Goal: Information Seeking & Learning: Check status

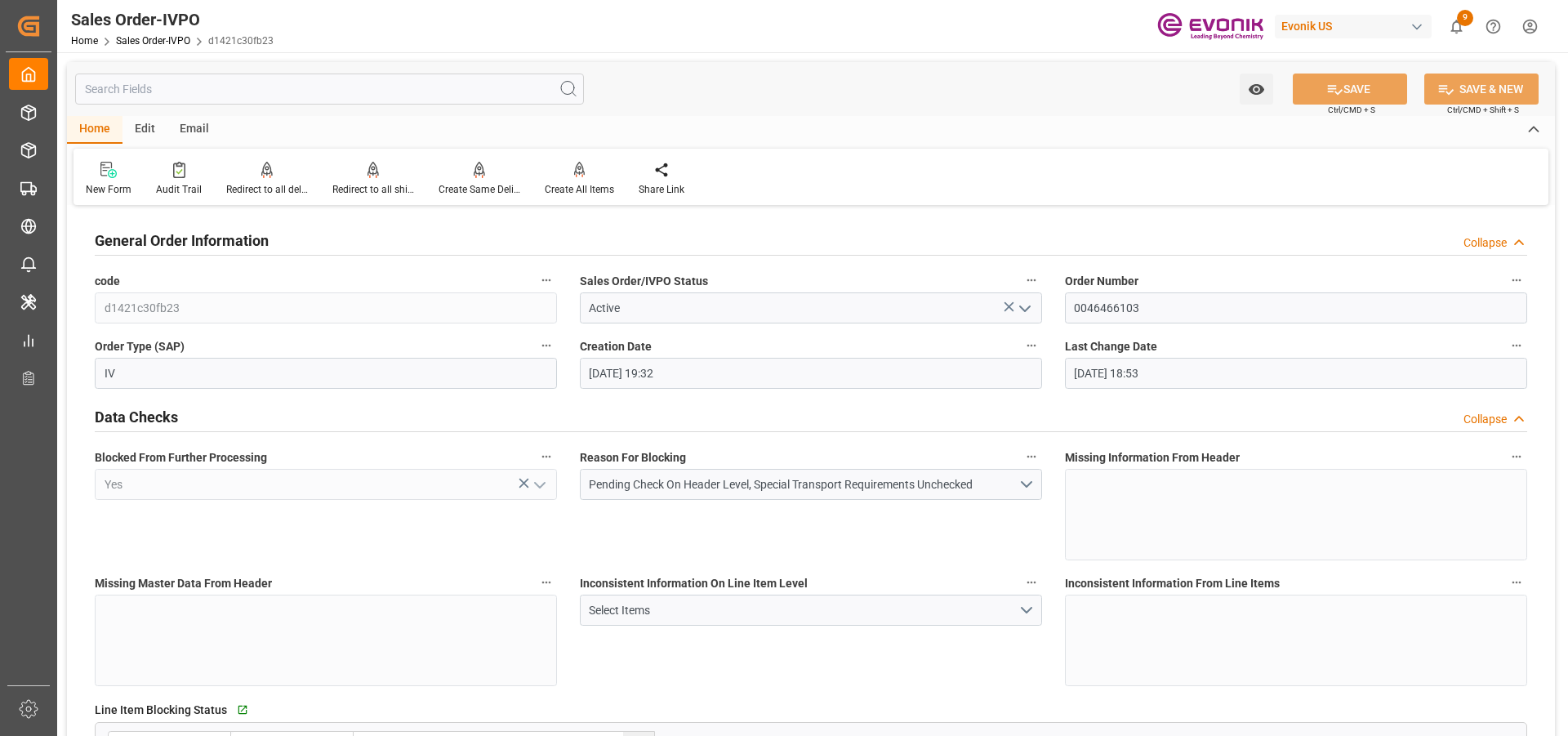
scroll to position [572, 0]
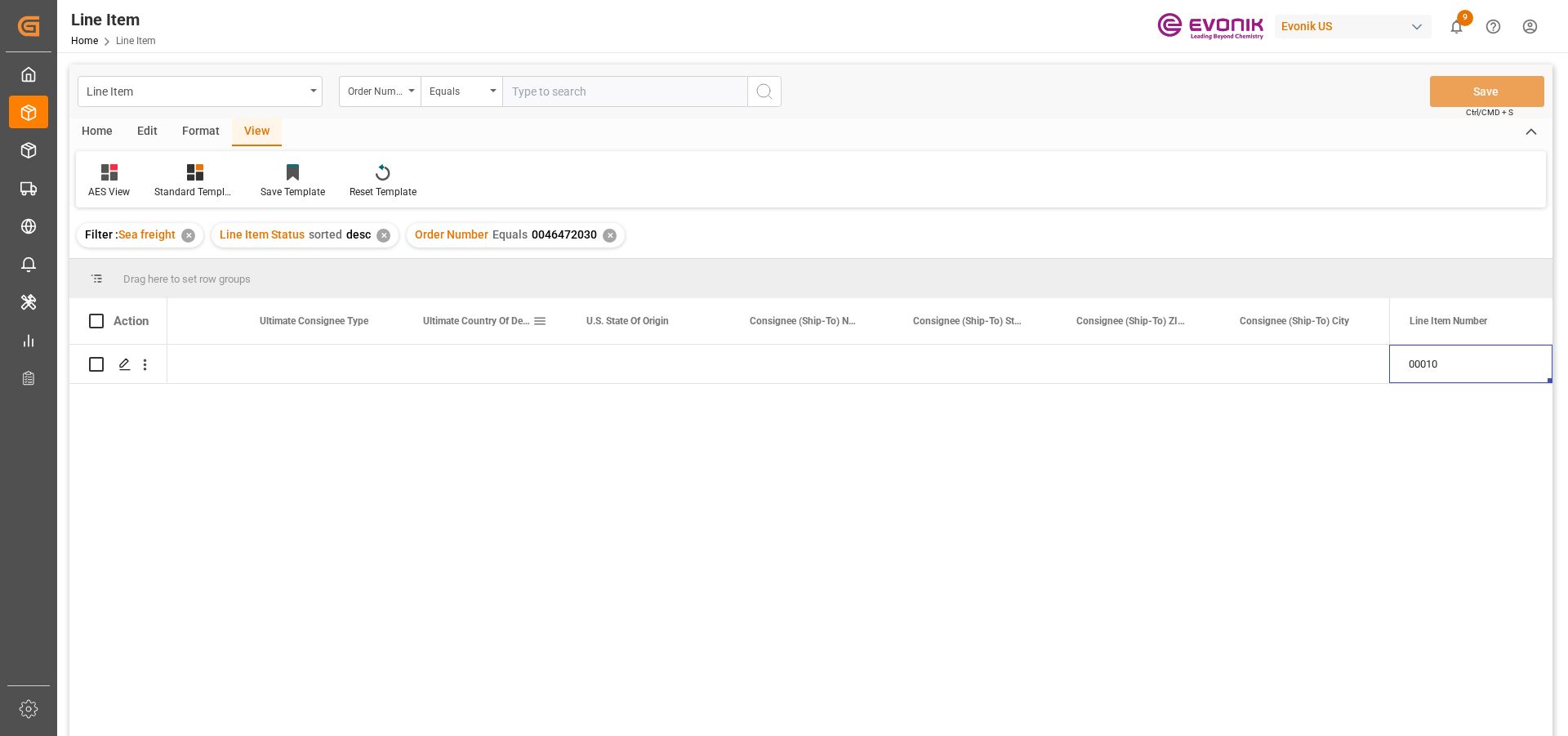
scroll to position [0, 1882]
click at [604, 230] on div "✕" at bounding box center [610, 236] width 14 height 14
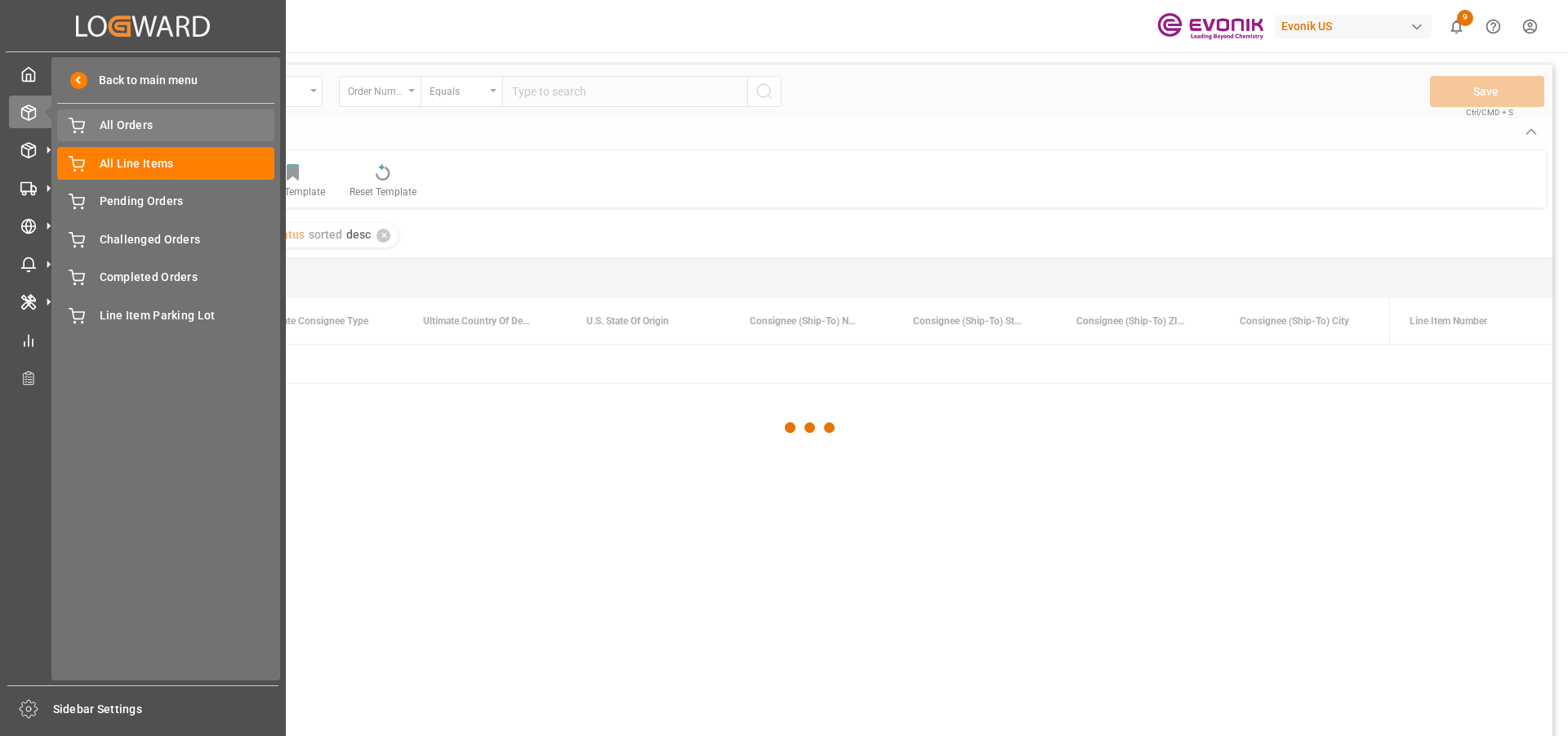
click at [177, 127] on span "All Orders" at bounding box center [187, 125] width 175 height 17
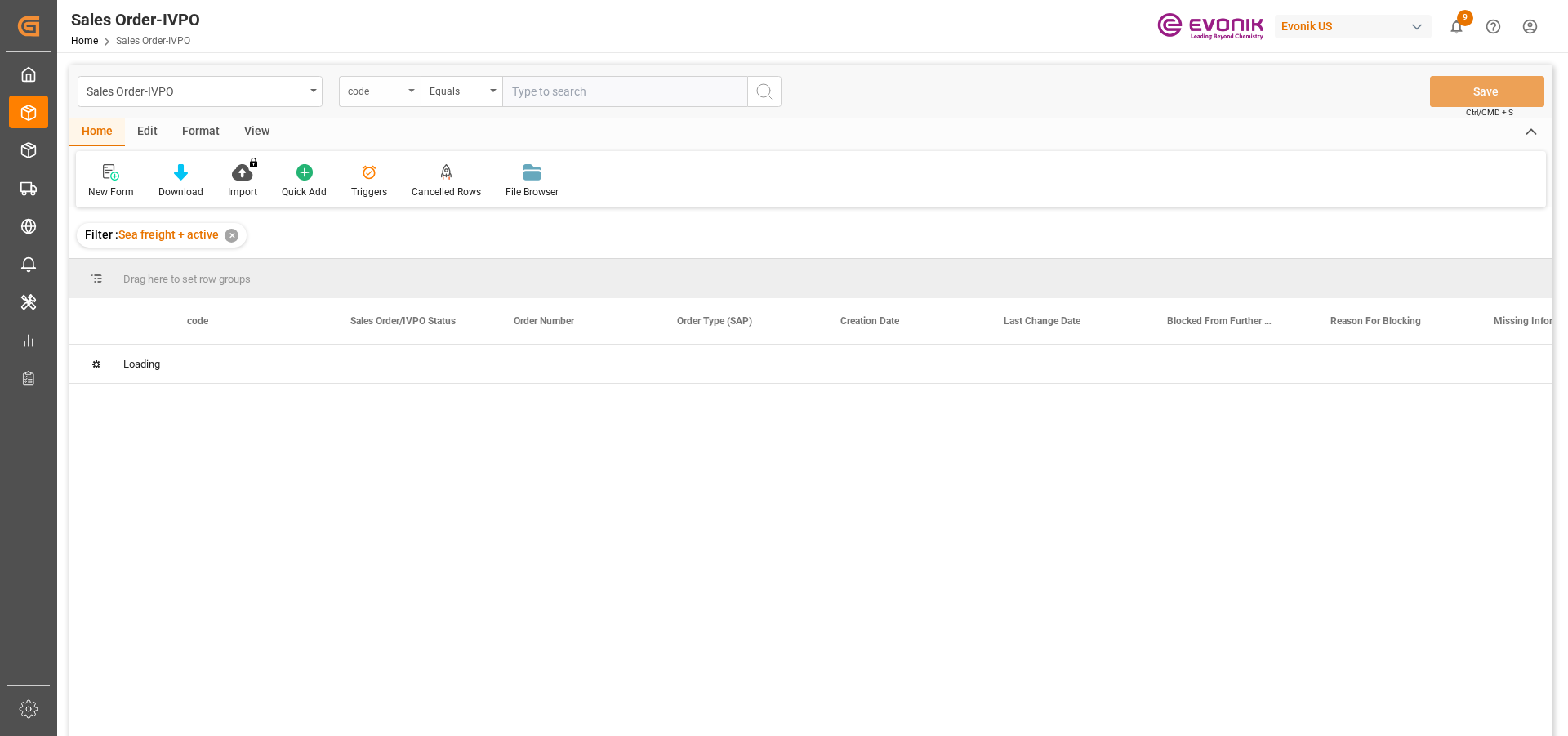
click at [385, 87] on div "code" at bounding box center [376, 89] width 56 height 19
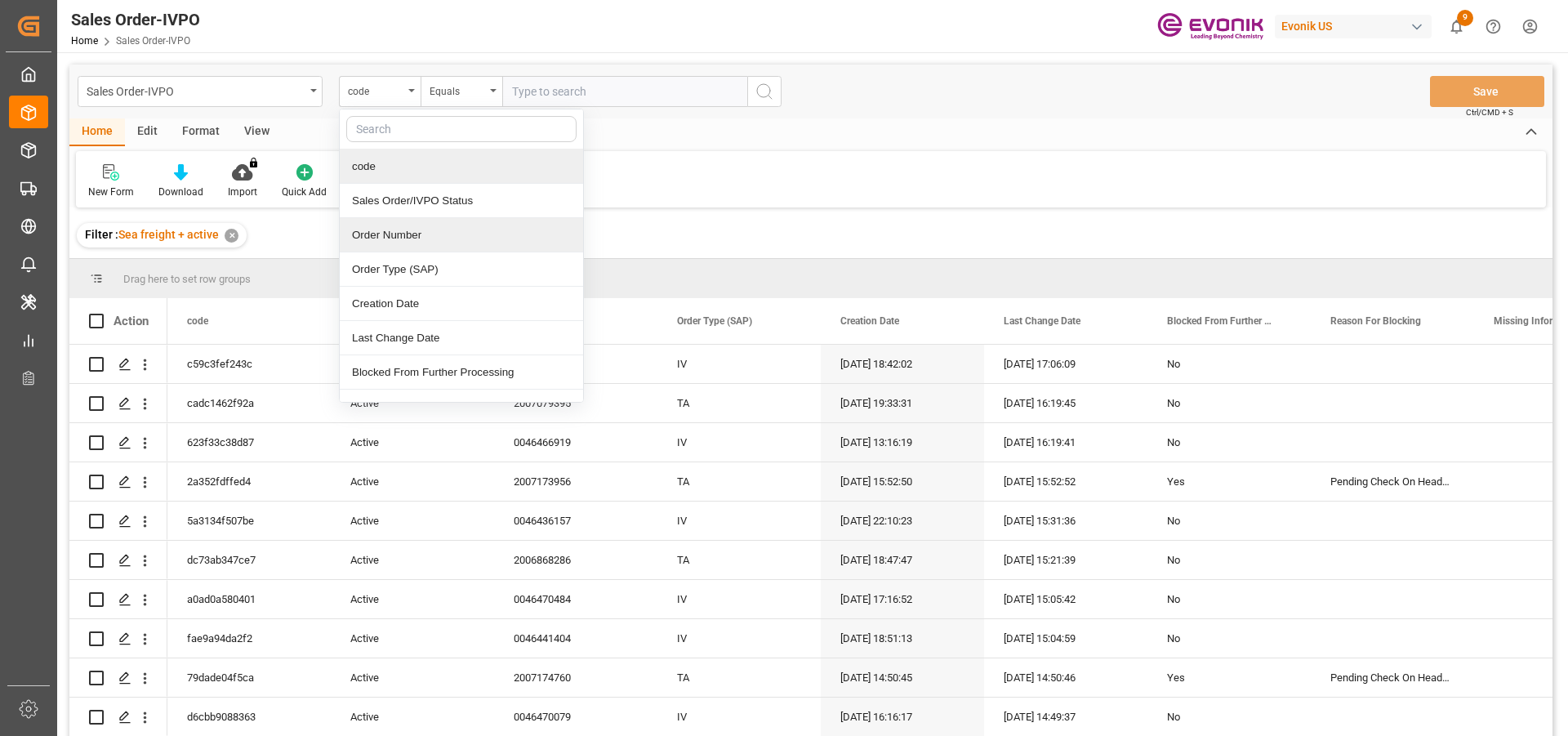
click at [354, 239] on div "Order Number" at bounding box center [462, 235] width 244 height 35
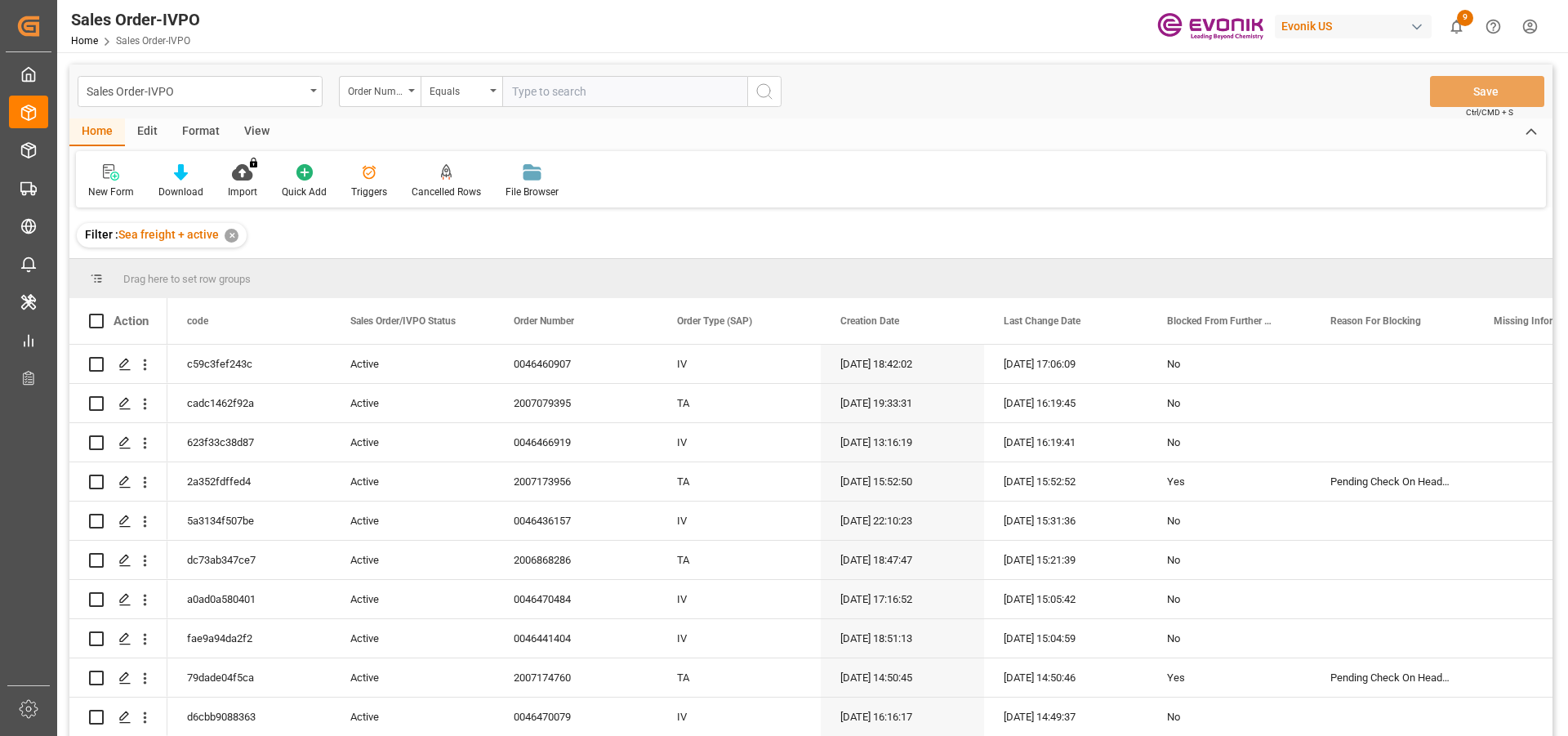
click at [609, 96] on input "text" at bounding box center [624, 91] width 245 height 31
paste input "2007103563"
type input "2007103563"
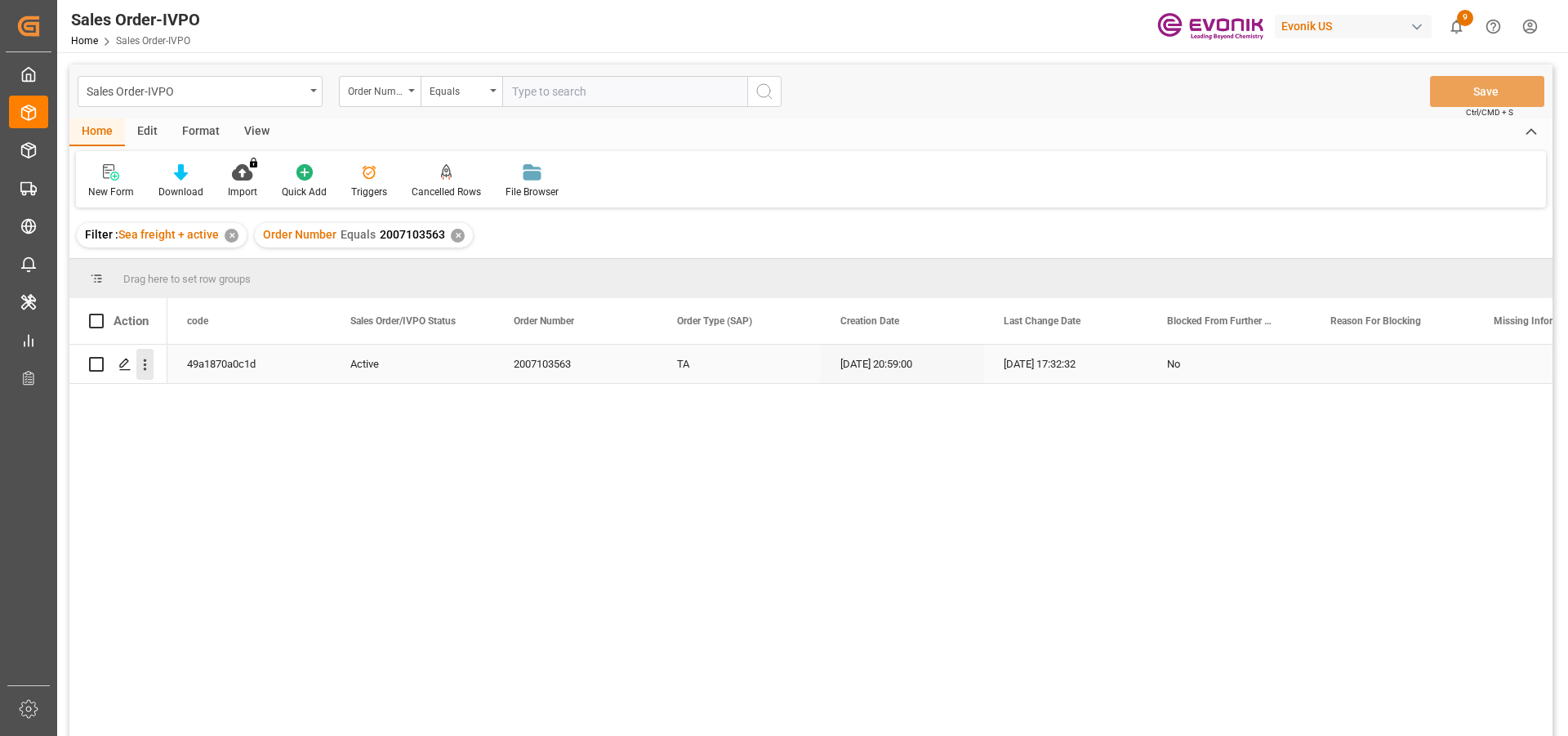
click at [144, 365] on icon "open menu" at bounding box center [145, 364] width 17 height 17
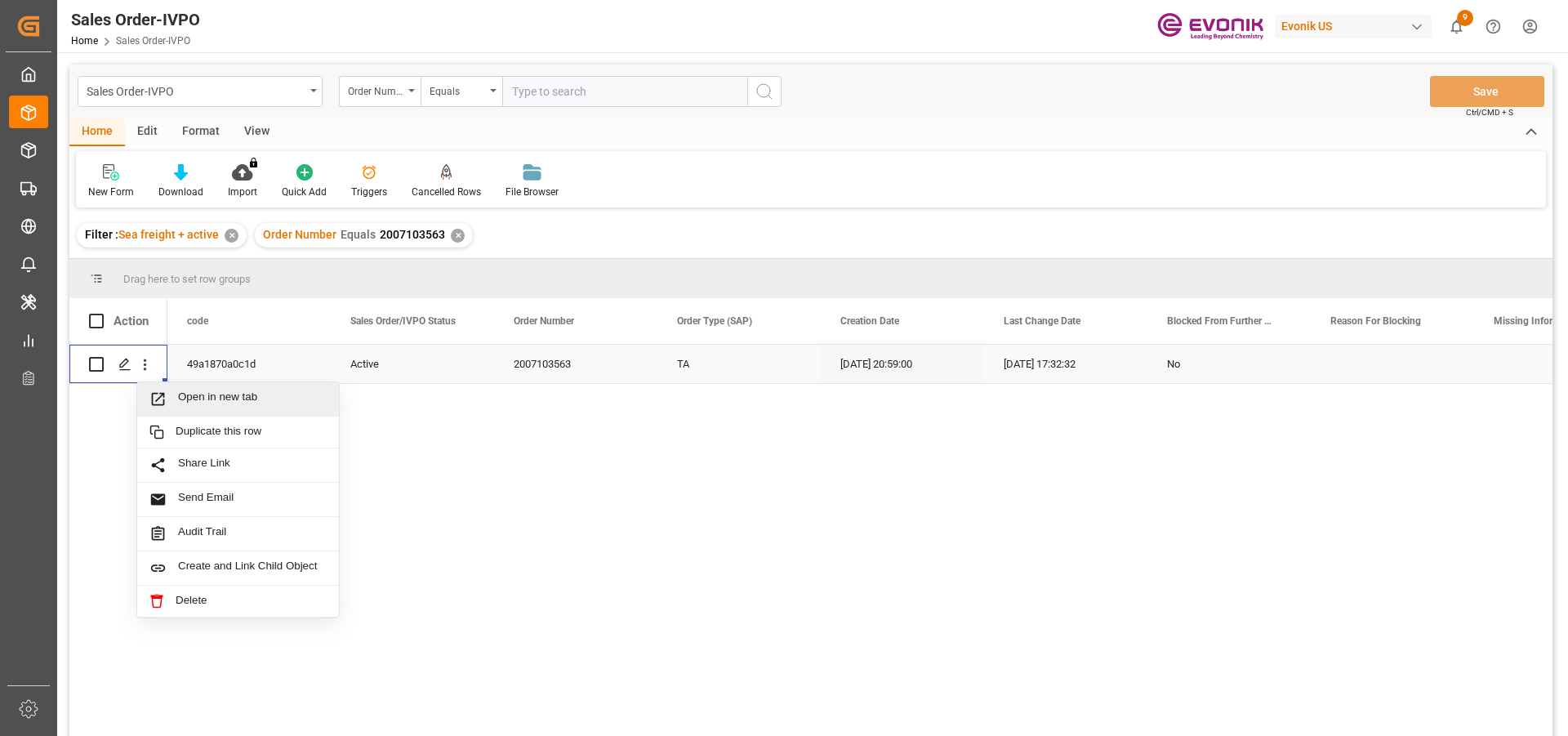
click at [233, 399] on span "Open in new tab" at bounding box center [253, 398] width 149 height 17
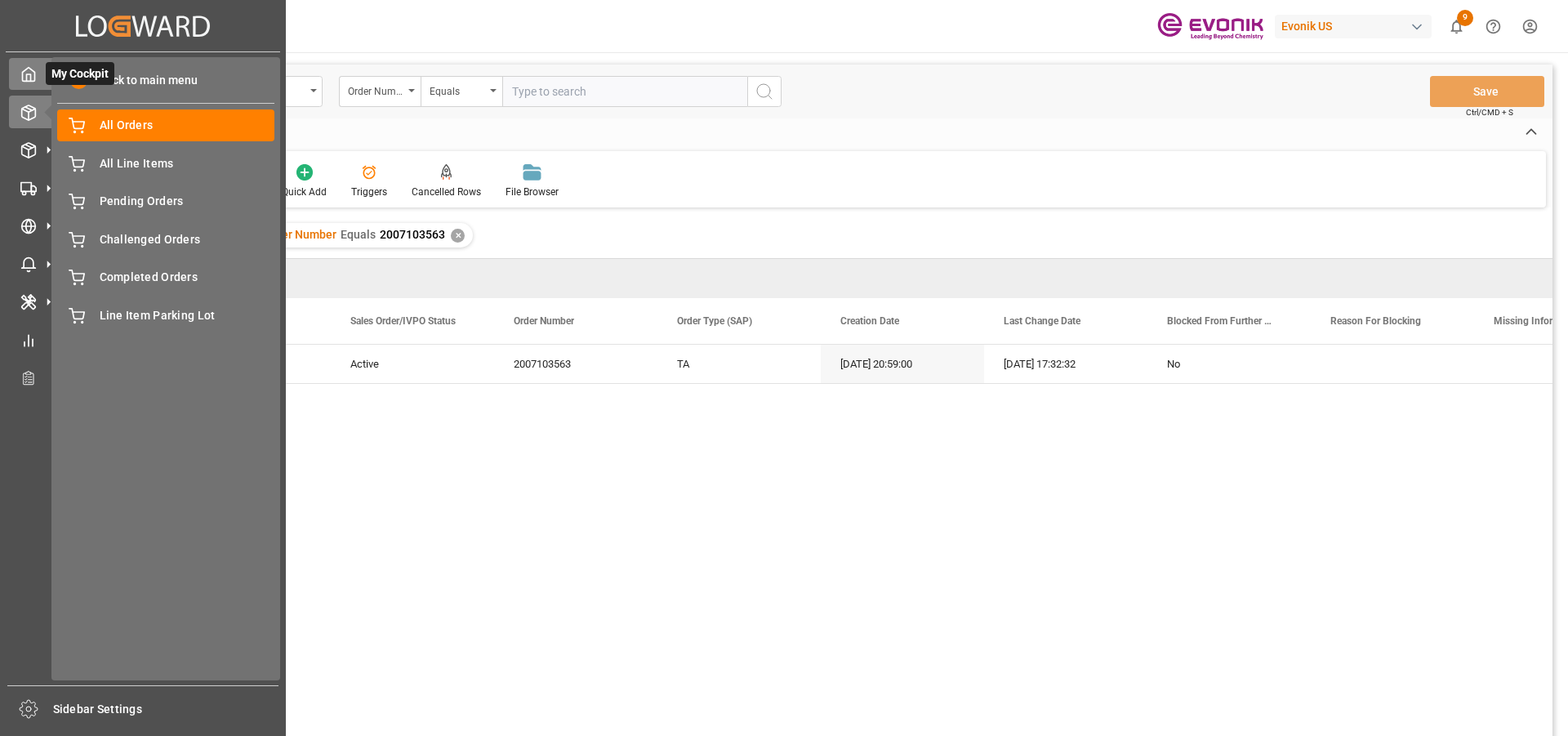
click at [34, 77] on icon at bounding box center [29, 74] width 16 height 16
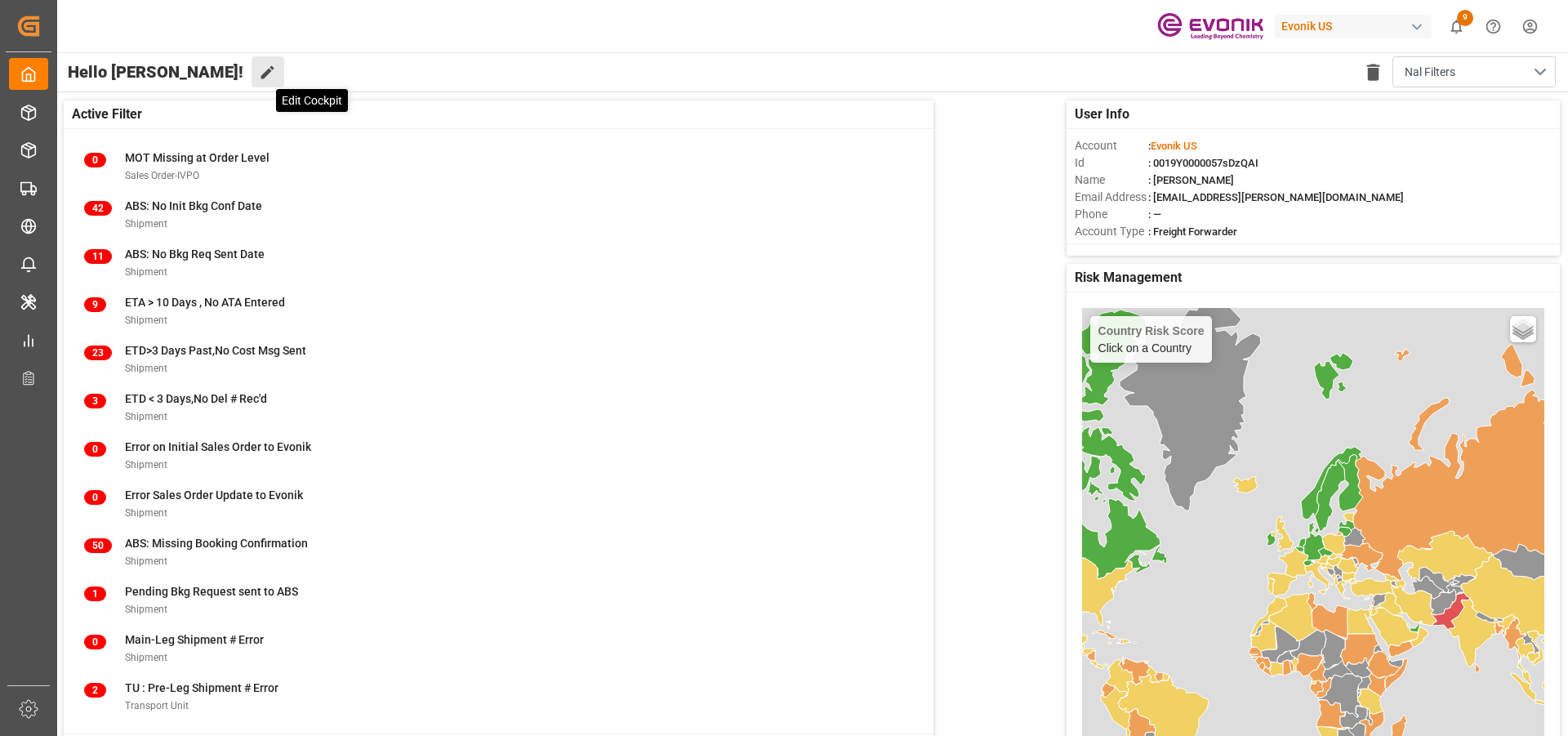
click at [259, 72] on icon at bounding box center [267, 71] width 17 height 17
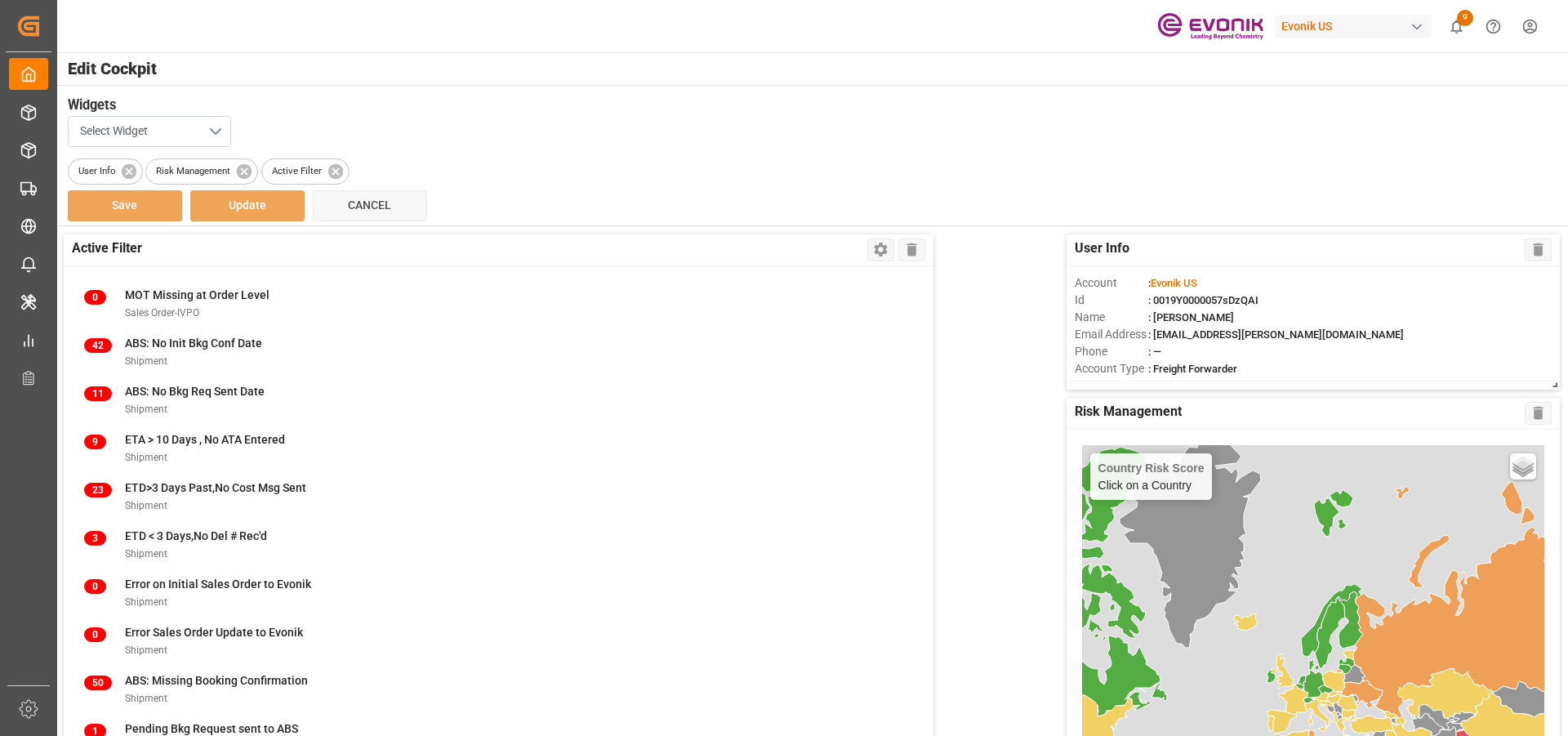
click at [184, 130] on button "Select Widget" at bounding box center [149, 131] width 164 height 31
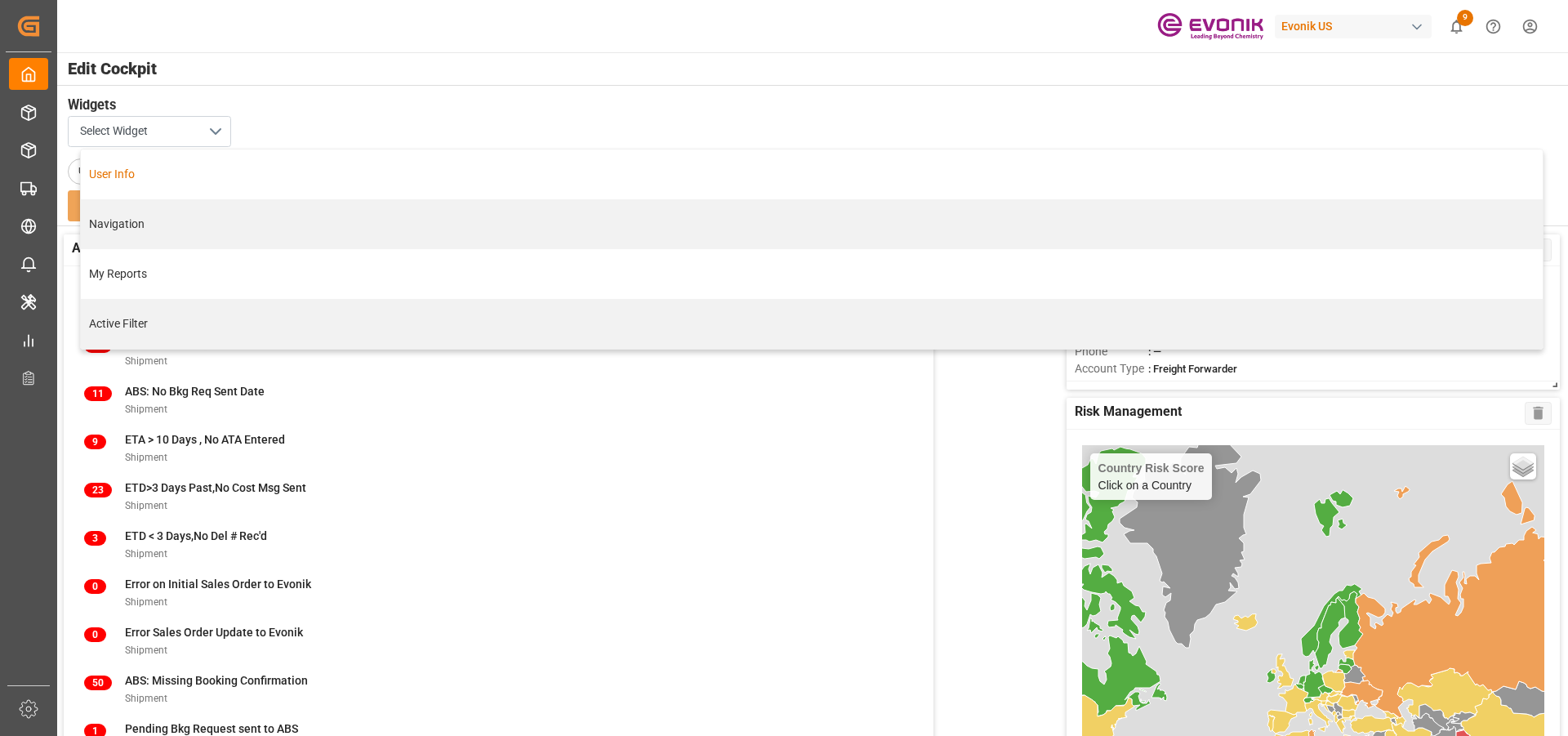
click at [101, 165] on div "User Info" at bounding box center [812, 173] width 1445 height 17
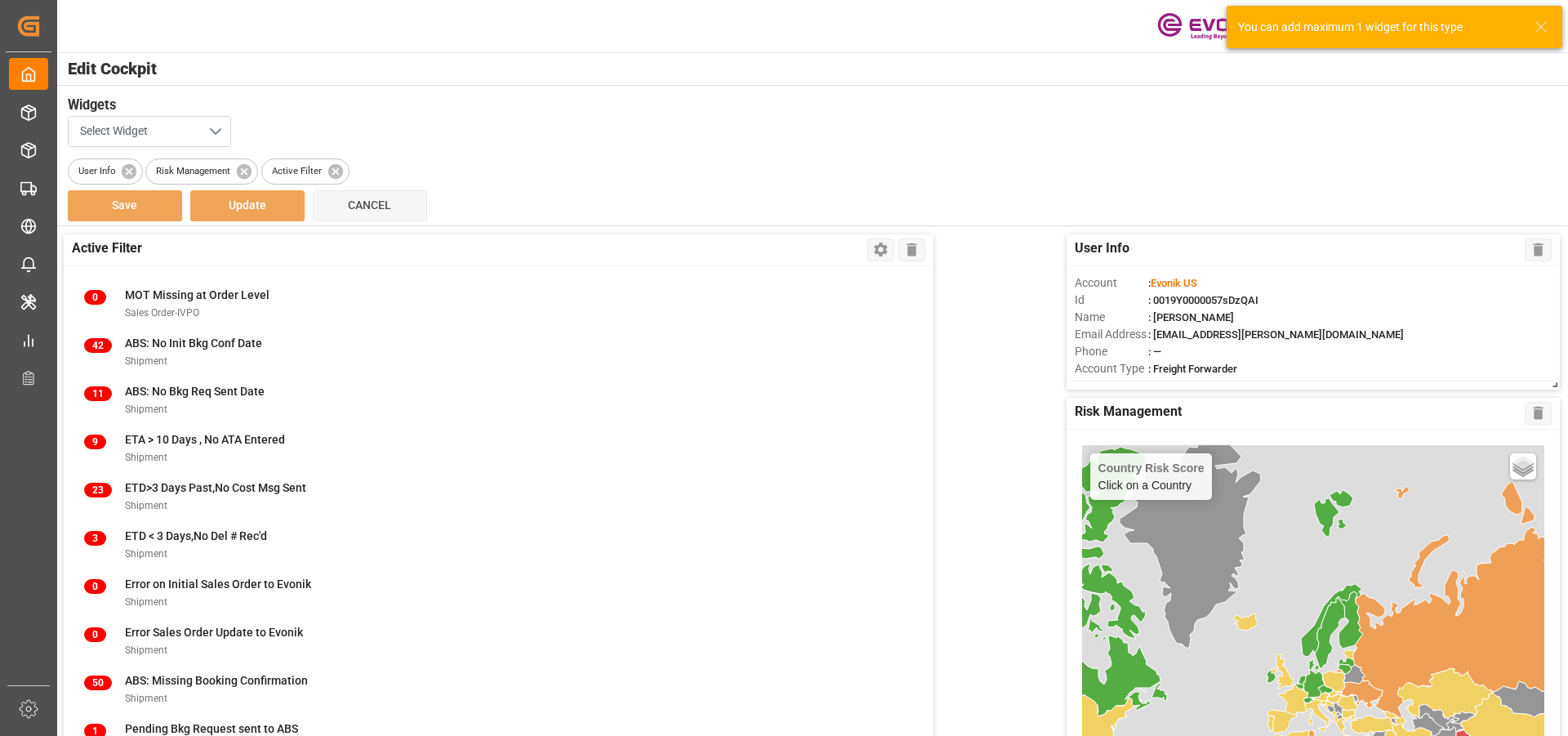
click at [195, 128] on button "Select Widget" at bounding box center [149, 131] width 164 height 31
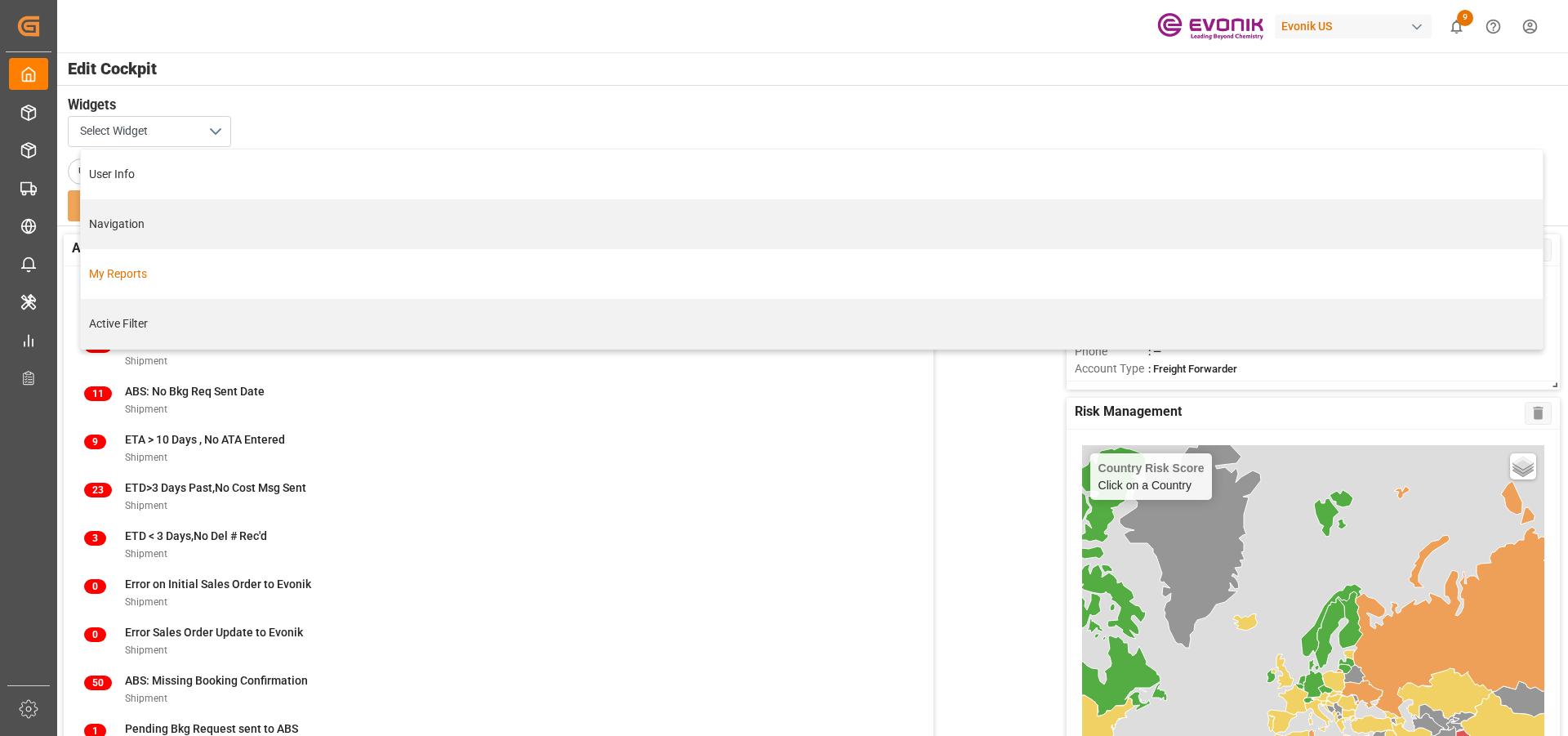
click at [126, 272] on div "My Reports" at bounding box center [812, 273] width 1445 height 17
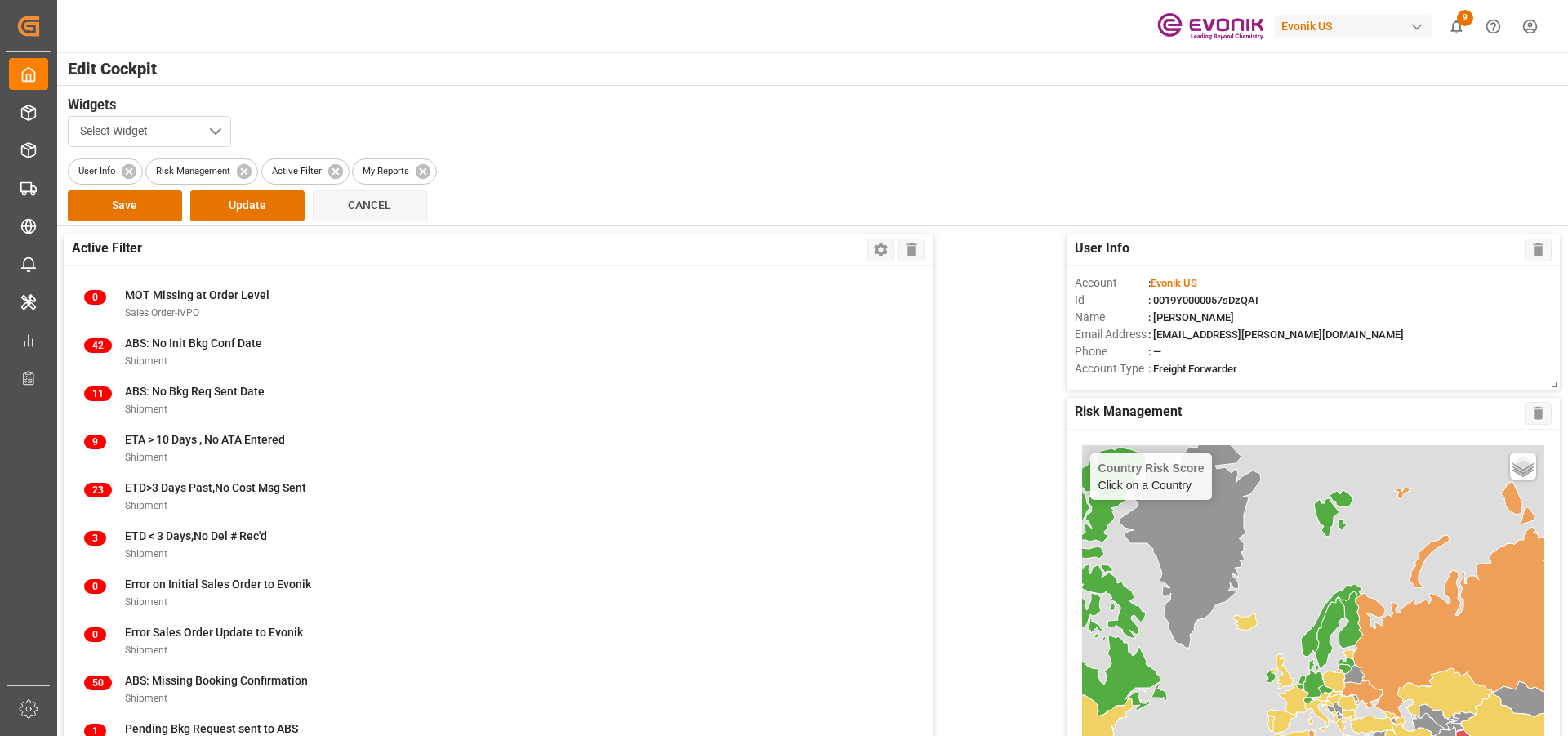
click at [198, 128] on button "Select Widget" at bounding box center [149, 131] width 164 height 31
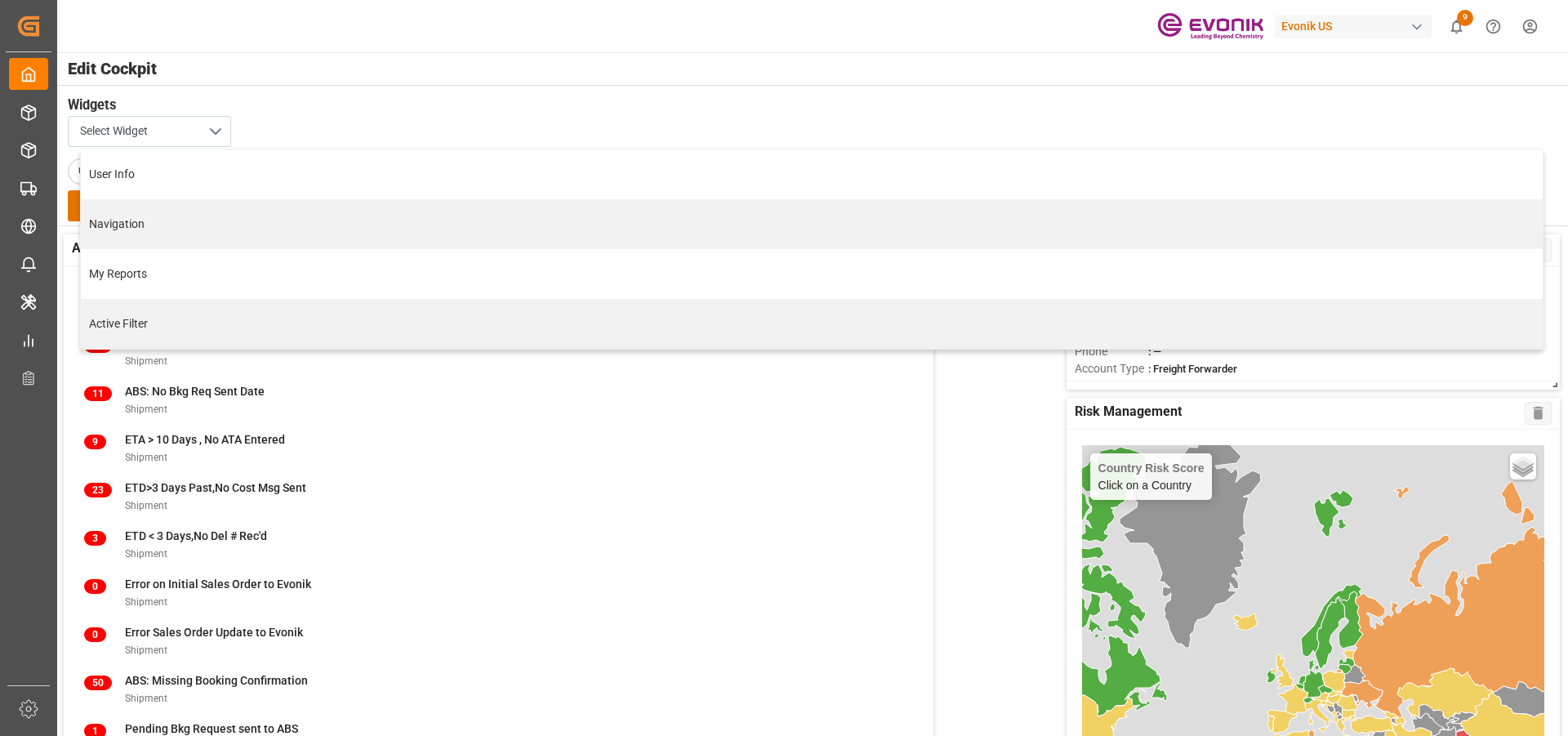
click at [326, 97] on h3 "Widgets" at bounding box center [803, 105] width 1471 height 21
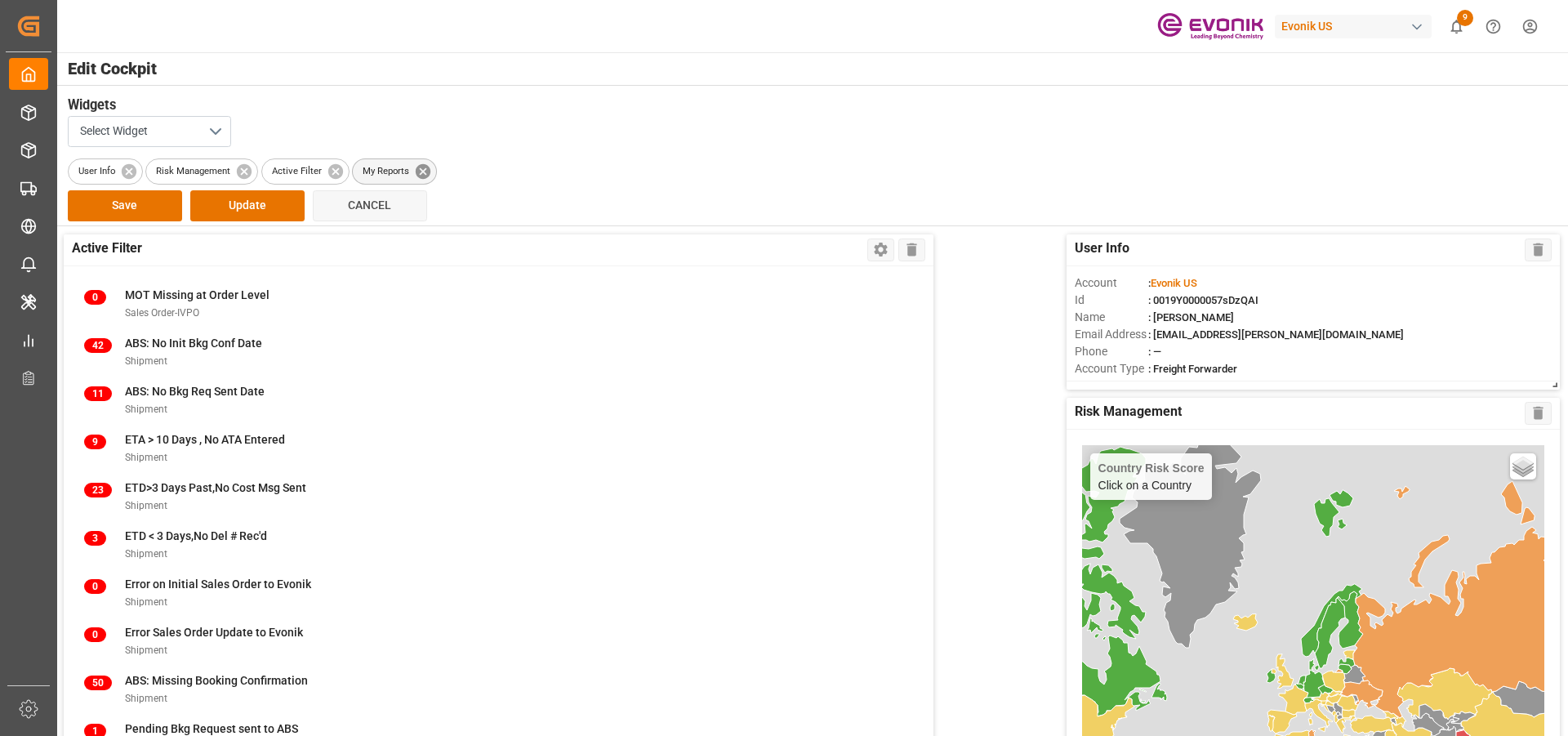
click at [426, 172] on icon at bounding box center [422, 170] width 15 height 15
click at [341, 171] on icon at bounding box center [334, 170] width 15 height 15
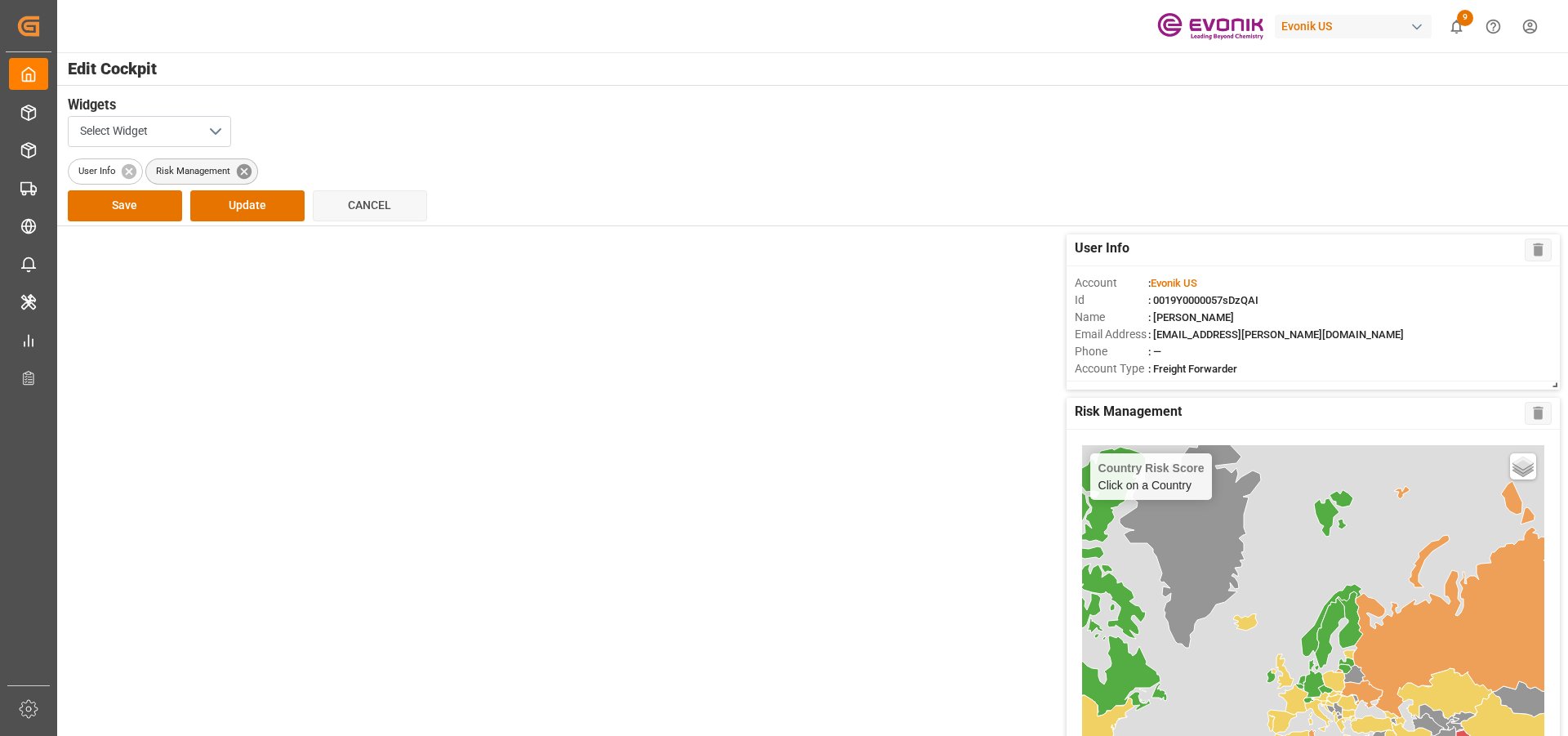
click at [245, 174] on icon at bounding box center [244, 170] width 15 height 15
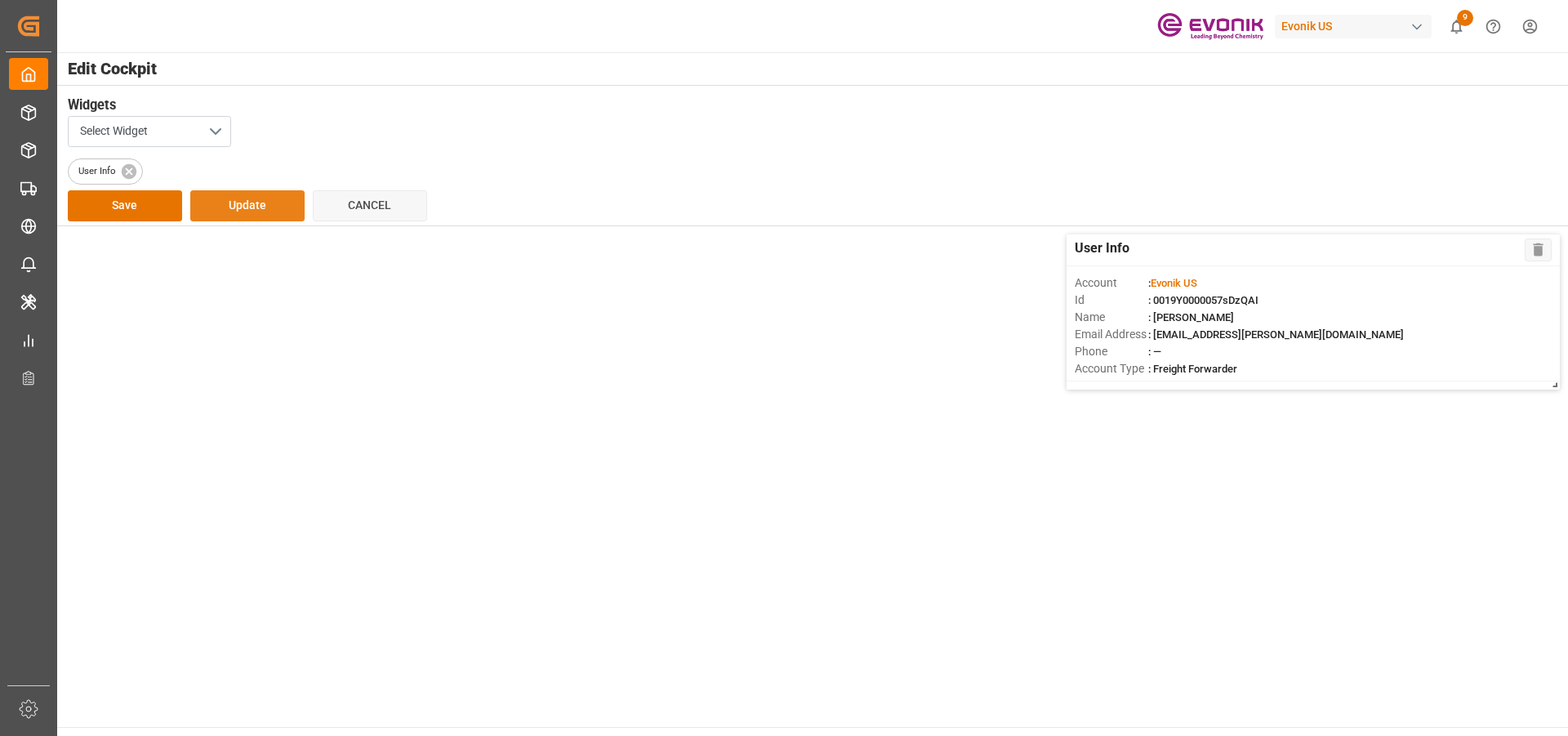
click at [267, 202] on button "Update" at bounding box center [247, 205] width 114 height 31
click at [228, 202] on button "Update" at bounding box center [247, 205] width 114 height 31
click at [119, 202] on button "Save" at bounding box center [124, 205] width 114 height 31
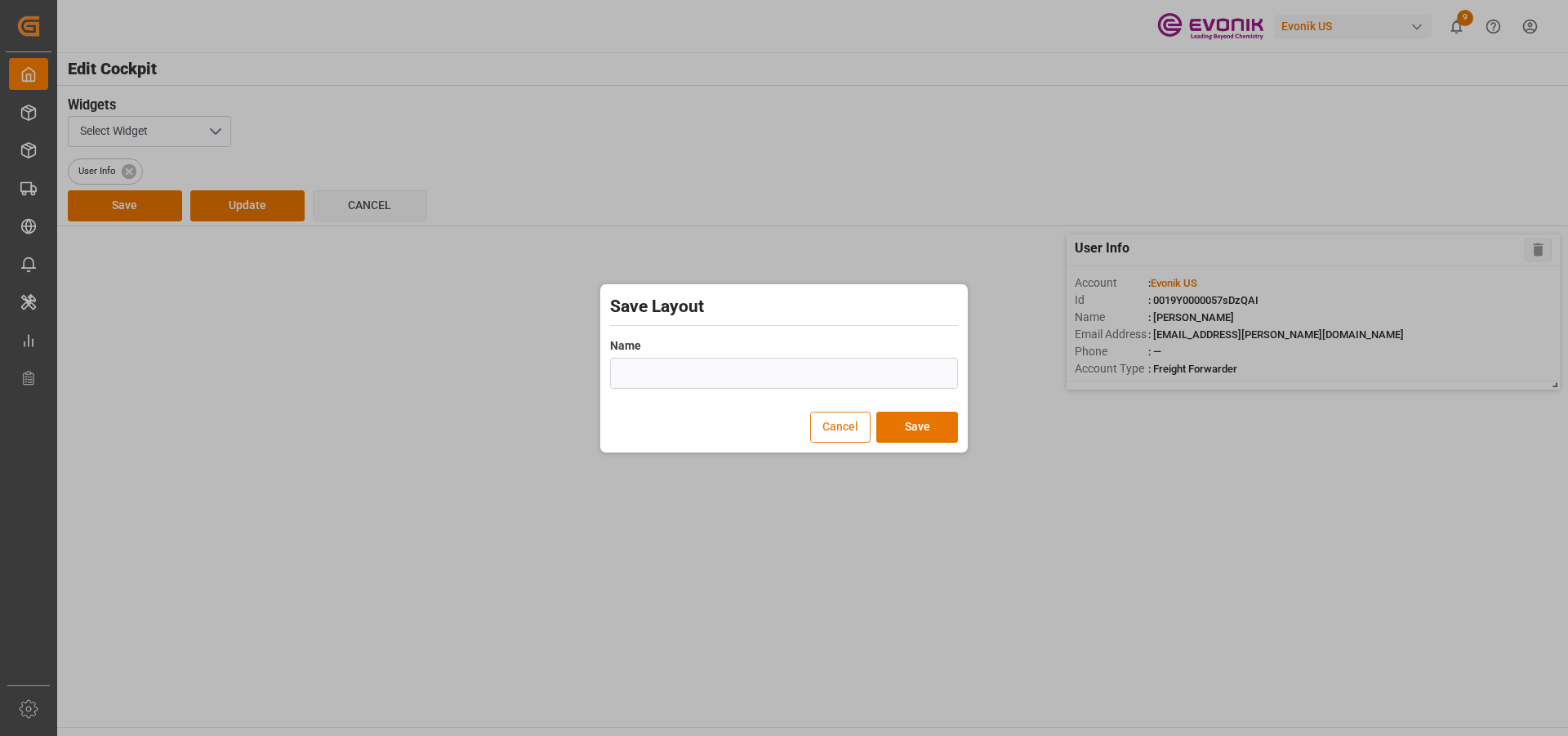
click at [842, 433] on button "Cancel" at bounding box center [840, 426] width 60 height 31
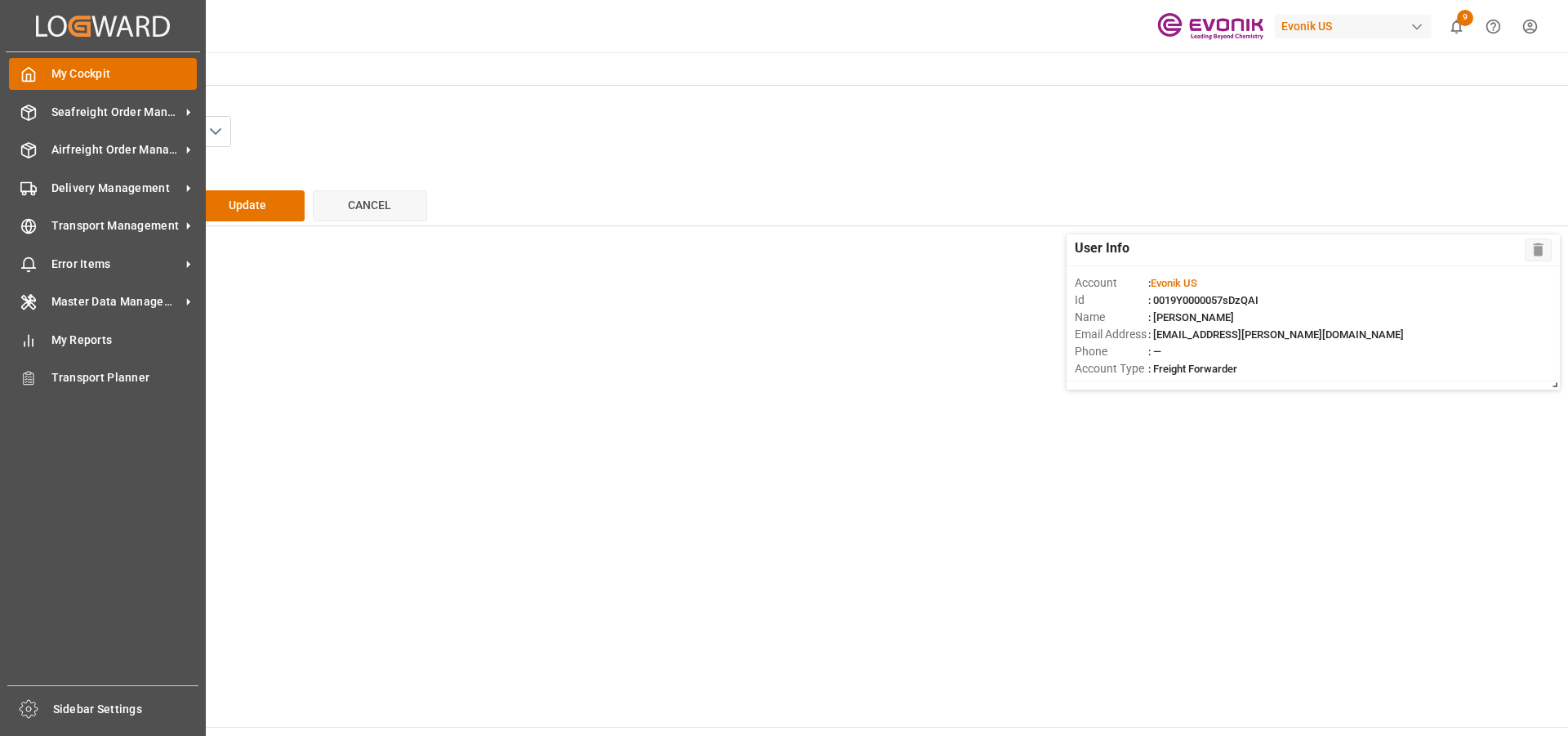
click at [91, 76] on span "My Cockpit" at bounding box center [125, 73] width 147 height 17
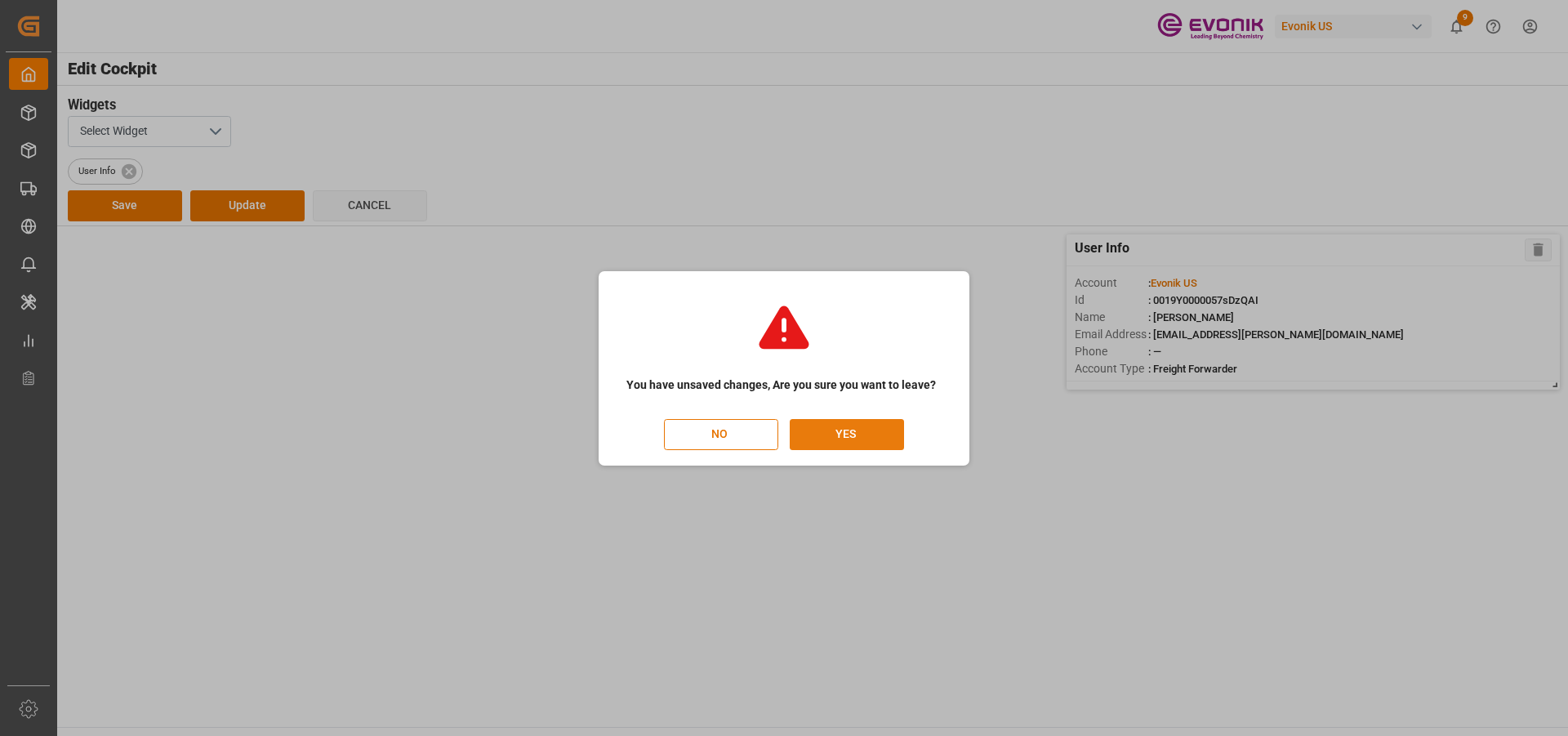
click at [842, 440] on button "YES" at bounding box center [846, 434] width 114 height 31
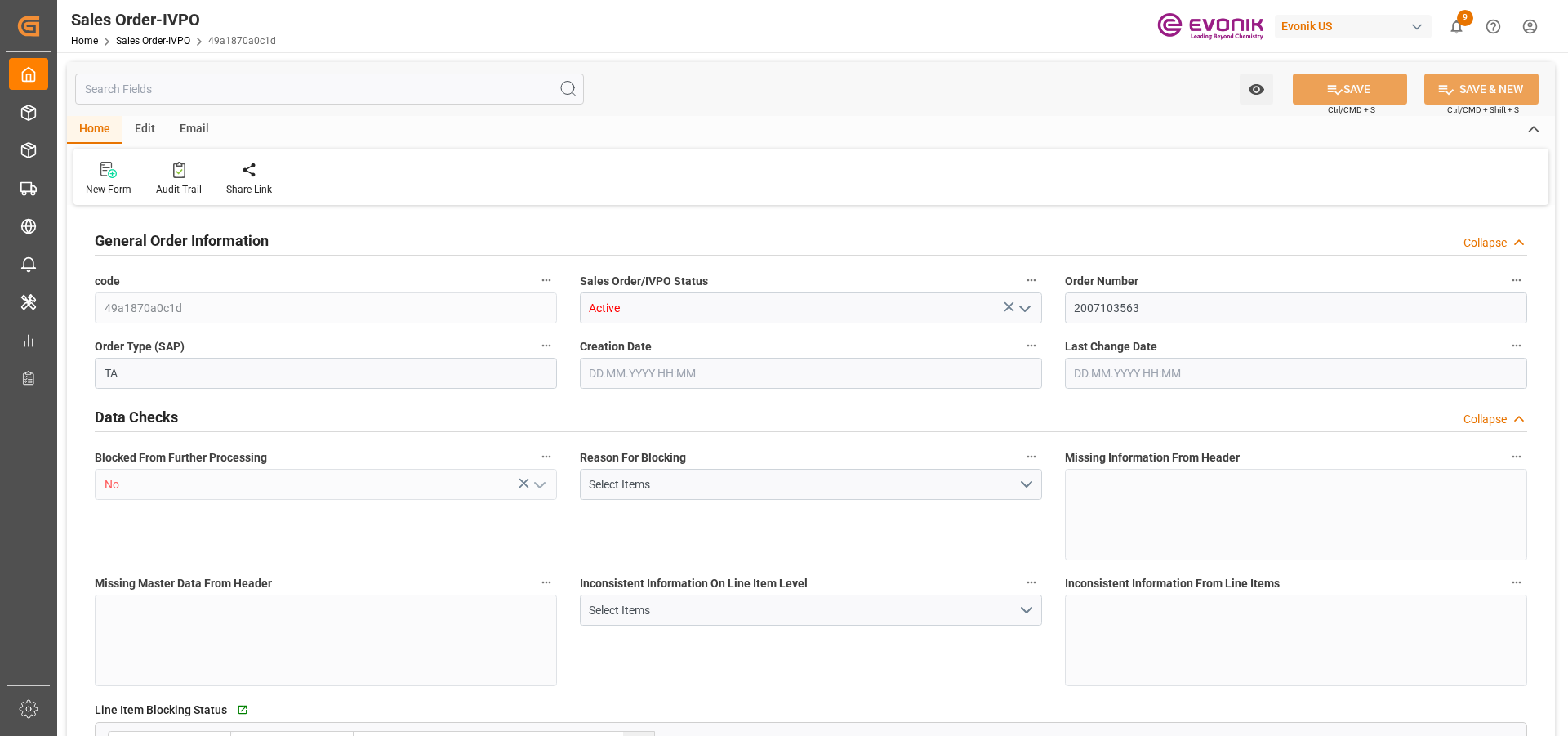
type input "AUMEL"
type input "0"
type input "1"
type input "2724"
type input "[DATE] 20:59"
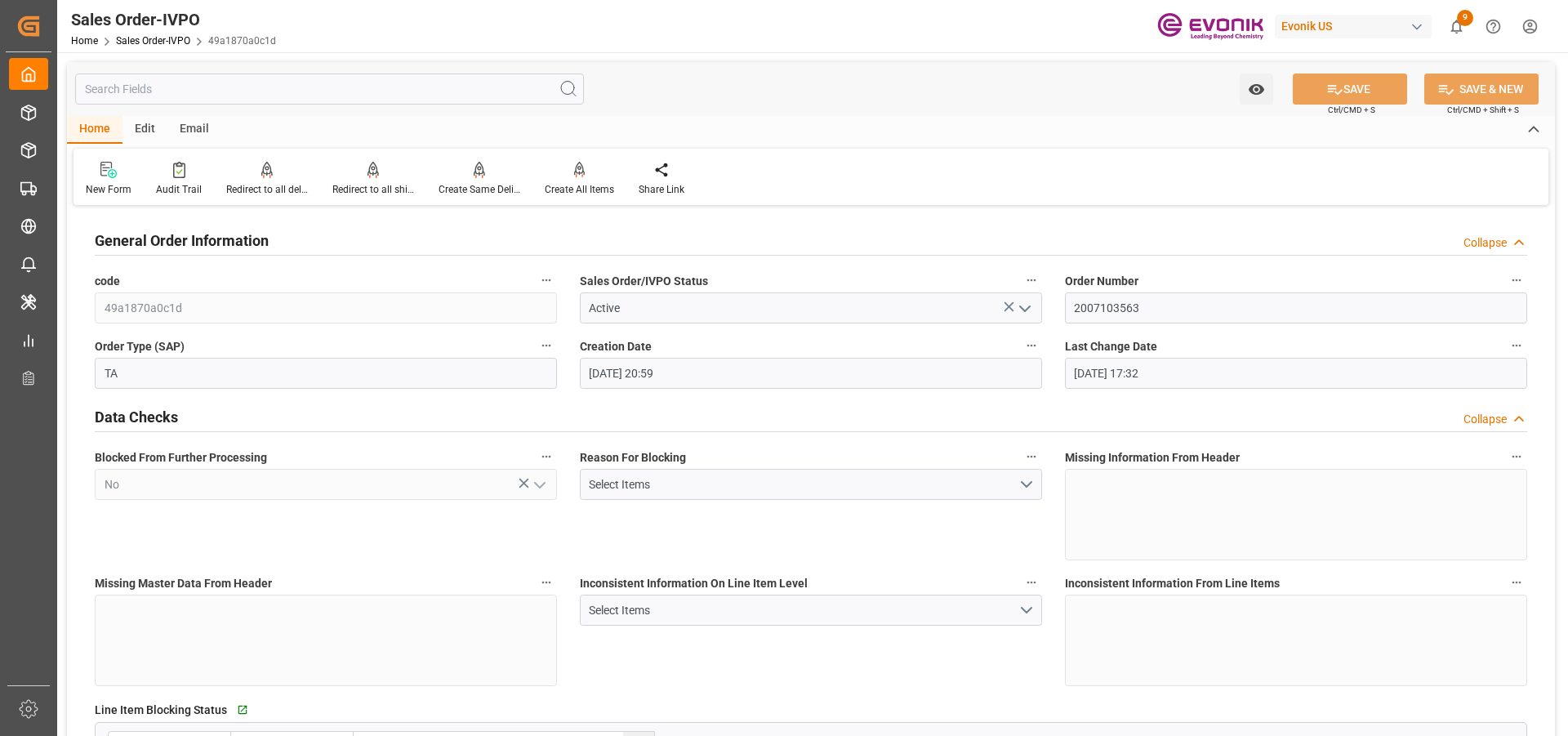
type input "[DATE] 17:32"
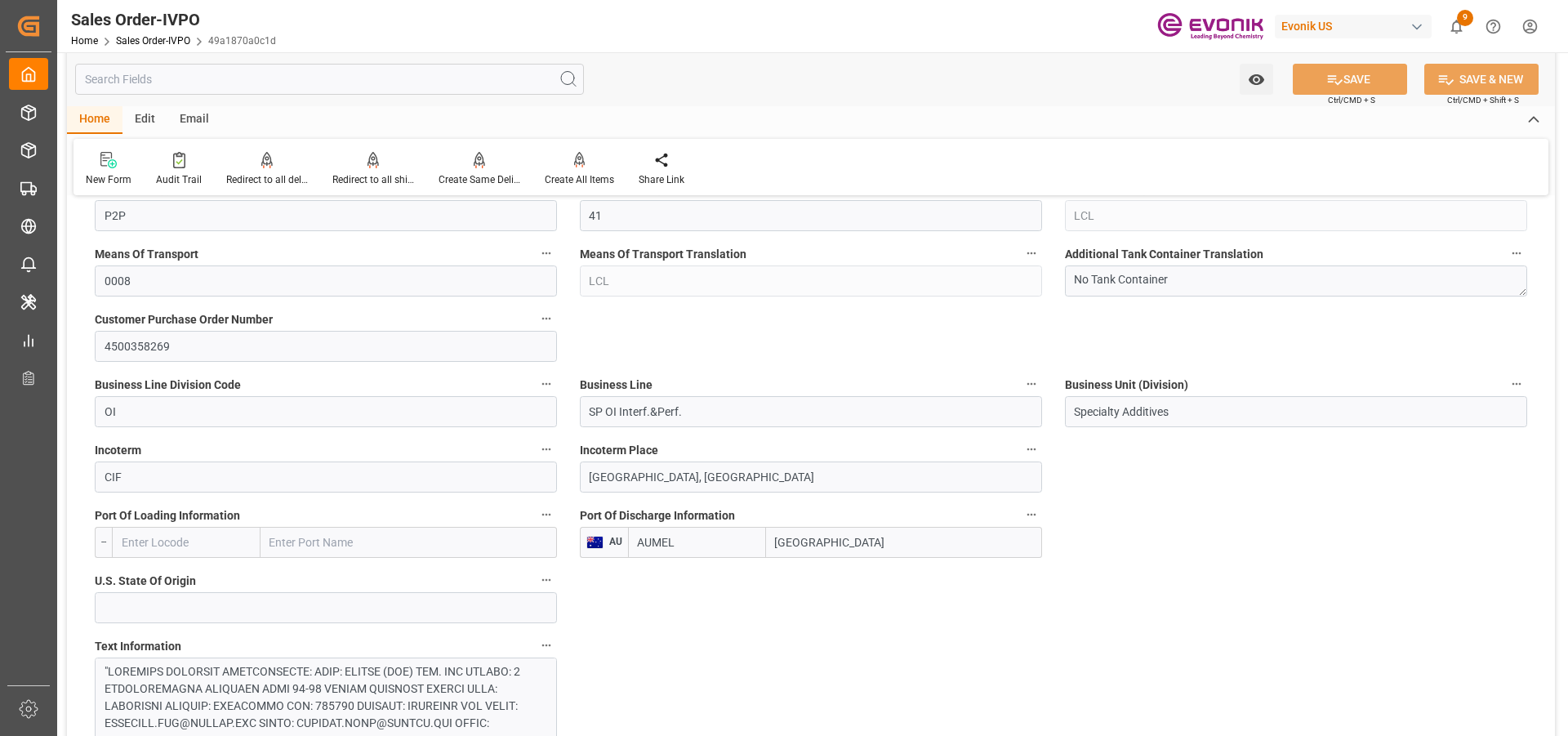
scroll to position [703, 0]
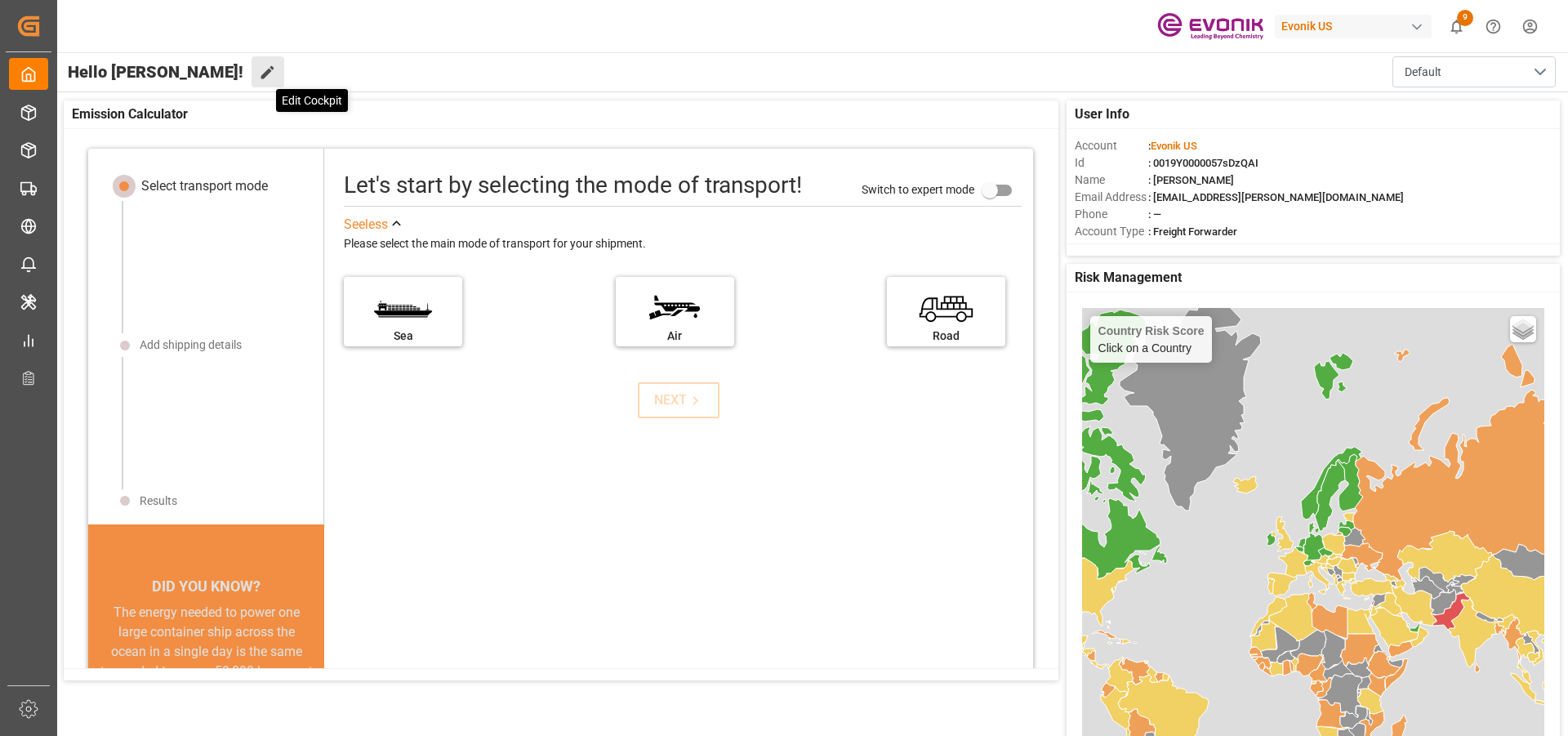
click at [262, 74] on icon at bounding box center [268, 72] width 13 height 13
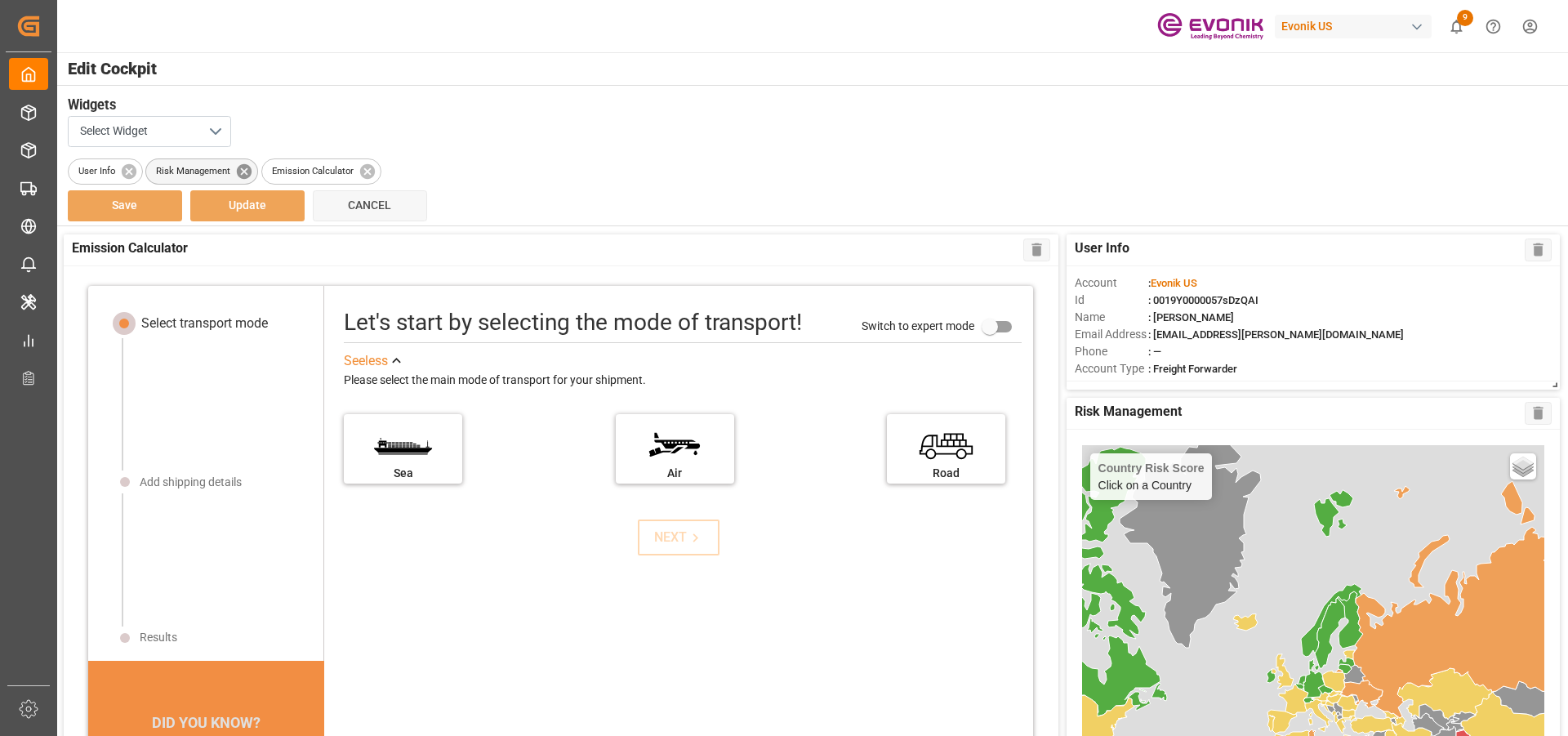
click at [243, 167] on icon at bounding box center [244, 170] width 15 height 15
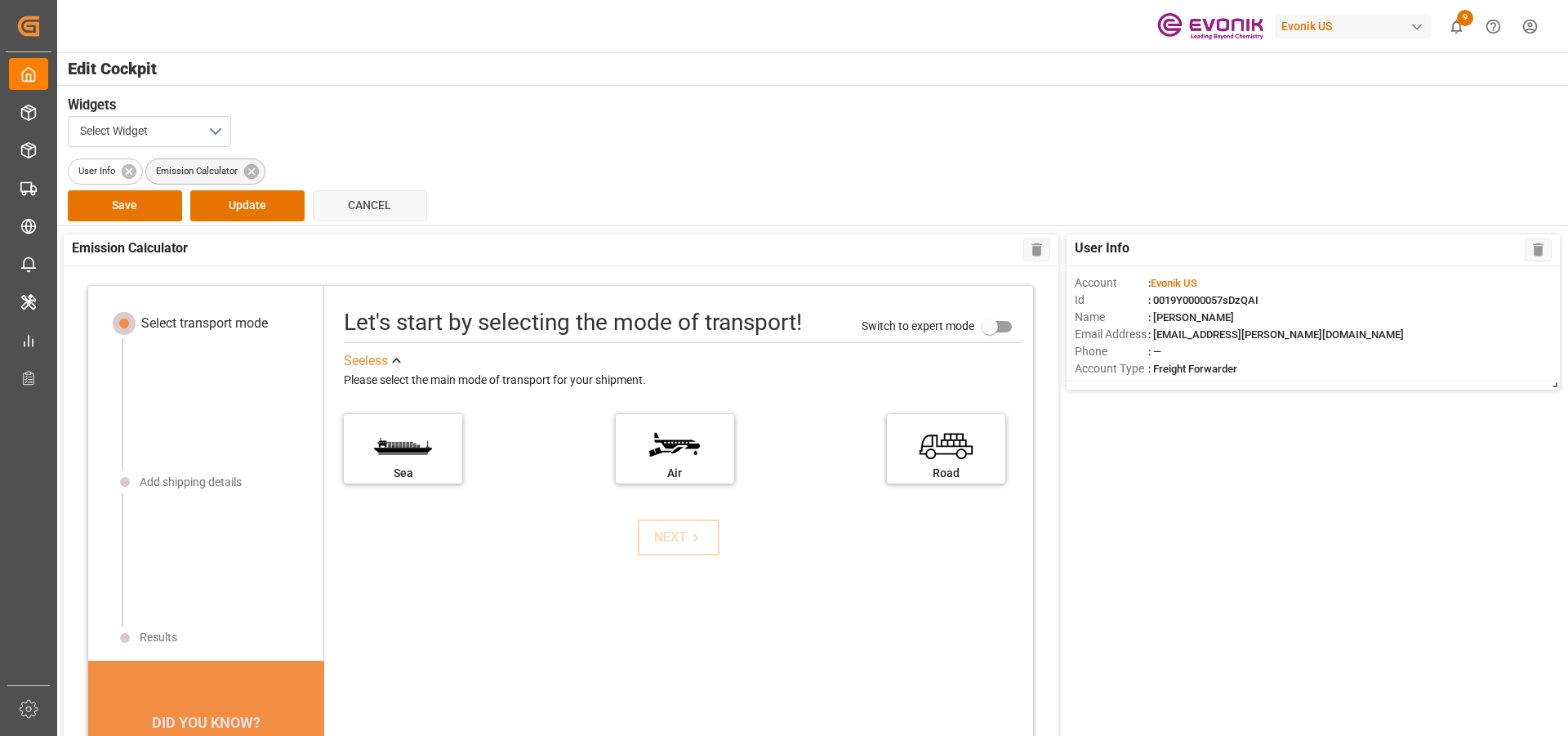
drag, startPoint x: 256, startPoint y: 168, endPoint x: 249, endPoint y: 155, distance: 14.8
click at [255, 168] on icon at bounding box center [252, 171] width 18 height 18
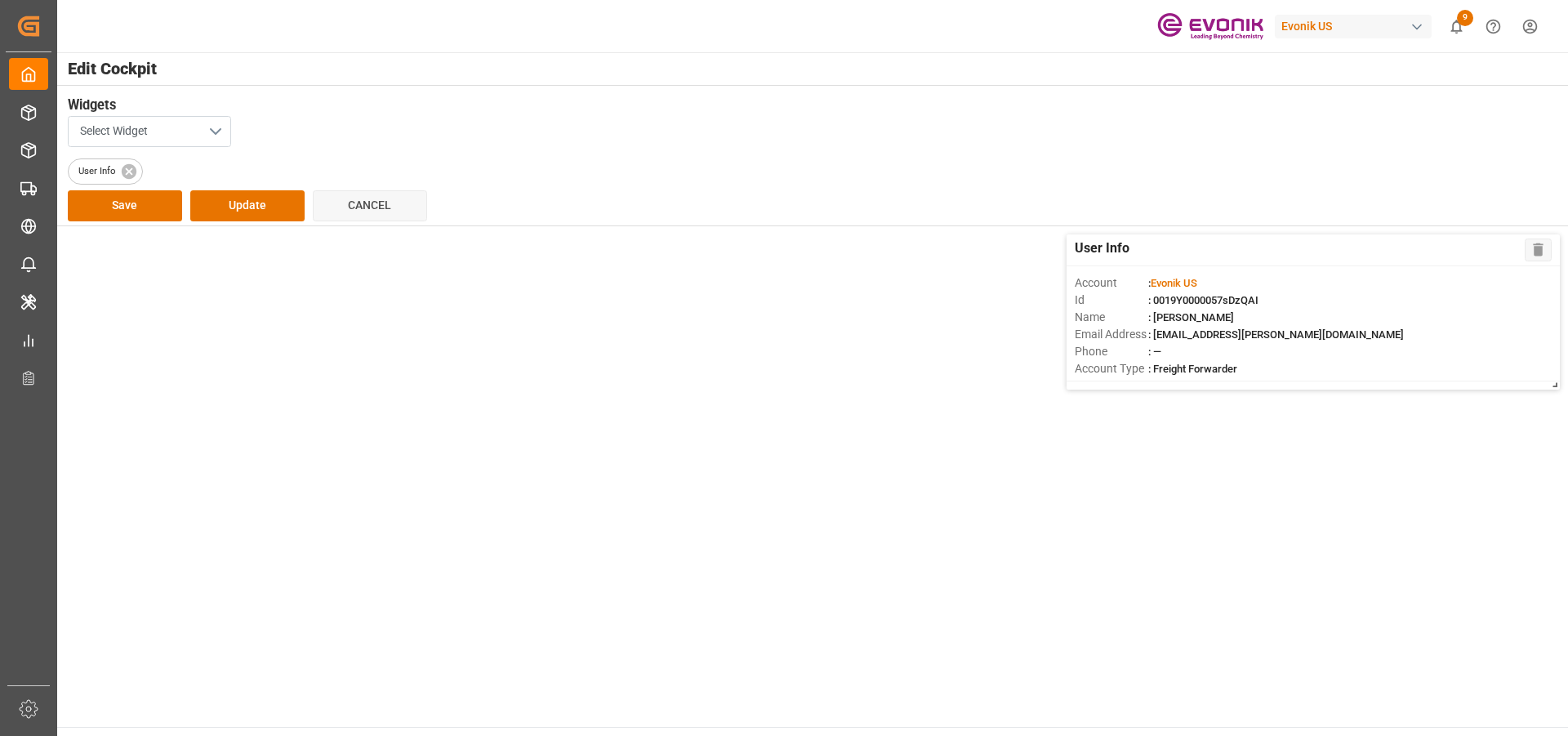
click at [218, 128] on button "Select Widget" at bounding box center [149, 131] width 164 height 31
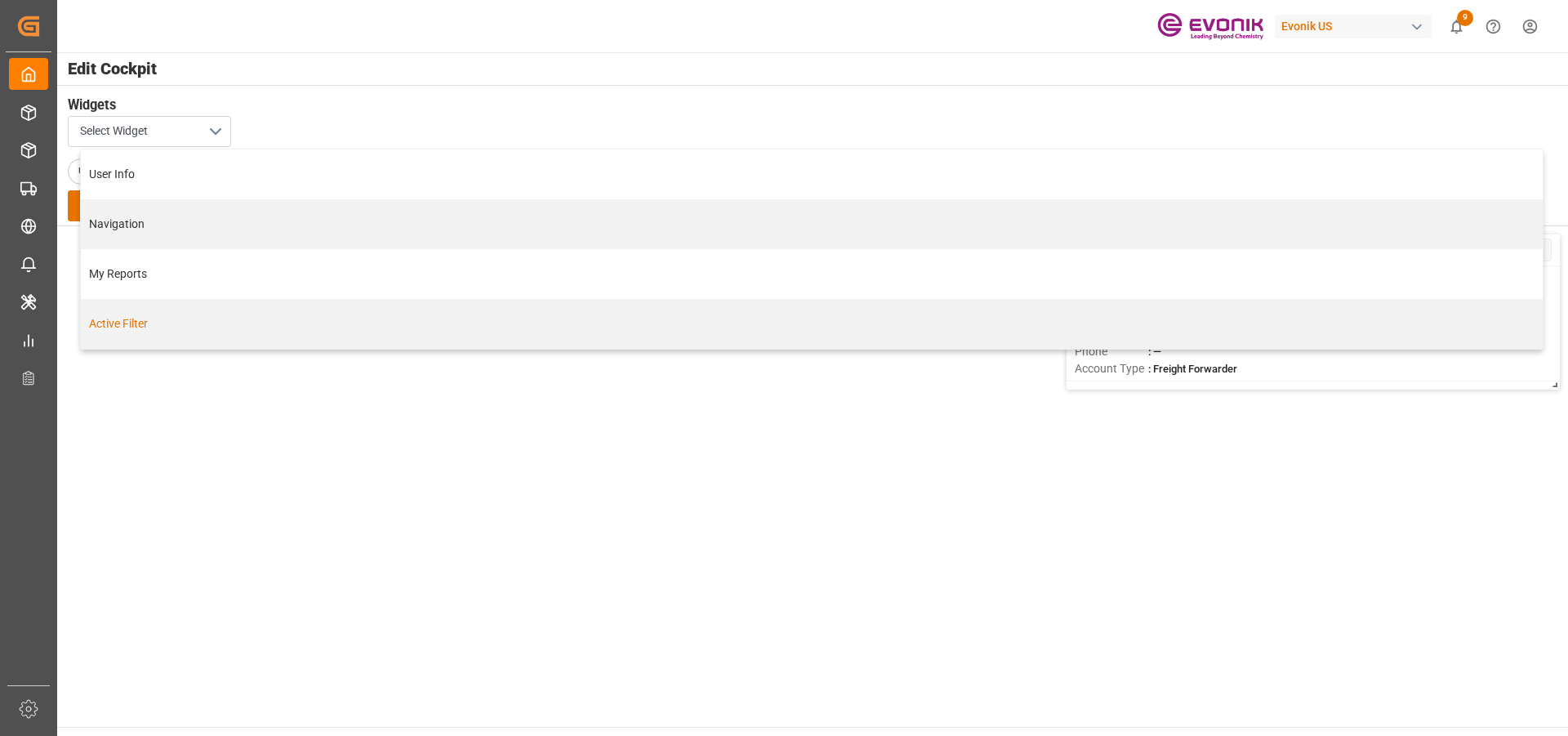
click at [126, 315] on div "Active Filter" at bounding box center [812, 323] width 1445 height 17
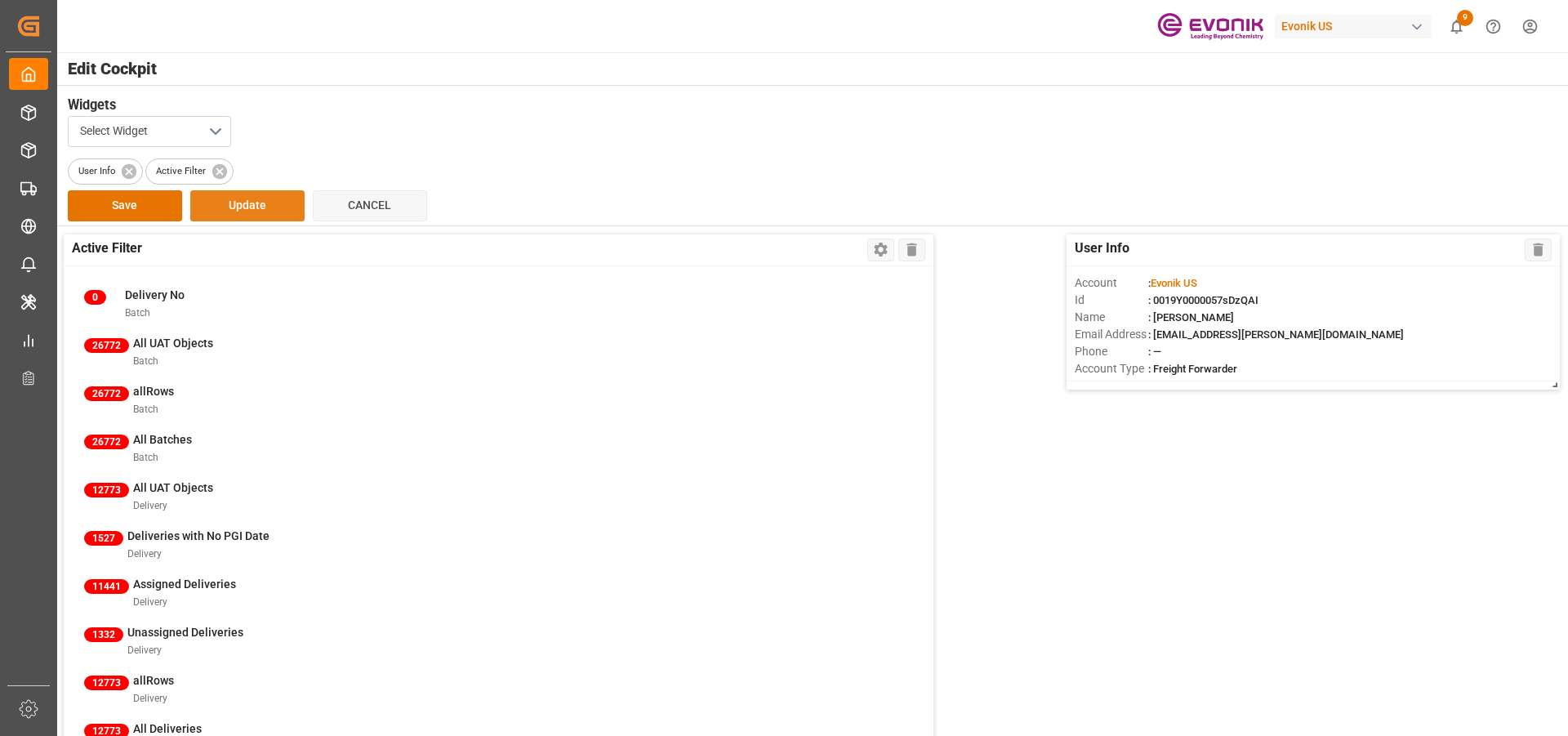
click at [227, 202] on button "Update" at bounding box center [247, 205] width 114 height 31
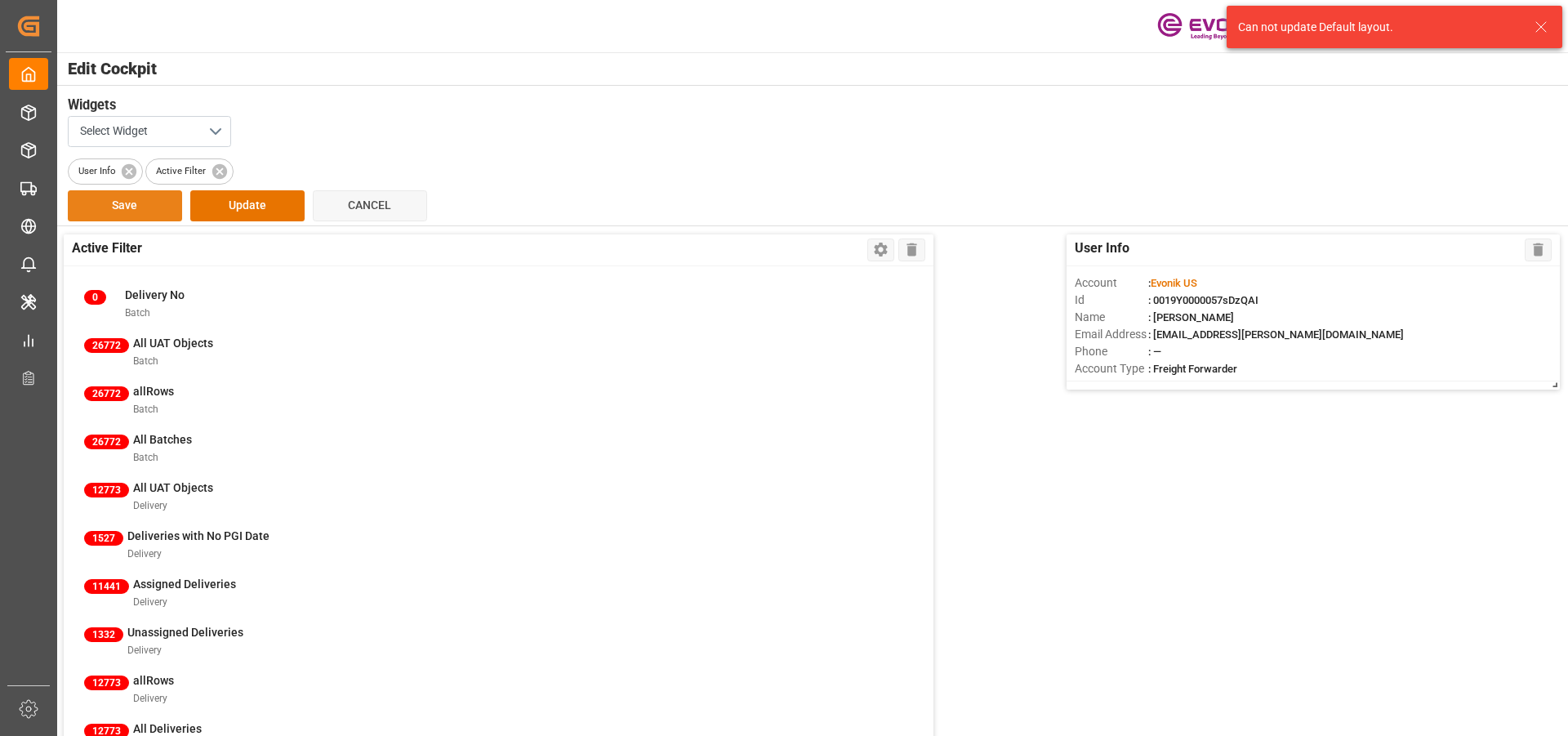
click at [168, 202] on button "Save" at bounding box center [124, 205] width 114 height 31
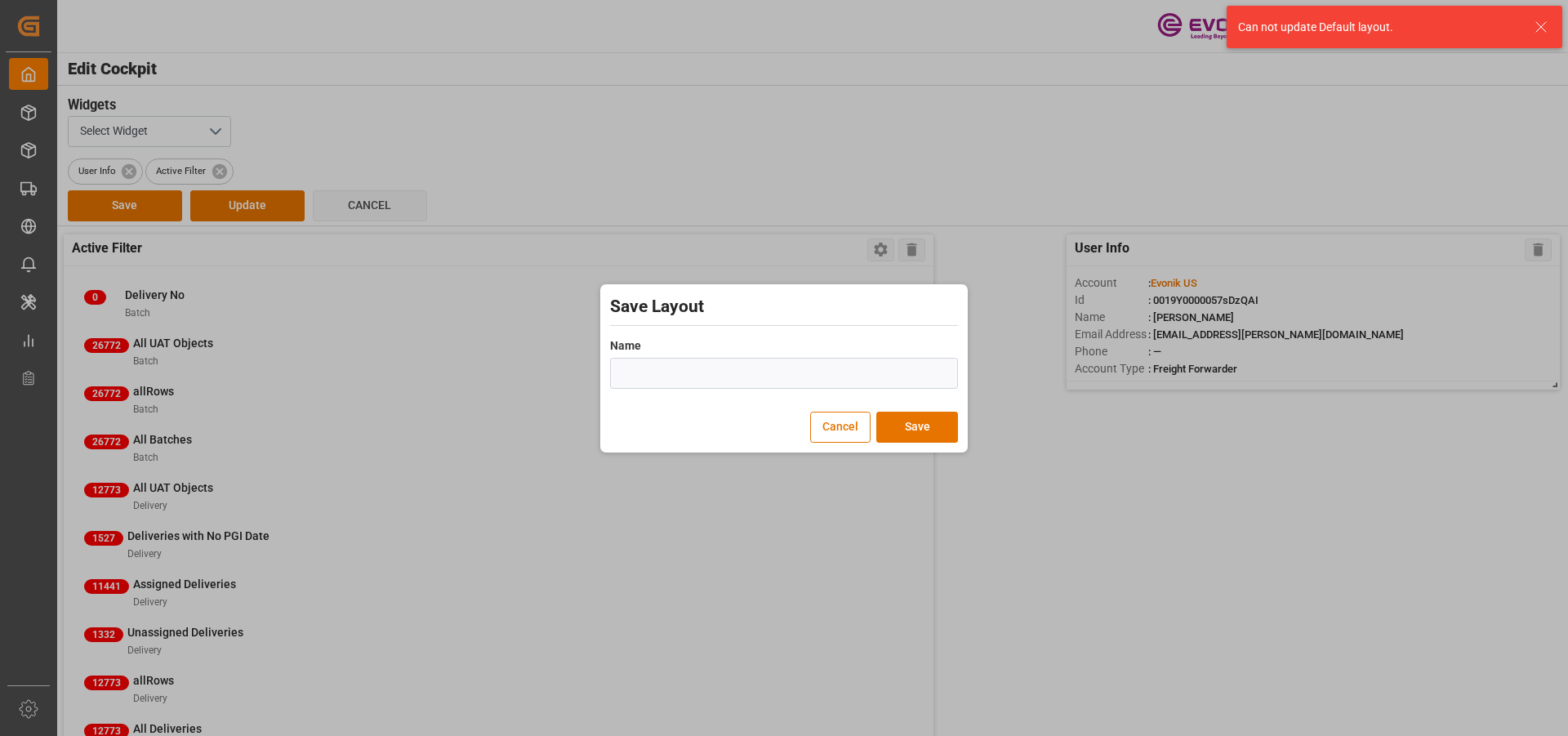
click at [928, 418] on button "Save" at bounding box center [917, 426] width 81 height 31
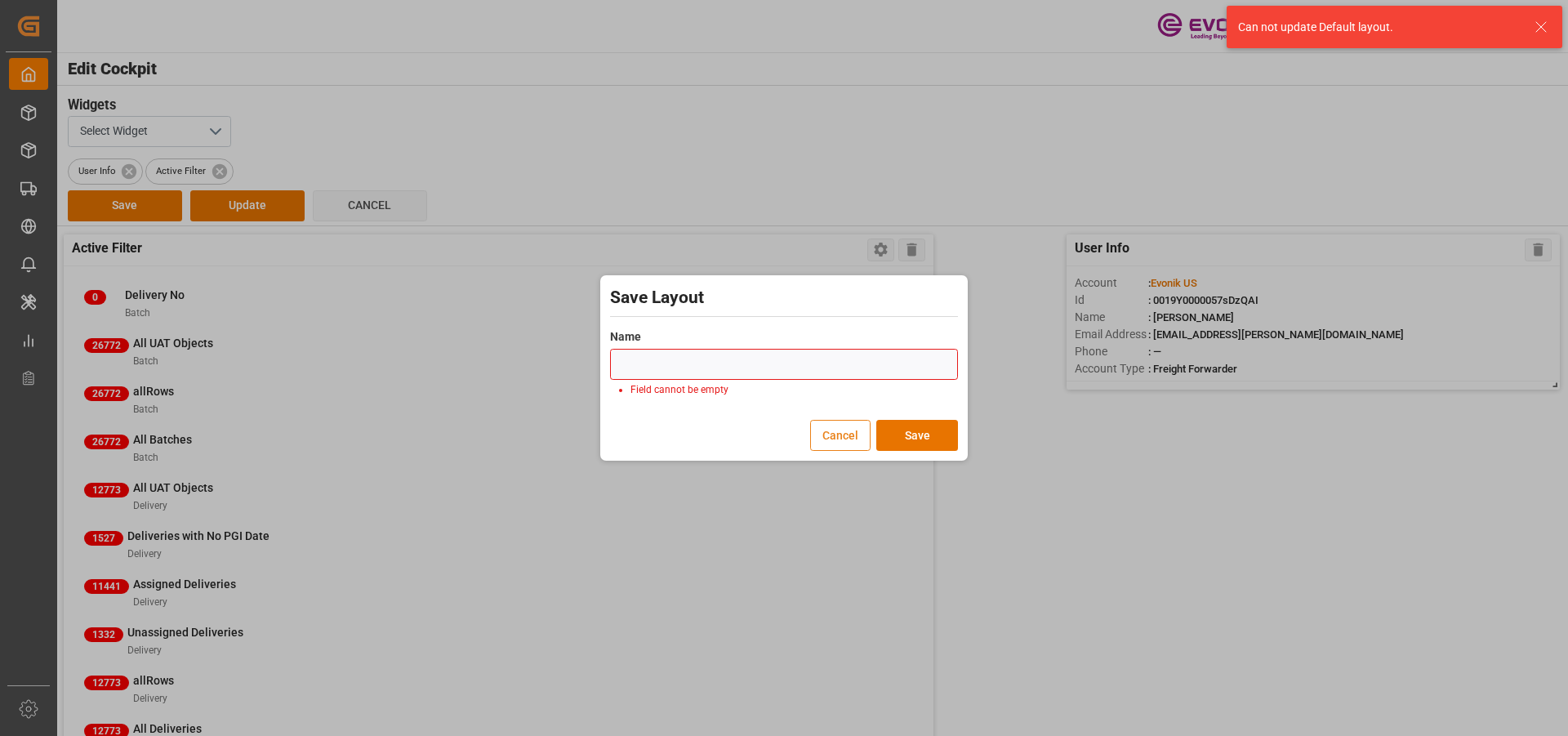
click at [838, 438] on button "Cancel" at bounding box center [840, 435] width 60 height 31
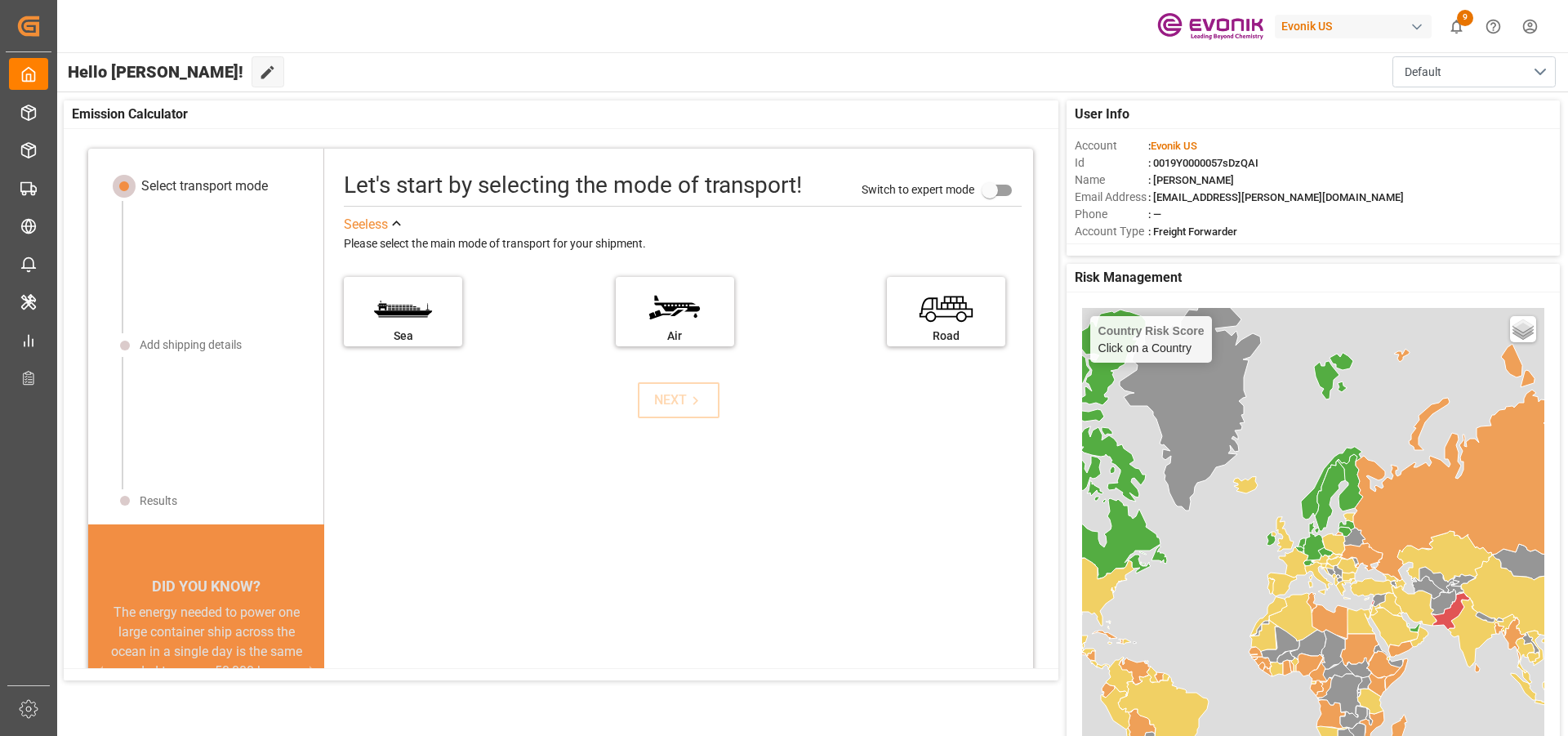
click at [252, 68] on button "Edit Cockpit" at bounding box center [268, 71] width 33 height 31
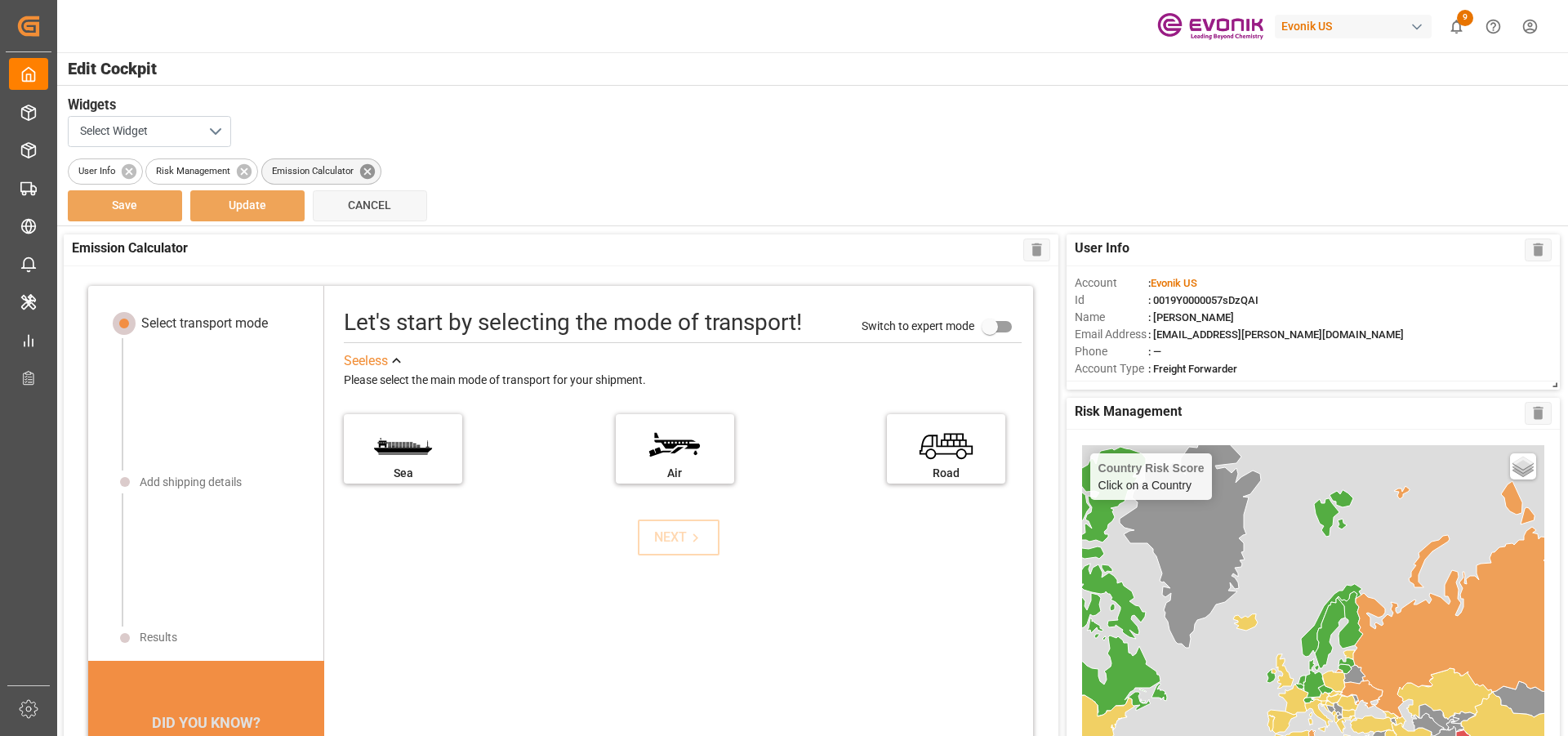
click at [363, 177] on icon at bounding box center [368, 171] width 18 height 18
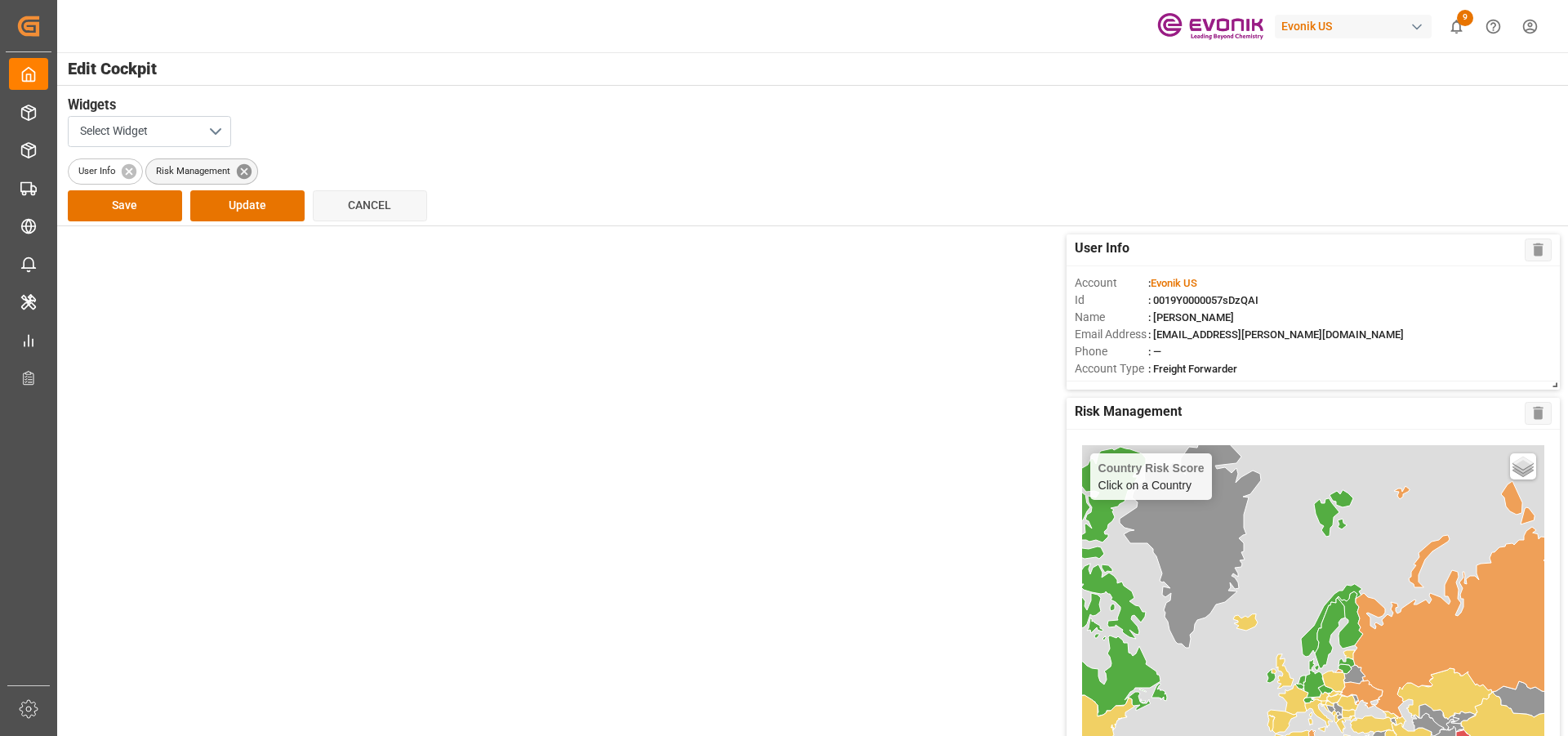
click at [249, 167] on icon at bounding box center [244, 170] width 15 height 15
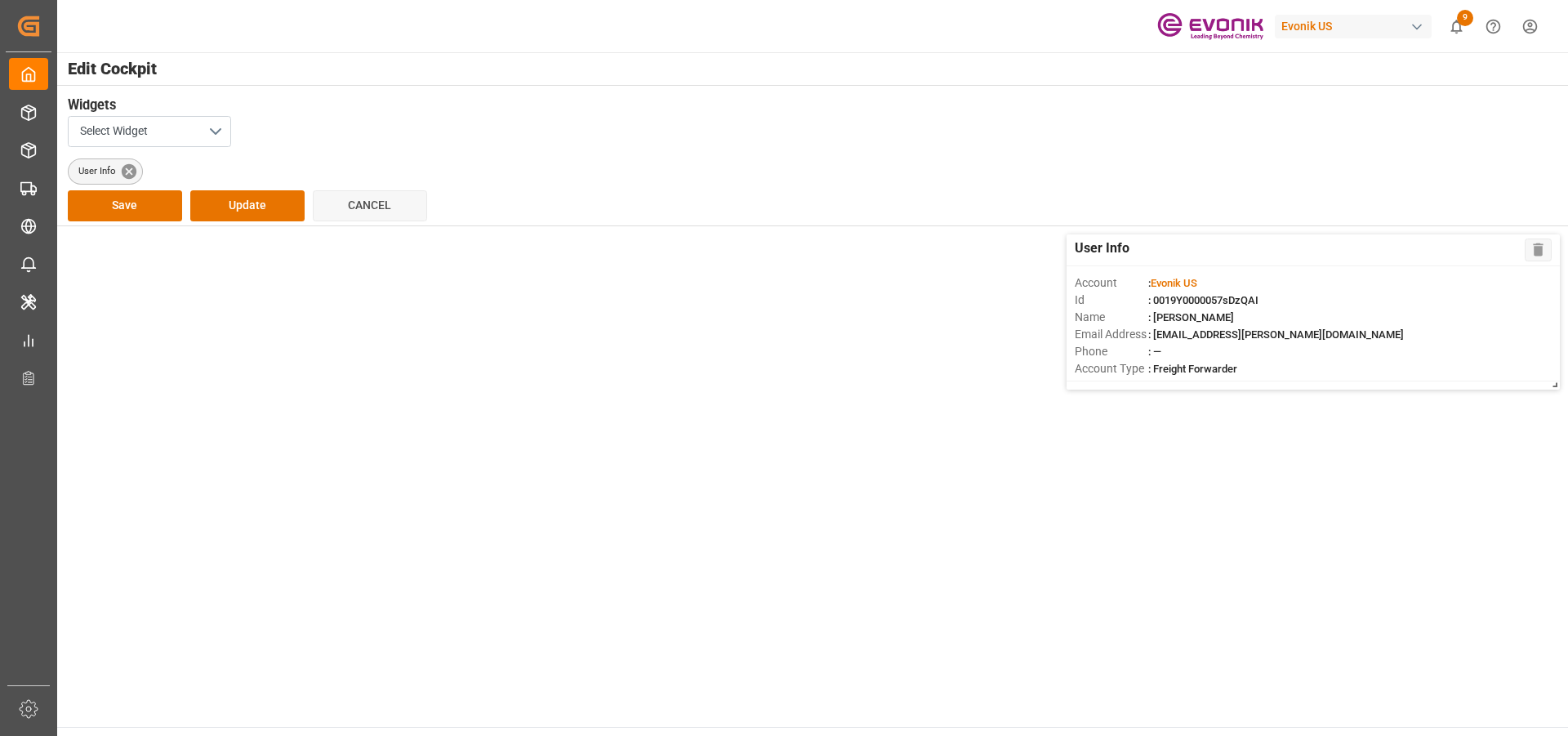
click at [131, 174] on icon at bounding box center [128, 170] width 15 height 15
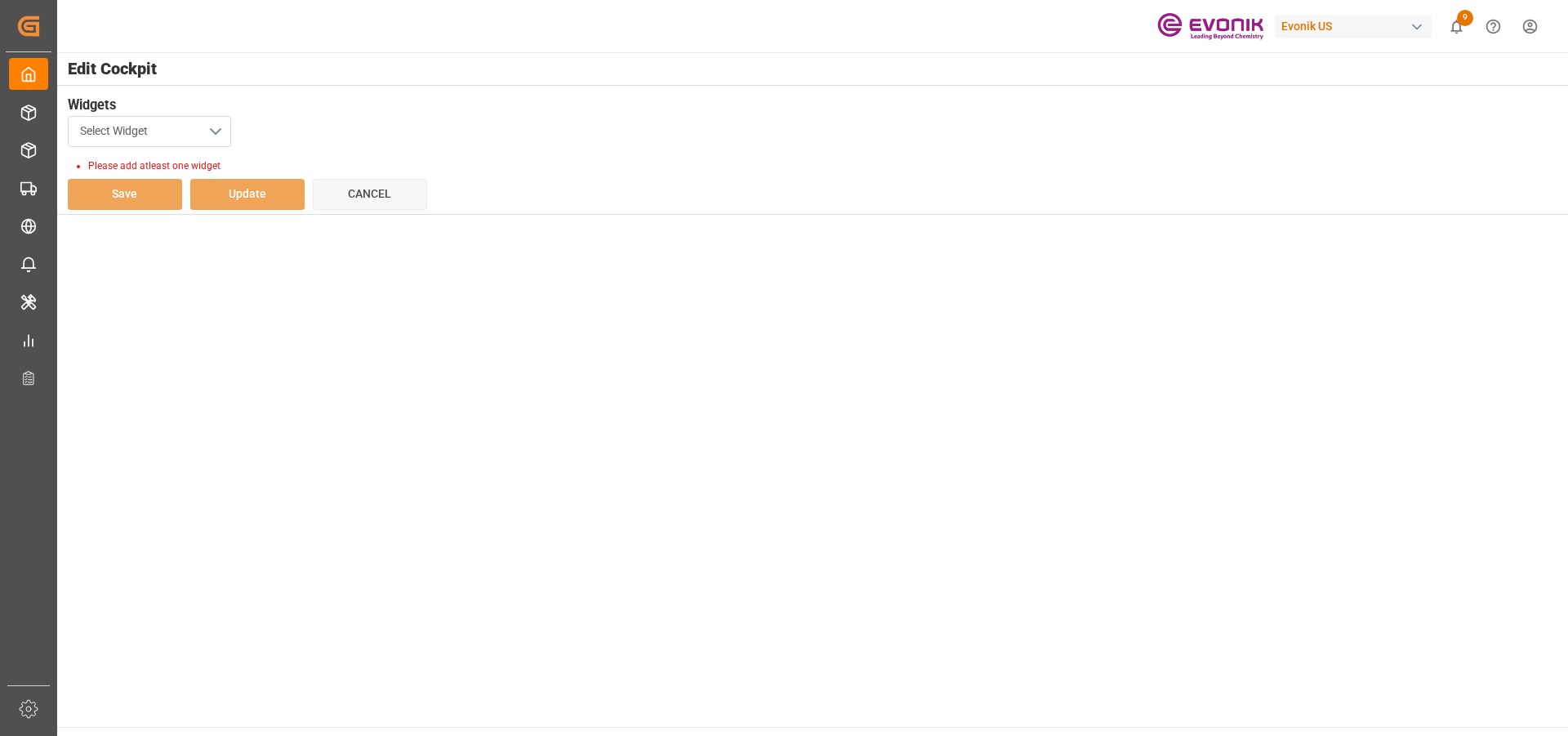
click at [225, 133] on button "Select Widget" at bounding box center [149, 131] width 164 height 31
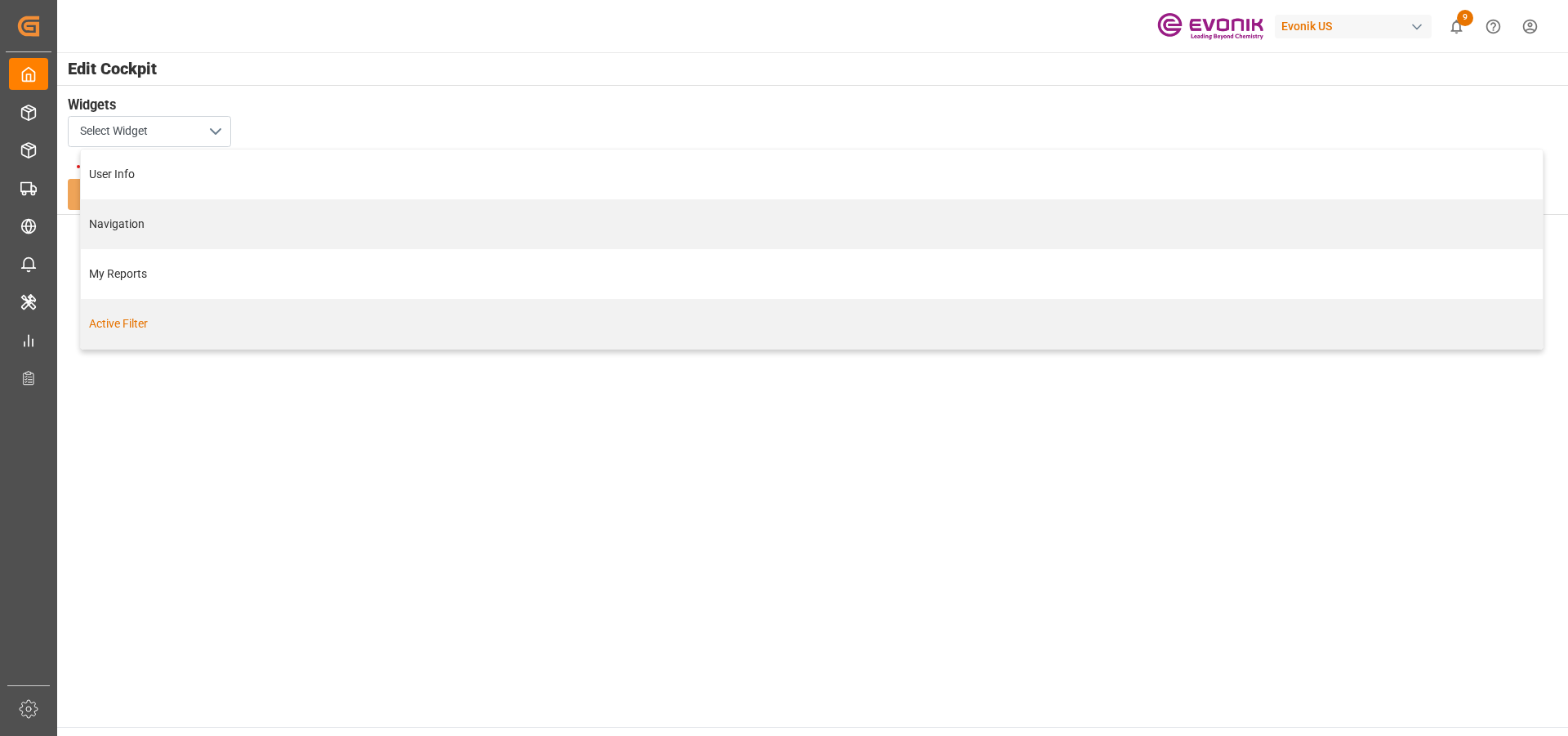
click at [141, 330] on div "Active Filter" at bounding box center [812, 323] width 1445 height 17
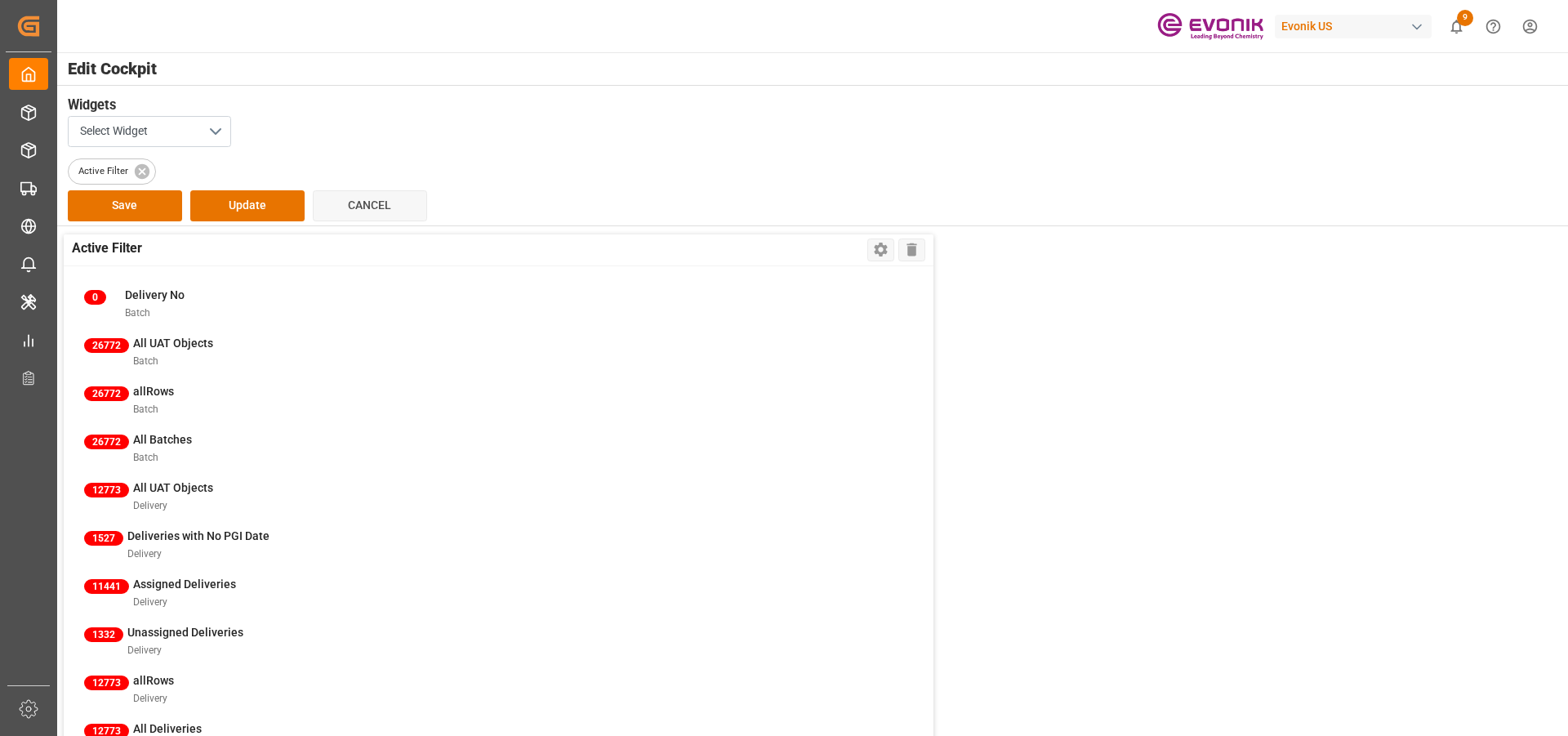
click at [118, 222] on div "Widgets Select Widget Active Filter Save Update Cancel" at bounding box center [812, 156] width 1512 height 141
click at [265, 192] on button "Update" at bounding box center [247, 205] width 114 height 31
click at [142, 174] on icon at bounding box center [141, 170] width 15 height 15
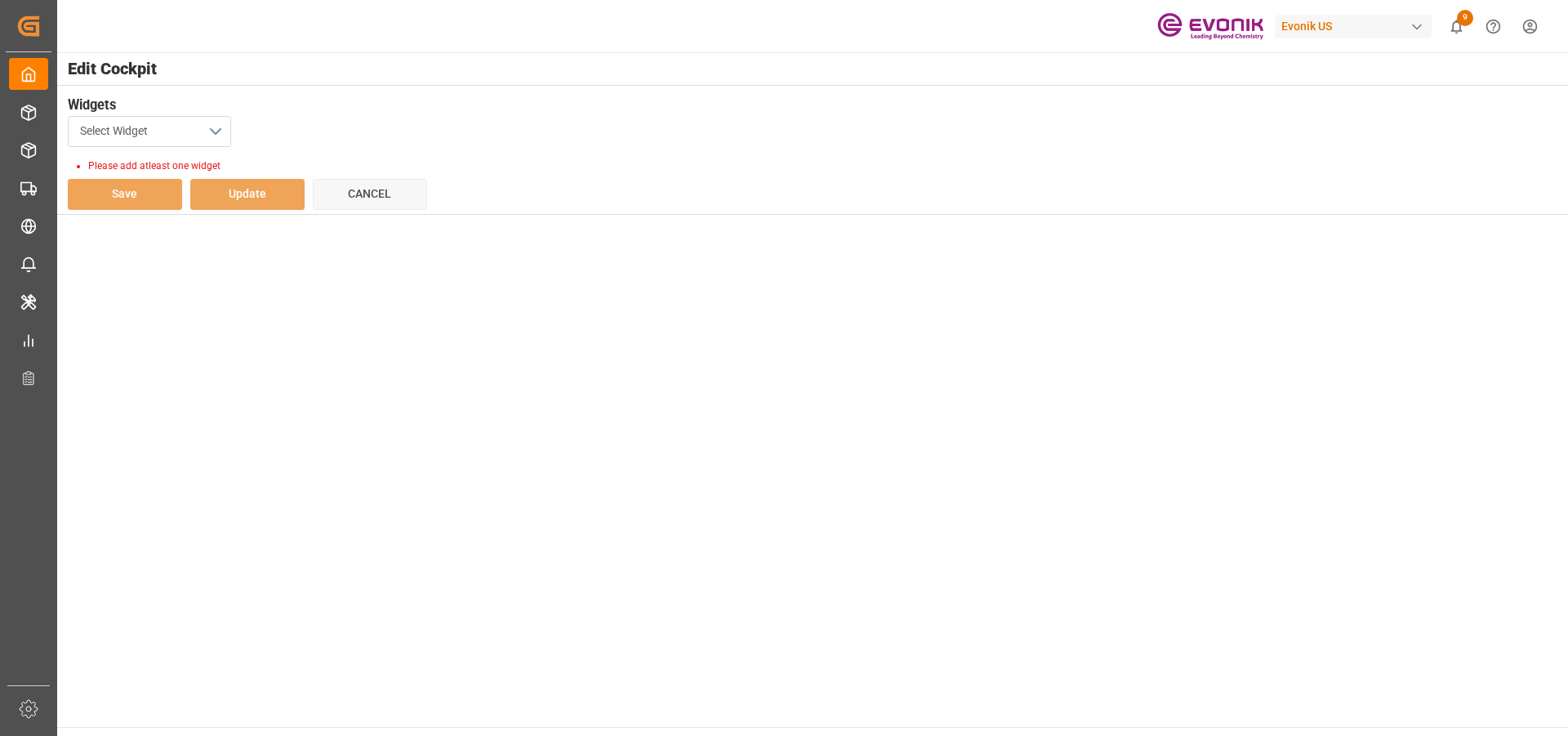
click at [191, 129] on button "Select Widget" at bounding box center [149, 131] width 164 height 31
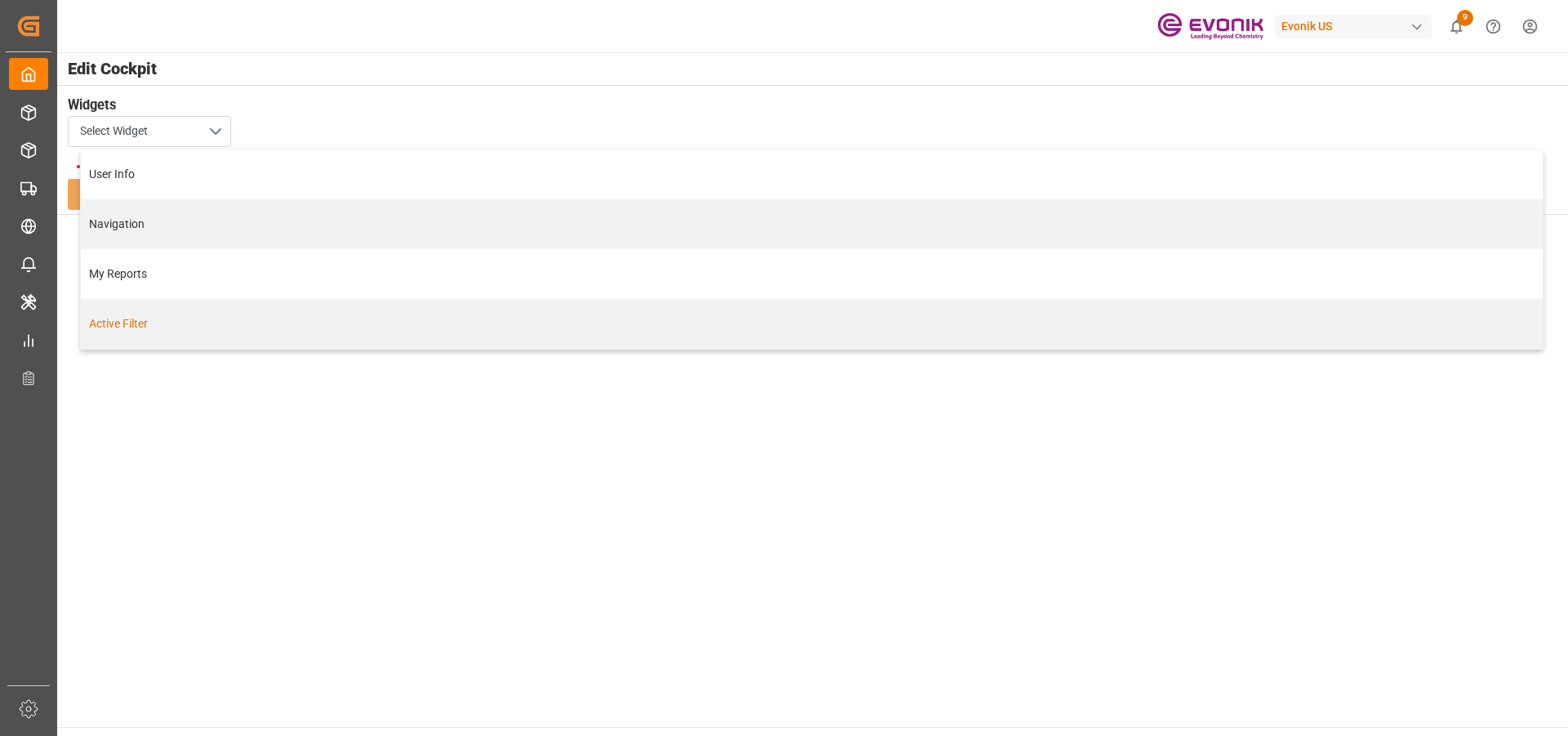
click at [367, 320] on div "Active Filter" at bounding box center [812, 323] width 1445 height 17
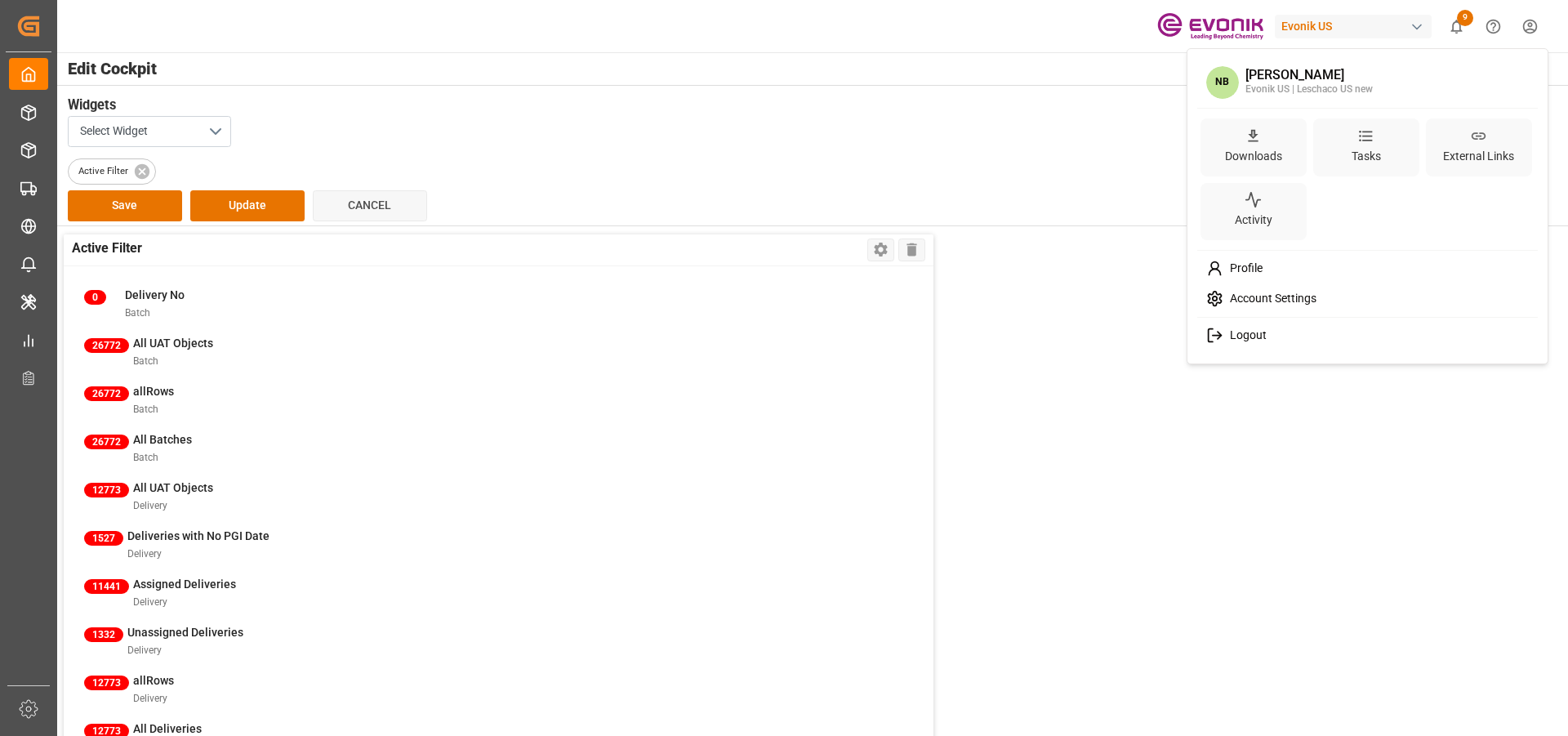
click at [1524, 25] on html "Created by potrace 1.15, written by Peter Selinger 2001-2017 Created by potrace…" at bounding box center [784, 368] width 1568 height 736
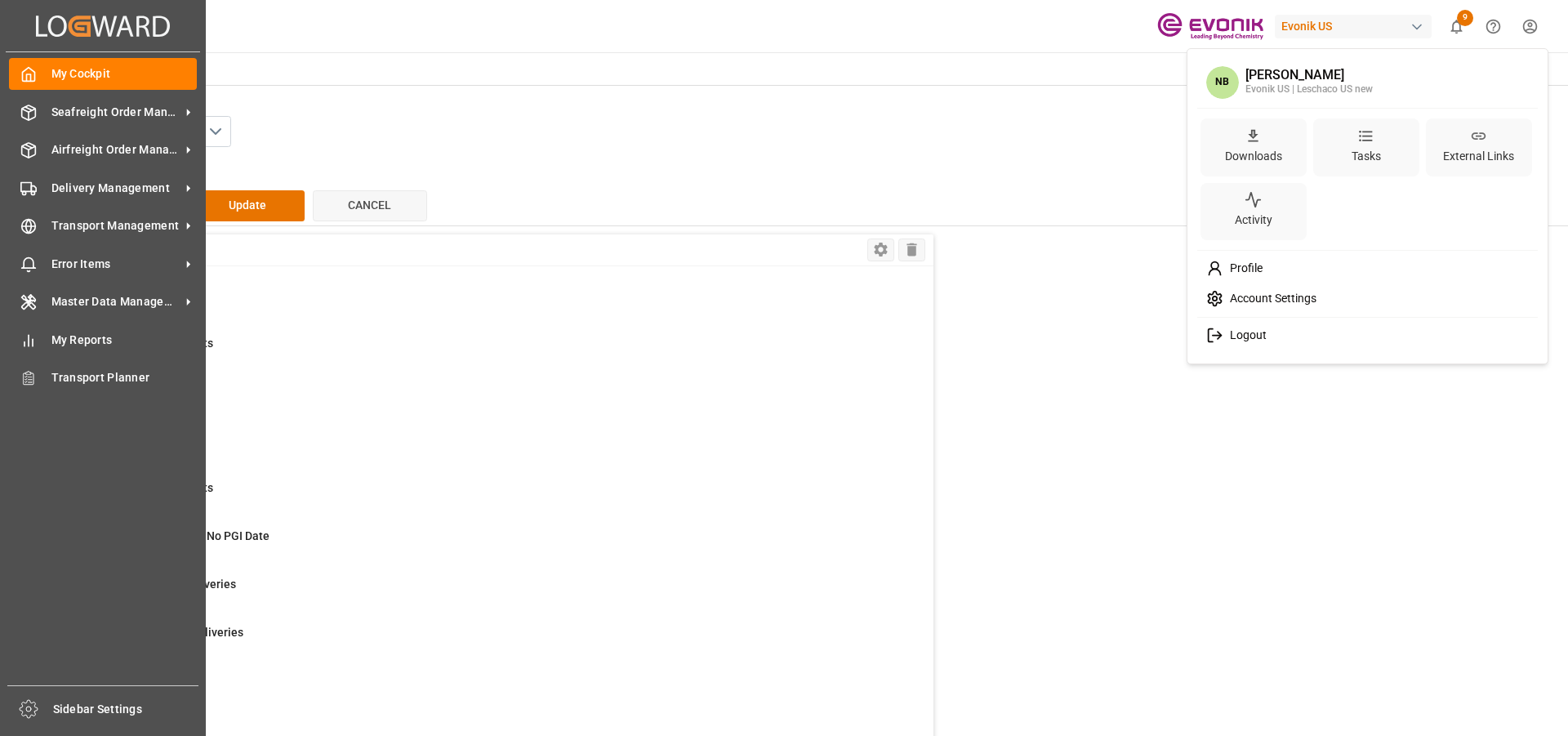
click at [27, 115] on html "Created by potrace 1.15, written by Peter Selinger 2001-2017 Created by potrace…" at bounding box center [784, 368] width 1568 height 736
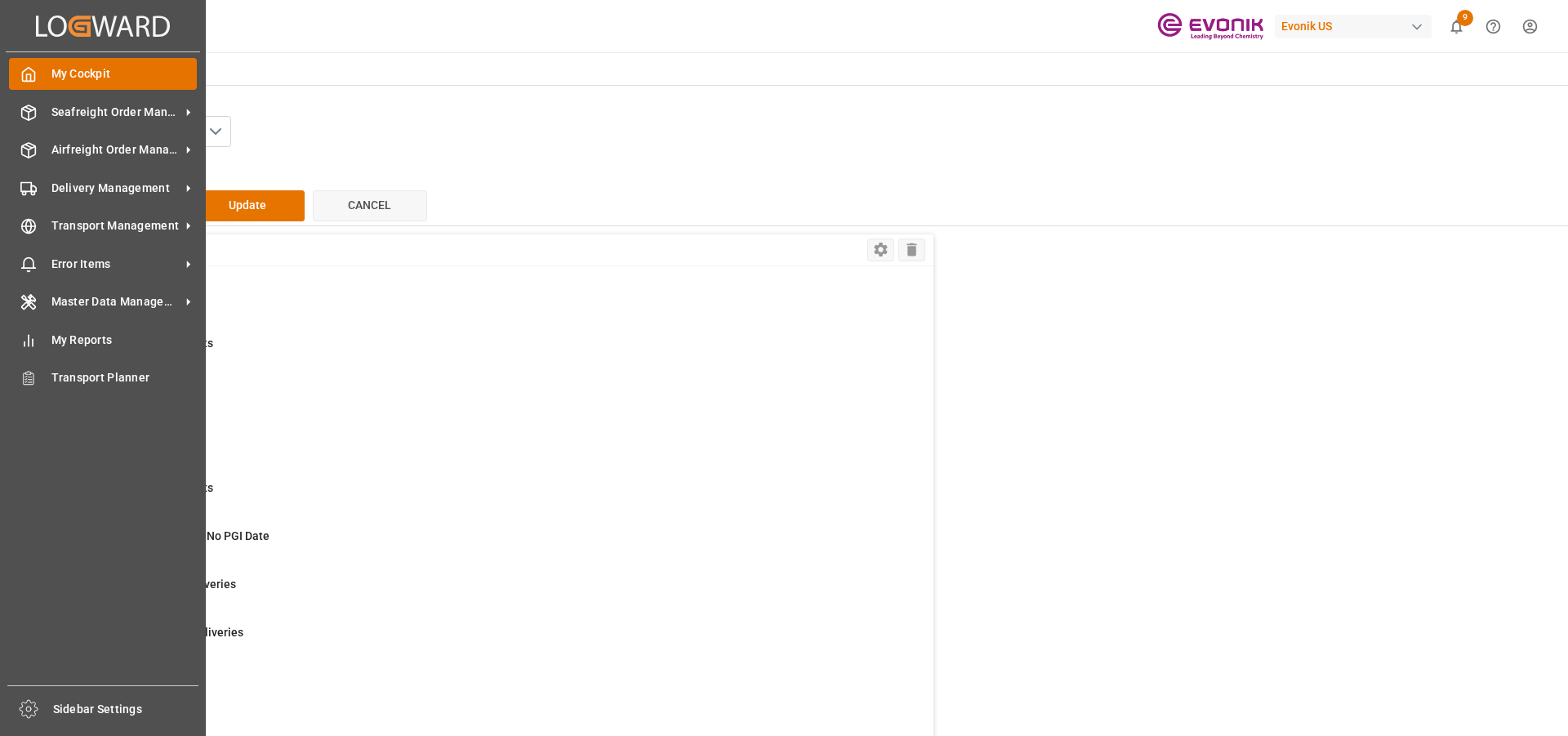
click at [76, 68] on span "My Cockpit" at bounding box center [125, 73] width 147 height 17
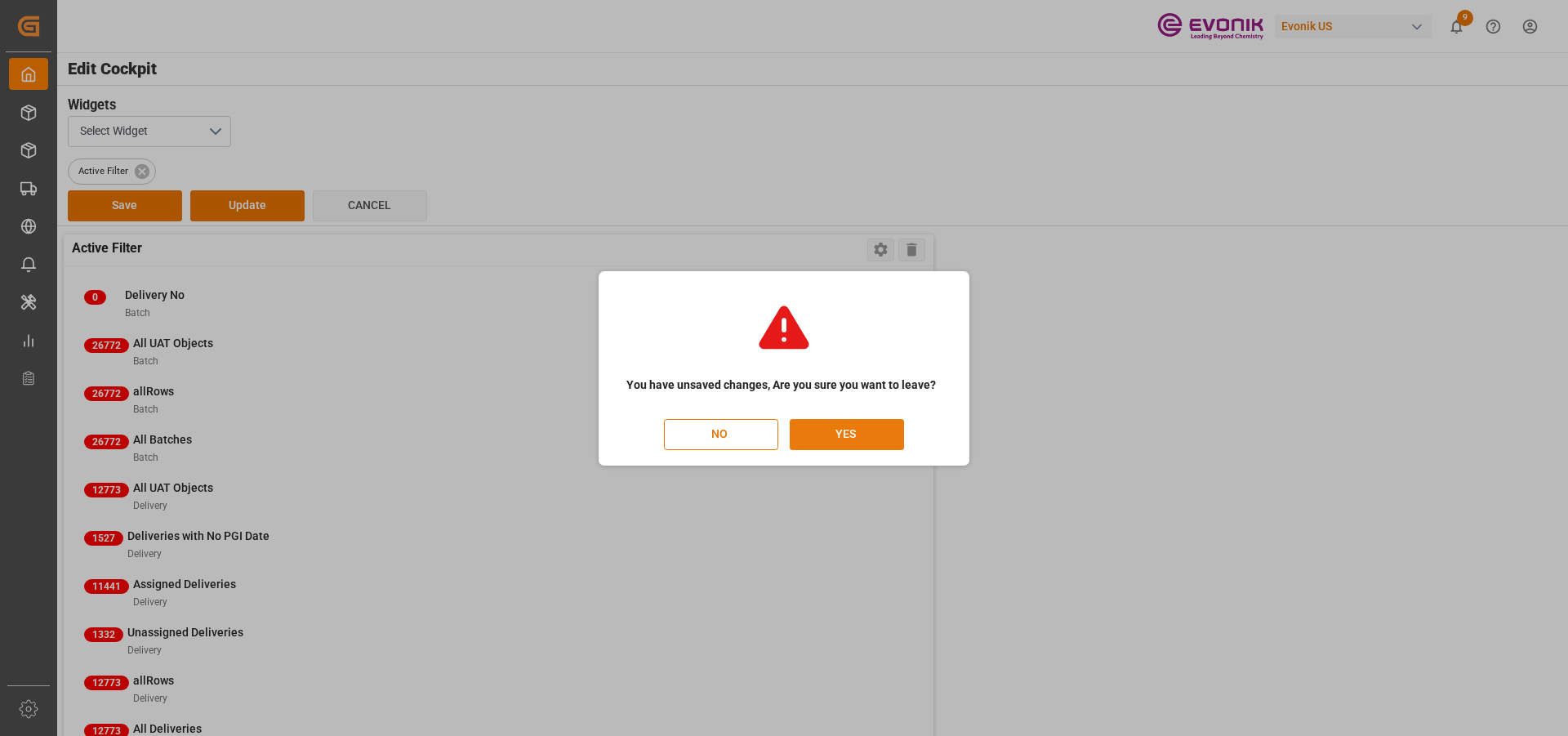
click at [825, 433] on button "YES" at bounding box center [846, 434] width 114 height 31
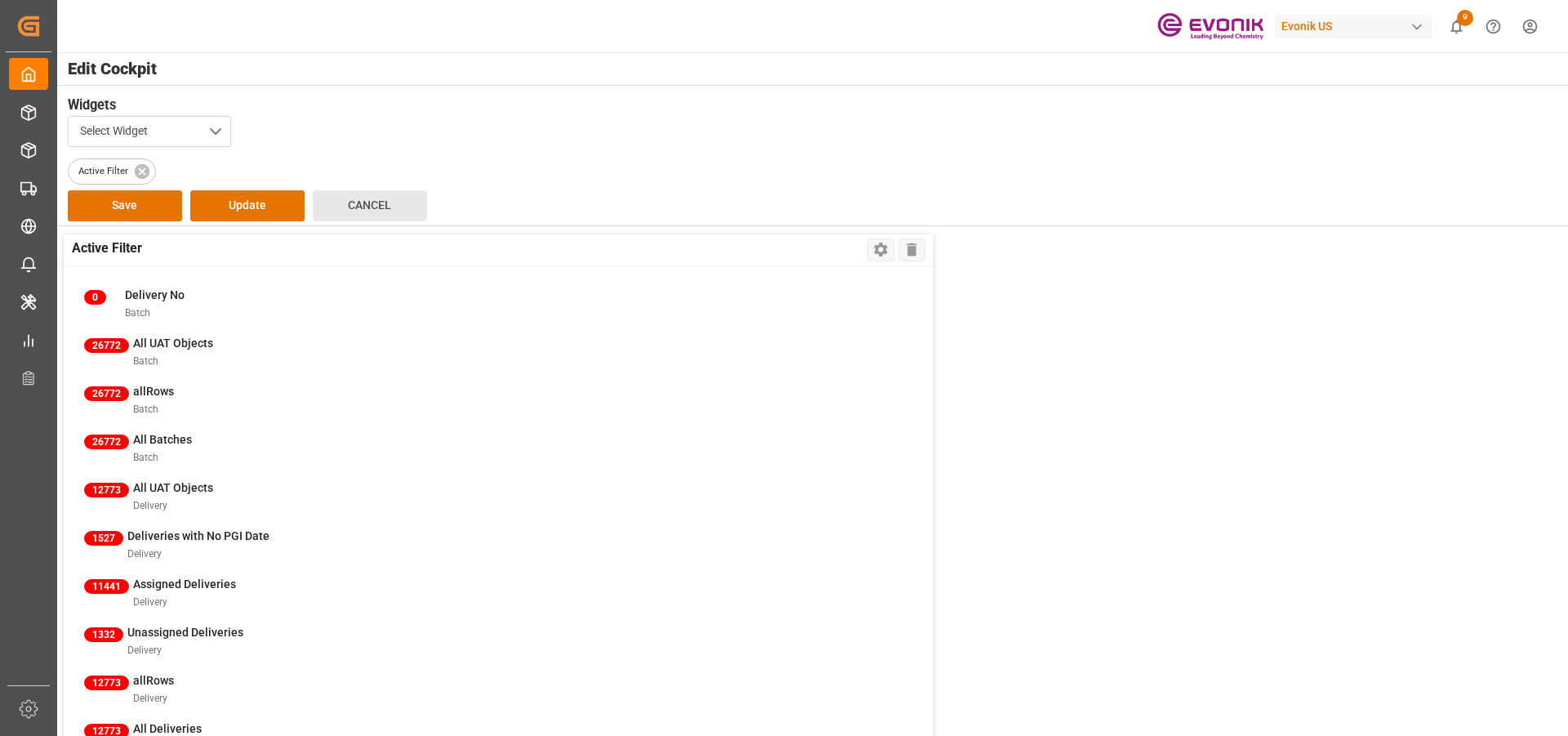
click at [330, 208] on button "Cancel" at bounding box center [370, 205] width 114 height 31
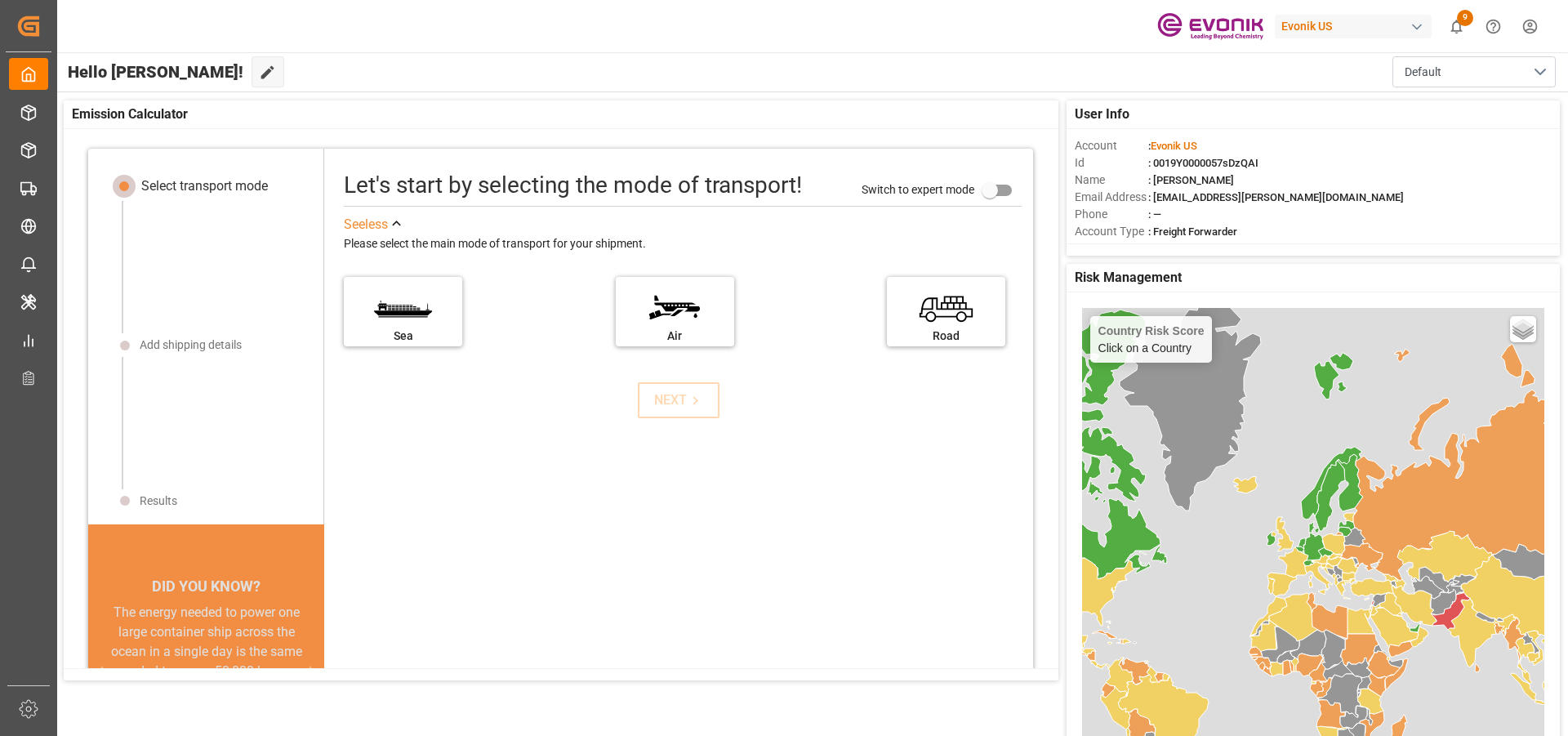
scroll to position [16, 0]
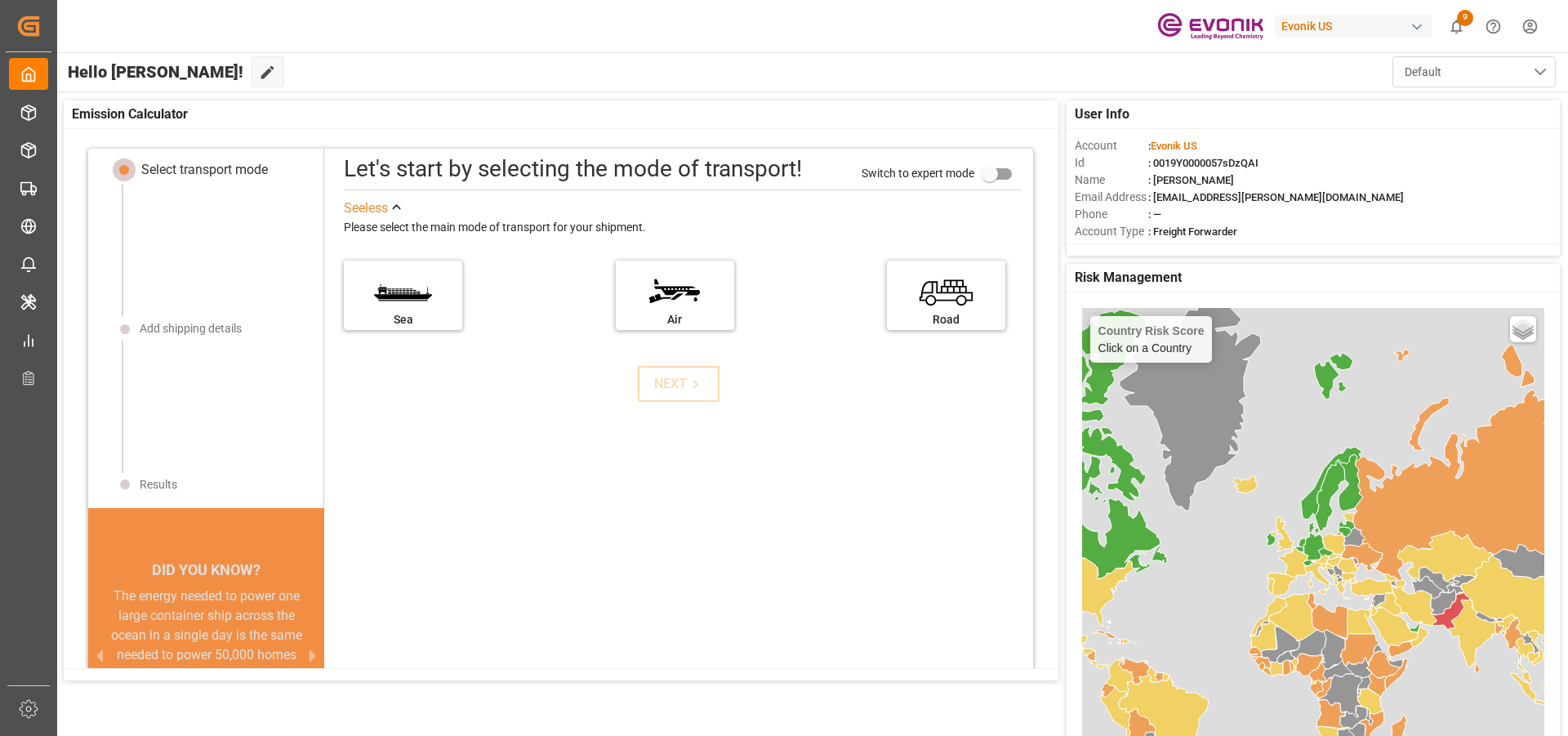
click at [1530, 75] on button "Default" at bounding box center [1474, 71] width 164 height 31
click at [259, 70] on icon at bounding box center [267, 71] width 17 height 17
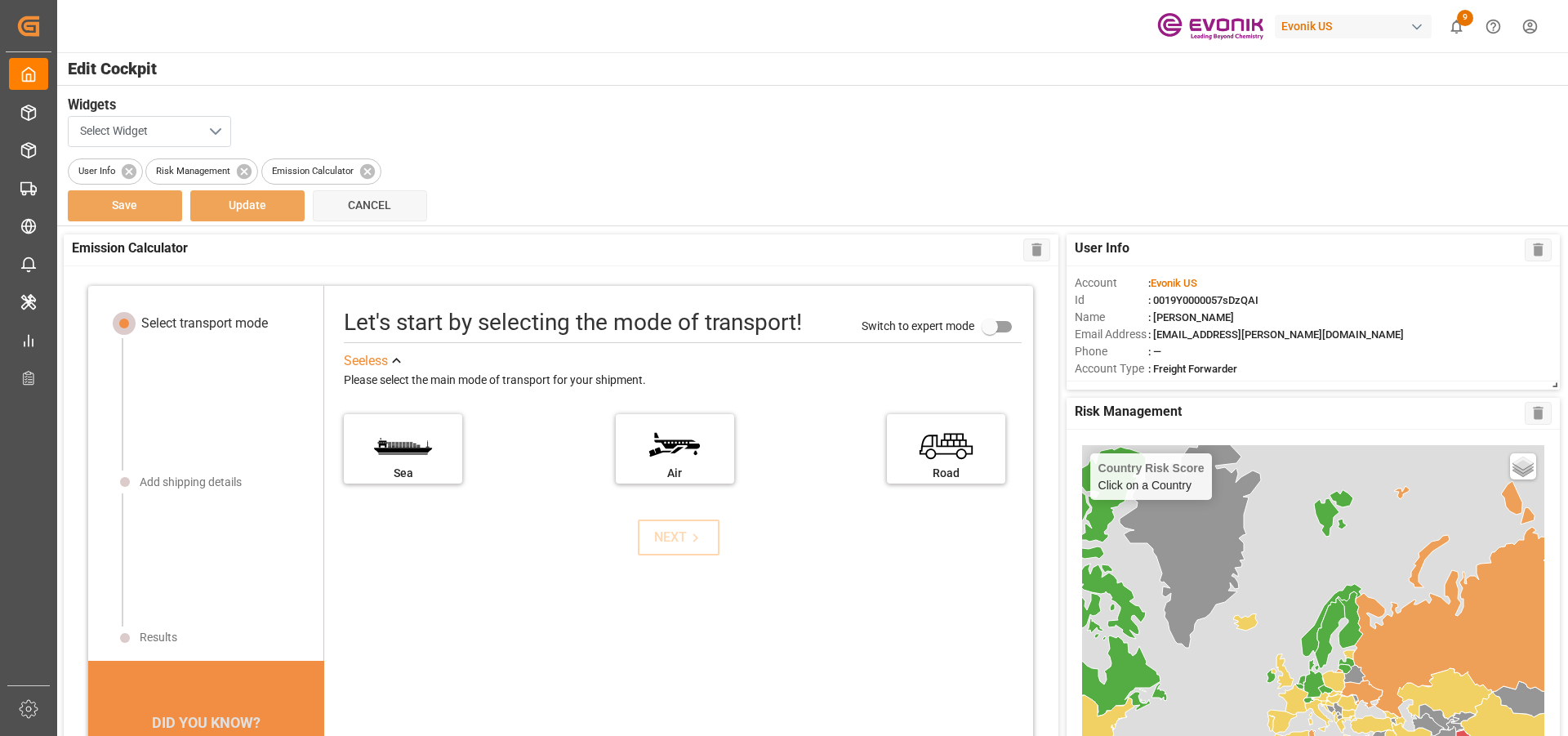
click at [218, 130] on button "Select Widget" at bounding box center [149, 131] width 164 height 31
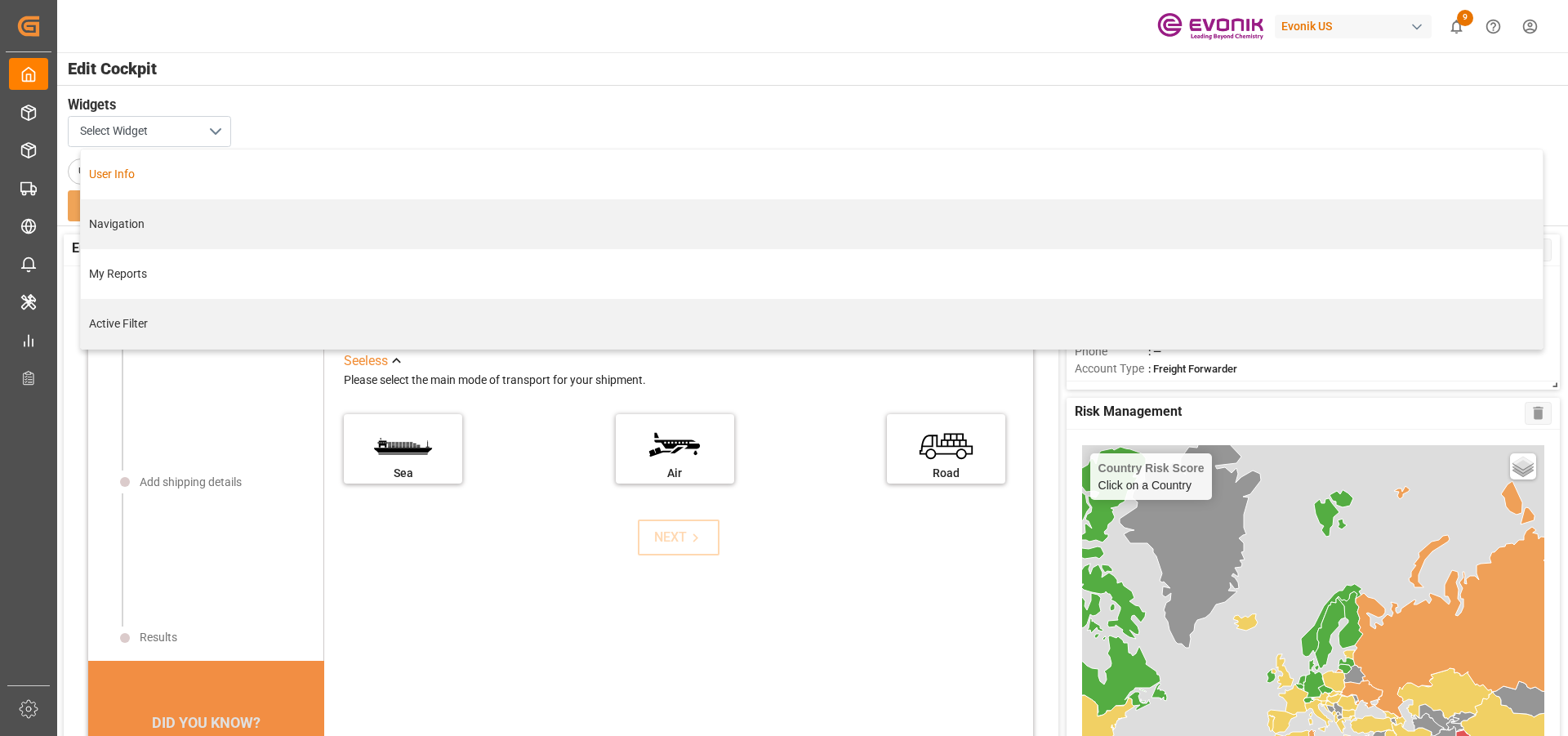
click at [147, 183] on div "User Info" at bounding box center [812, 174] width 1462 height 50
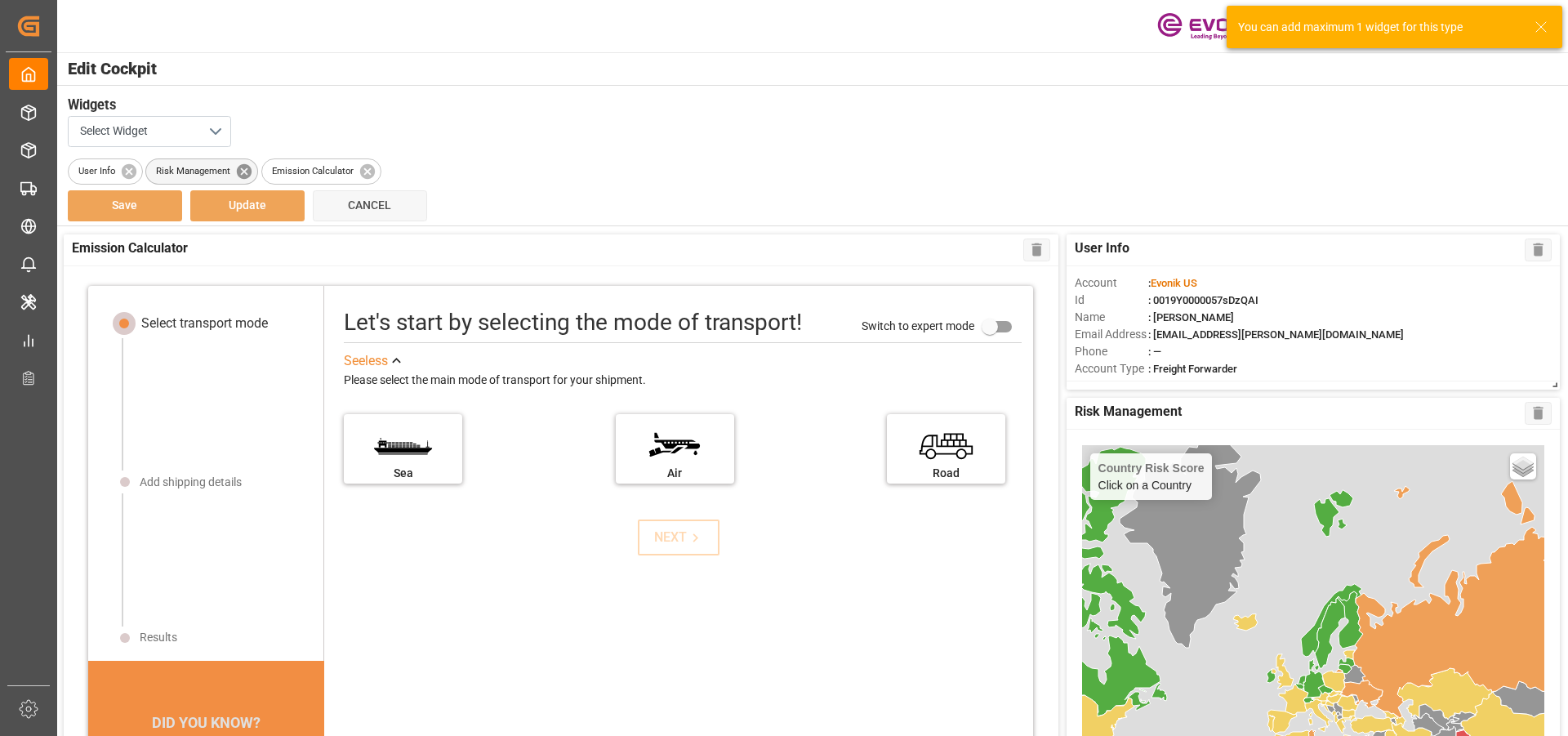
click at [239, 172] on icon at bounding box center [244, 170] width 15 height 15
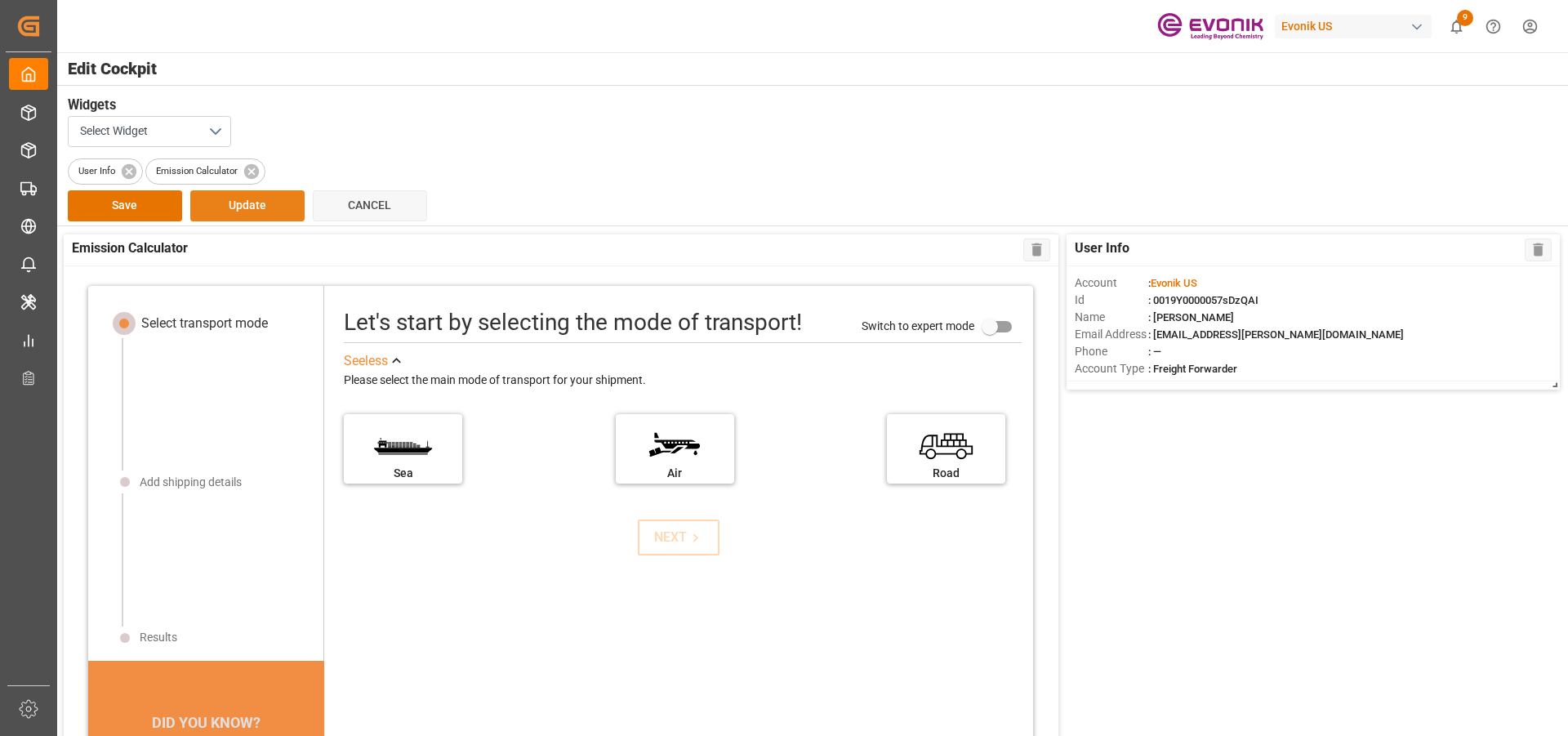
click at [253, 205] on button "Update" at bounding box center [247, 205] width 114 height 31
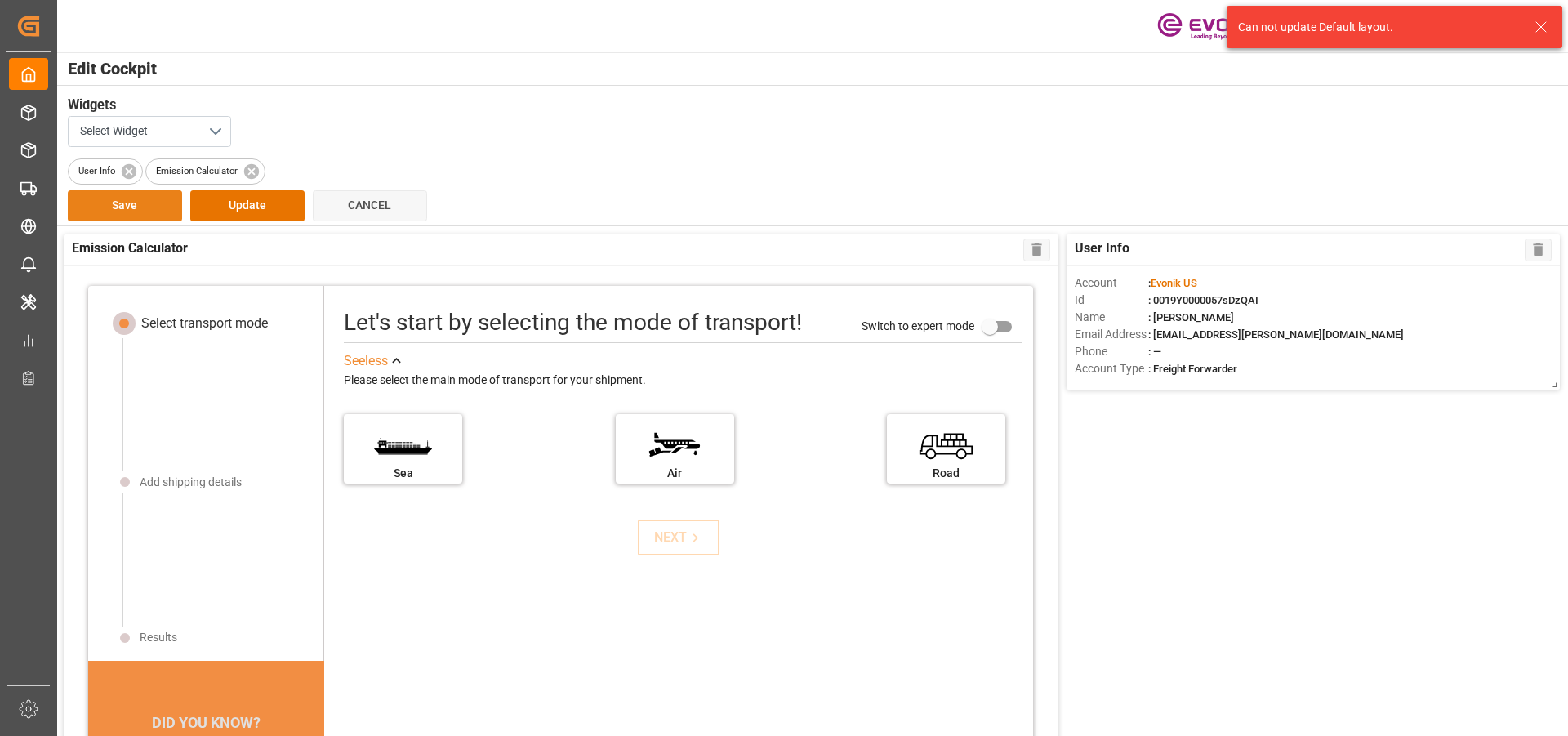
click at [115, 206] on button "Save" at bounding box center [124, 205] width 114 height 31
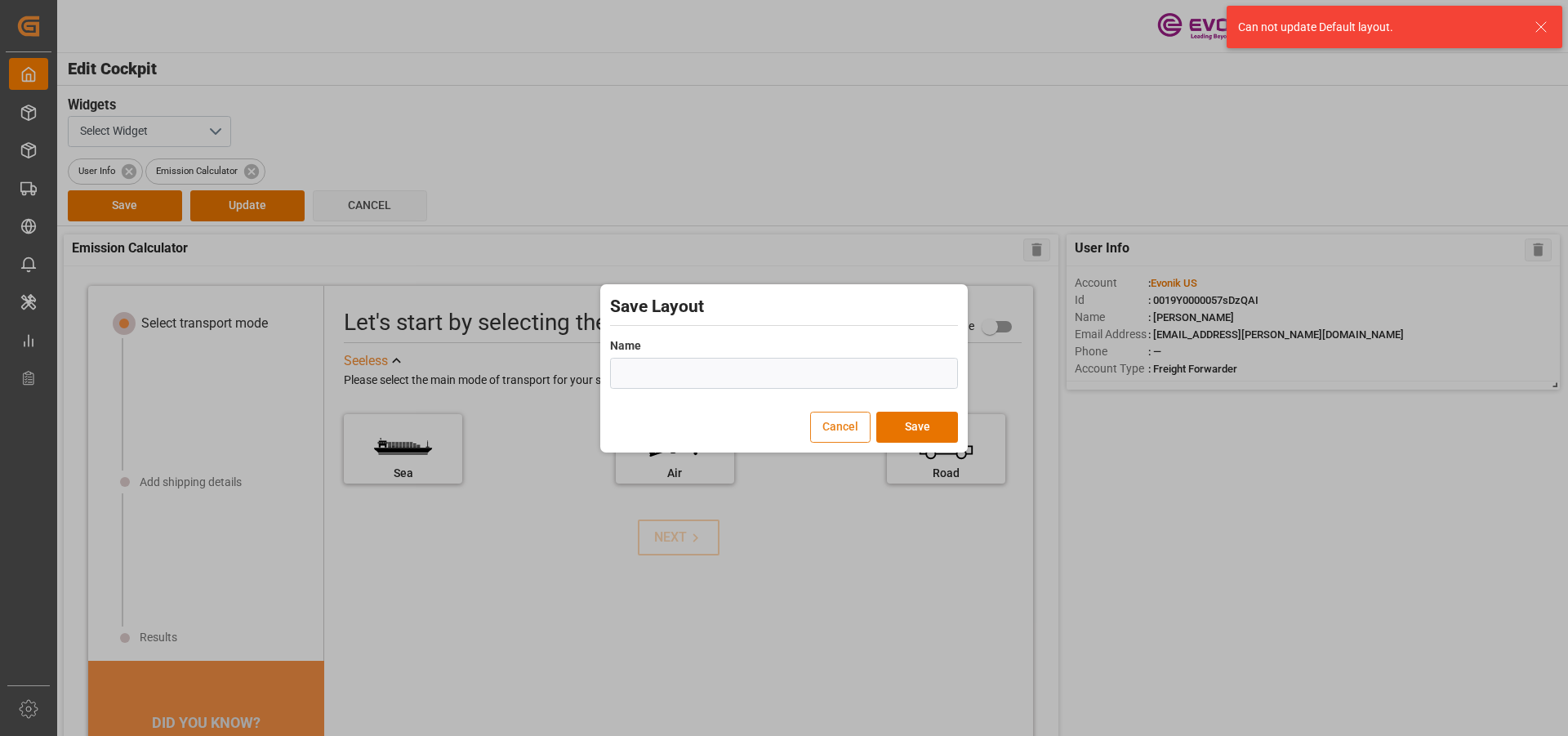
click at [829, 426] on button "Cancel" at bounding box center [840, 426] width 60 height 31
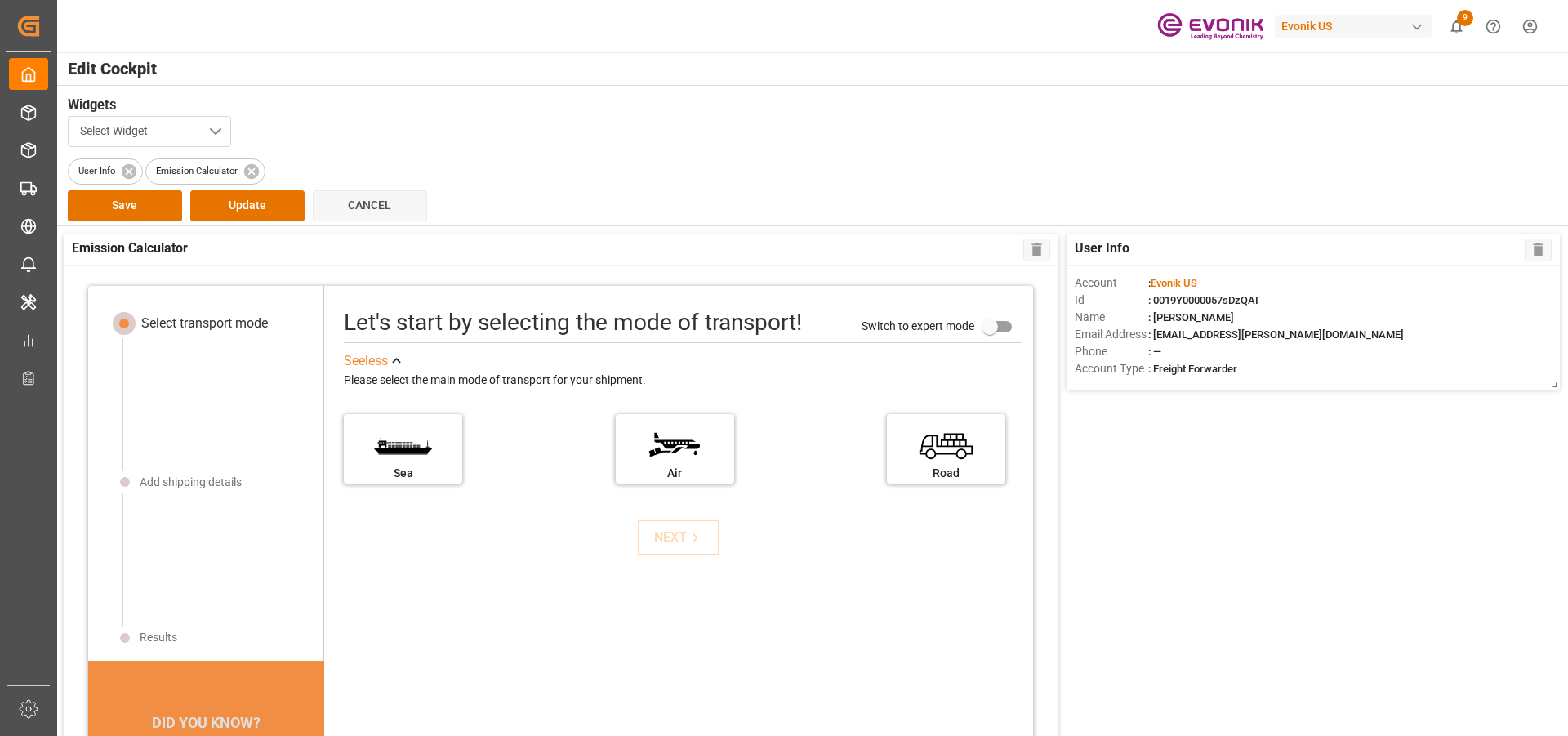
click at [211, 133] on button "Select Widget" at bounding box center [149, 131] width 164 height 31
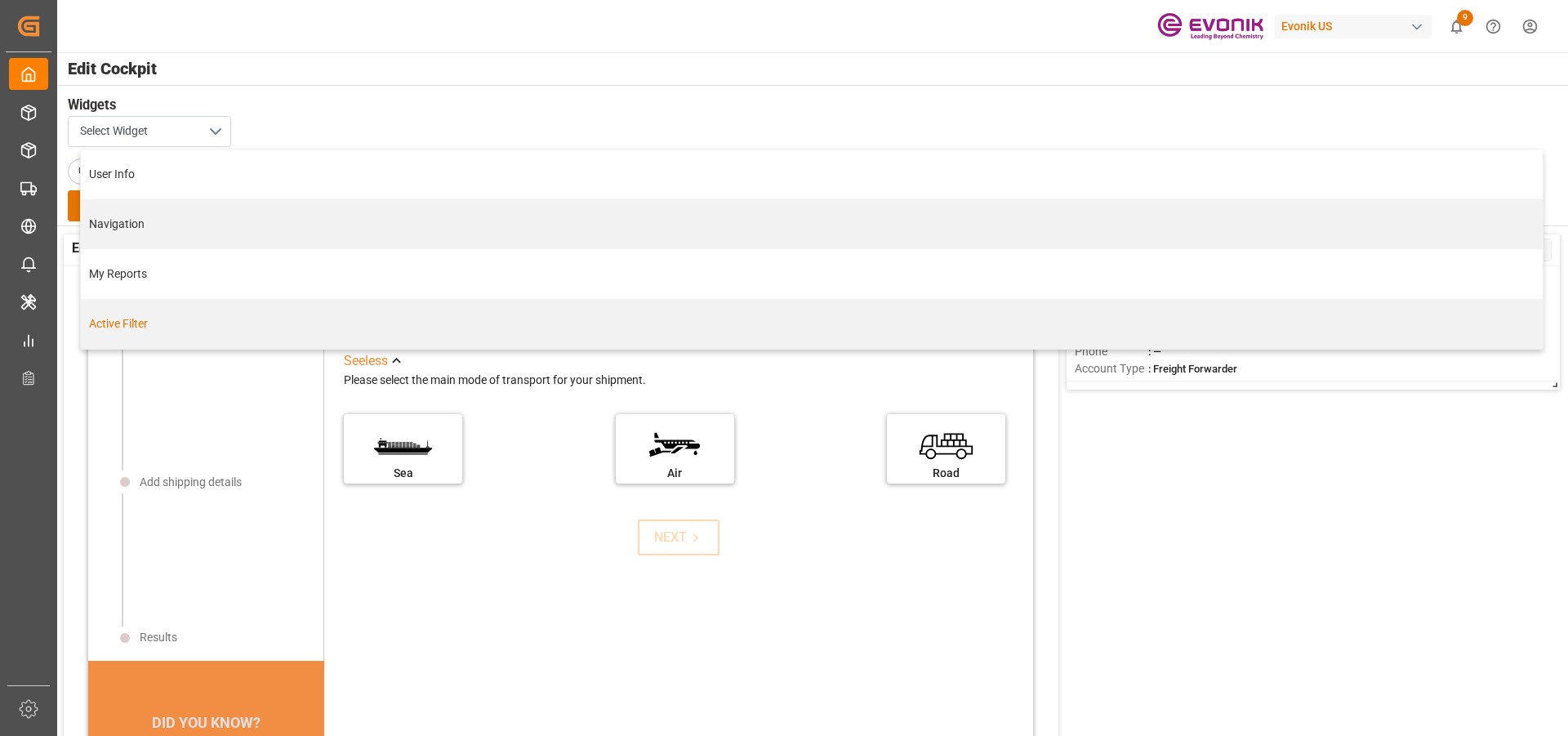
click at [145, 326] on div "Active Filter" at bounding box center [812, 323] width 1445 height 17
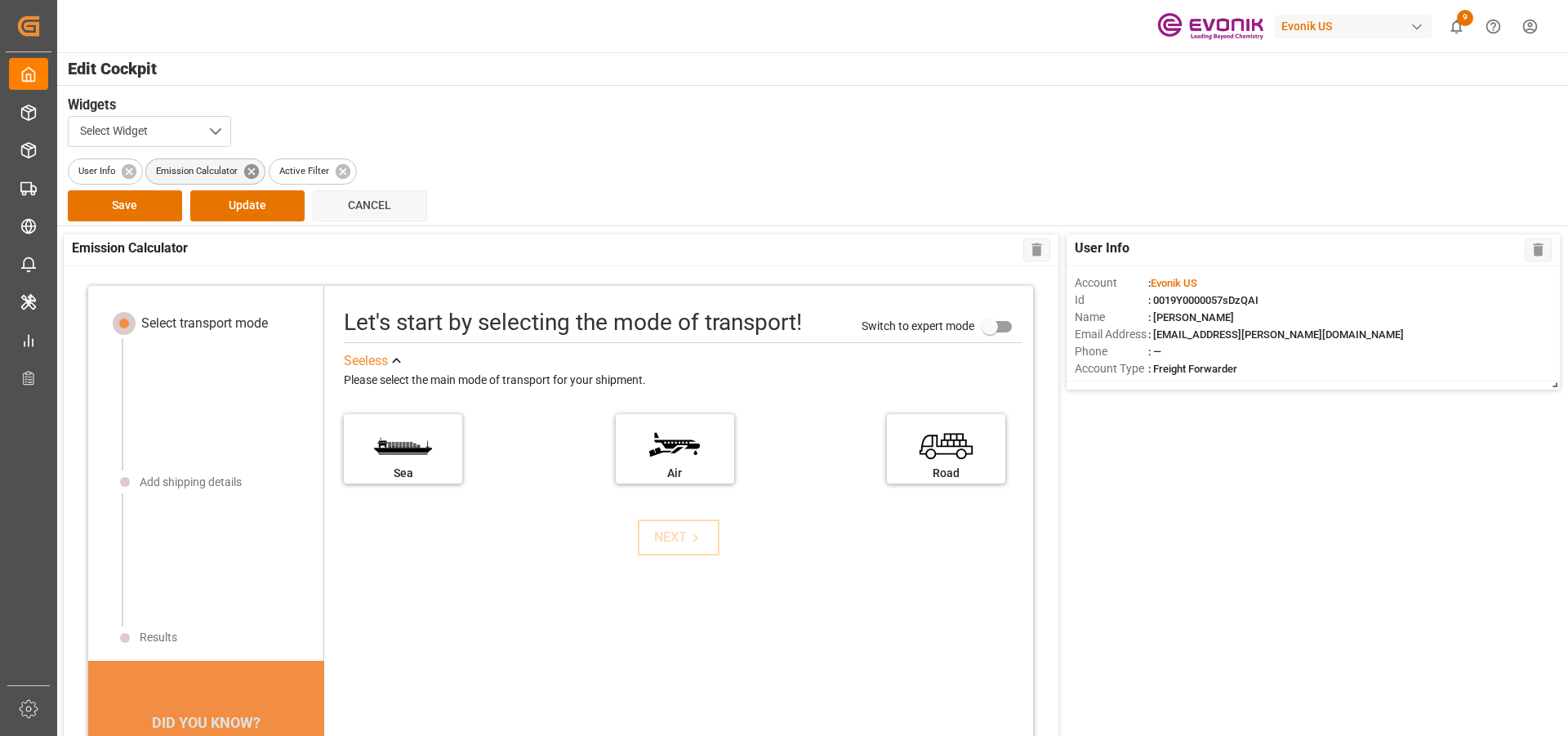
click at [248, 171] on icon at bounding box center [251, 170] width 15 height 15
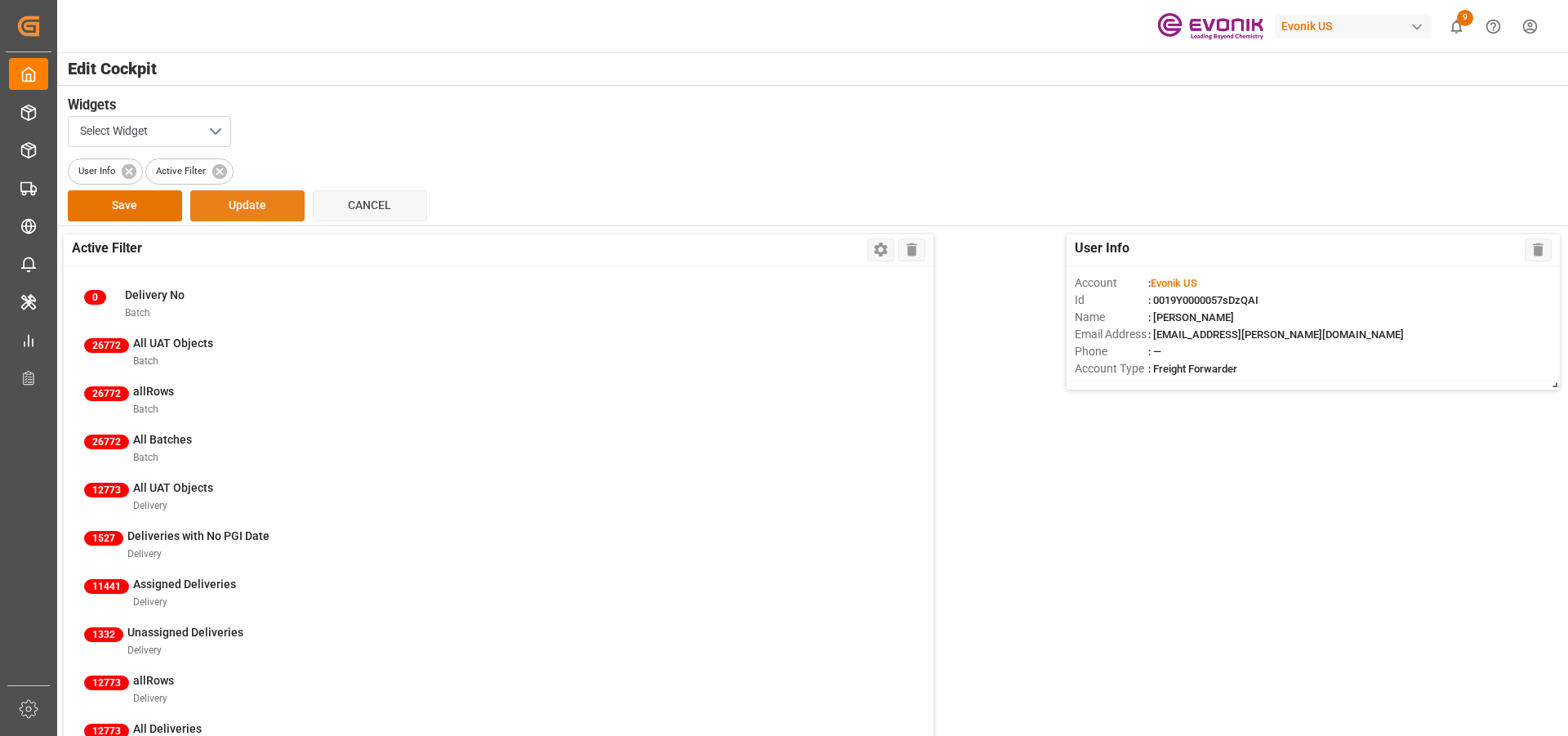
click at [234, 206] on button "Update" at bounding box center [247, 205] width 114 height 31
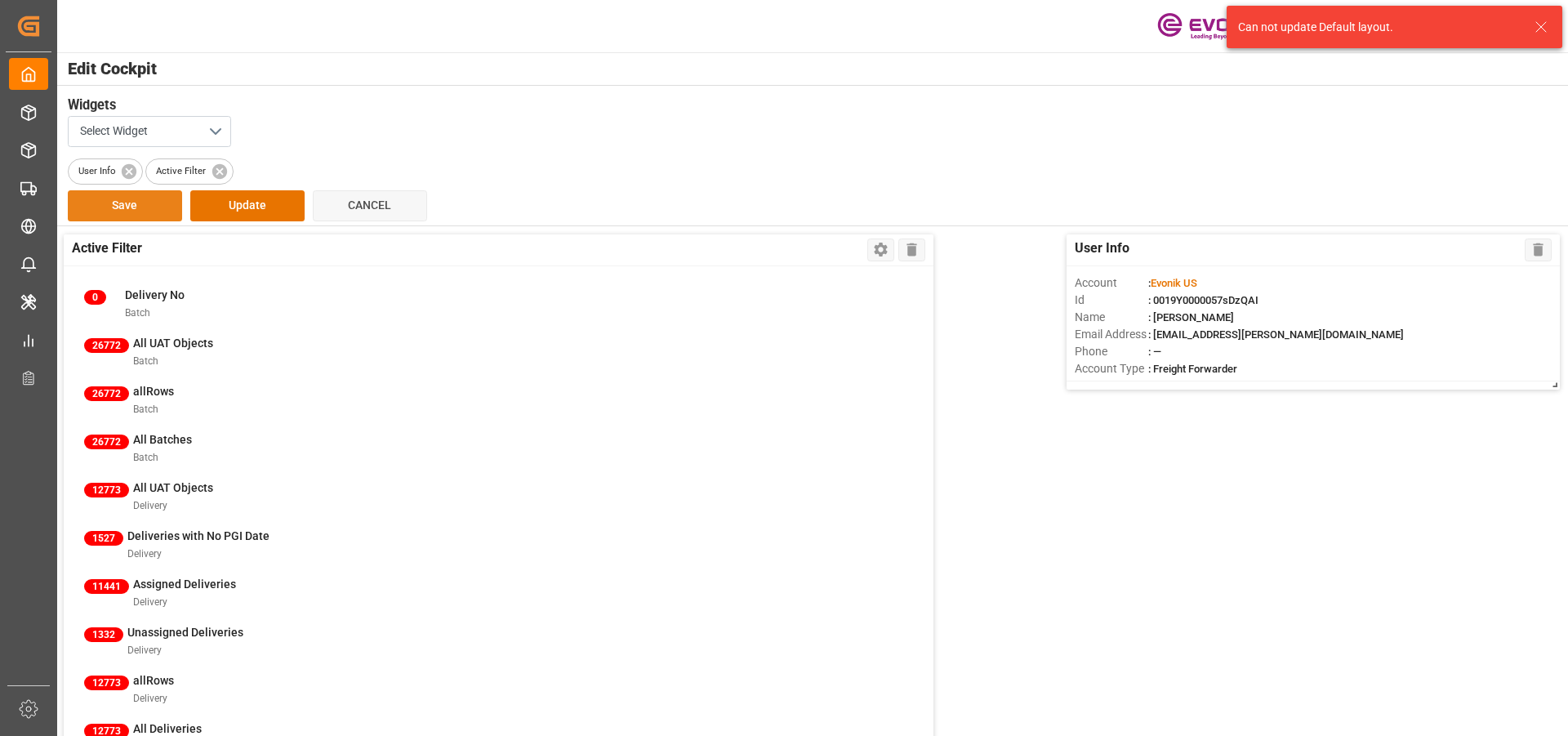
click at [133, 198] on button "Save" at bounding box center [124, 205] width 114 height 31
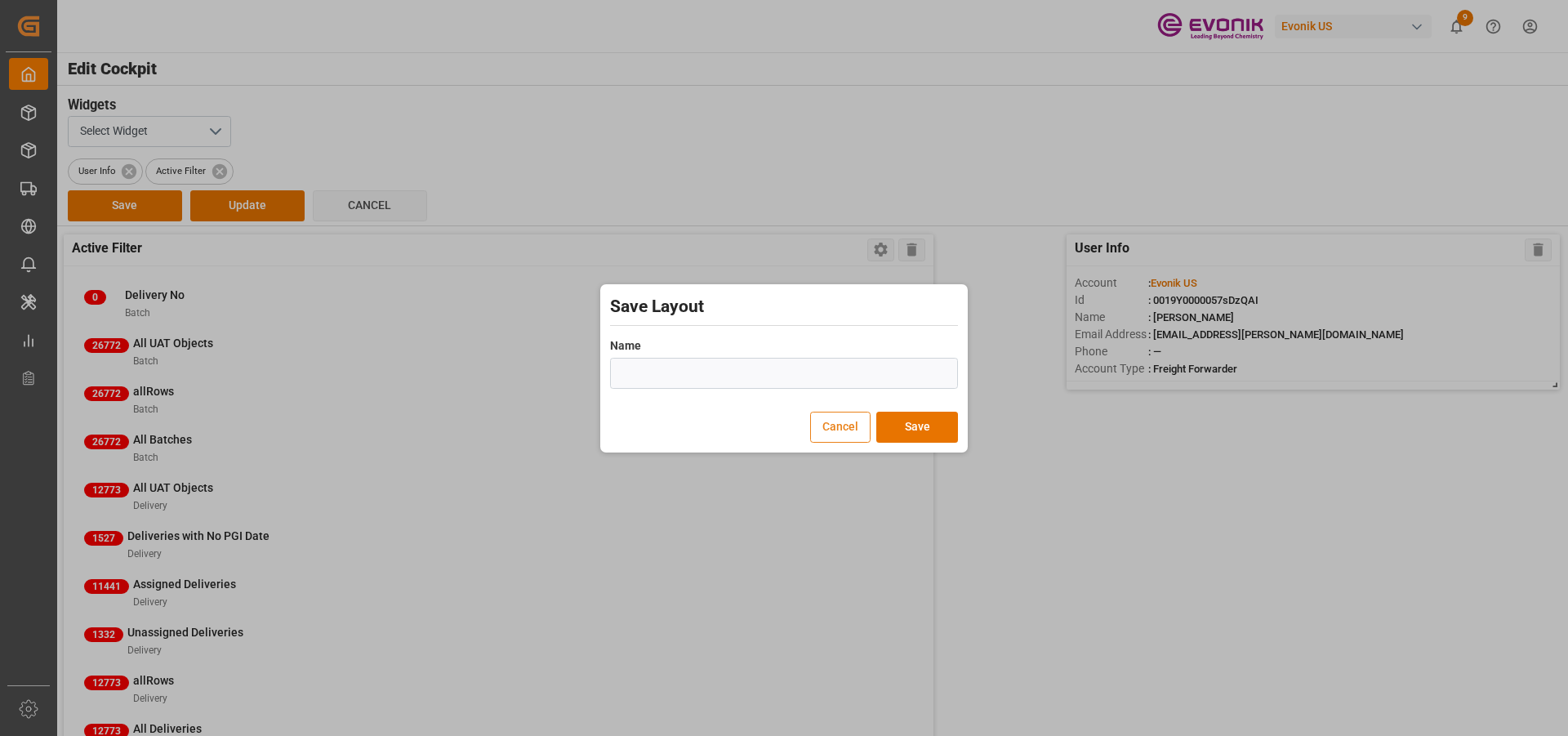
click at [846, 420] on button "Cancel" at bounding box center [840, 426] width 60 height 31
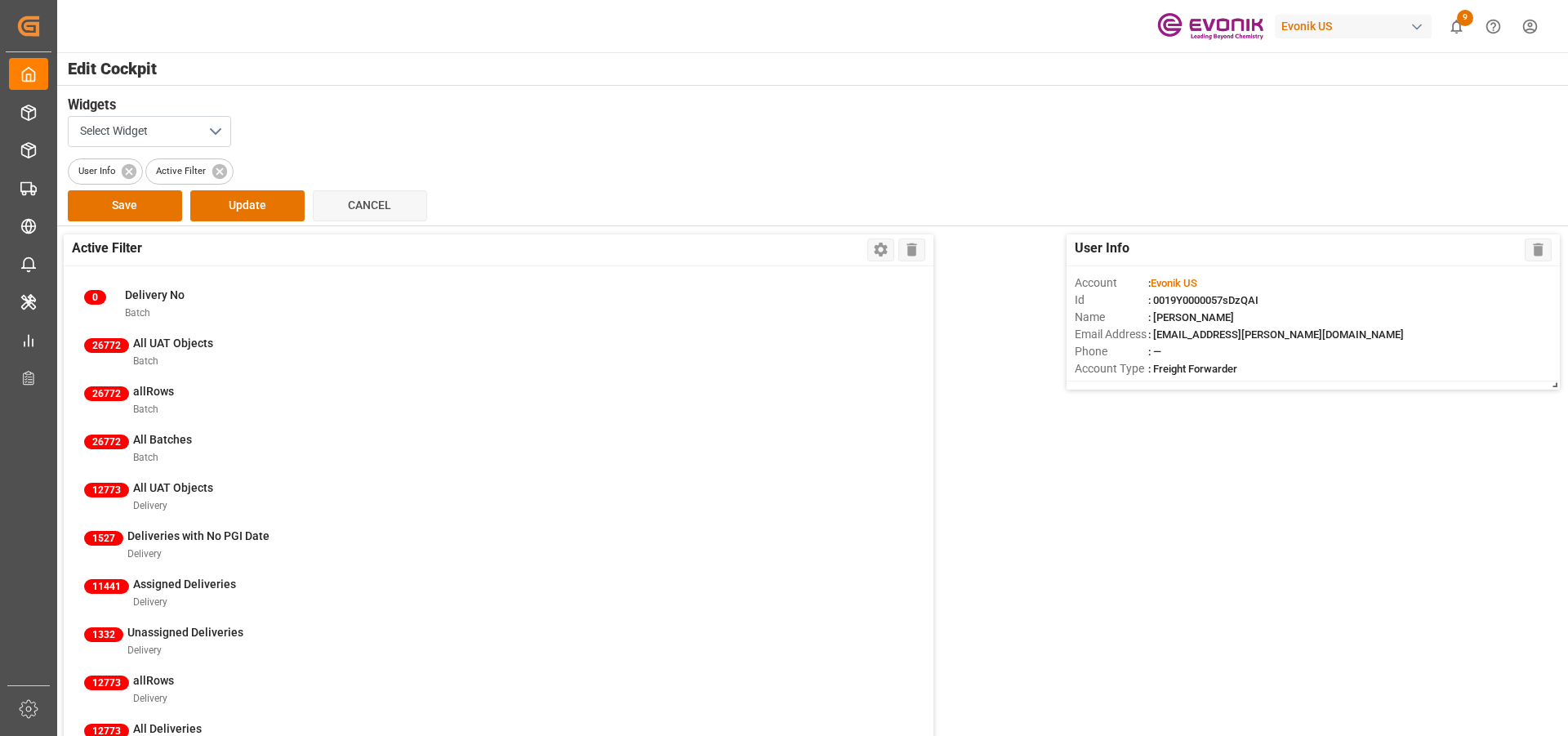
click at [1521, 23] on html "Created by potrace 1.15, written by Peter Selinger 2001-2017 Created by potrace…" at bounding box center [784, 368] width 1568 height 736
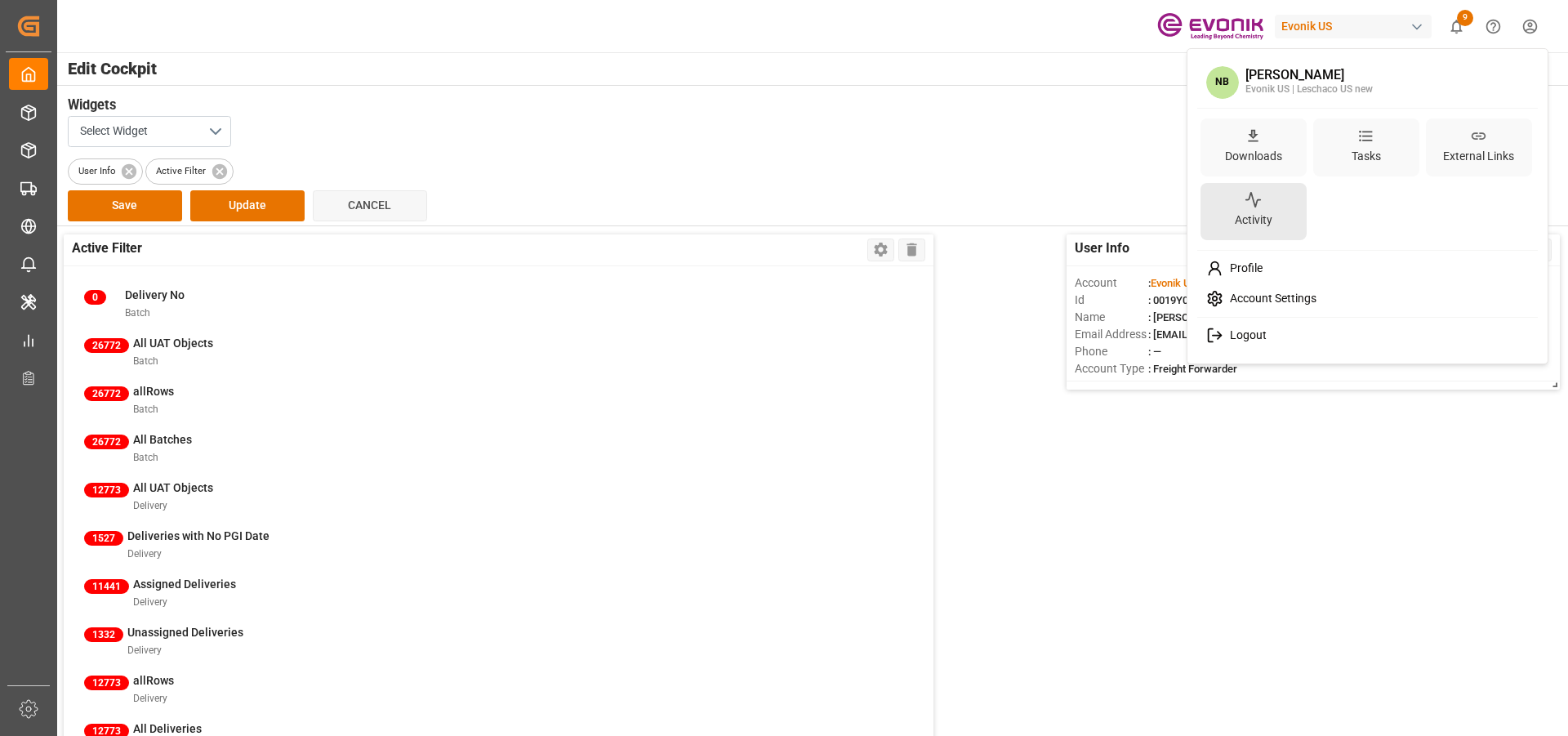
click at [1274, 199] on div "Activity" at bounding box center [1253, 212] width 106 height 58
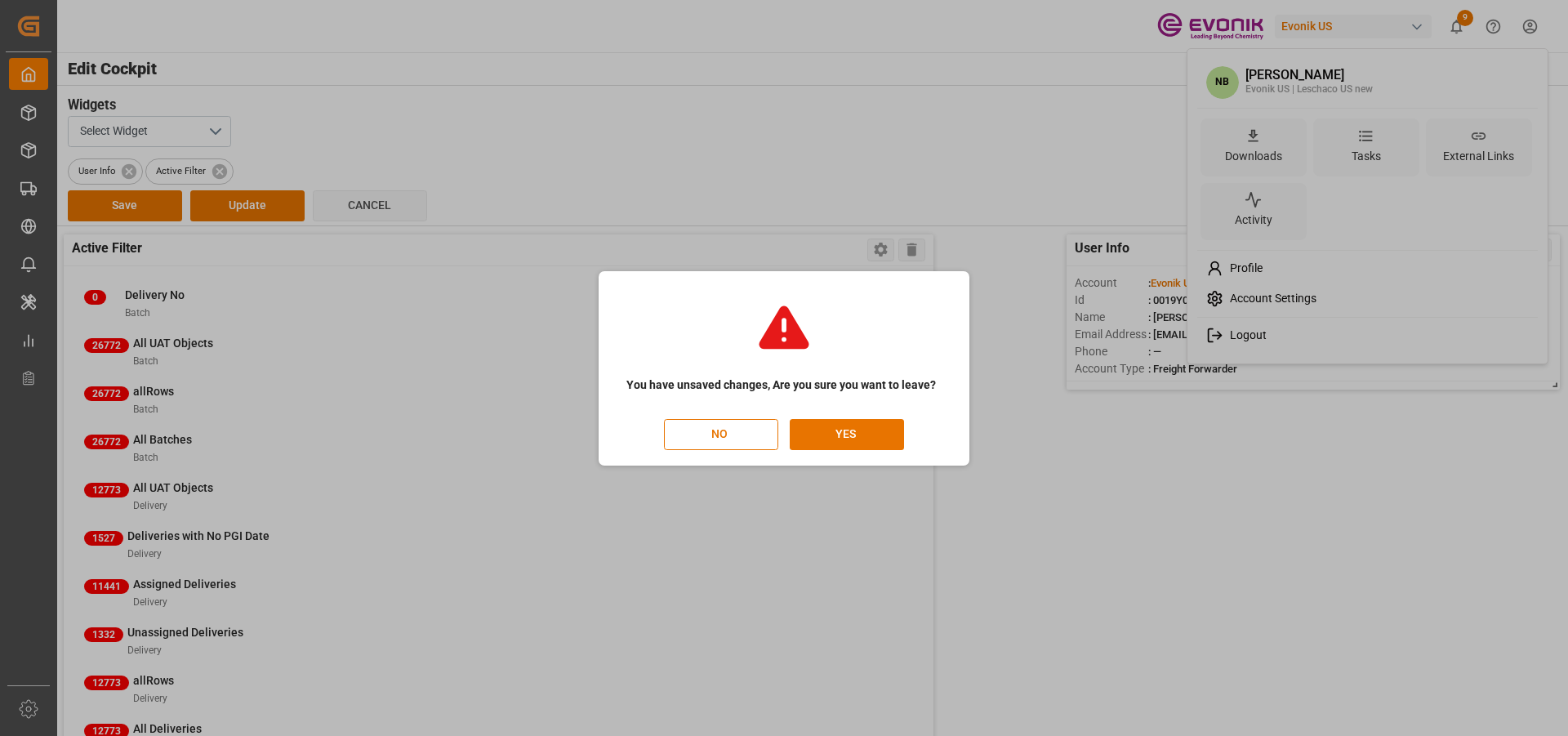
click at [820, 439] on html "Created by potrace 1.15, written by Peter Selinger 2001-2017 Created by potrace…" at bounding box center [784, 368] width 1568 height 736
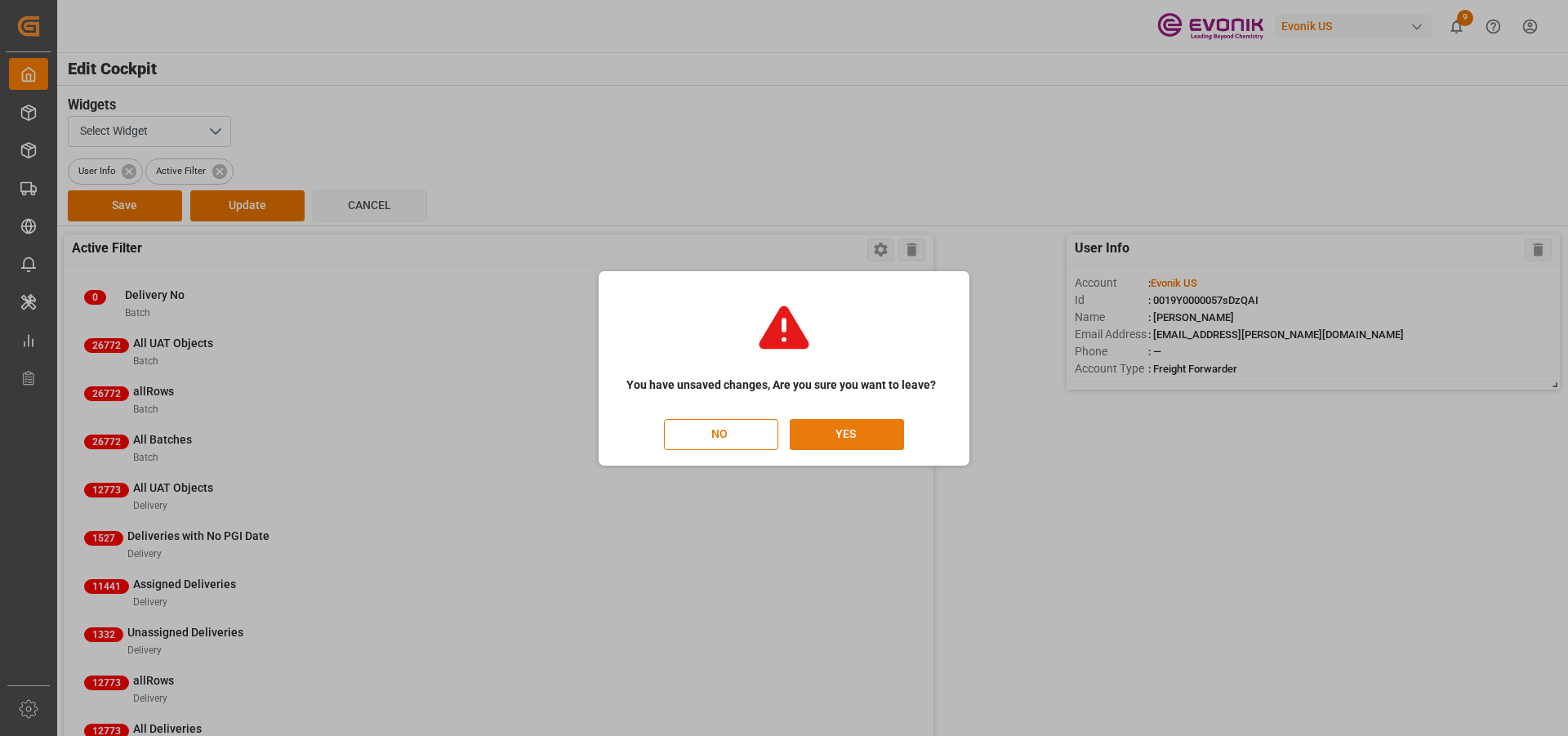
click at [861, 424] on button "YES" at bounding box center [846, 434] width 114 height 31
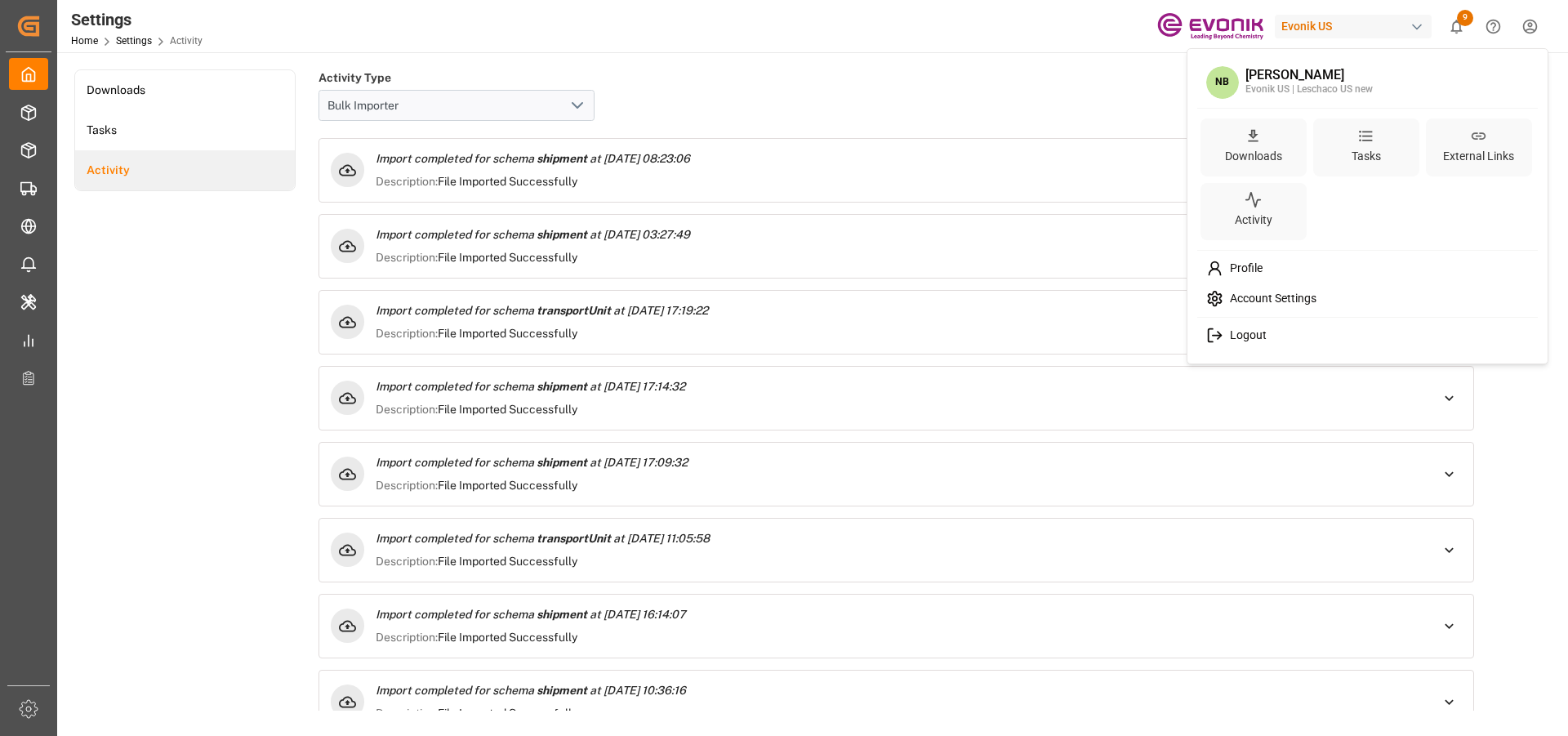
click at [1527, 26] on html "Created by potrace 1.15, written by Peter Selinger 2001-2017 Created by potrace…" at bounding box center [784, 368] width 1568 height 736
click at [1379, 164] on div "Tasks" at bounding box center [1367, 157] width 36 height 24
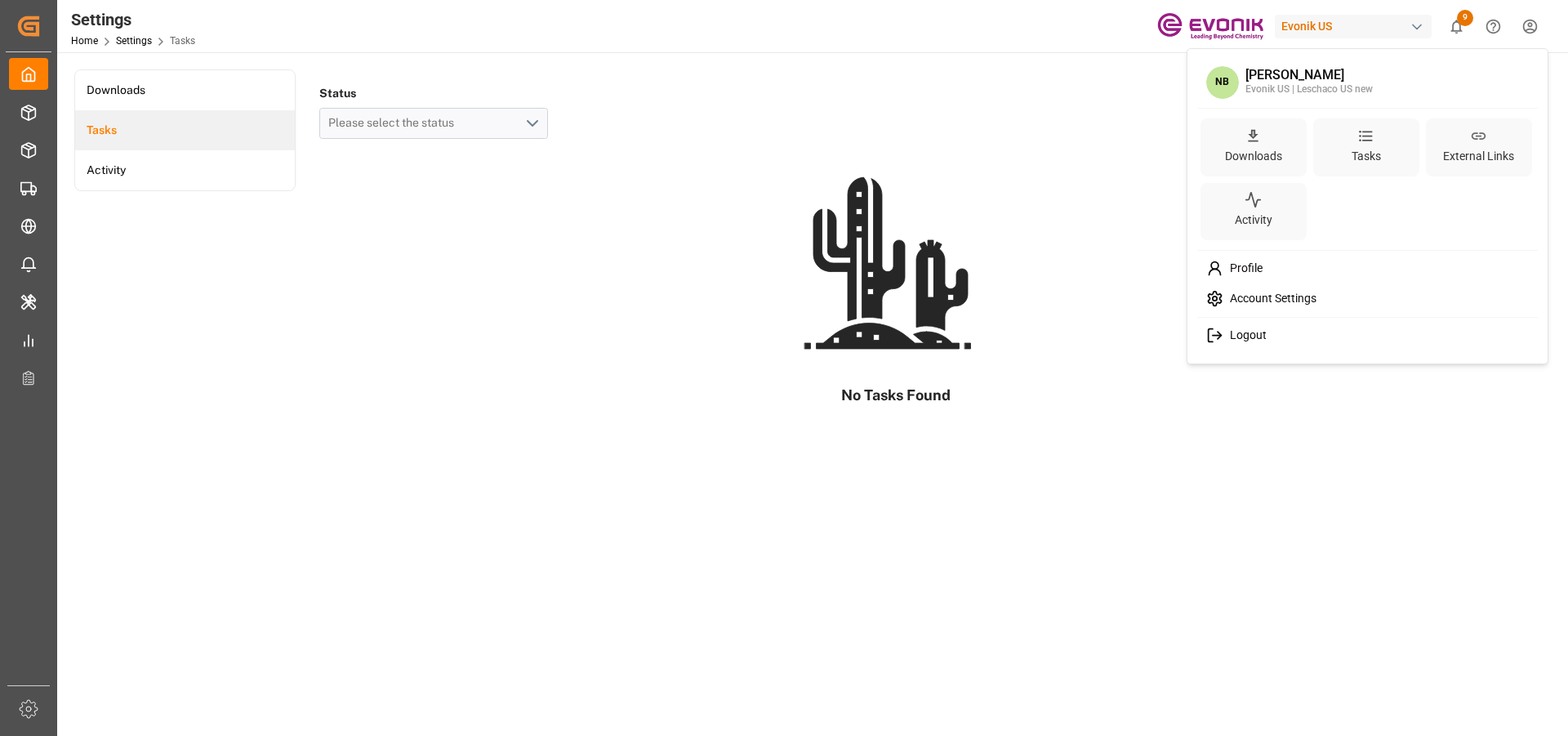
click at [1532, 32] on html "Created by potrace 1.15, written by Peter Selinger 2001-2017 Created by potrace…" at bounding box center [784, 368] width 1568 height 736
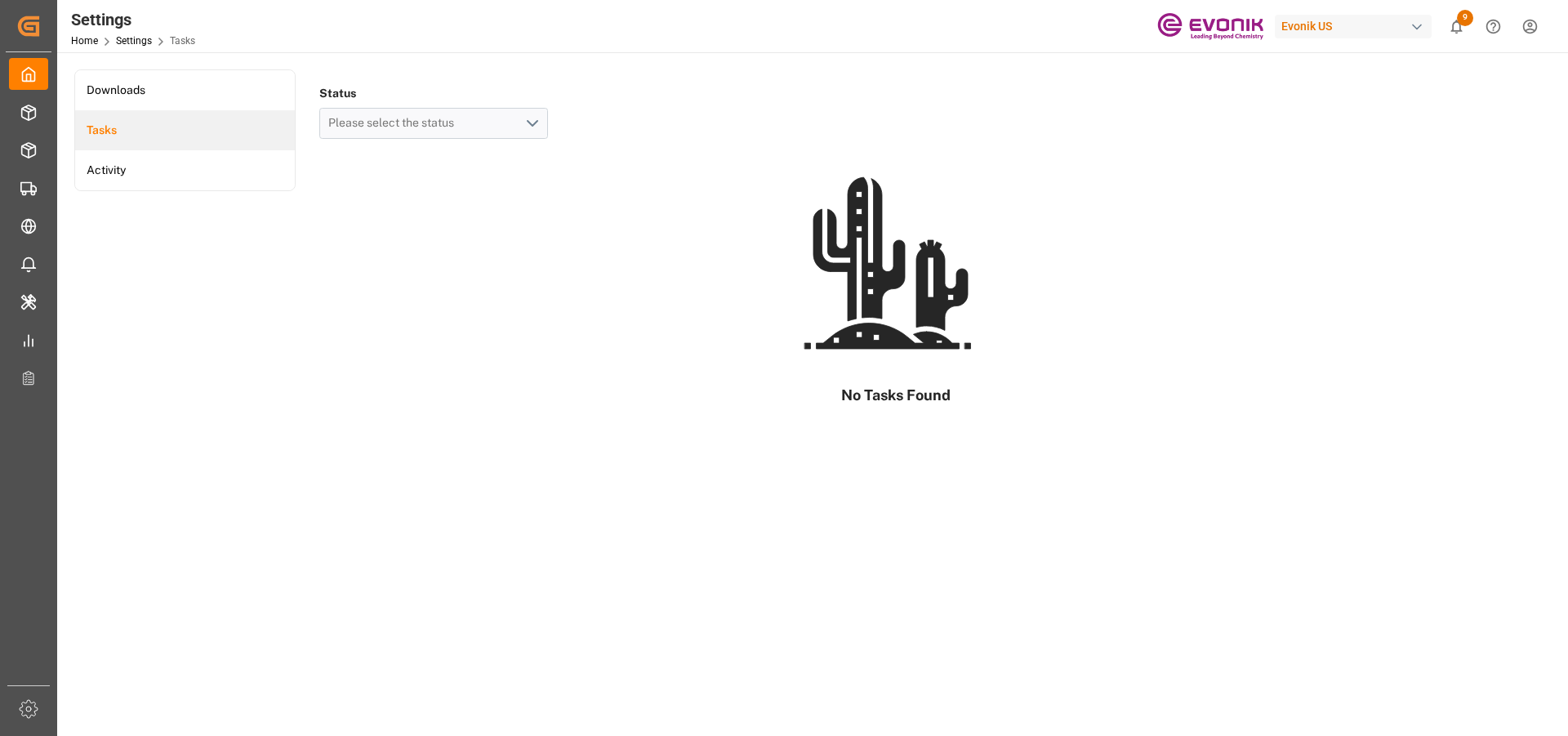
click at [1532, 32] on html "Created by potrace 1.15, written by Peter Selinger 2001-2017 Created by potrace…" at bounding box center [784, 368] width 1568 height 736
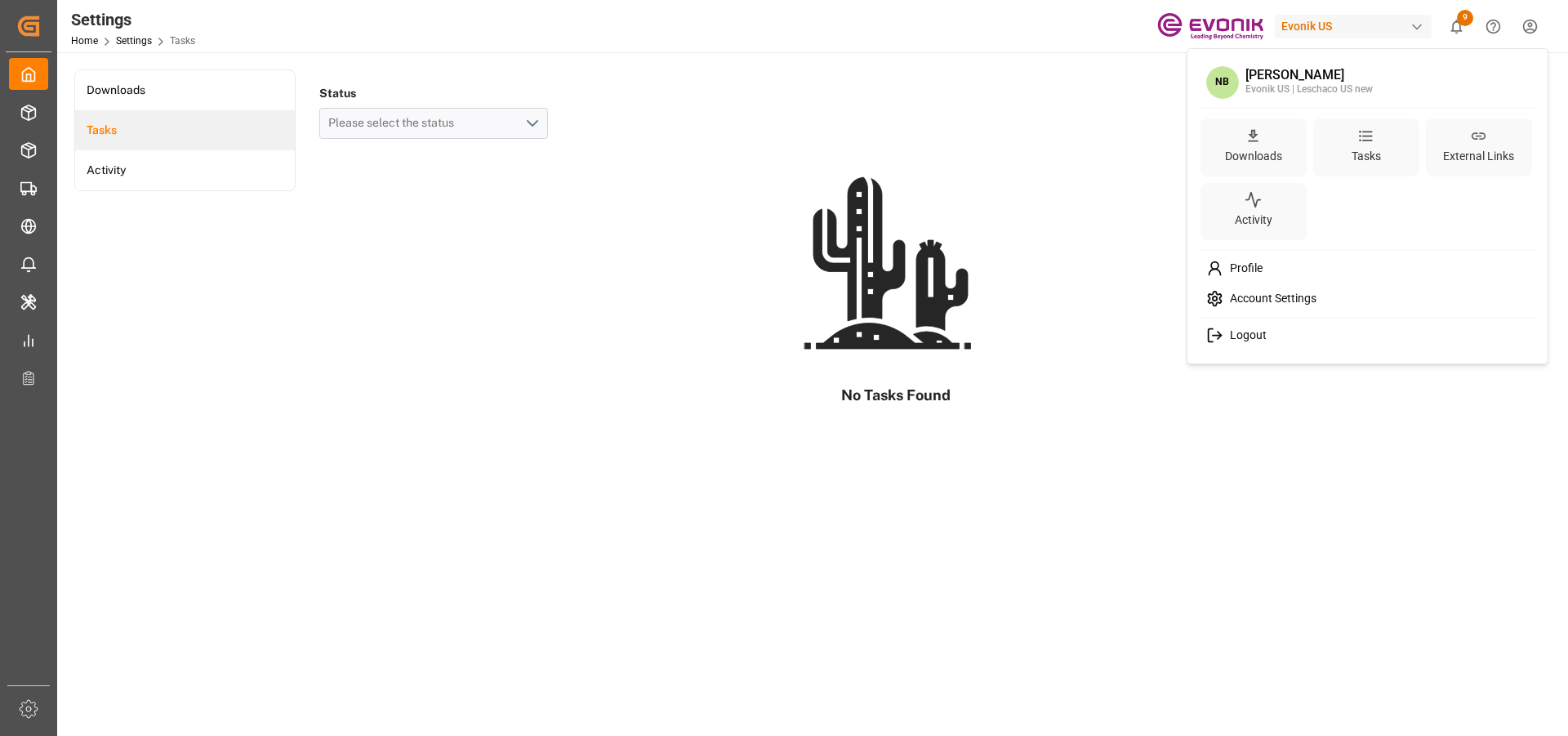
click at [1229, 275] on span "Profile" at bounding box center [1243, 268] width 40 height 15
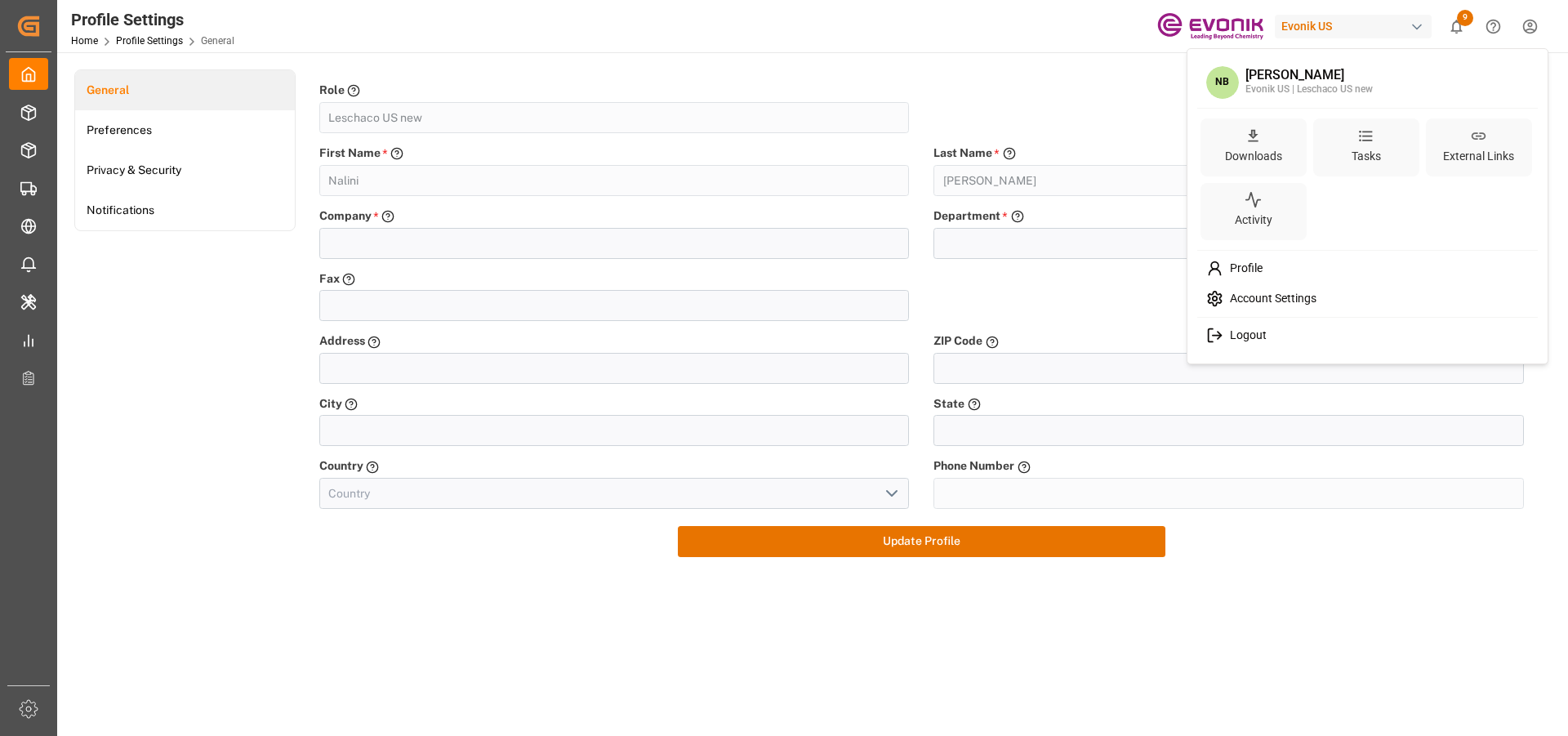
click at [1538, 22] on html "Created by potrace 1.15, written by Peter Selinger 2001-2017 Created by potrace…" at bounding box center [784, 368] width 1568 height 736
click at [1242, 138] on div "Downloads" at bounding box center [1253, 147] width 106 height 58
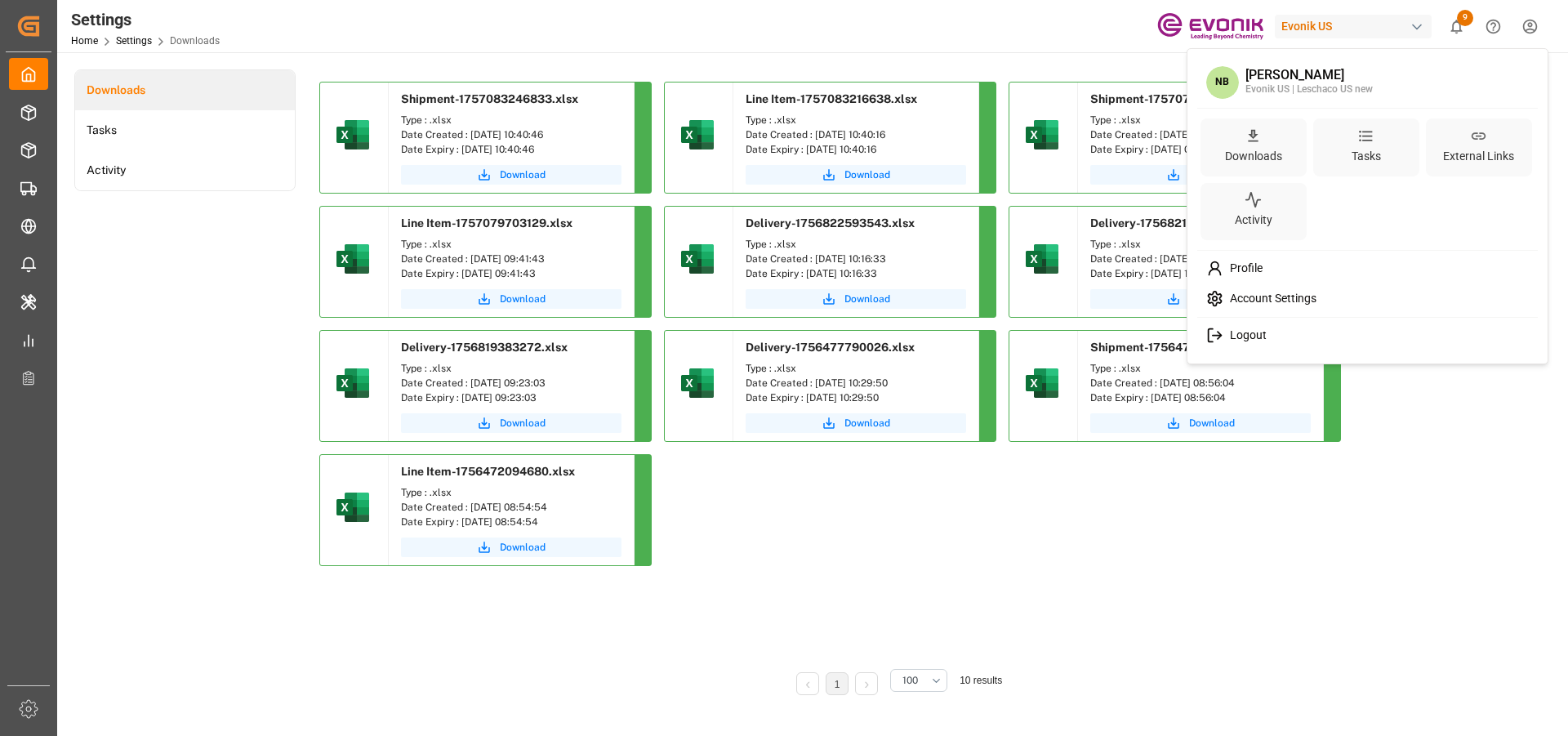
click at [1528, 26] on html "Created by potrace 1.15, written by Peter Selinger 2001-2017 Created by potrace…" at bounding box center [784, 368] width 1568 height 736
click at [34, 20] on html "Created by potrace 1.15, written by Peter Selinger 2001-2017 Created by potrace…" at bounding box center [784, 368] width 1568 height 736
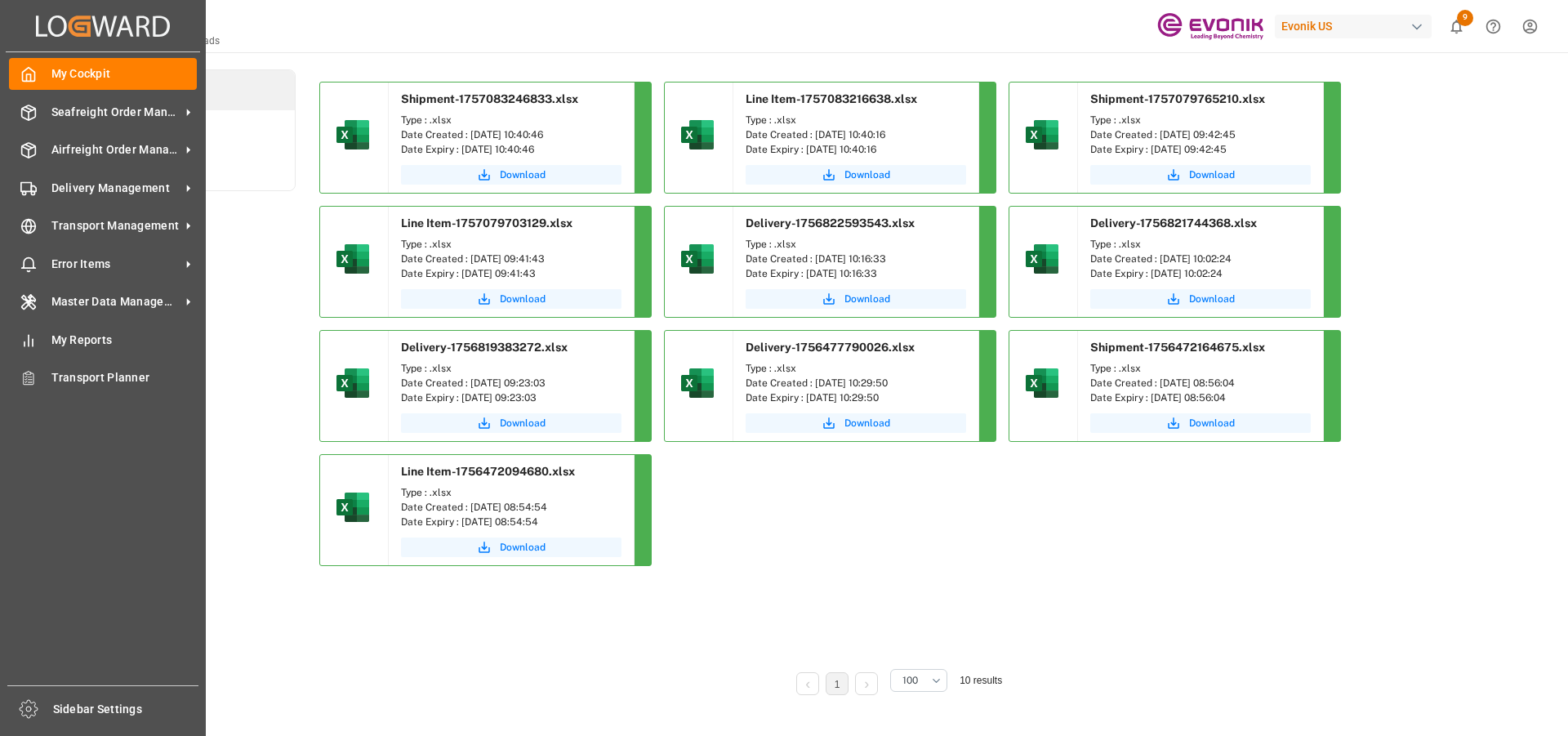
click at [30, 21] on div "Created by potrace 1.15, written by Peter Selinger 2001-2017 Created by potrace…" at bounding box center [103, 26] width 194 height 52
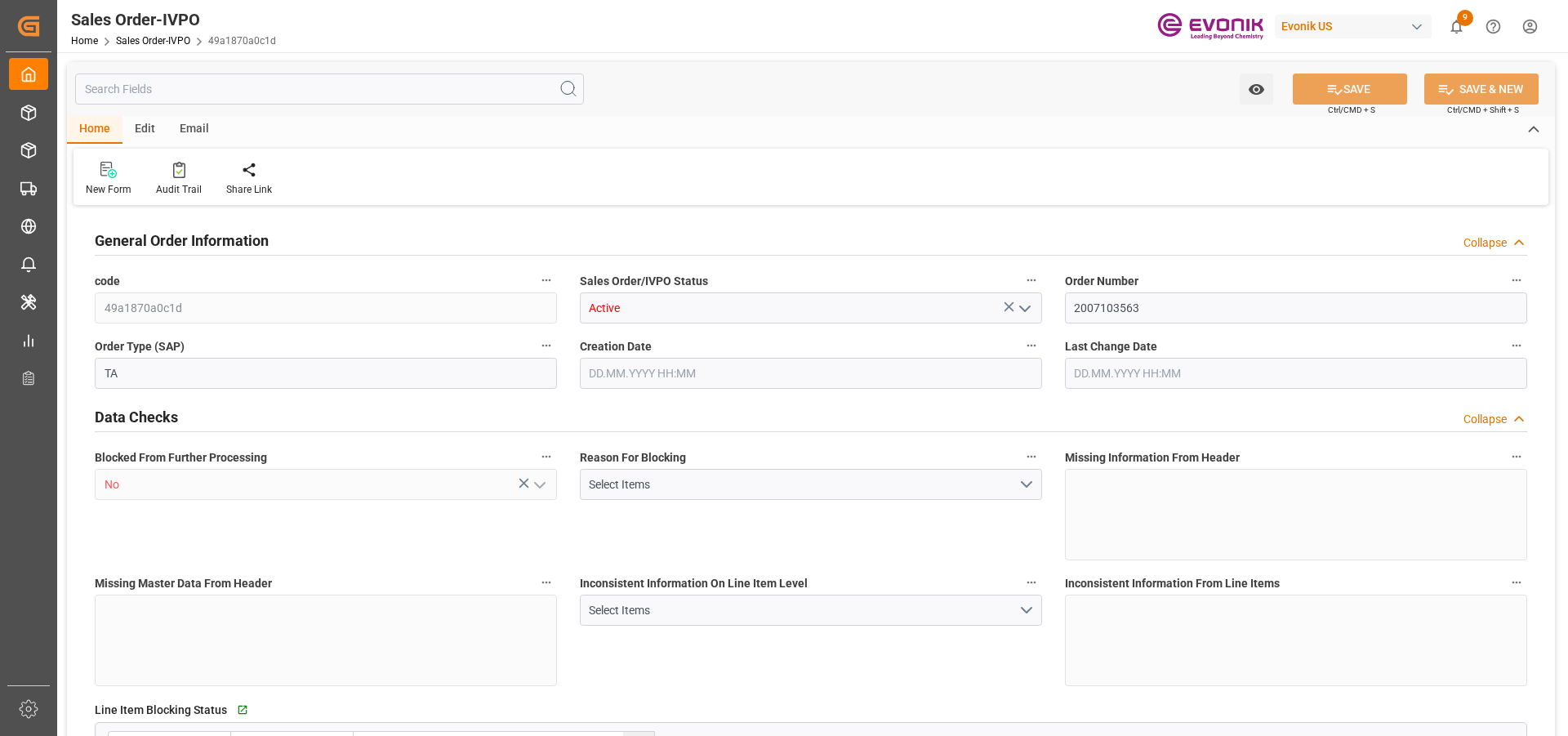
type input "AUMEL"
type input "0"
type input "1"
type input "2724"
type input "21.08.2025 20:59"
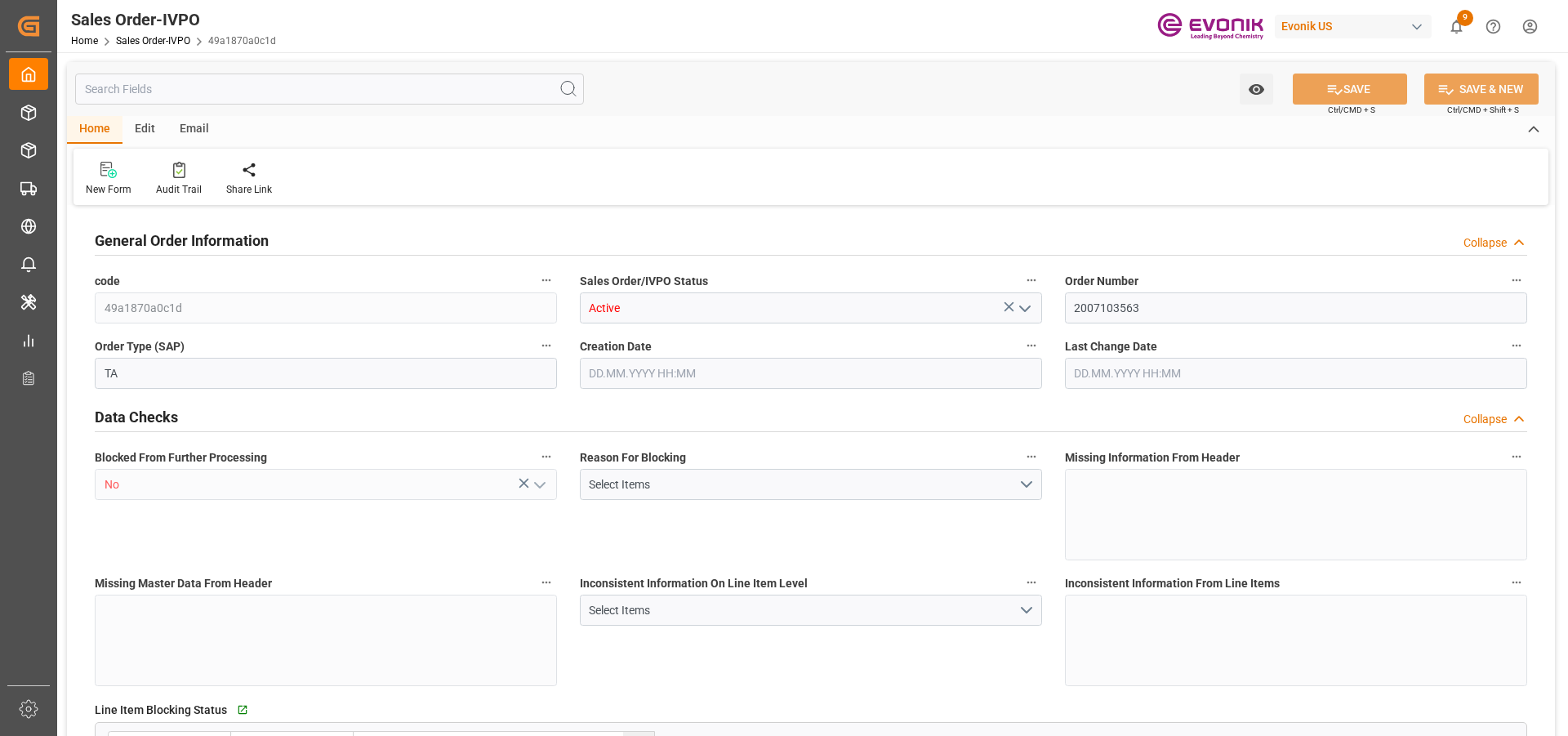
type input "28.08.2025 17:32"
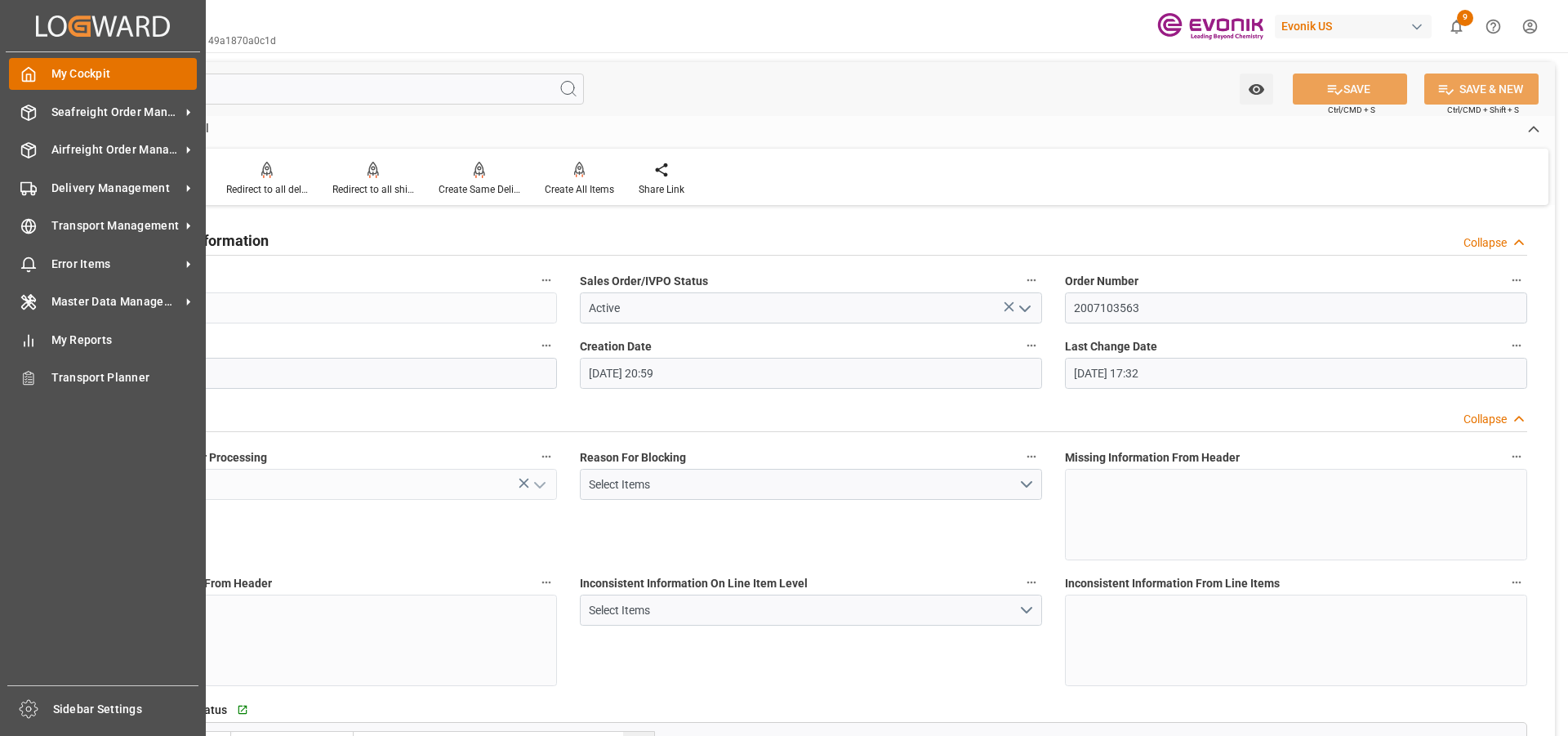
click at [30, 67] on icon at bounding box center [29, 74] width 12 height 14
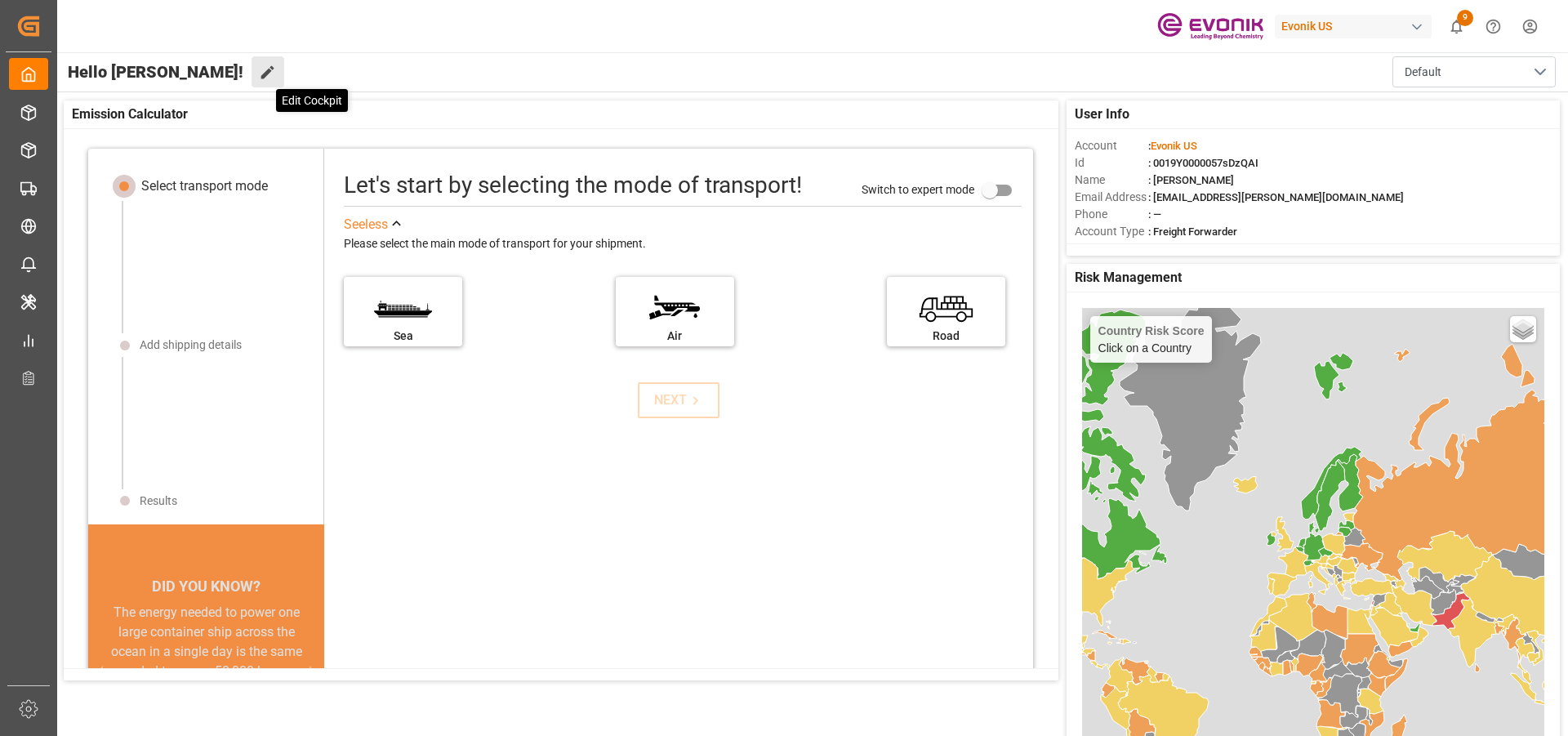
click at [259, 72] on icon at bounding box center [267, 71] width 17 height 17
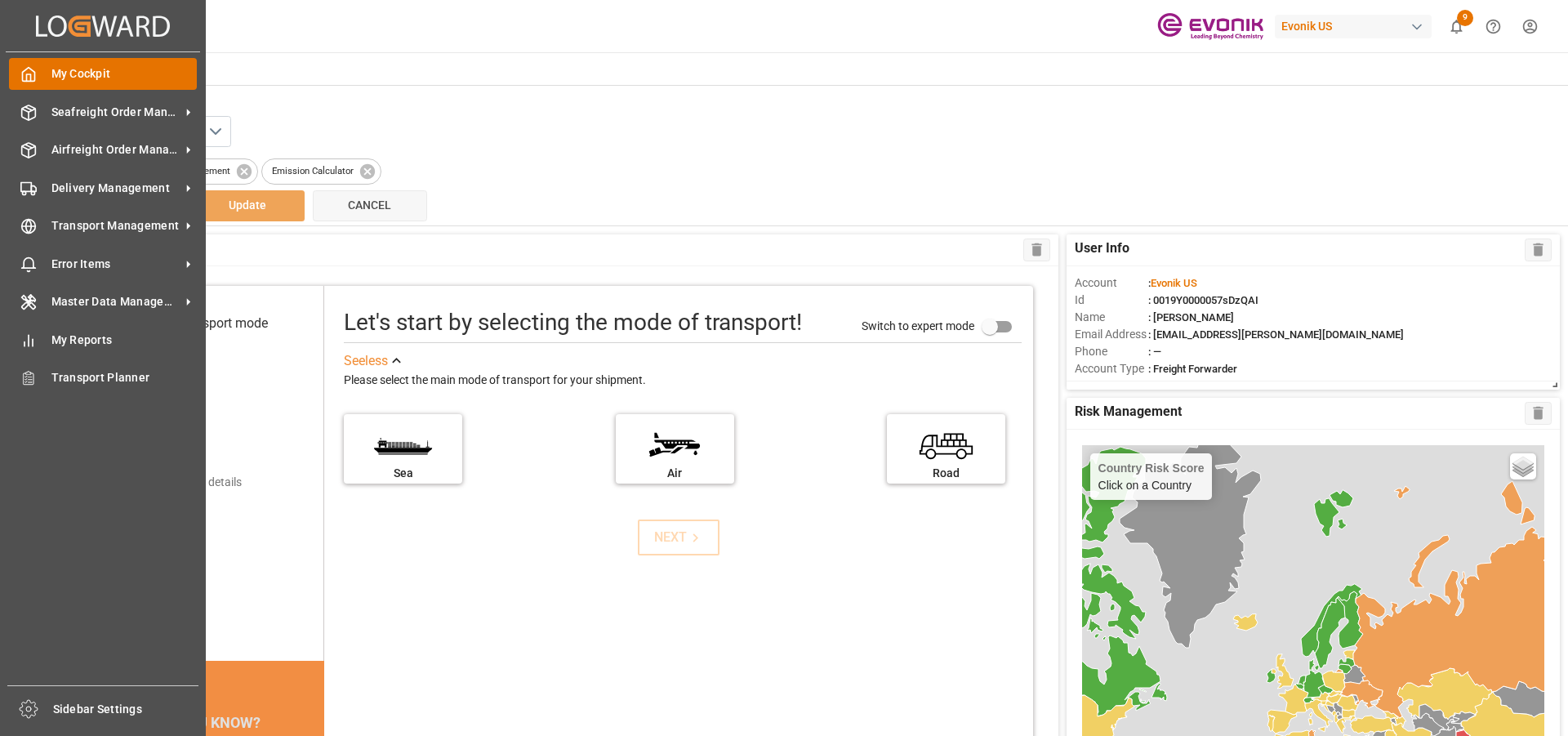
click at [67, 72] on span "My Cockpit" at bounding box center [125, 73] width 147 height 17
click at [118, 109] on span "Seafreight Order Management" at bounding box center [116, 112] width 129 height 17
click at [45, 27] on icon "Created by potrace 1.15, written by [PERSON_NAME] [DATE]-[DATE]" at bounding box center [102, 26] width 134 height 26
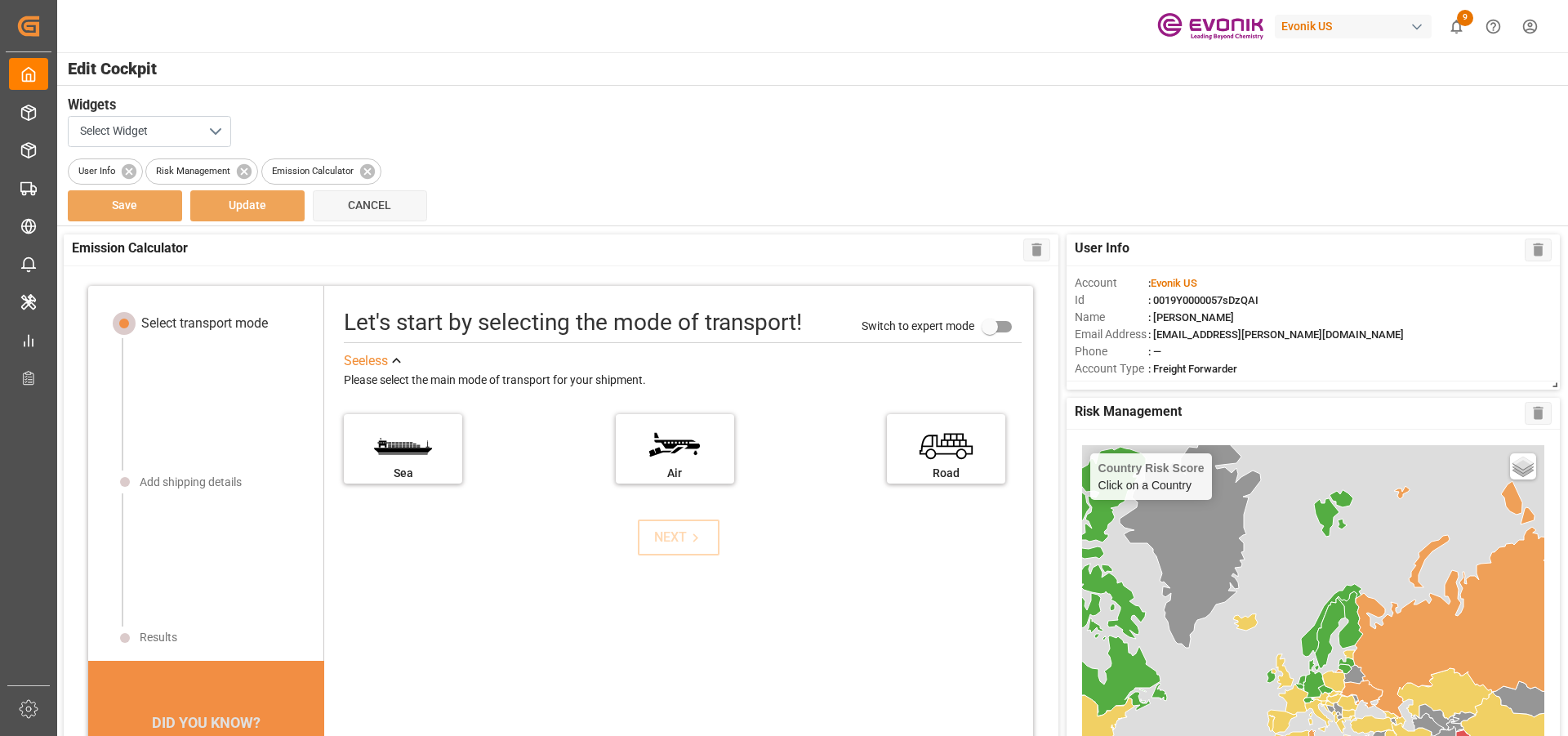
click at [462, 113] on h3 "Widgets" at bounding box center [803, 105] width 1471 height 21
click at [373, 166] on icon at bounding box center [367, 170] width 15 height 15
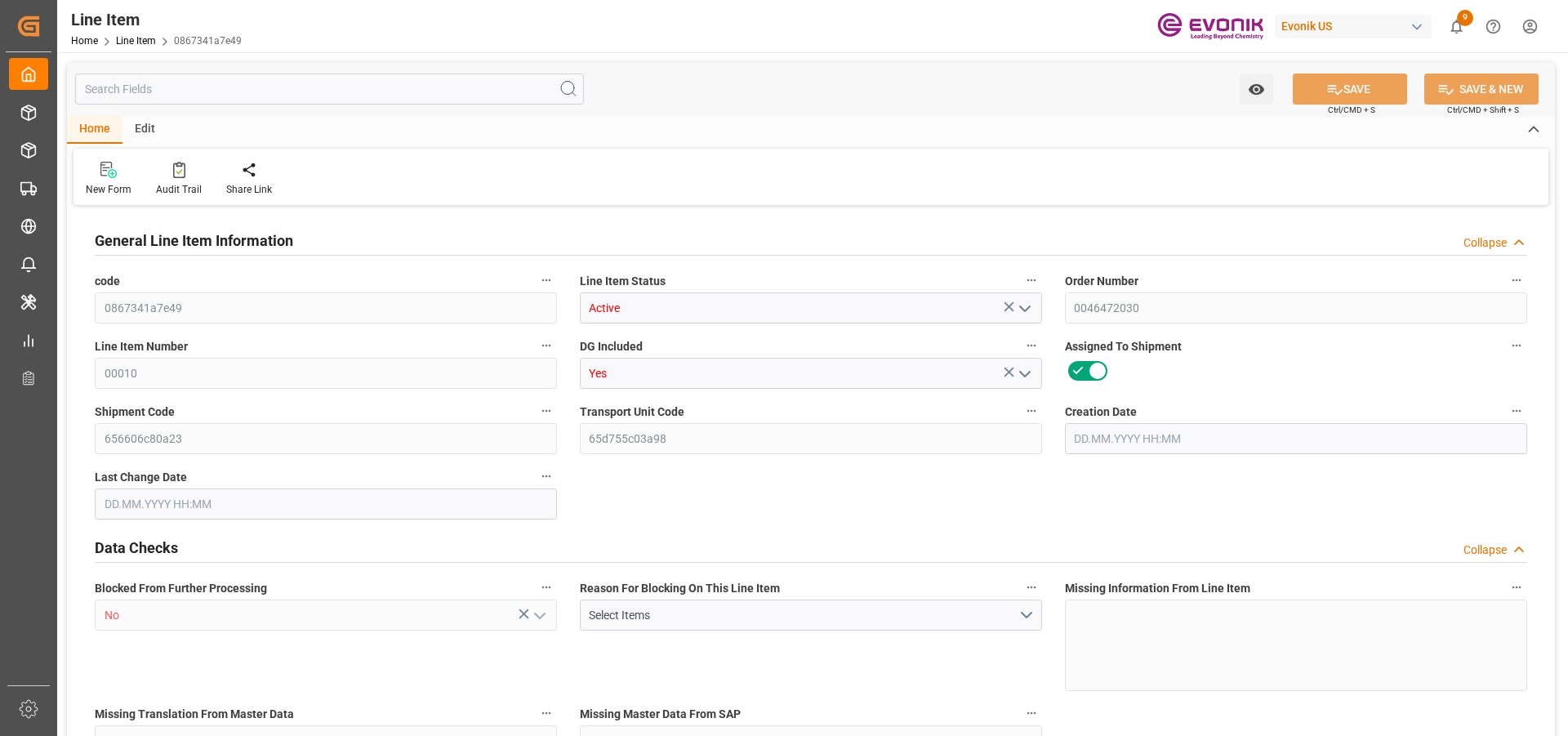
type input "17"
type input "14742.4"
type input "13600"
type input "19.4888"
type input "68"
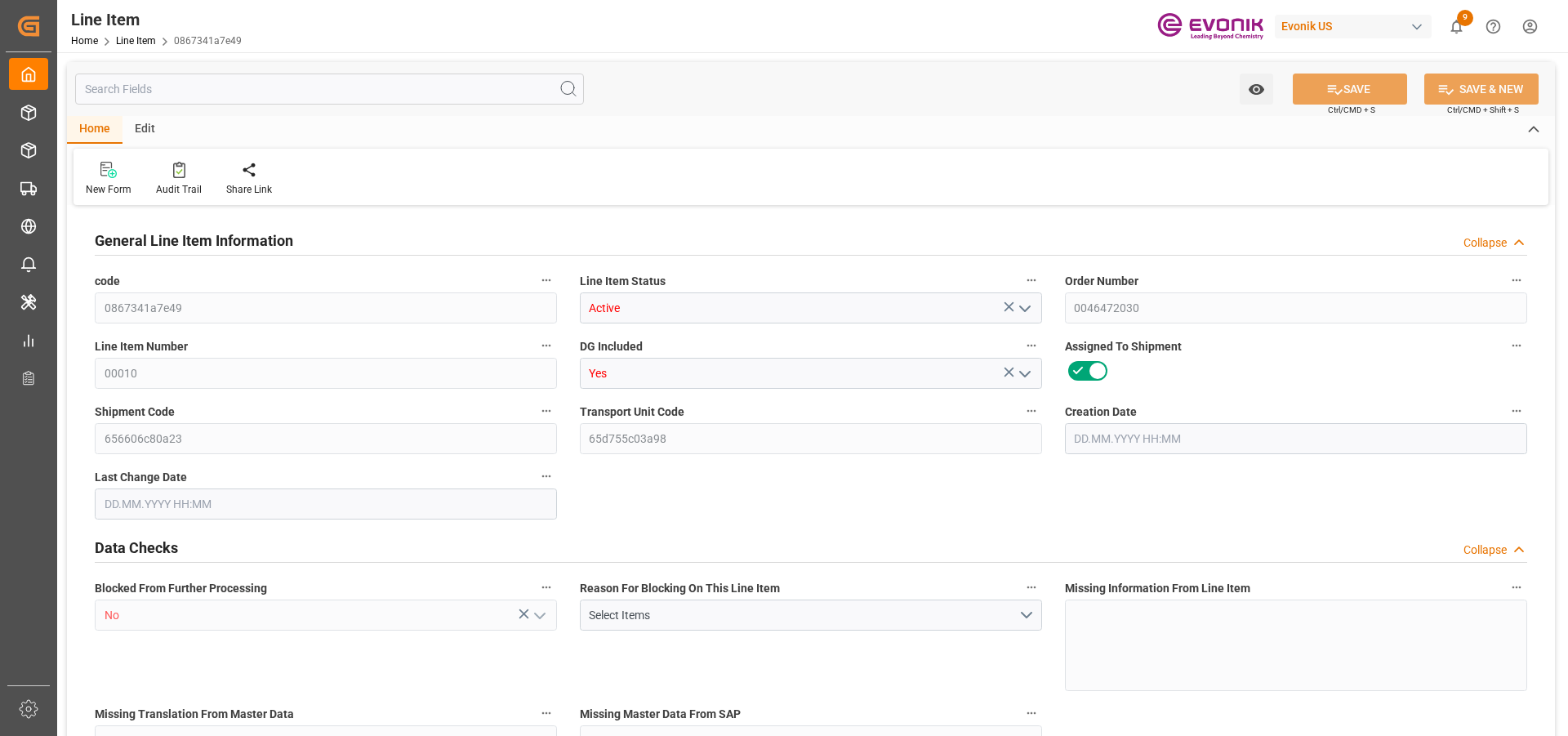
type input "46784"
type input "68"
type input "13600"
type input "14742.4"
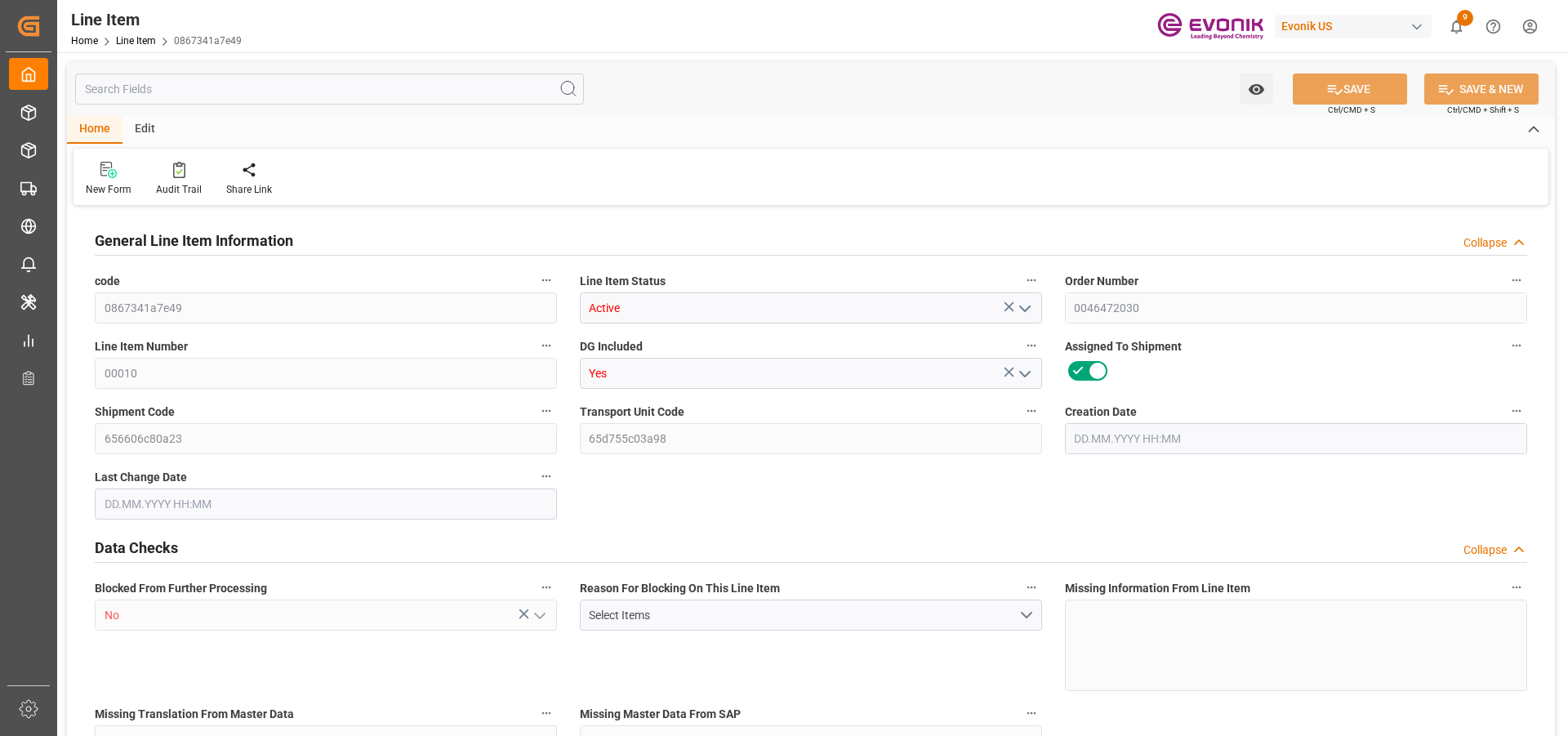
type input "15031.4"
type input "13600"
type input "19.4888"
type input "19488.8"
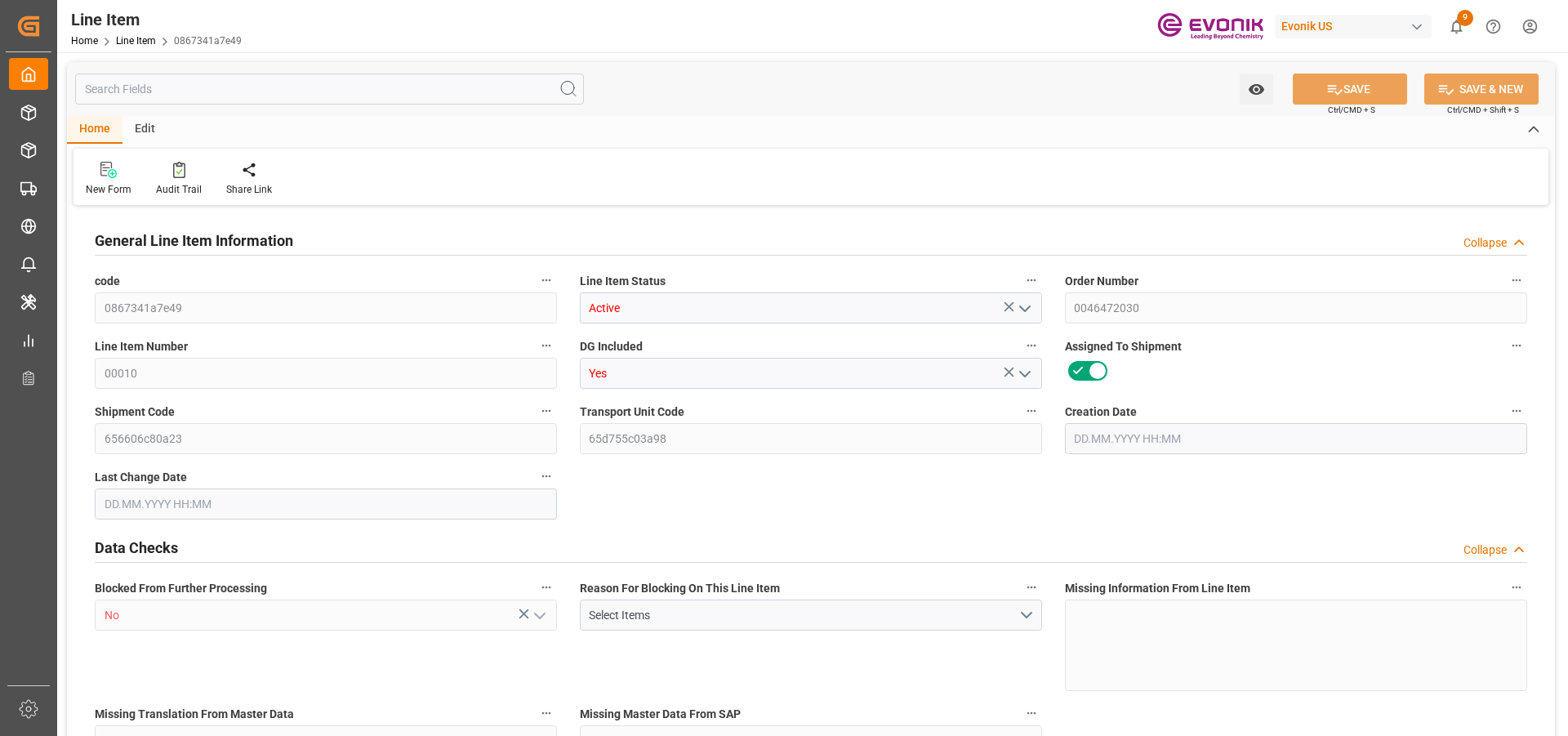
type input "0"
type input "05.09.2025 19:32"
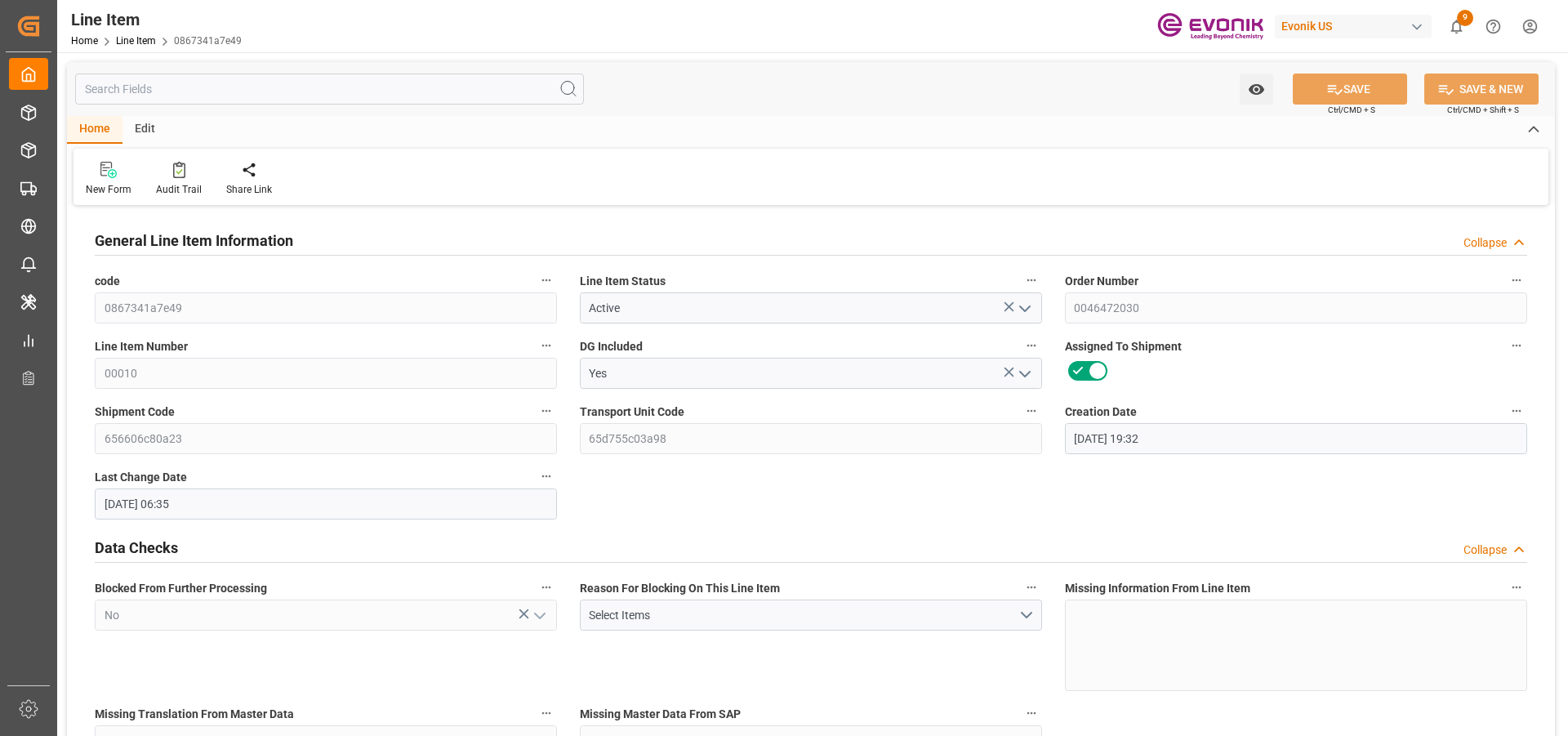
type input "08.09.2025 06:35"
type input "01.11.2025"
type input "15.09.2025"
type input "08.09.2025"
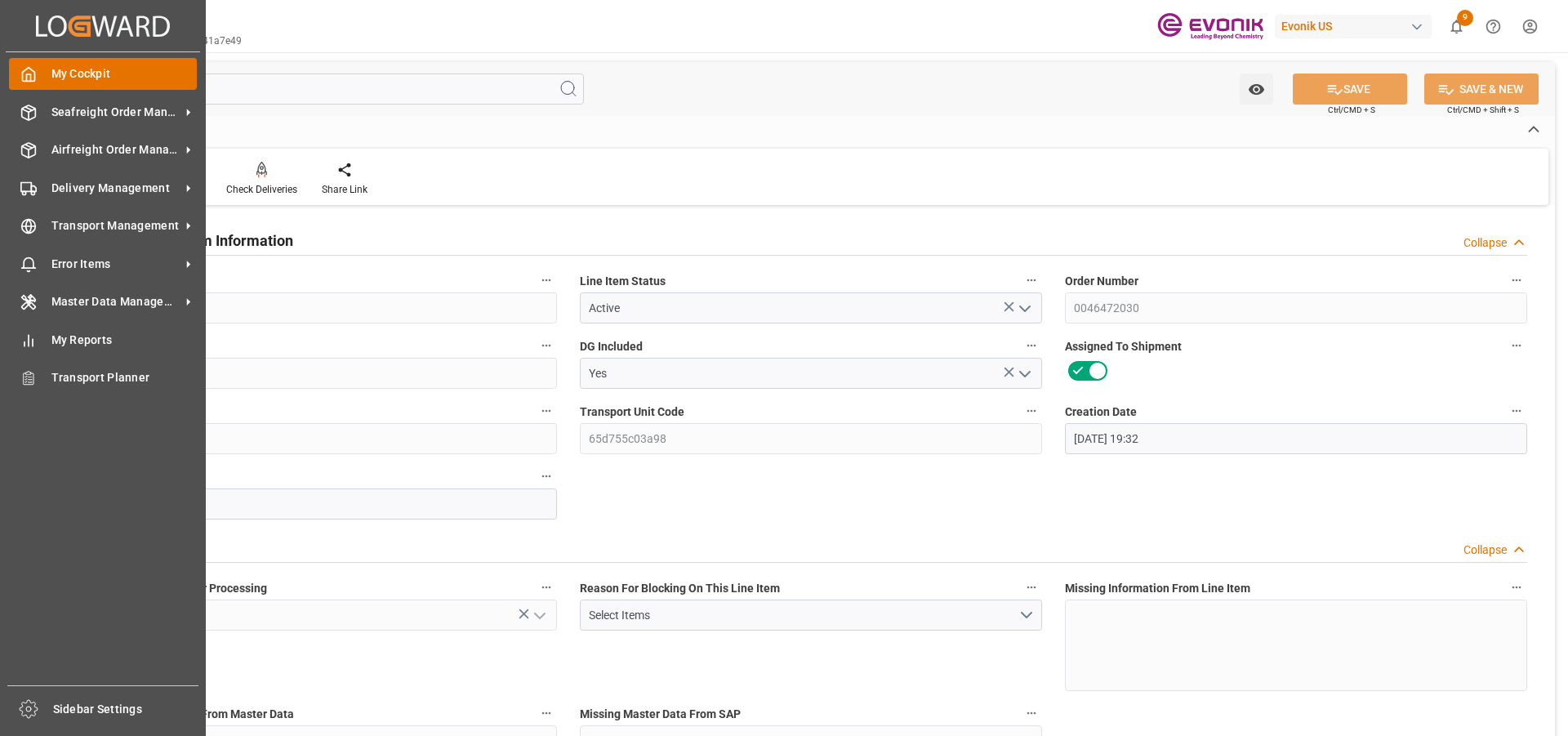
click at [56, 74] on span "My Cockpit" at bounding box center [125, 73] width 147 height 17
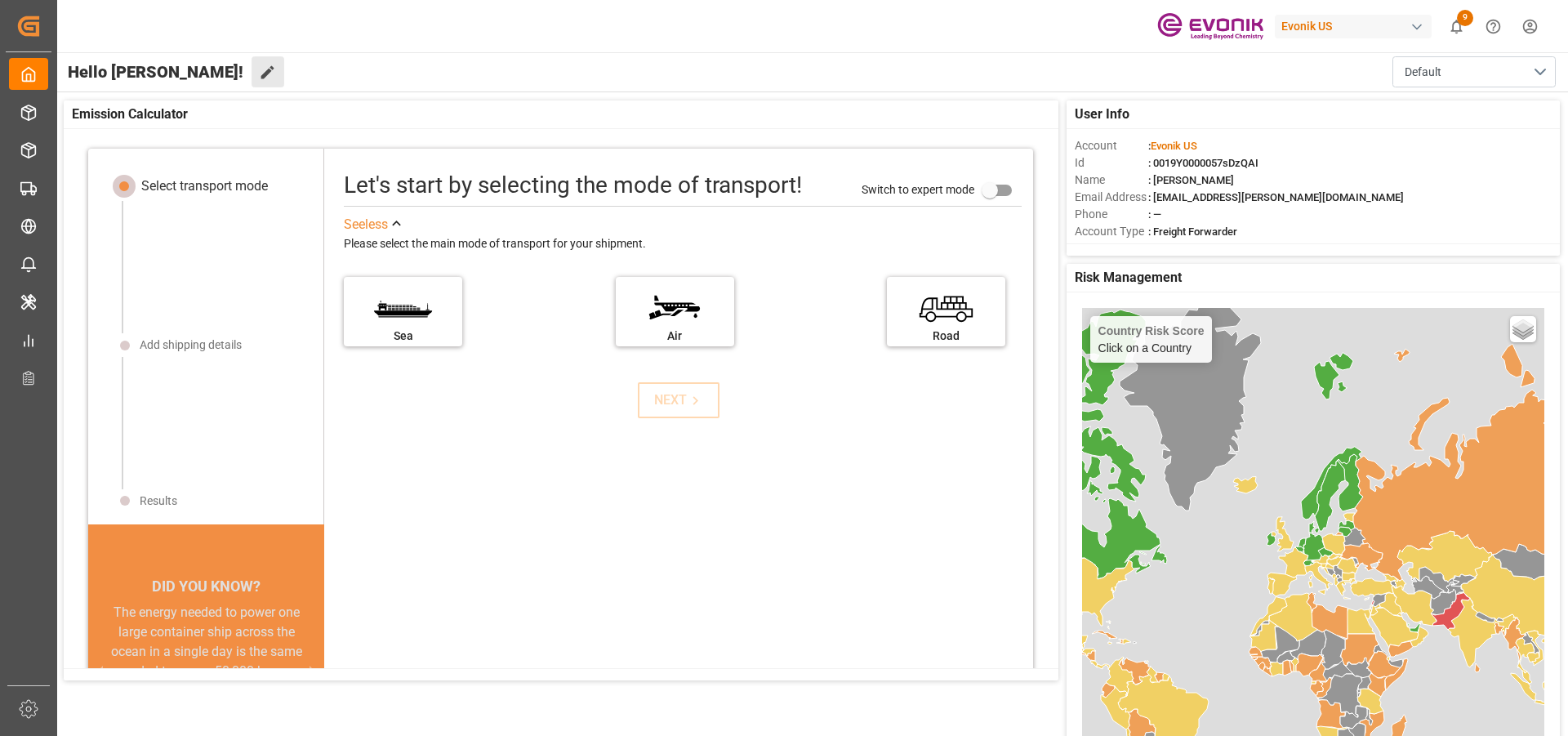
click at [252, 62] on button "Edit Cockpit" at bounding box center [268, 71] width 33 height 31
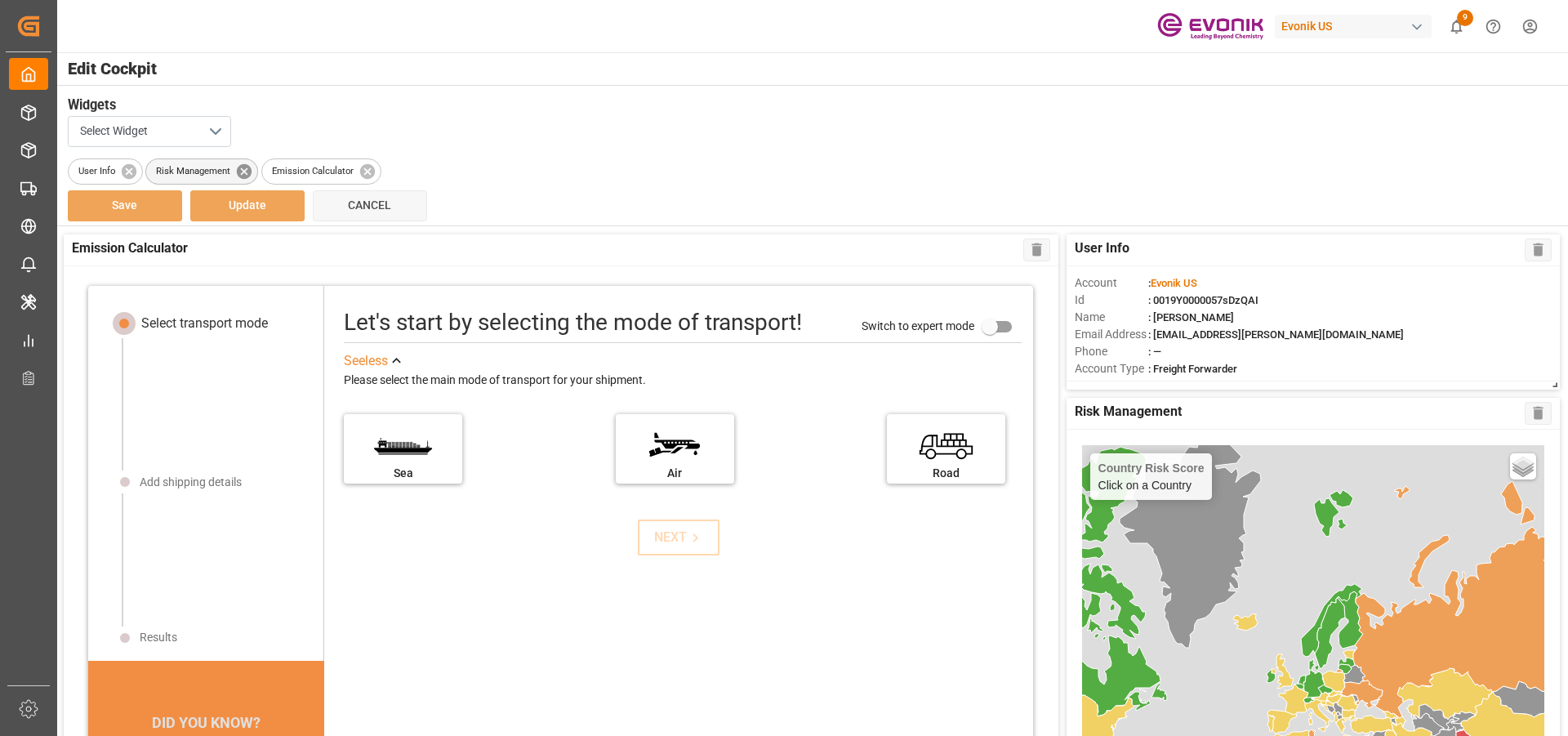
click at [241, 169] on icon at bounding box center [244, 170] width 15 height 15
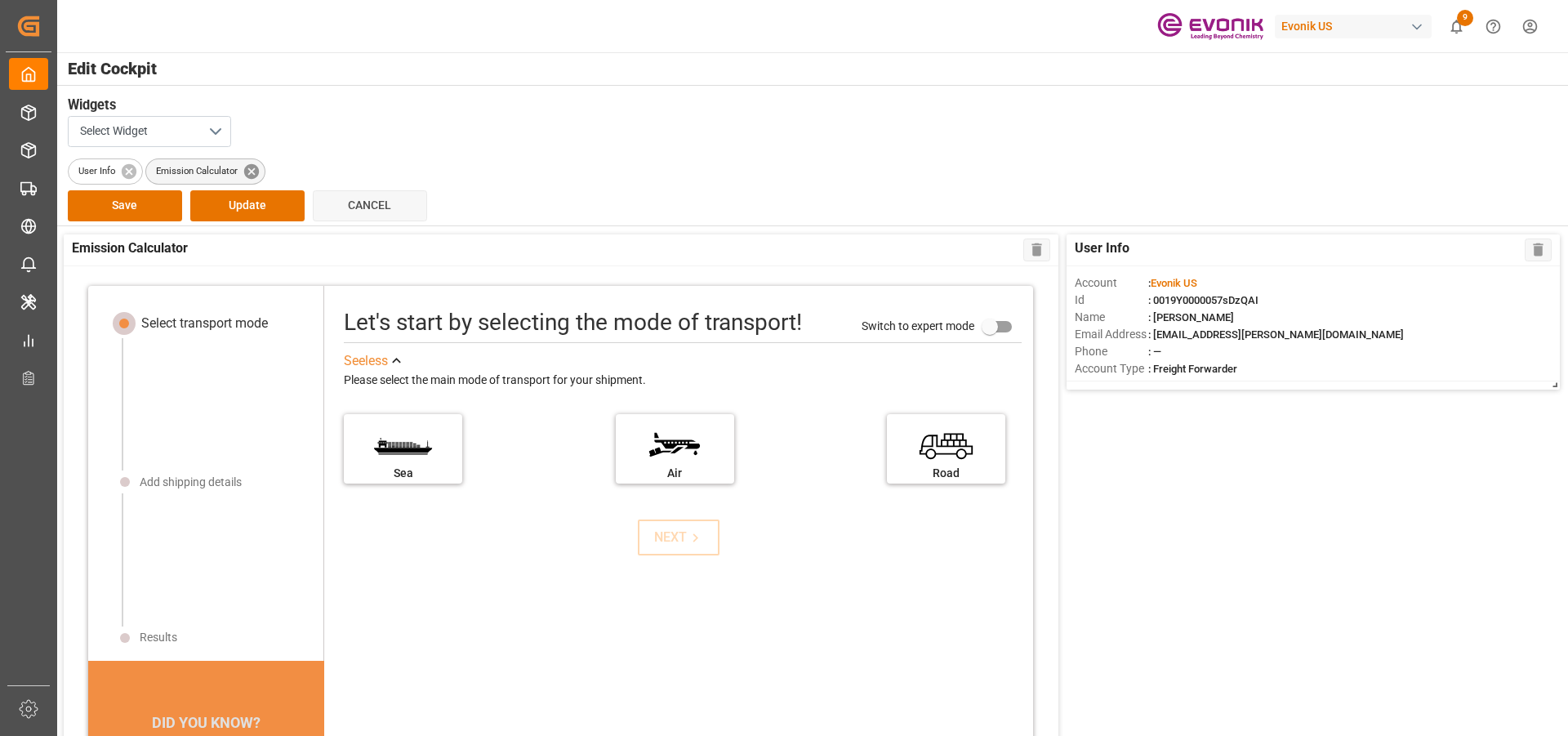
click at [250, 172] on icon at bounding box center [251, 170] width 15 height 15
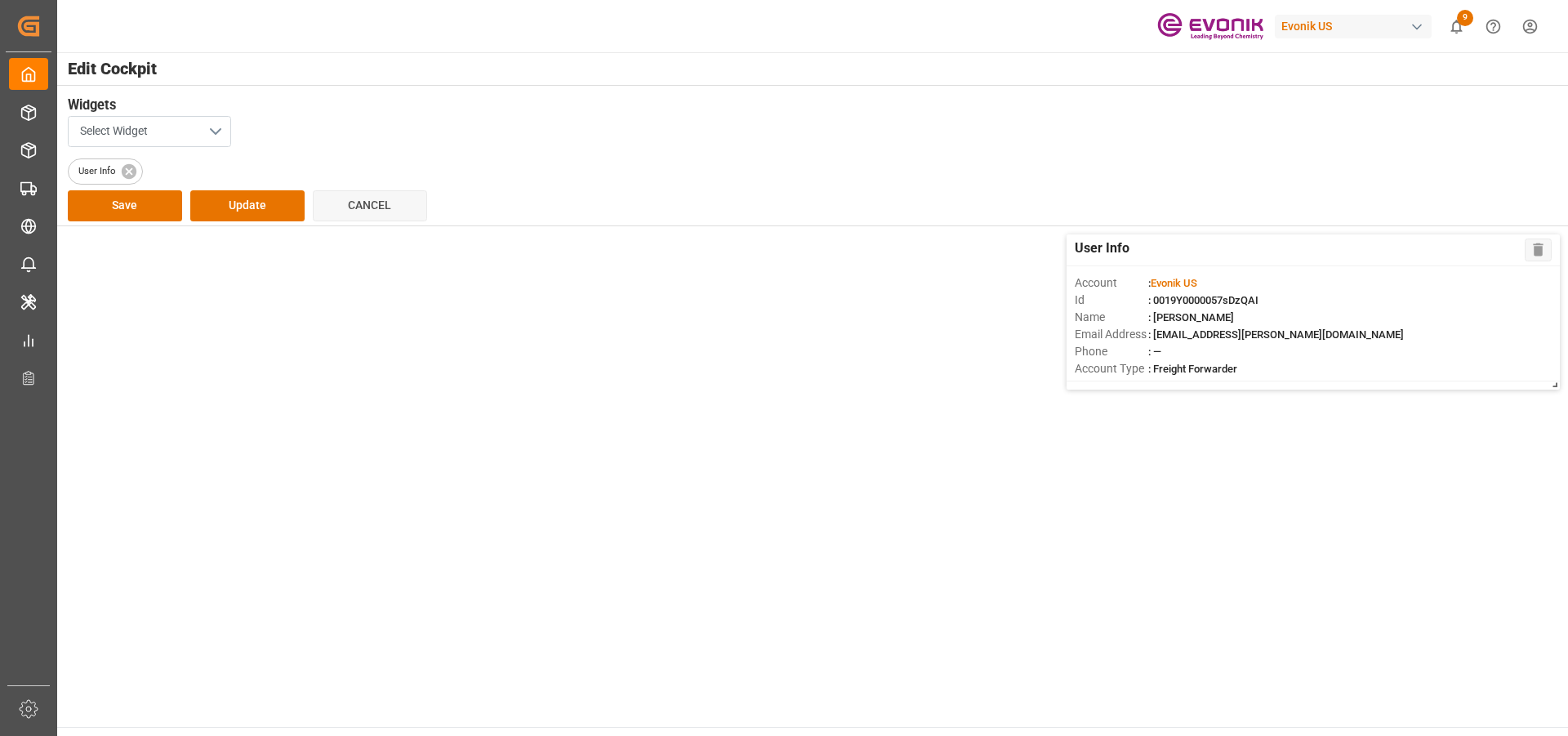
click at [214, 140] on button "Select Widget" at bounding box center [149, 131] width 164 height 31
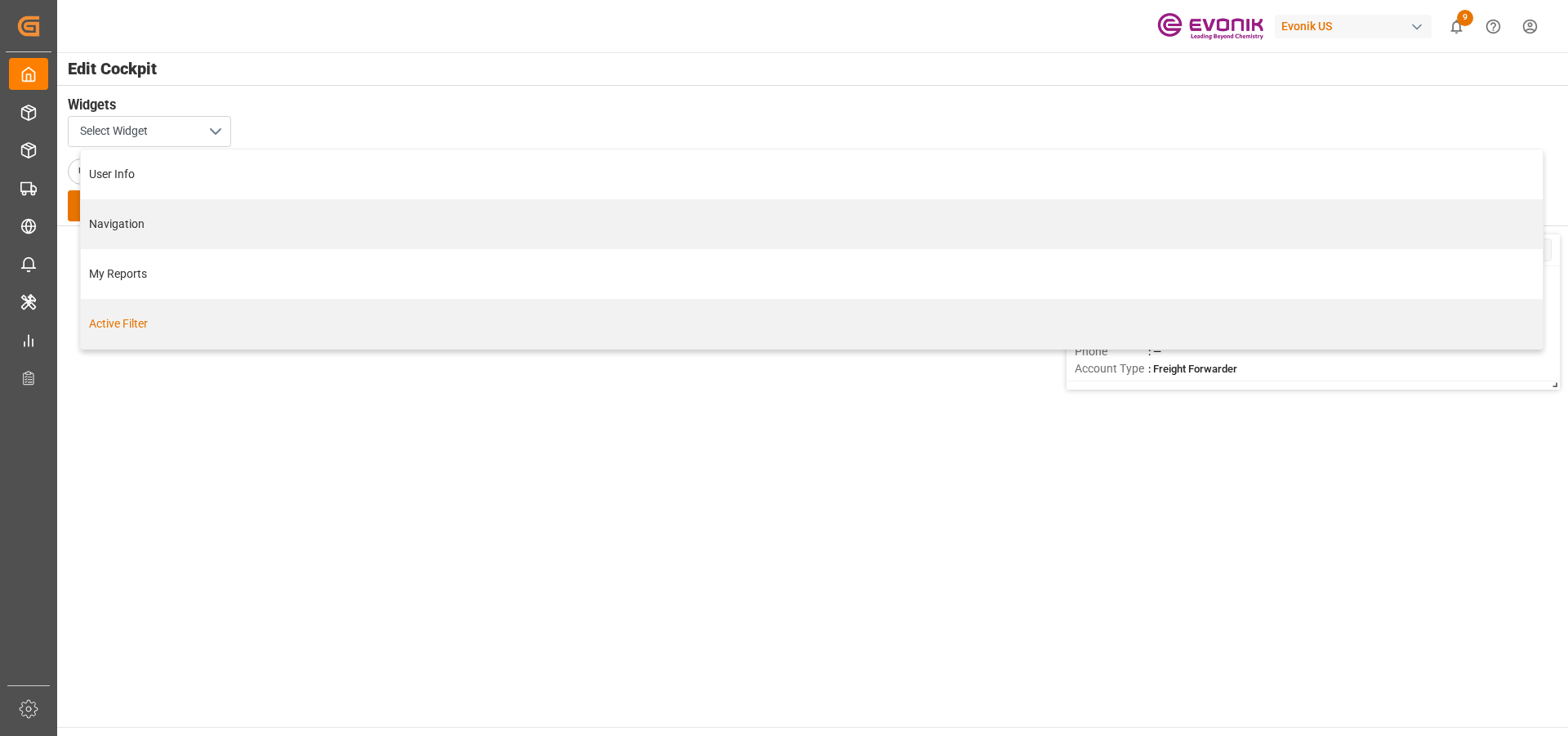
click at [147, 322] on div "Active Filter" at bounding box center [812, 323] width 1445 height 17
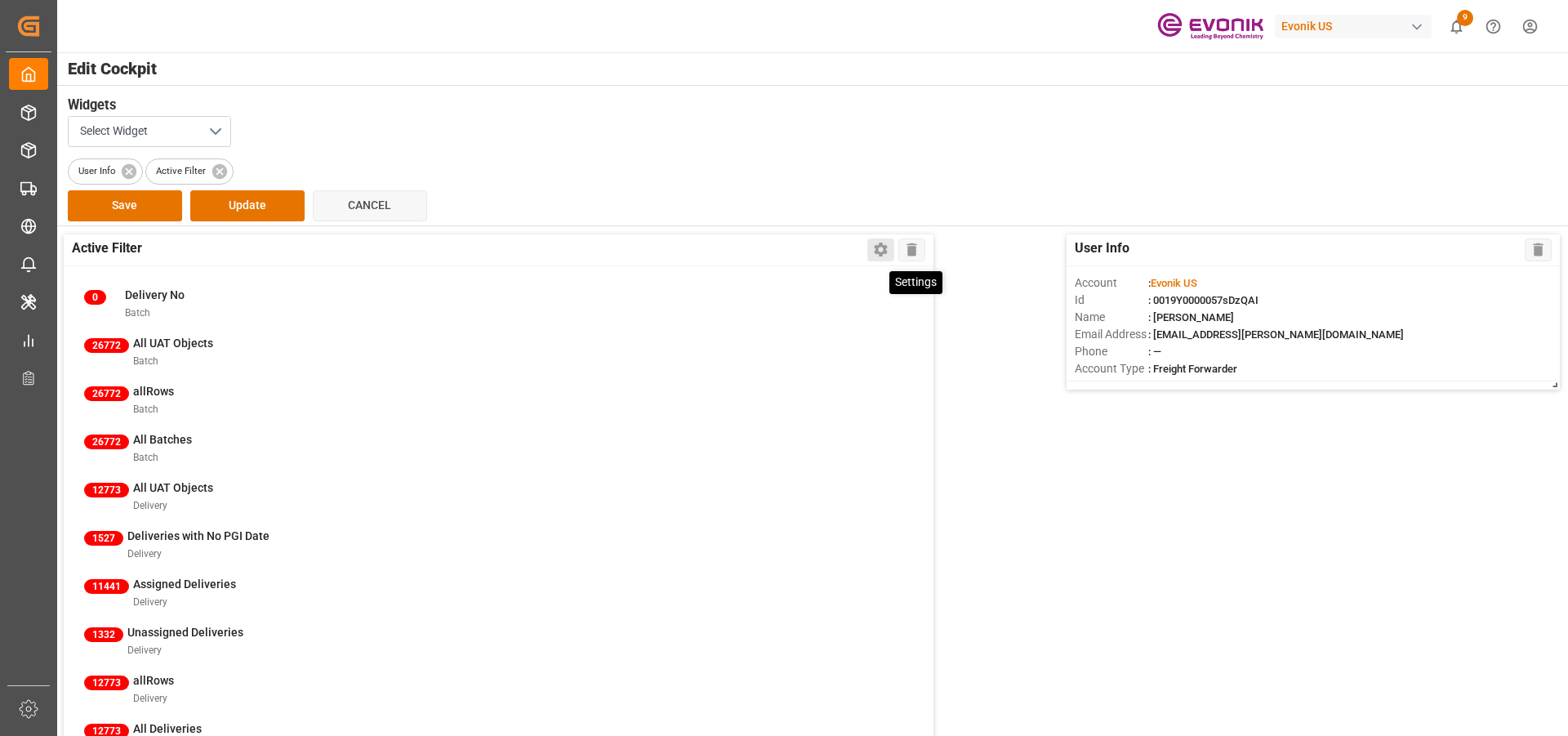
click at [886, 252] on icon at bounding box center [880, 251] width 13 height 14
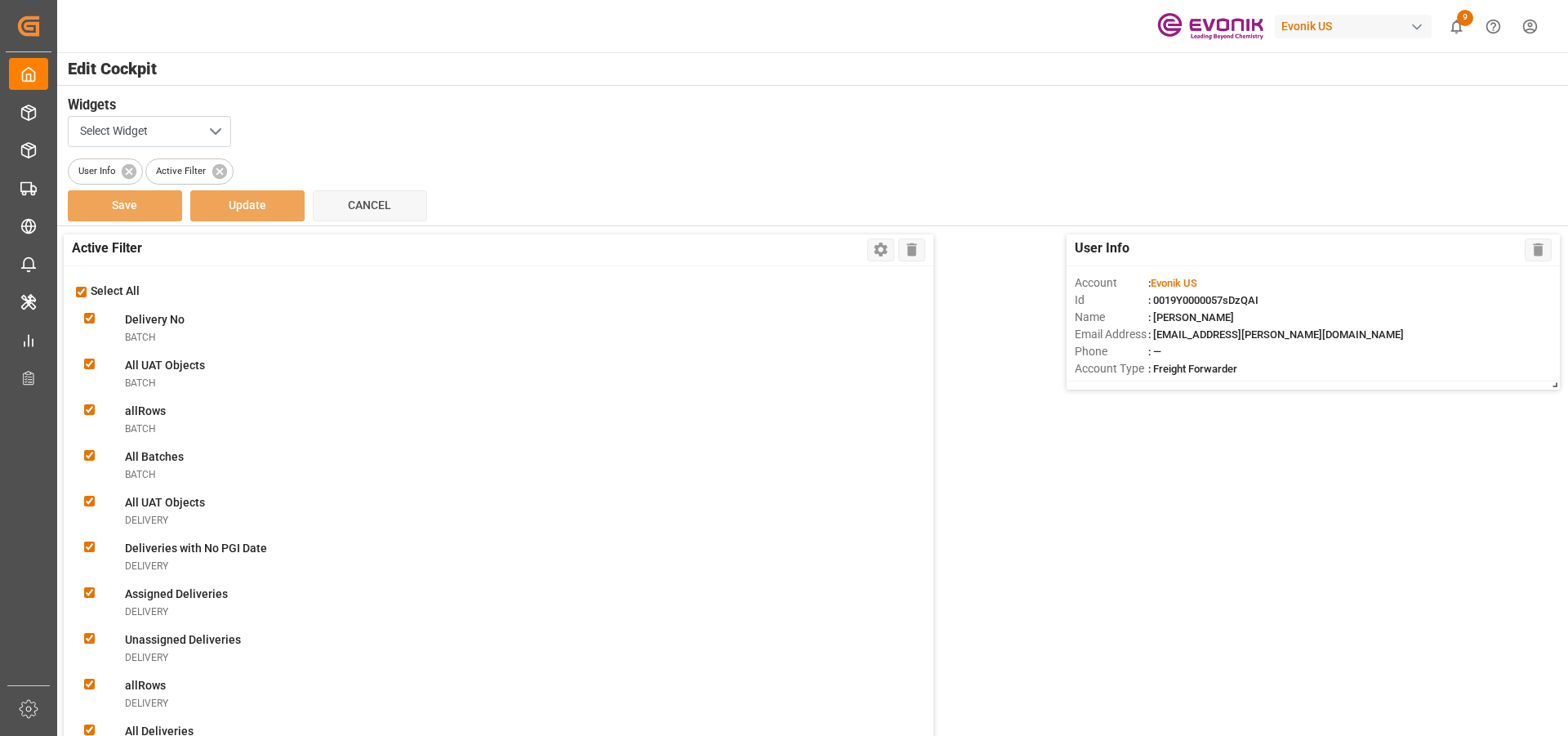
click at [82, 292] on input "checkbox" at bounding box center [81, 291] width 11 height 11
checkbox input "false"
checkbox Nobatch "false"
checkbox Objectsbatch "false"
checkbox input "false"
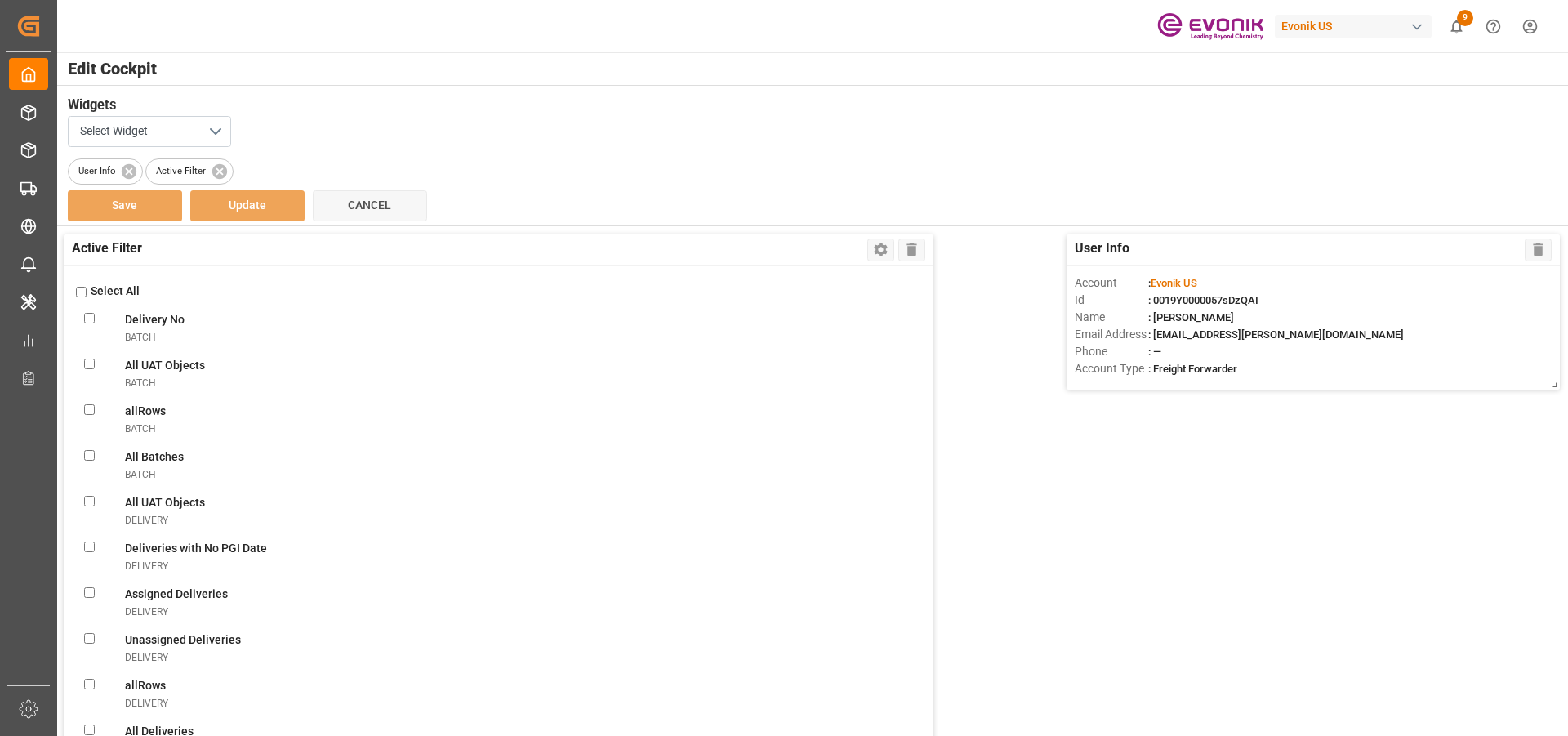
checkbox Batchesbatch "false"
checkbox Objectsdelivery "false"
checkbox Datedelivery "false"
checkbox delivery "false"
checkbox Deliveriesdelivery "false"
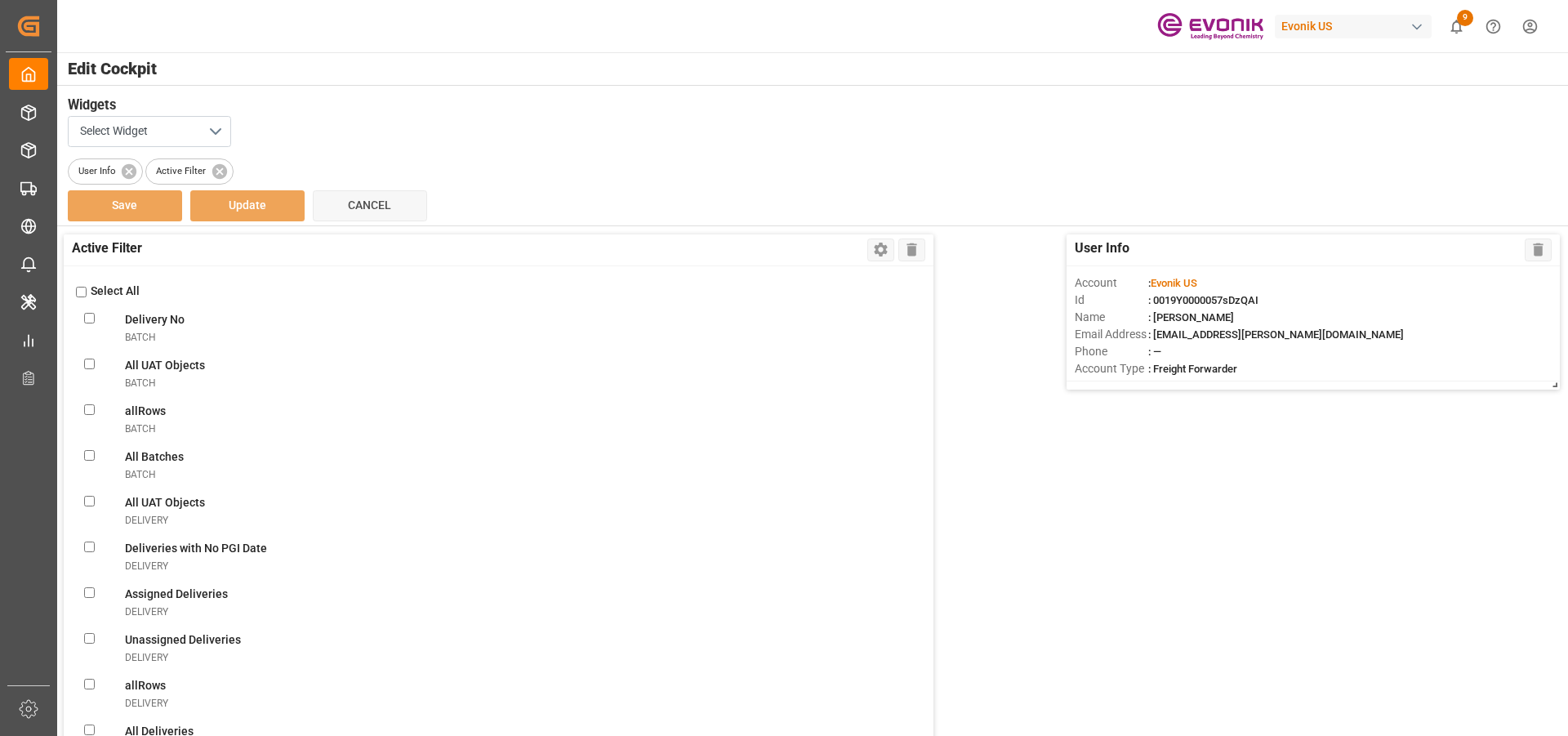
checkbox input "false"
checkbox Deliveriesdelivery "false"
checkbox FilterlineItem "false"
checkbox ObjectslineItem "false"
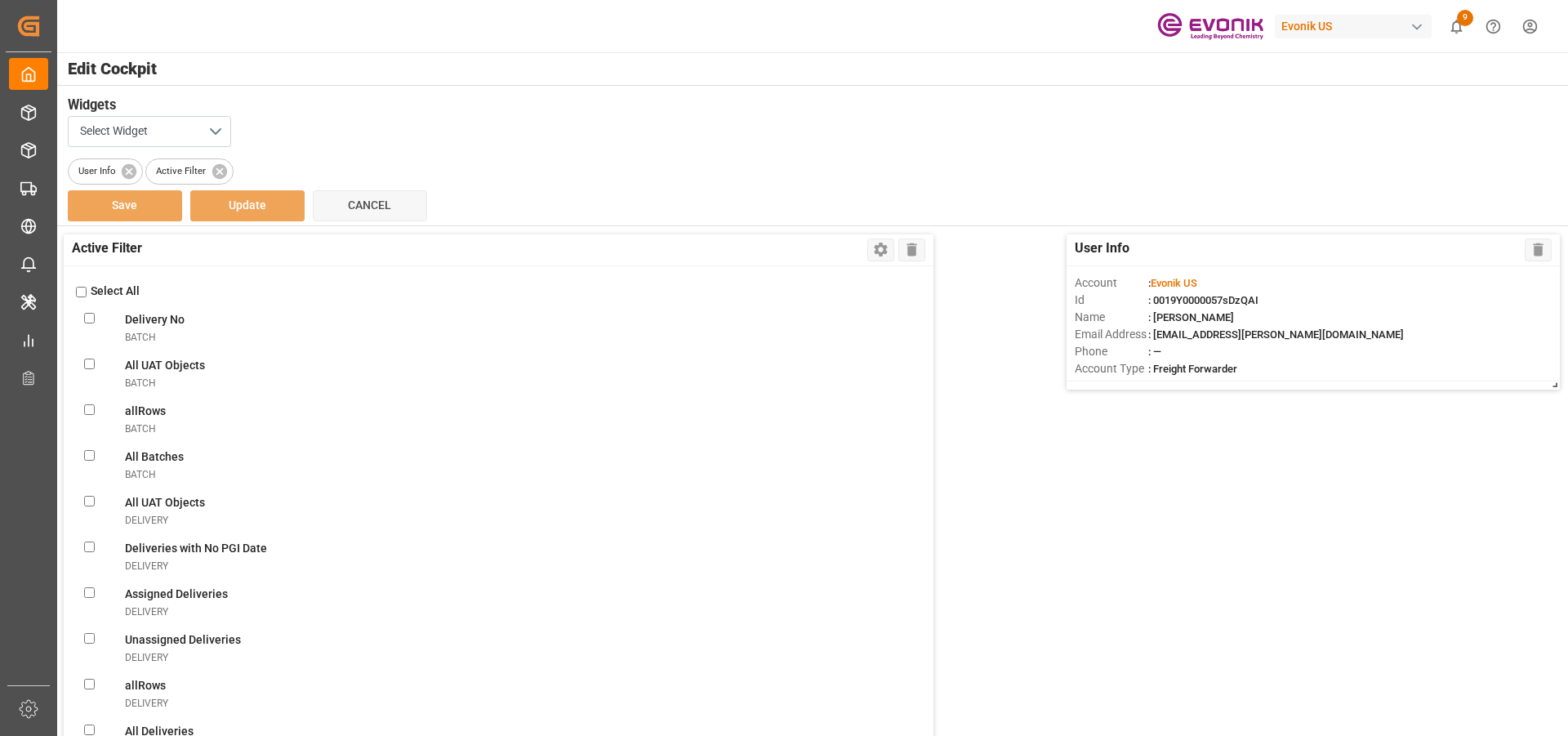
checkbox filterlineItem "false"
checkbox ConsolidationslineItem "false"
checkbox MBlineItem "false"
checkbox TemplatelineItem "false"
checkbox VolumelineItem "false"
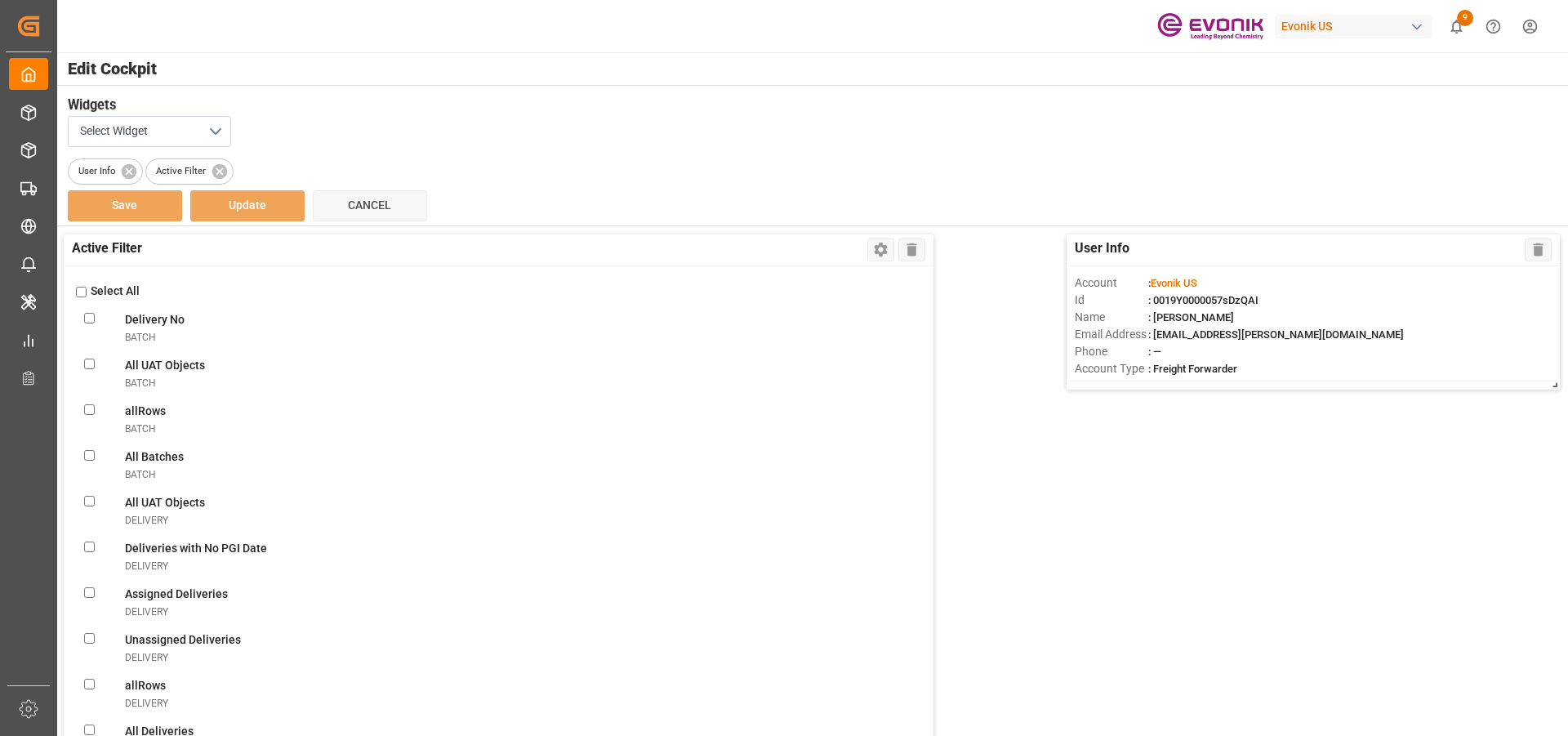
checkbox FilterlineItem "false"
checkbox UnassignedlineItem "false"
checkbox ConsolidationlineItem "false"
checkbox BookinglineItem "false"
checkbox TemplatelineItem "false"
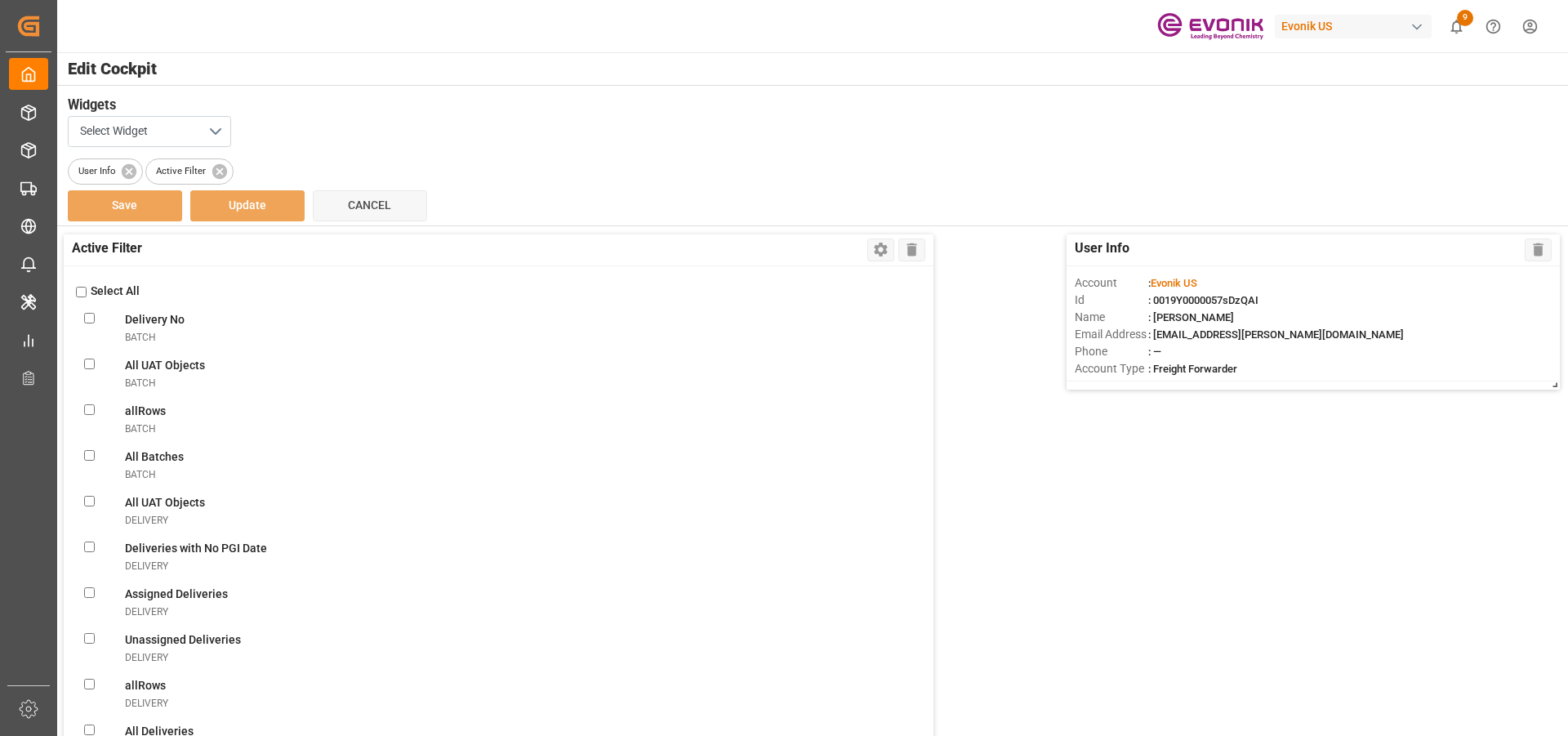
checkbox MissinglineItem "false"
checkbox ReportlineItem "false"
checkbox ViewlineItem "false"
checkbox CSRlineItem "false"
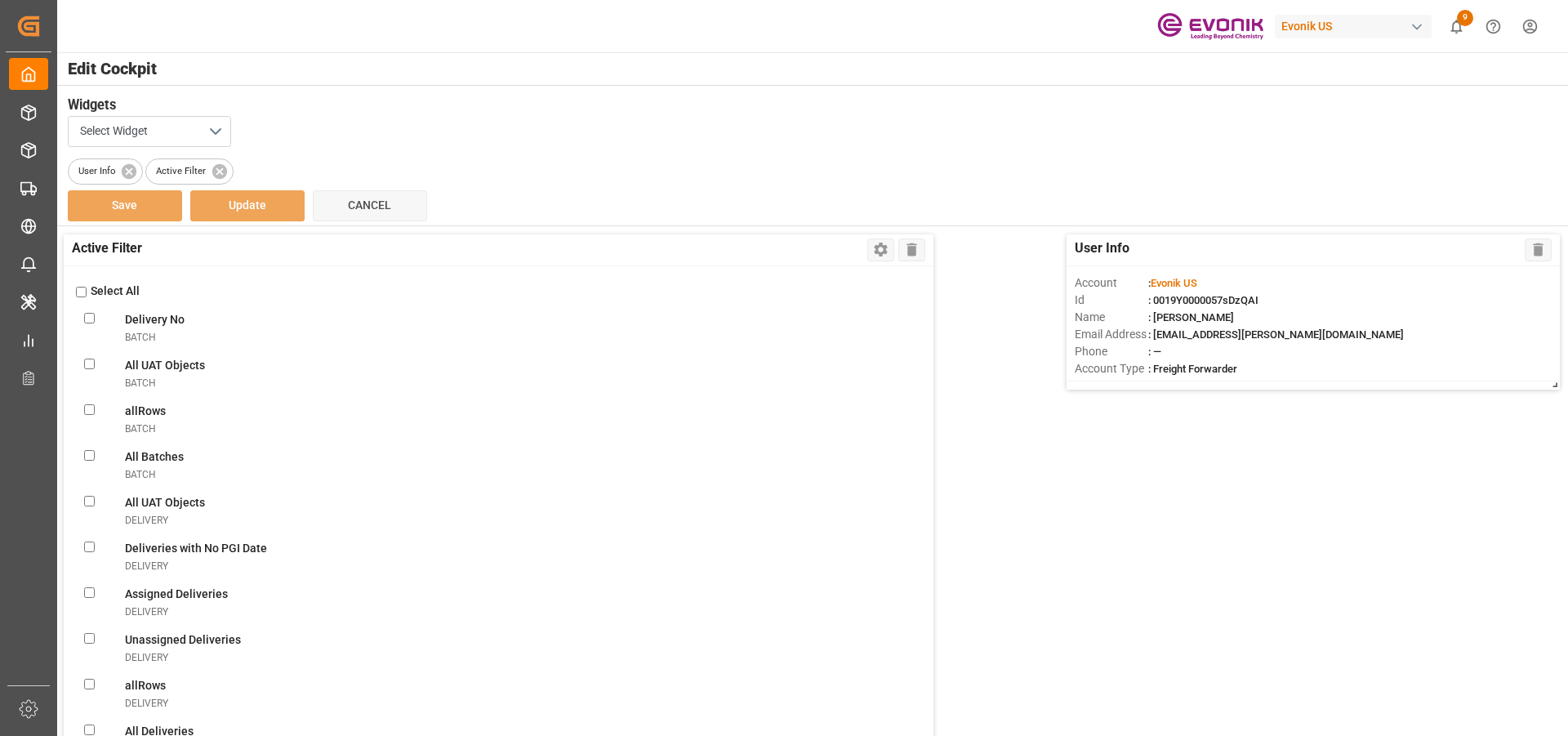
checkbox freightlineItem "false"
checkbox ModelineItem "false"
checkbox ItemslineItem "false"
checkbox input "false"
checkbox ViewnonConformance "false"
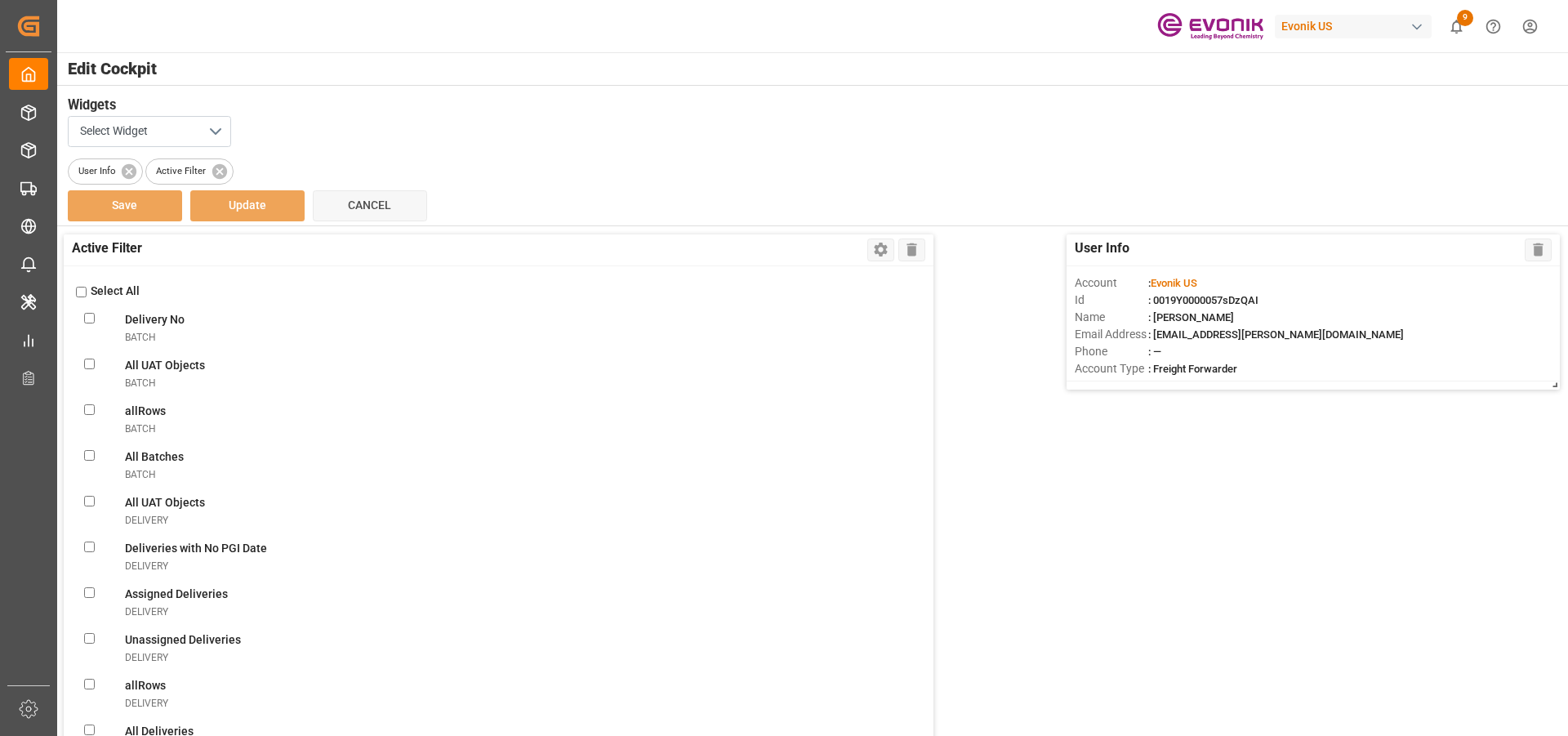
checkbox modesalesOrderIvpo "false"
checkbox DanielasalesOrderIvpo "false"
checkbox objectssalesOrderIvpo "false"
checkbox orderssalesOrderIvpo "false"
checkbox LevelsalesOrderIvpo "false"
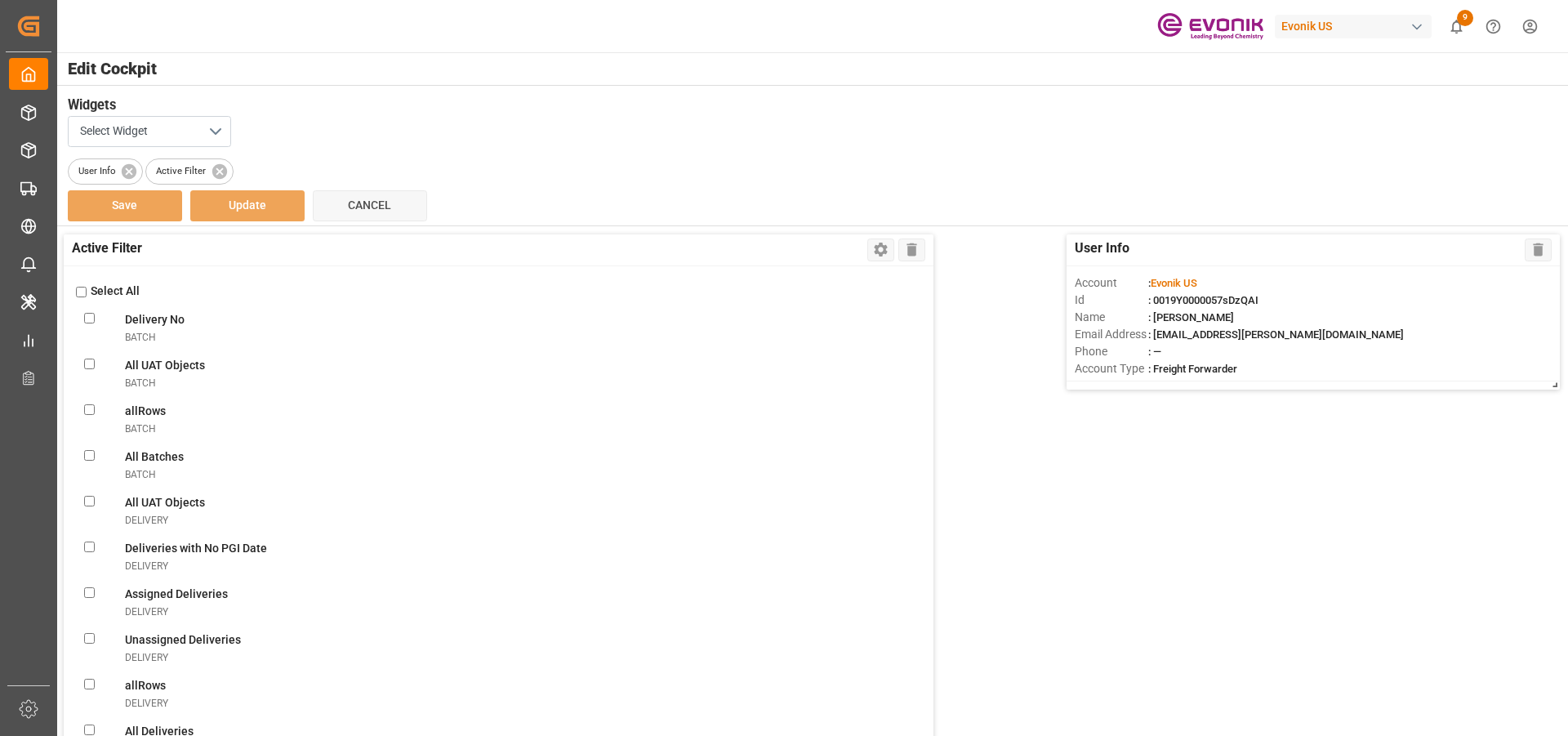
checkbox GlicksalesOrderIvpo "false"
checkbox todaysalesOrderIvpo "false"
checkbox OrderssalesOrderIvpo "false"
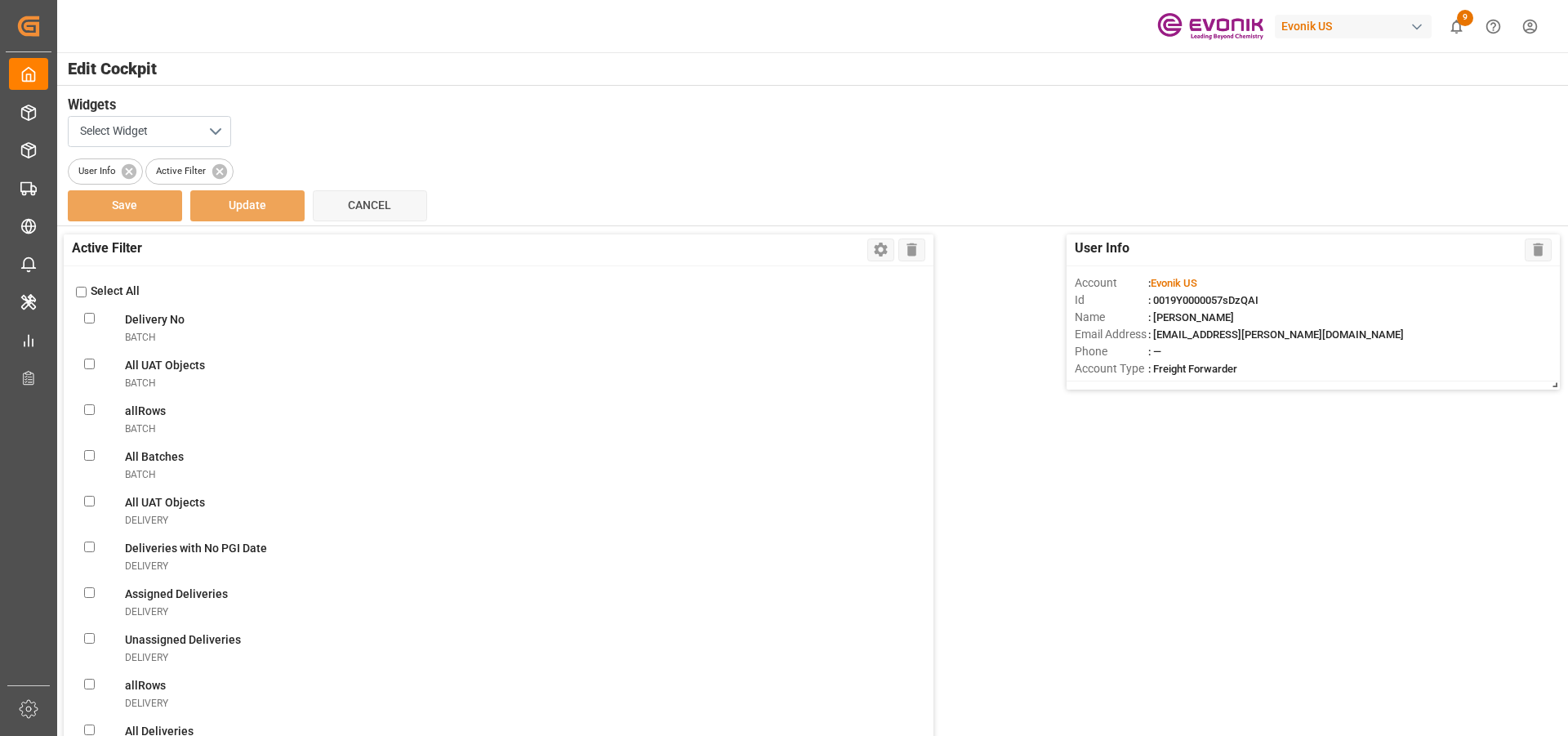
checkbox OrderssalesOrderIvpo "false"
checkbox activesalesOrderIvpo "false"
checkbox modesalesOrderIvpo "false"
checkbox viewsalesOrderIvpo "false"
checkbox OrderssalesOrderIvpo "false"
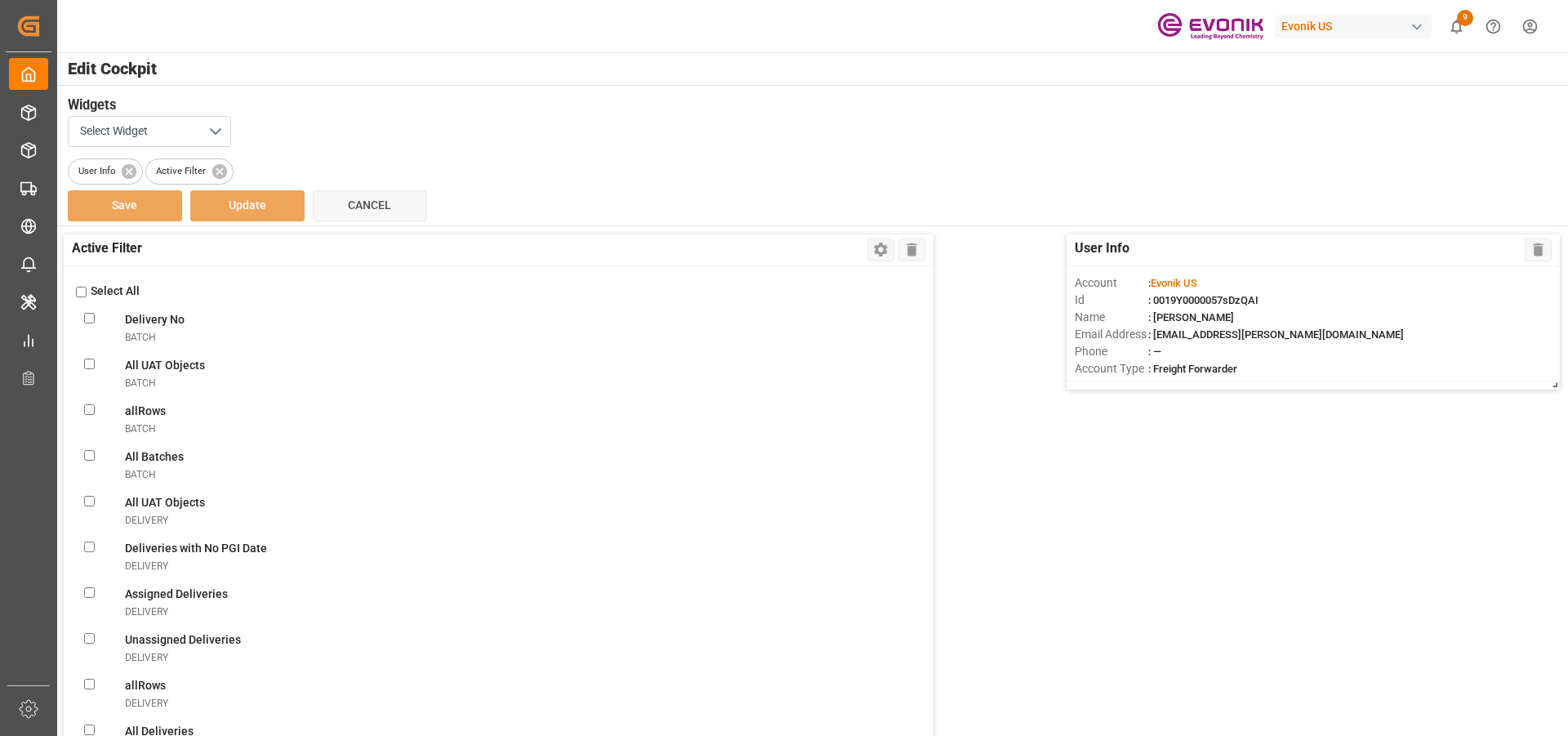
checkbox input "false"
checkbox OrderssalesOrderIvpo "false"
checkbox input "false"
checkbox Documentsshipment "false"
checkbox Viewshipment "false"
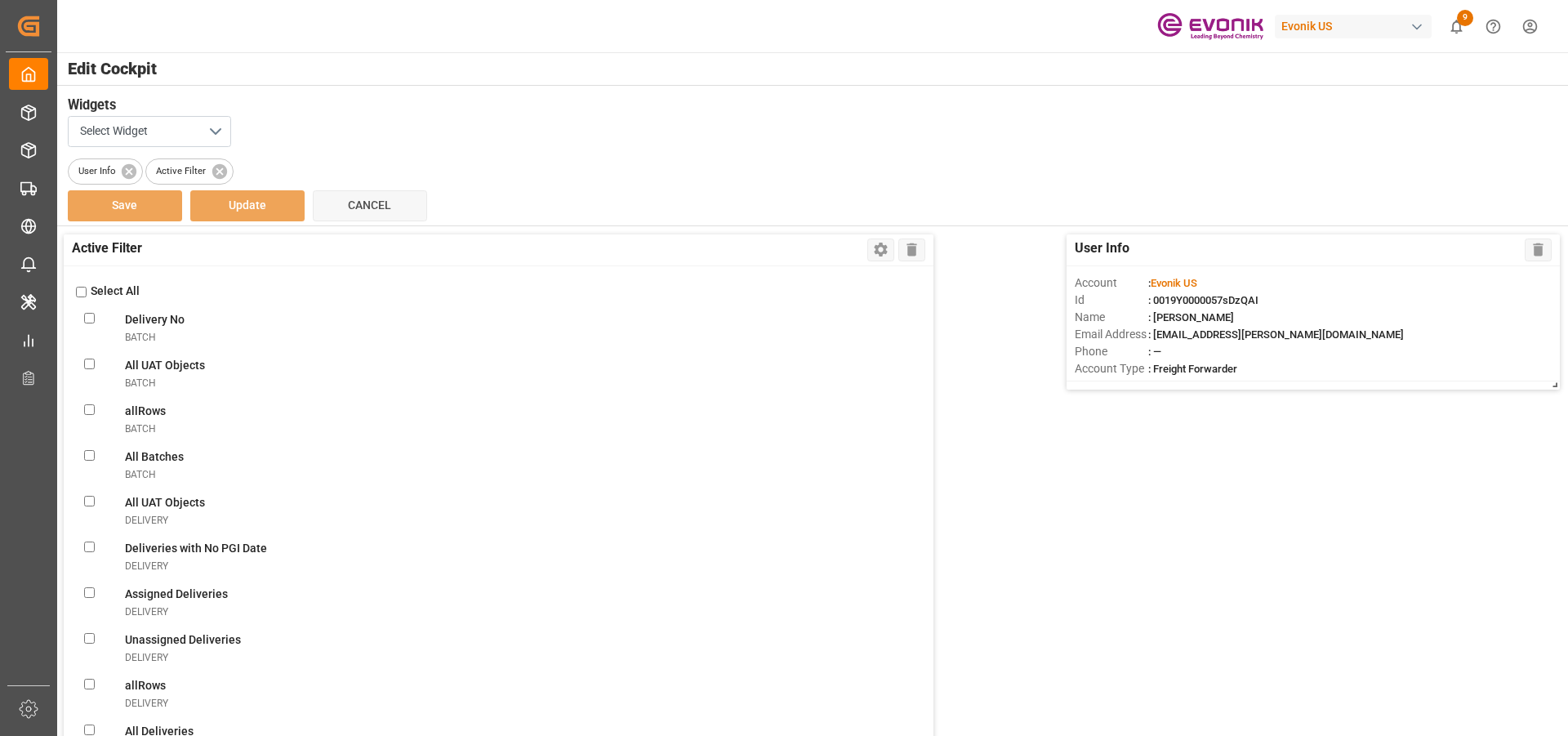
checkbox Shipmentsshipment "false"
checkbox Shipmentshipment "false"
checkbox Filtershipment "false"
checkbox shipment "false"
checkbox carriershipment "false"
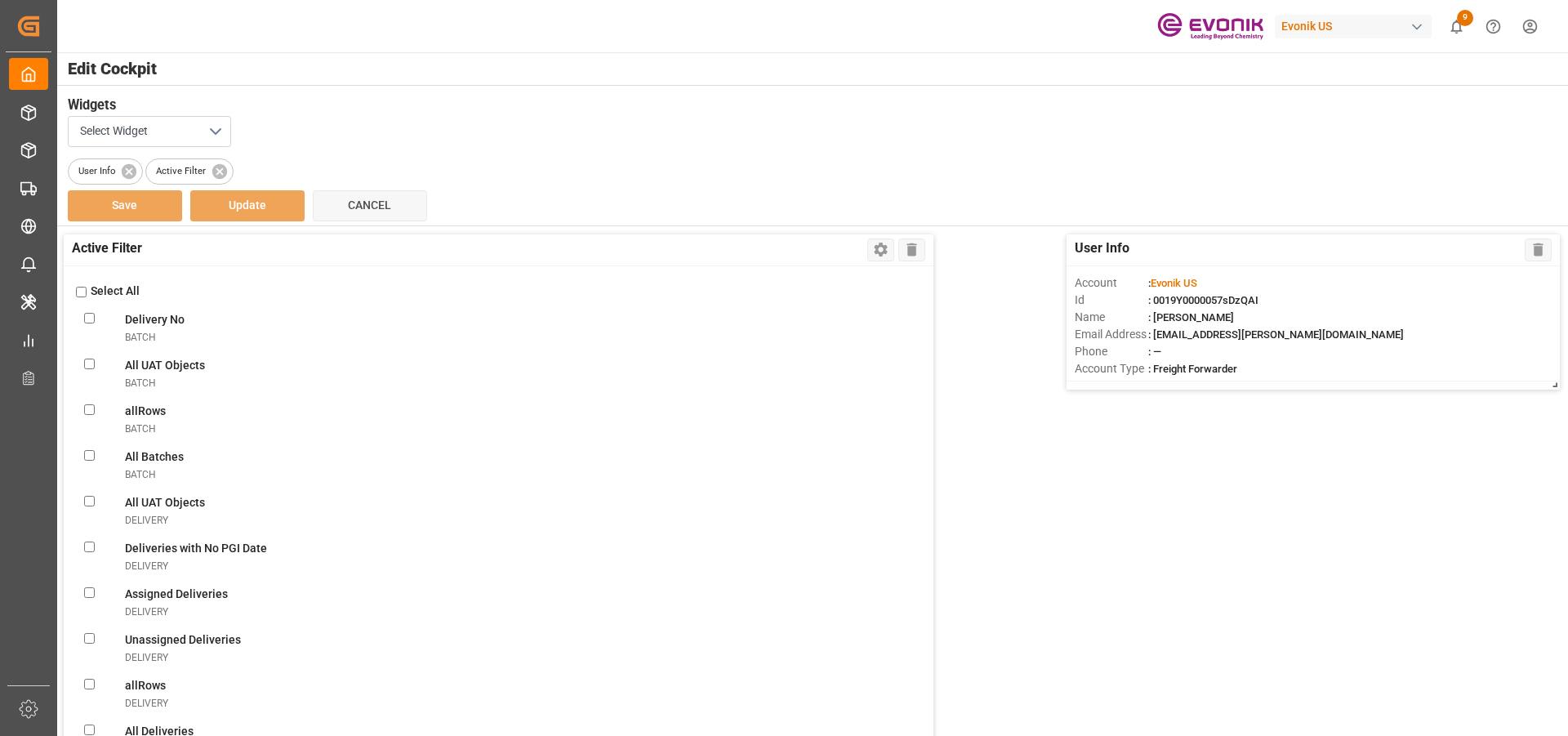
checkbox countshipment "false"
checkbox Daysshipment "false"
checkbox Monitorshipment "false"
checkbox Filtershipment "false"
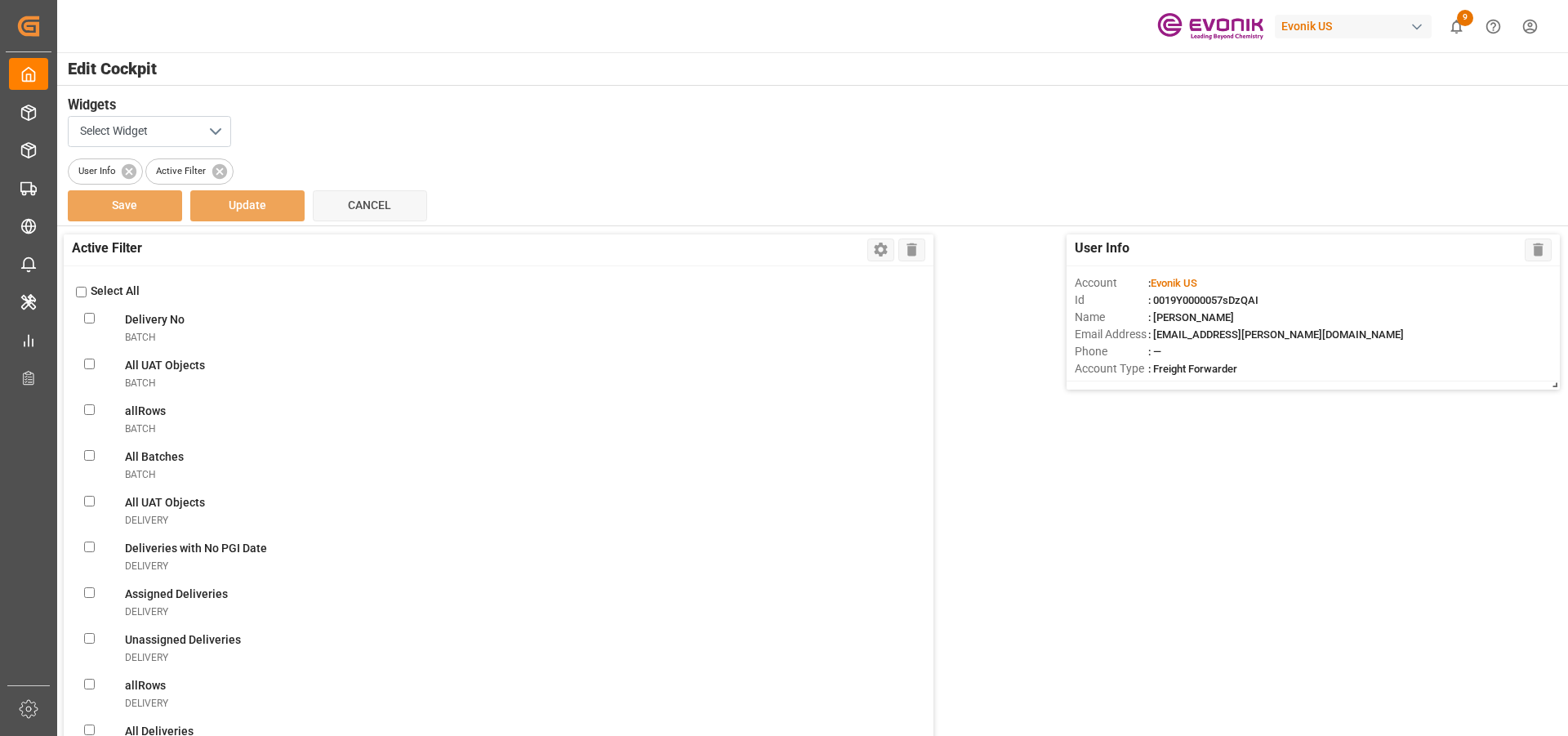
checkbox Dateshipment "false"
checkbox Templateshipment "false"
checkbox Enteredshipment "false"
checkbox MBshipment "false"
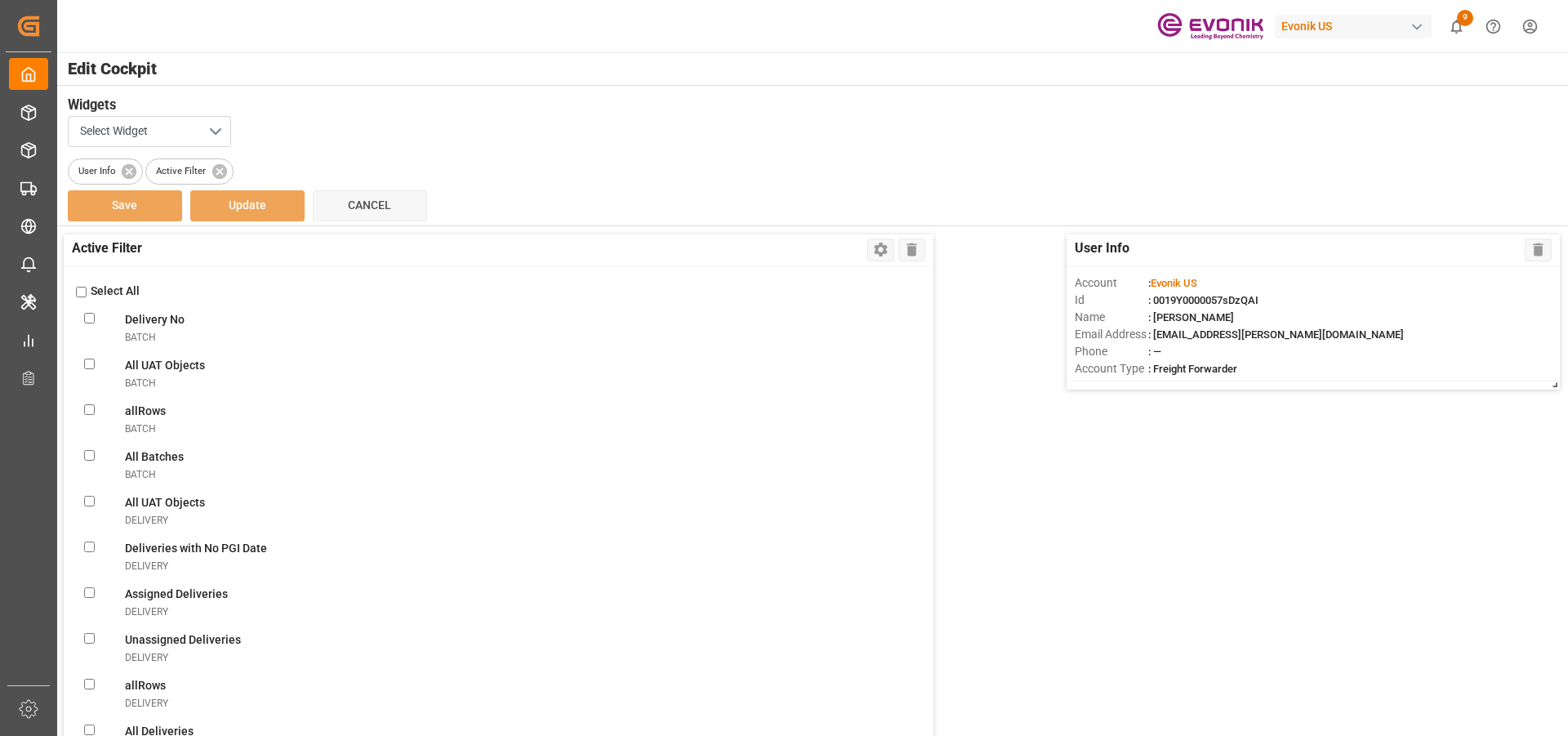
checkbox Templateshipment "false"
checkbox shipment "false"
checkbox Viewshipment "false"
checkbox ATAshipment "false"
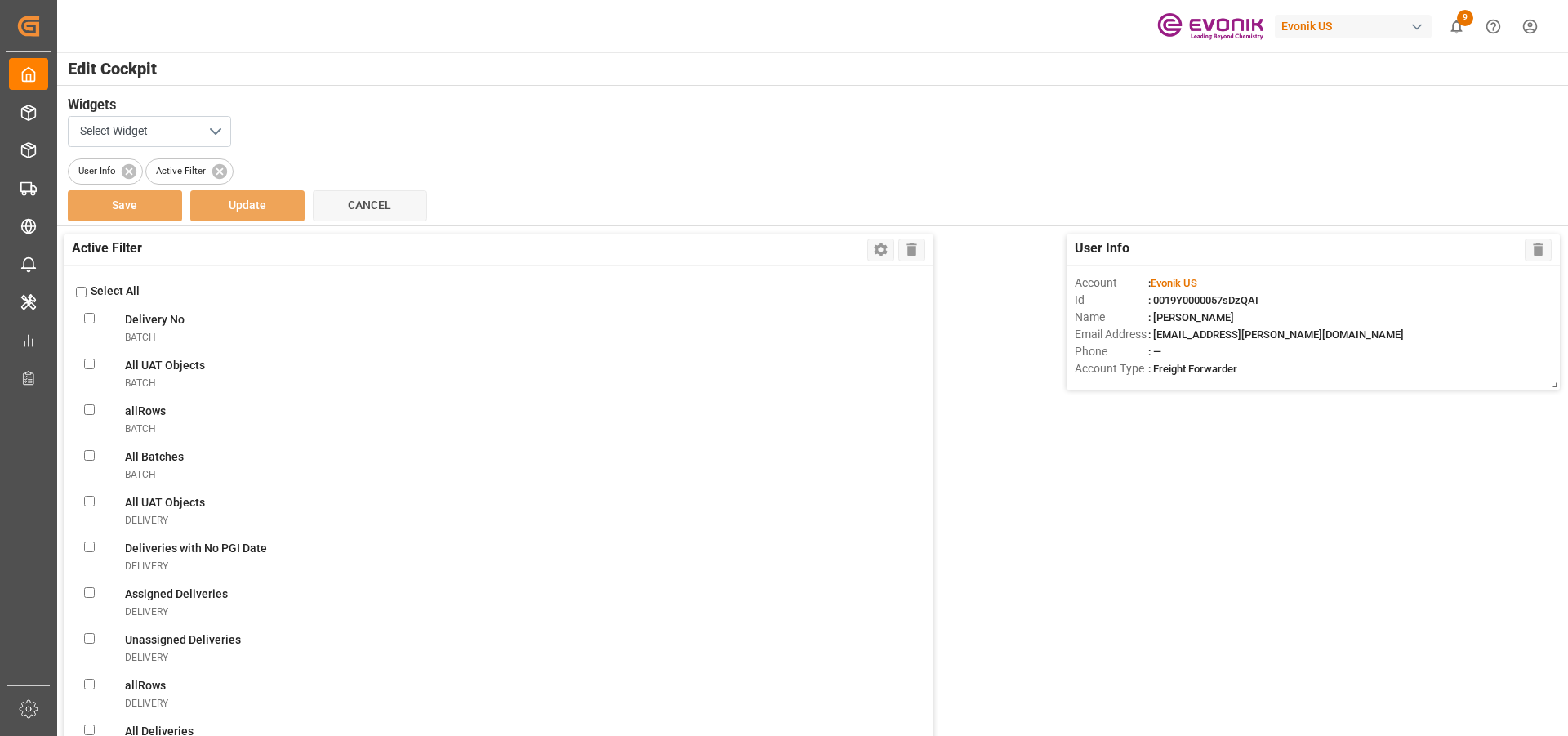
checkbox Volumeshipment "false"
checkbox Filtershipment "false"
checkbox Sentshipment "false"
checkbox Filtershipment "false"
checkbox Deliveriesshipment "false"
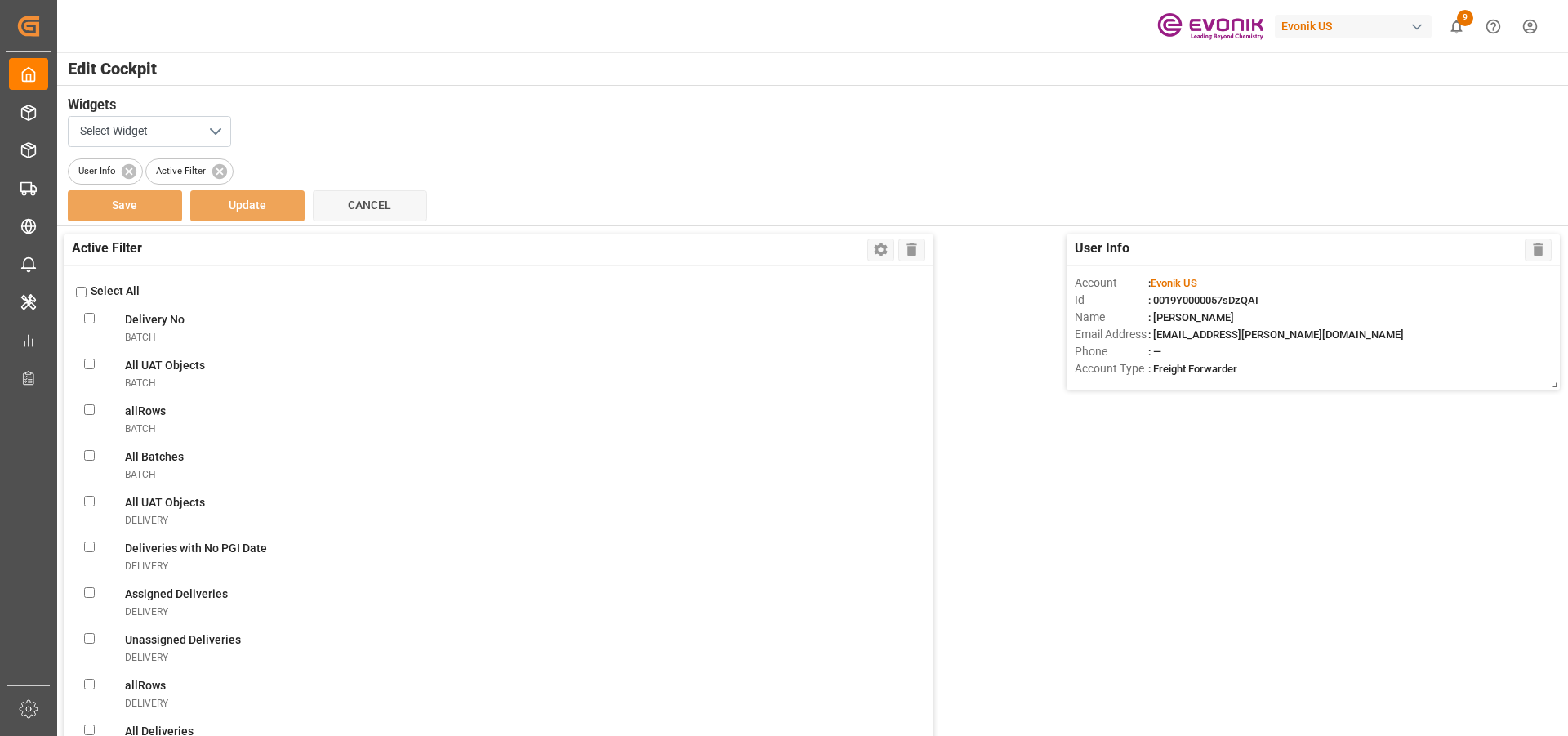
checkbox Rec\'dshipment "false"
checkbox Templateshipment "false"
checkbox Filtershipment "false"
checkbox Monitorshipment "false"
checkbox Evonikshipment "false"
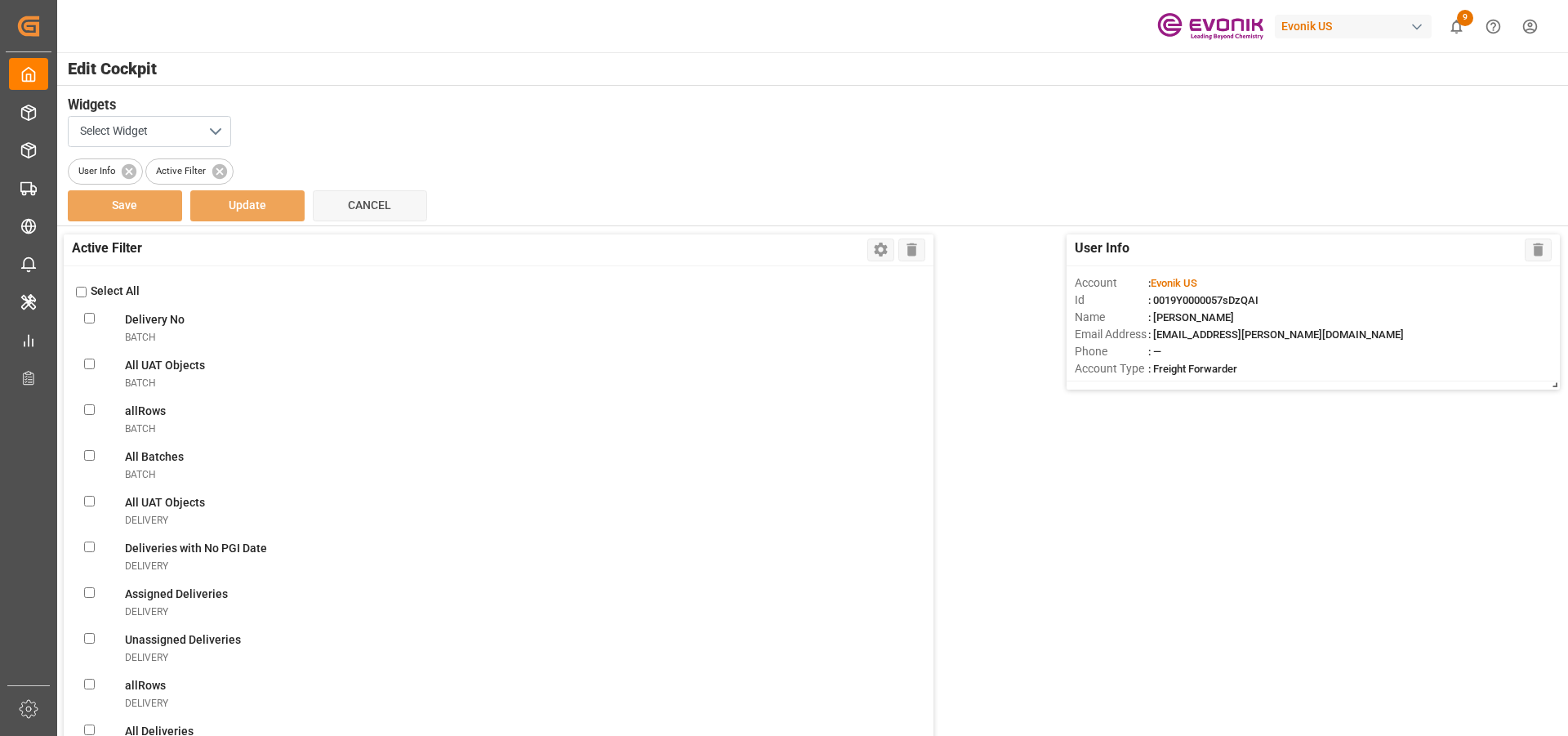
checkbox FF\(DG\)shipment "false"
checkbox DG\)shipment "false"
checkbox FFshipment "false"
checkbox carriershipment "false"
checkbox Evonik\(LCL\)shipment "false"
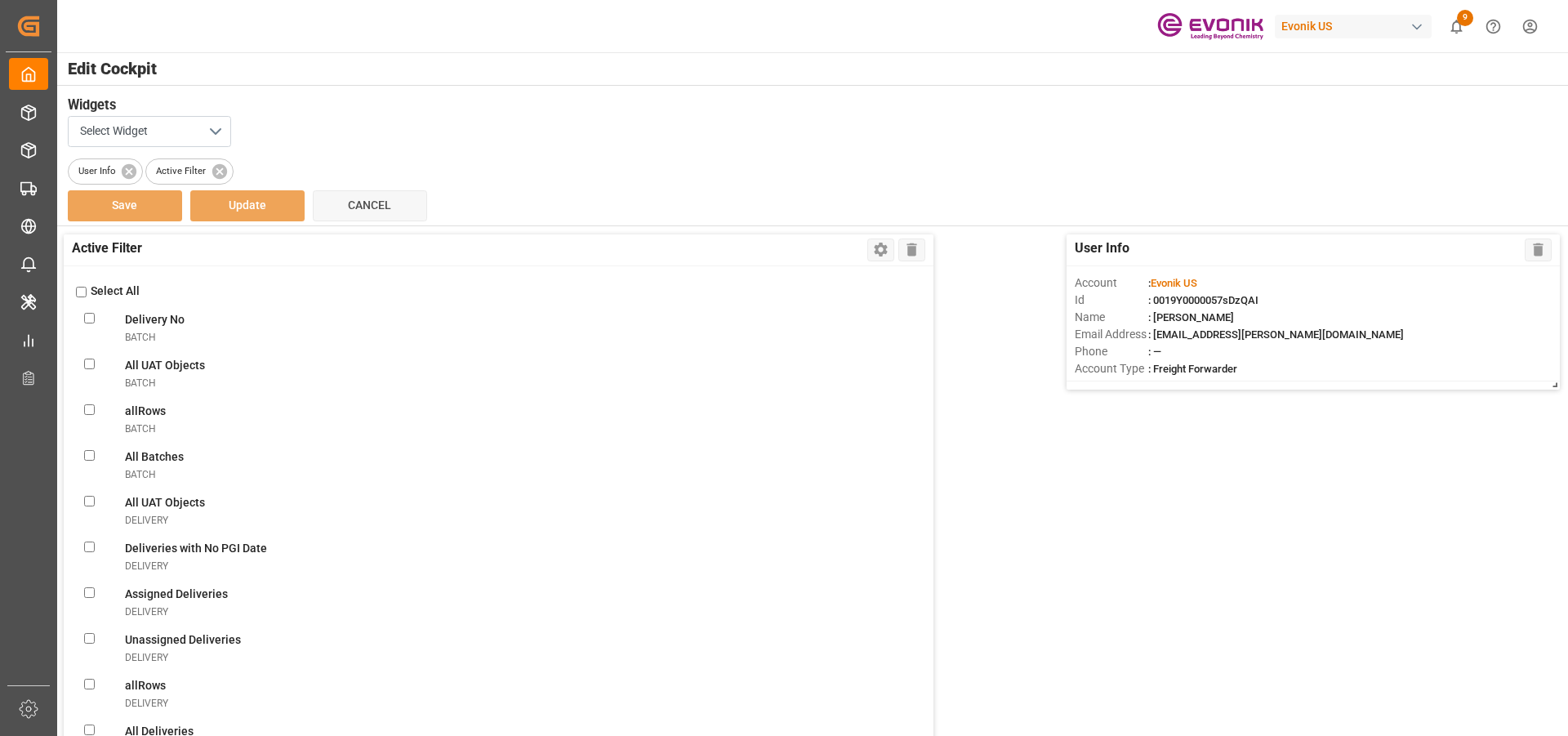
checkbox plant\(LCL\)shipment "false"
checkbox FFshipment "false"
checkbox doneshipment "false"
checkbox truckershipment "false"
checkbox correctlyshipment "false"
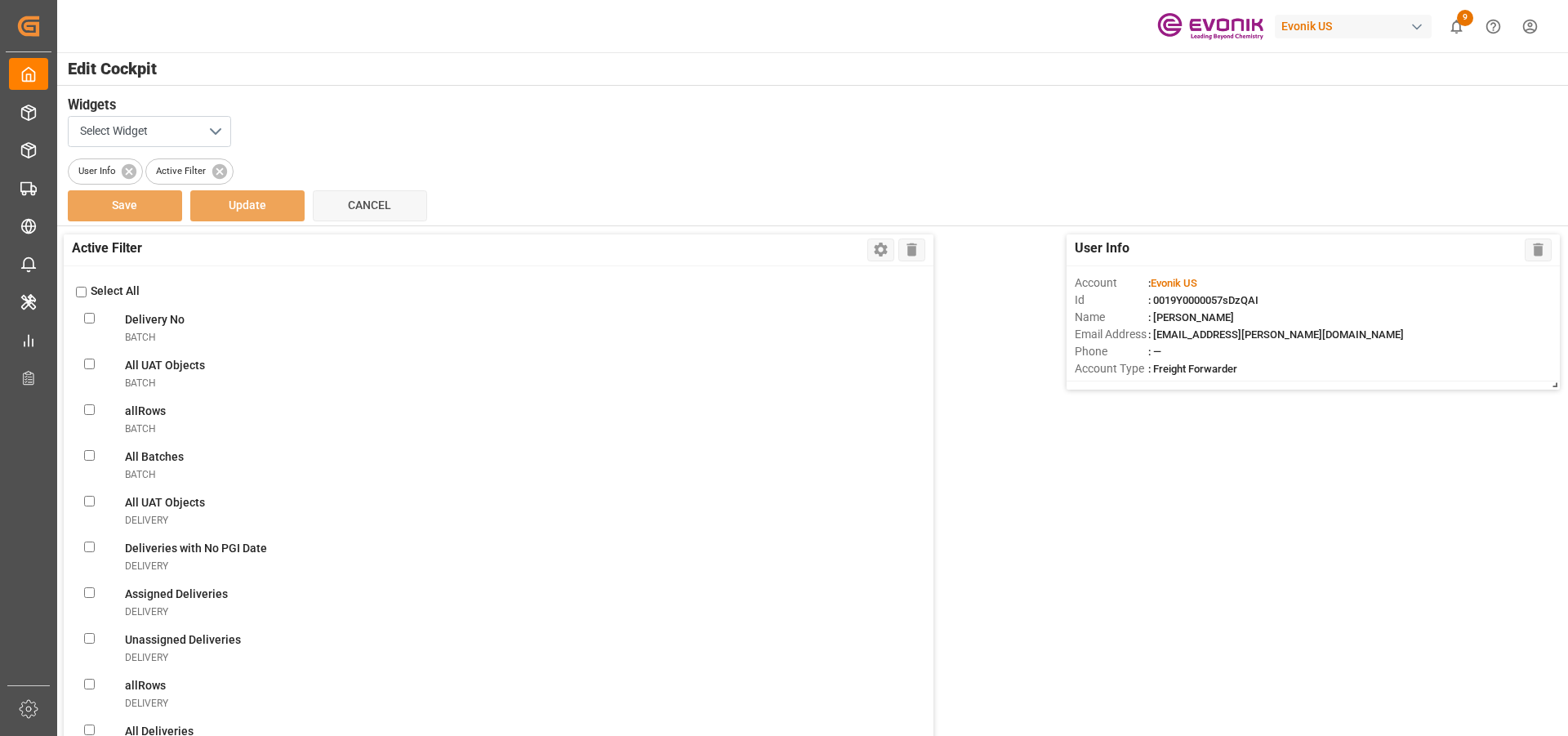
checkbox truckershipment "false"
checkbox destinationshipment "false"
checkbox Receivedshipment "false"
checkbox Evonik\(Non-DG\)shipment "false"
checkbox Evonik\(DG\)shipment "false"
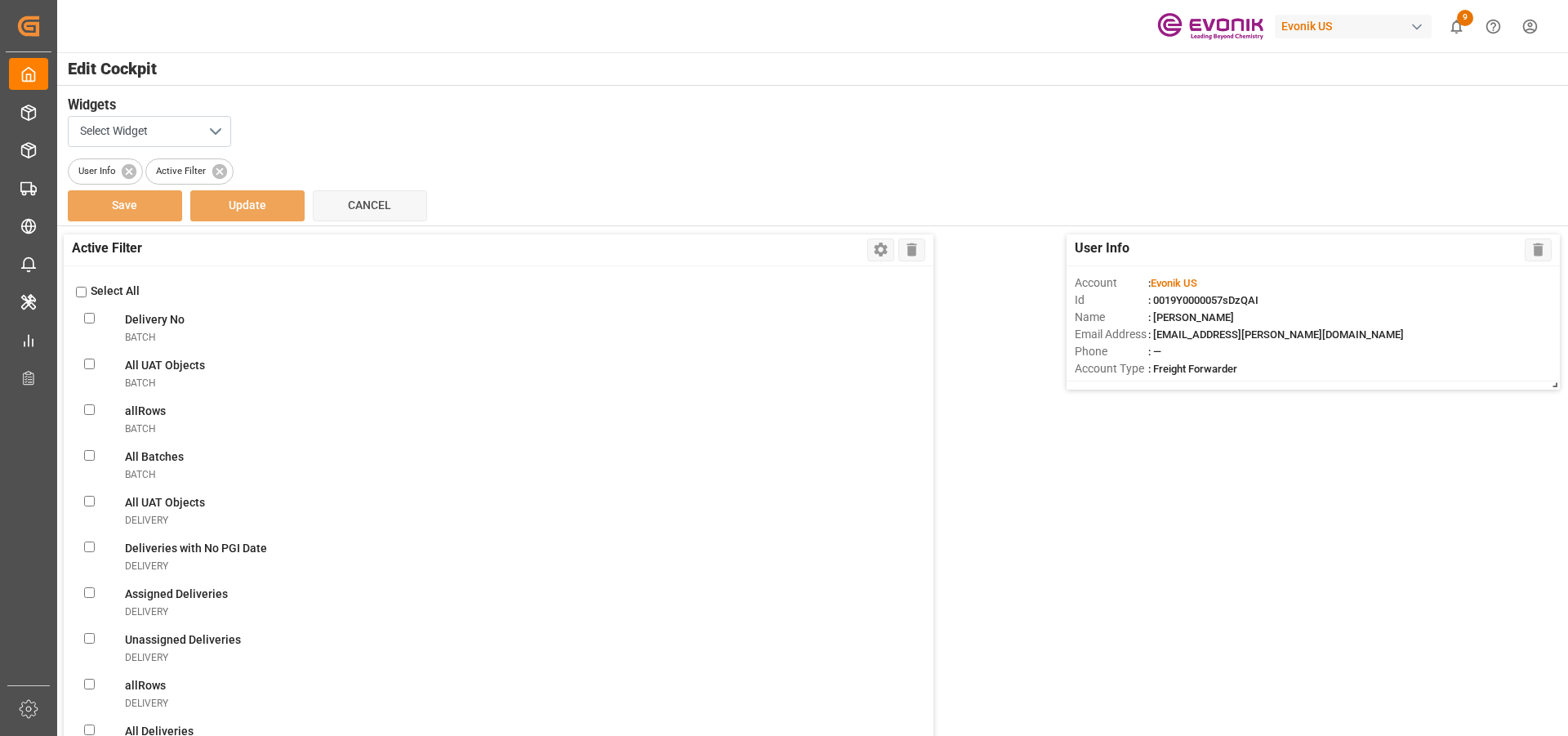
checkbox Evonikshipment "false"
checkbox Filtershipment "false"
checkbox shipmentsshipment "false"
checkbox Messageshipment "false"
checkbox Bookingsshipment "false"
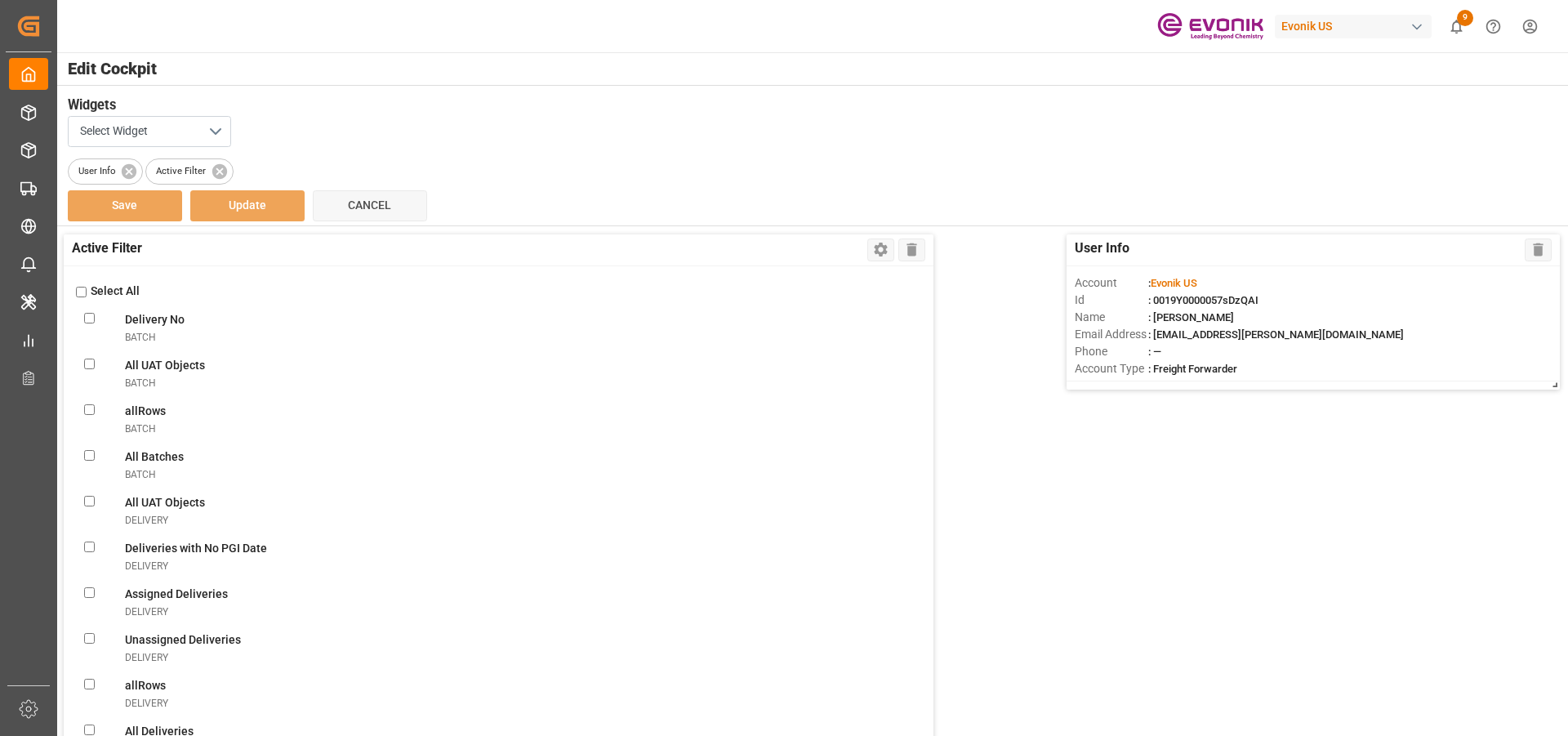
checkbox Confirmationshipment "false"
checkbox ABSshipment "false"
checkbox Errorshipment "false"
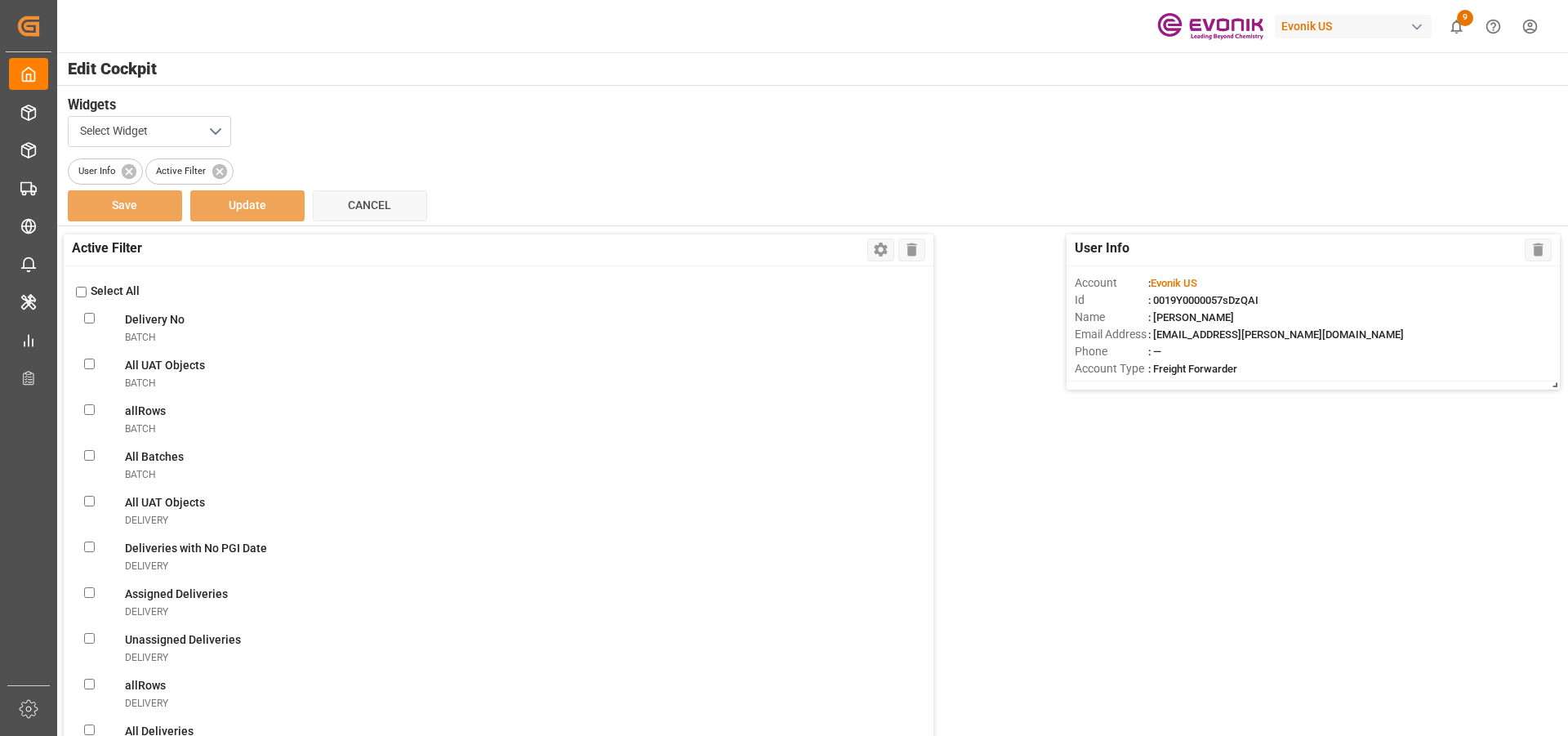
checkbox Shipmentsshipment "false"
checkbox input "false"
checkbox Errorshipment "false"
checkbox Shipmentsshipment "false"
checkbox Oldshipment "false"
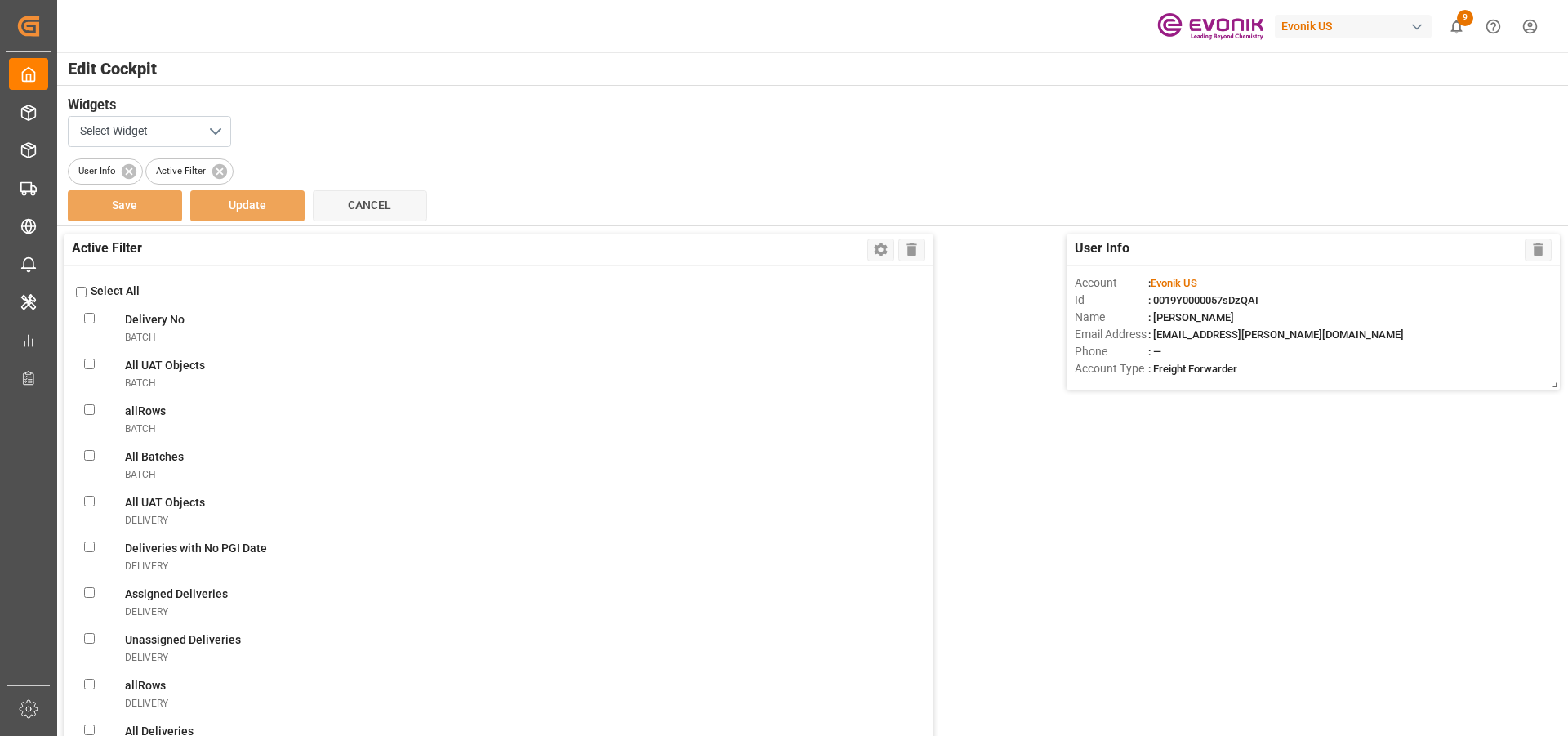
checkbox RemindertransportUnit "false"
checkbox TUtransportUnit "false"
checkbox OverviewtransportUnit "false"
checkbox FiltertransportUnit "false"
checkbox ViewtransportUnit "false"
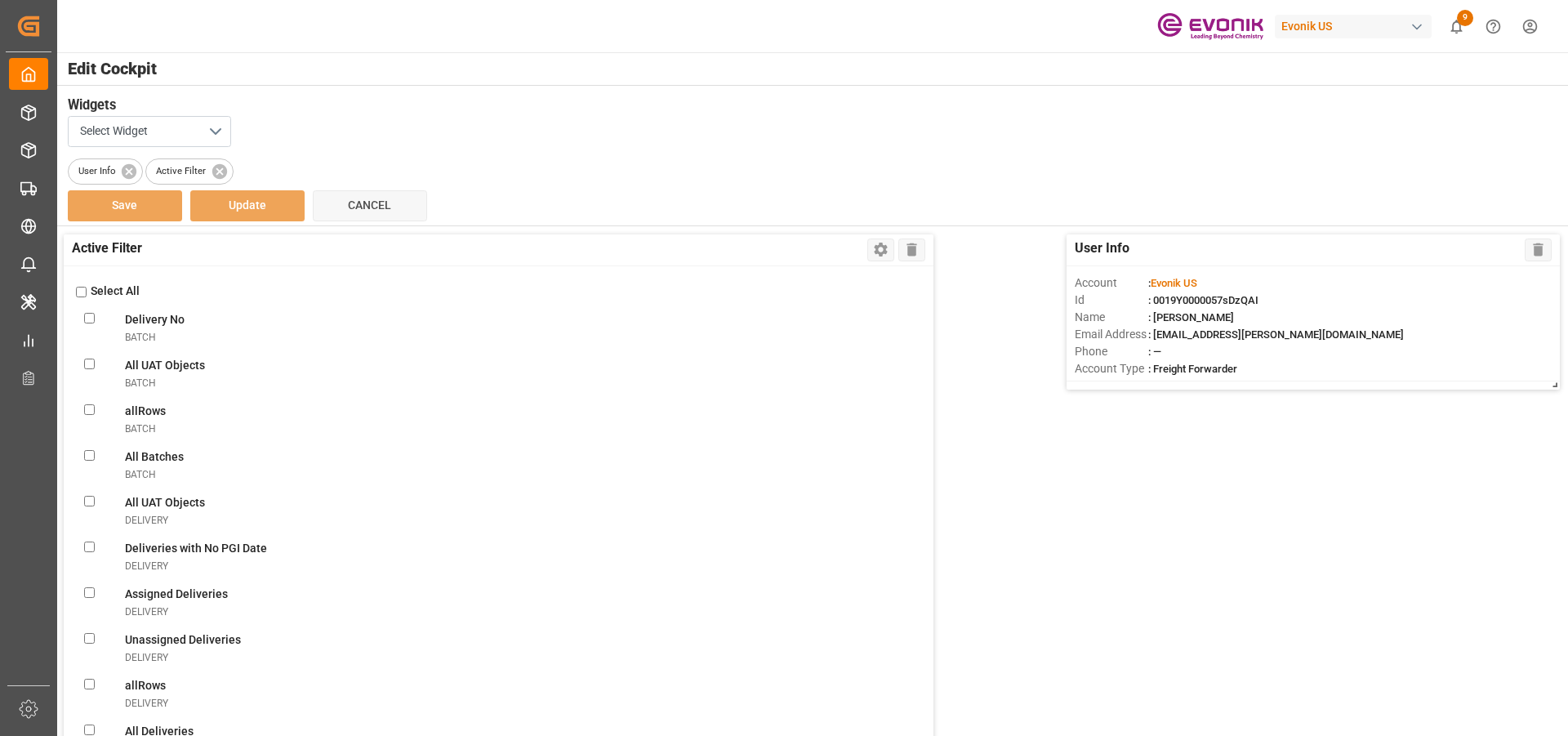
checkbox DaystransportUnit "false"
checkbox transportUnit "false"
checkbox Pick-uptransportUnit "false"
checkbox POLtransportUnit "false"
checkbox ATDtransportUnit "false"
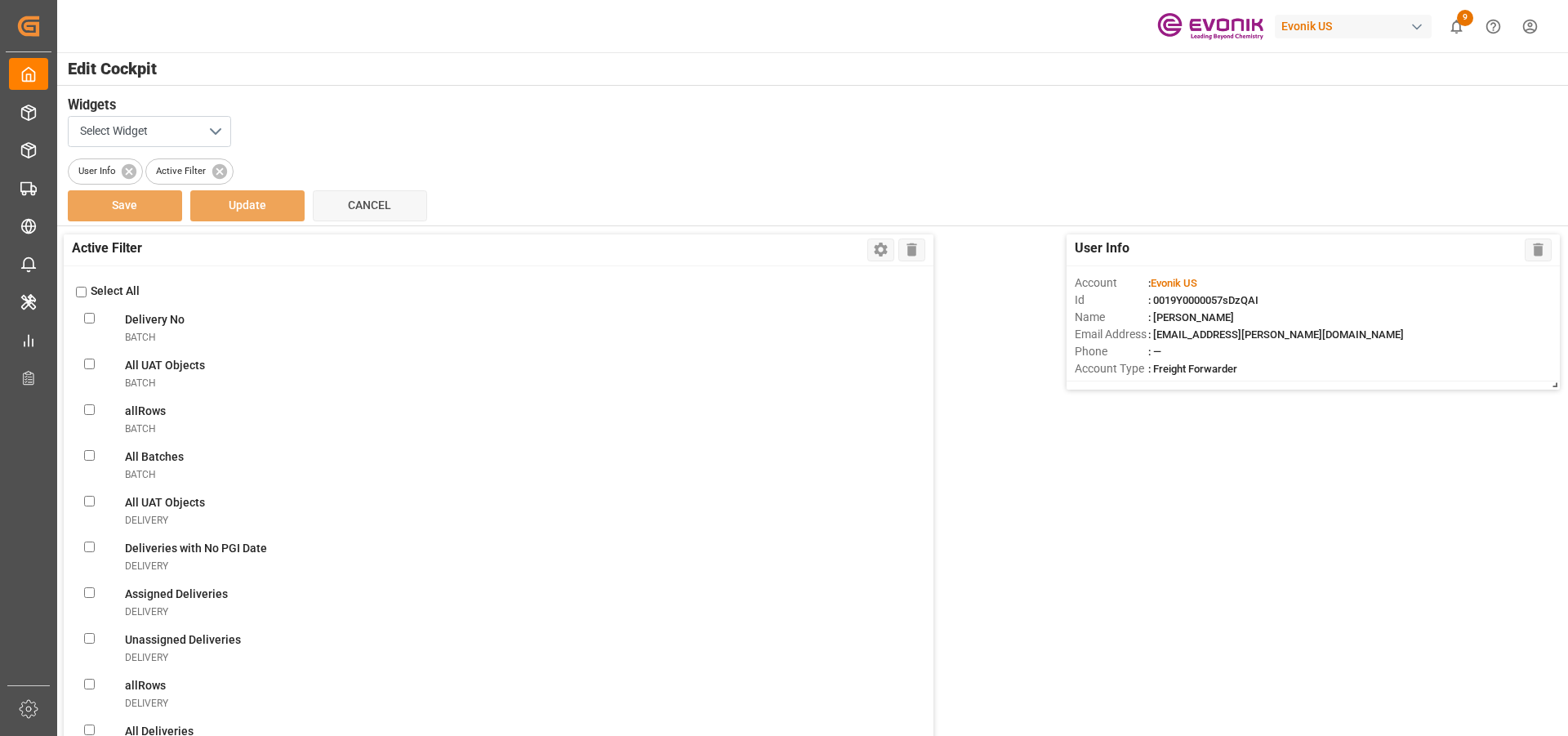
checkbox TS1transportUnit "false"
checkbox TS2transportUnit "false"
checkbox TS3transportUnit "false"
checkbox ATAtransportUnit "false"
checkbox PODtransportUnit "false"
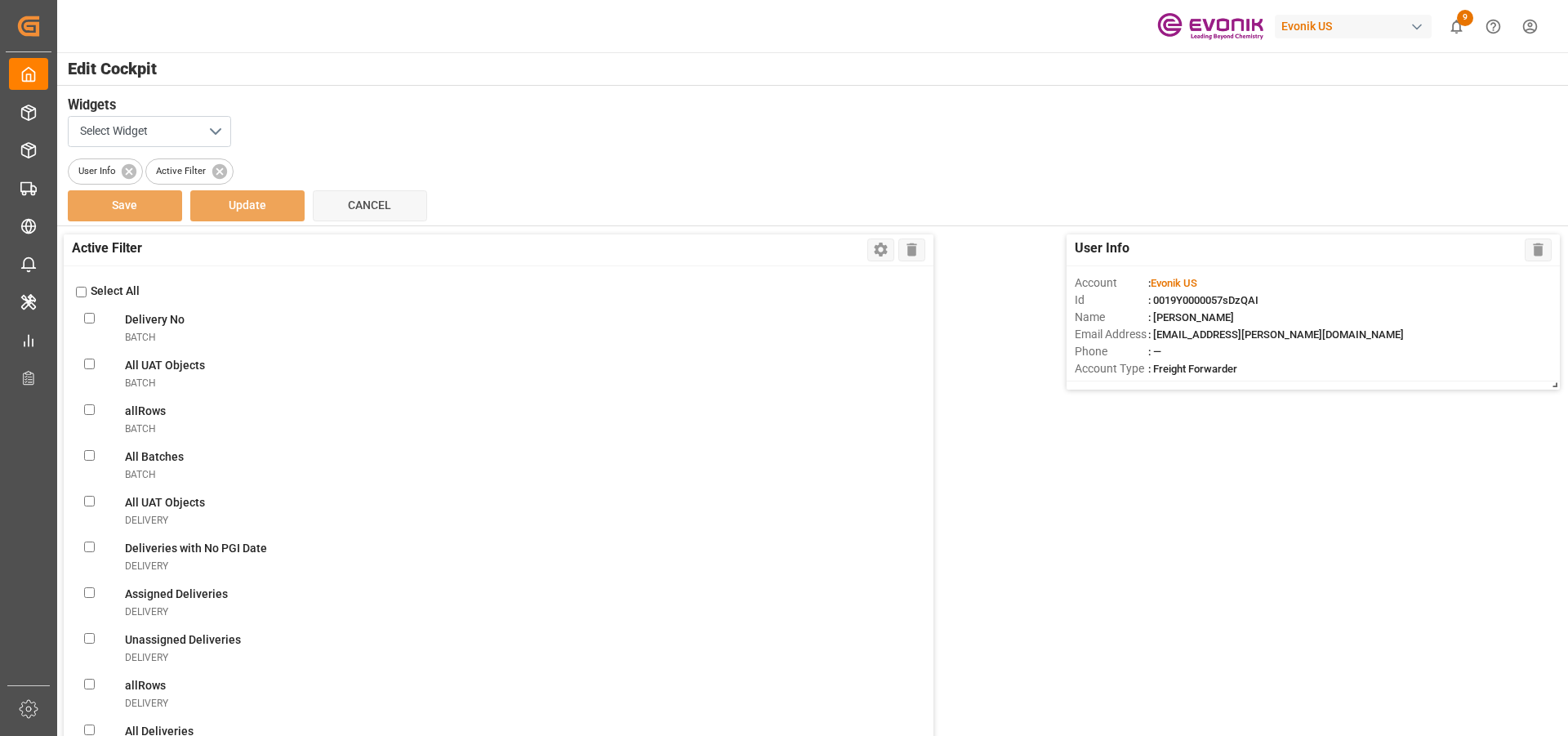
checkbox input "false"
checkbox ReturntransportUnit "false"
checkbox Evonik\(FCL\)transportUnit "false"
checkbox plant\(FCL\)transportUnit "false"
checkbox pickuptransportUnit "false"
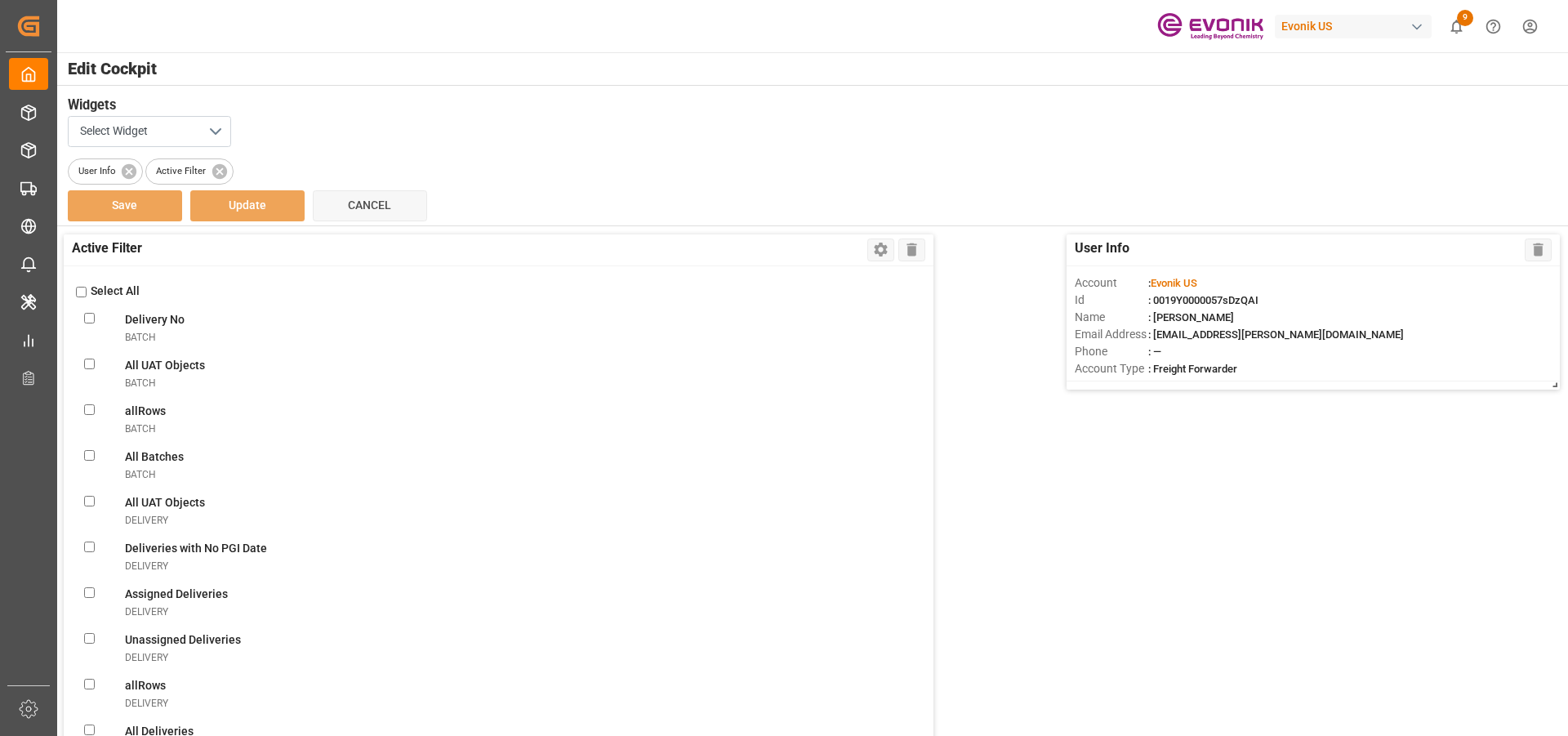
checkbox carriertransportUnit "false"
checkbox pre-carriagetransportUnit "false"
checkbox UnitstransportUnit "false"
checkbox MessagetransportUnit "false"
checkbox ReferencetransportUnit "false"
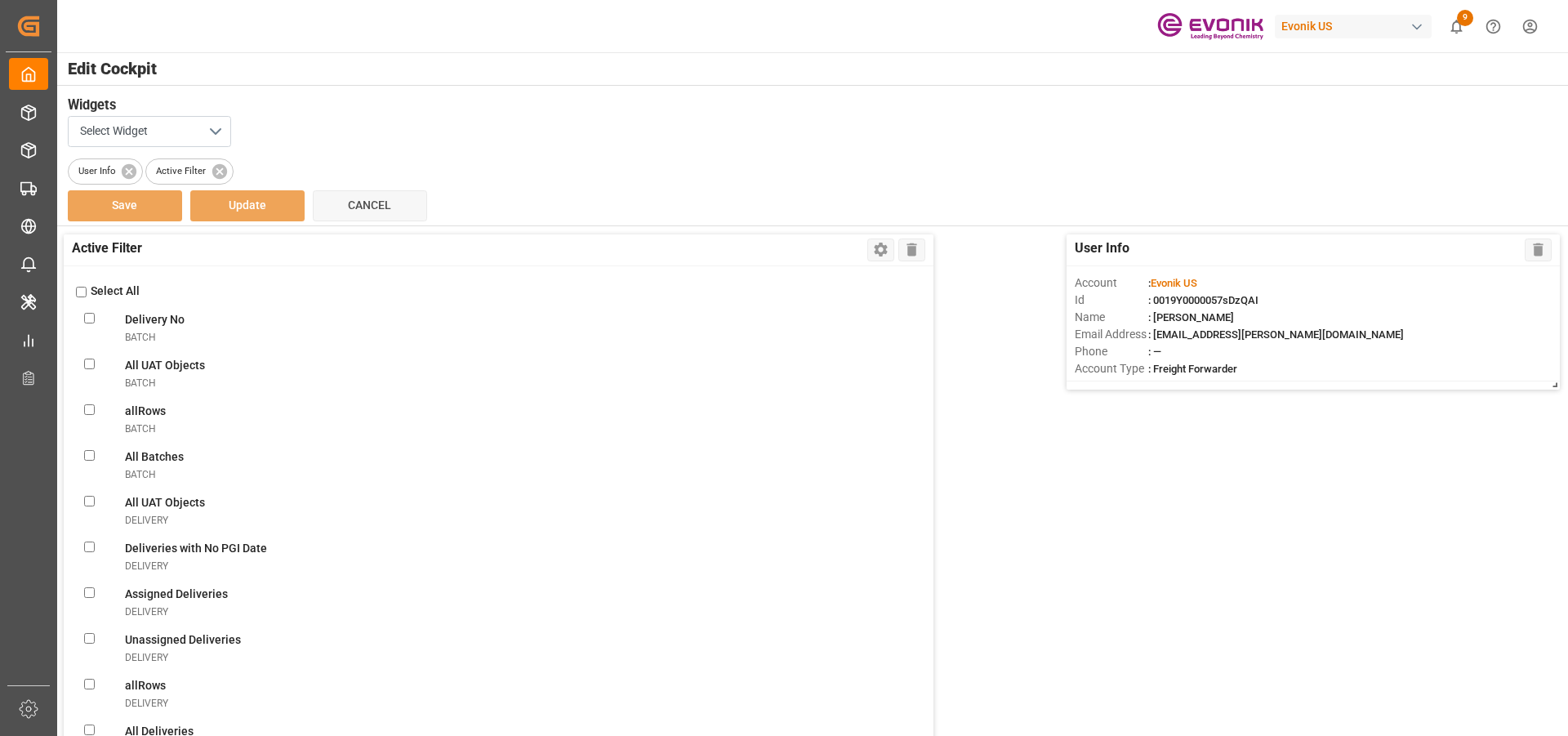
checkbox UnitstransportUnit "false"
checkbox errortransportUnit "false"
checkbox input "false"
checkbox ObjectstransportUnit "false"
checkbox VendorsvendorMaster "false"
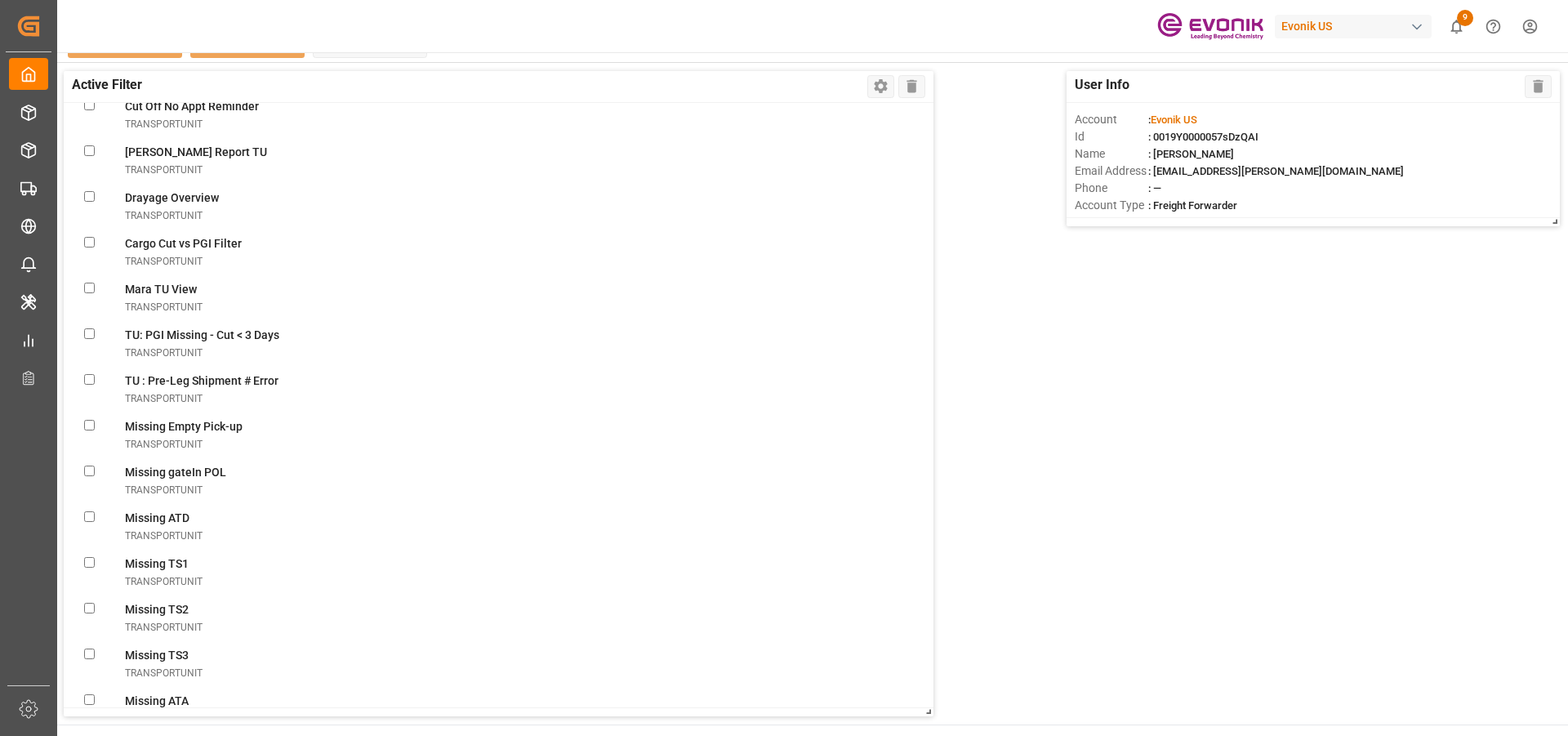
scroll to position [5134, 0]
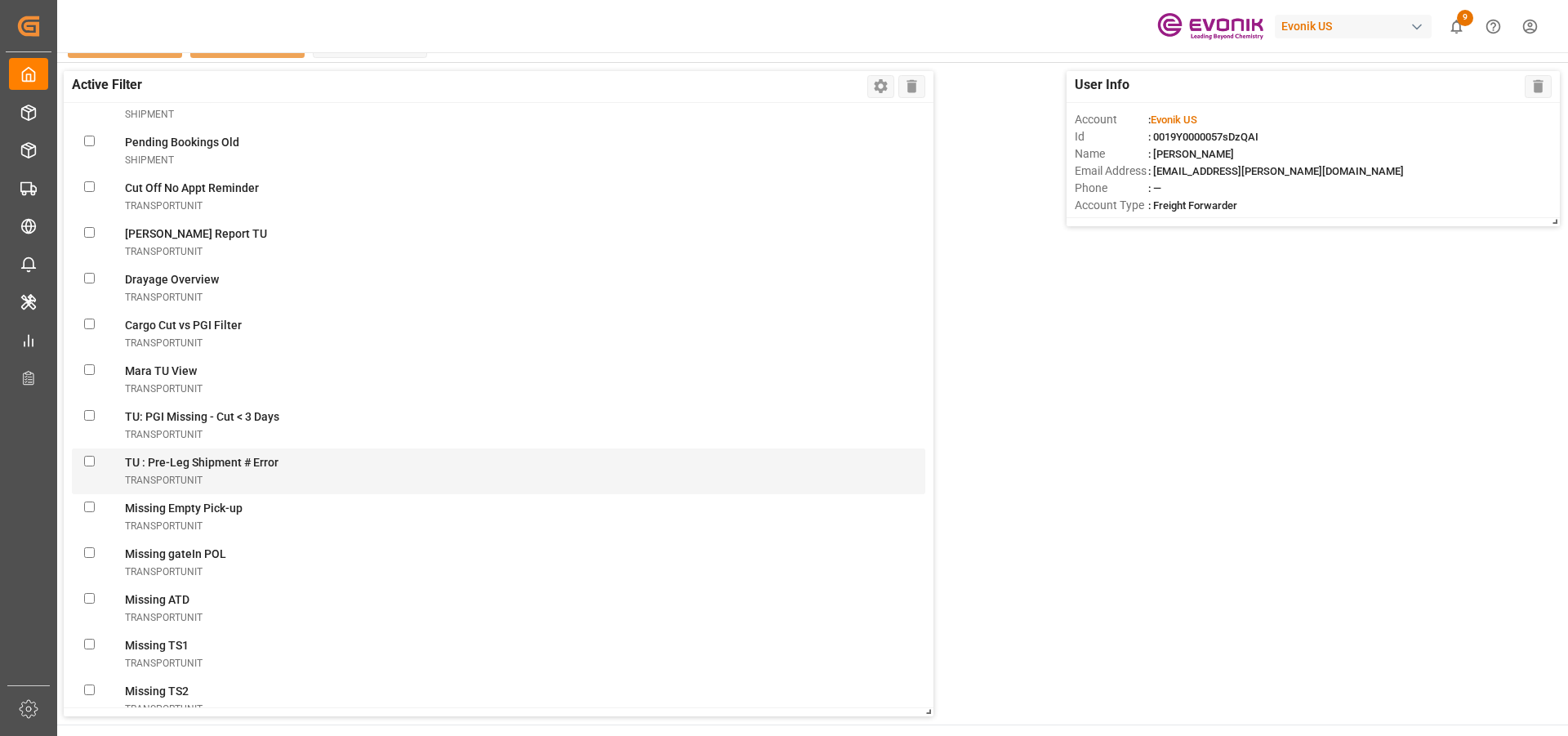
drag, startPoint x: 93, startPoint y: 455, endPoint x: 89, endPoint y: 462, distance: 8.1
click at [90, 459] on transportUnit "checkbox" at bounding box center [89, 461] width 11 height 11
click at [89, 462] on transportUnit "checkbox" at bounding box center [89, 461] width 11 height 11
checkbox transportUnit "true"
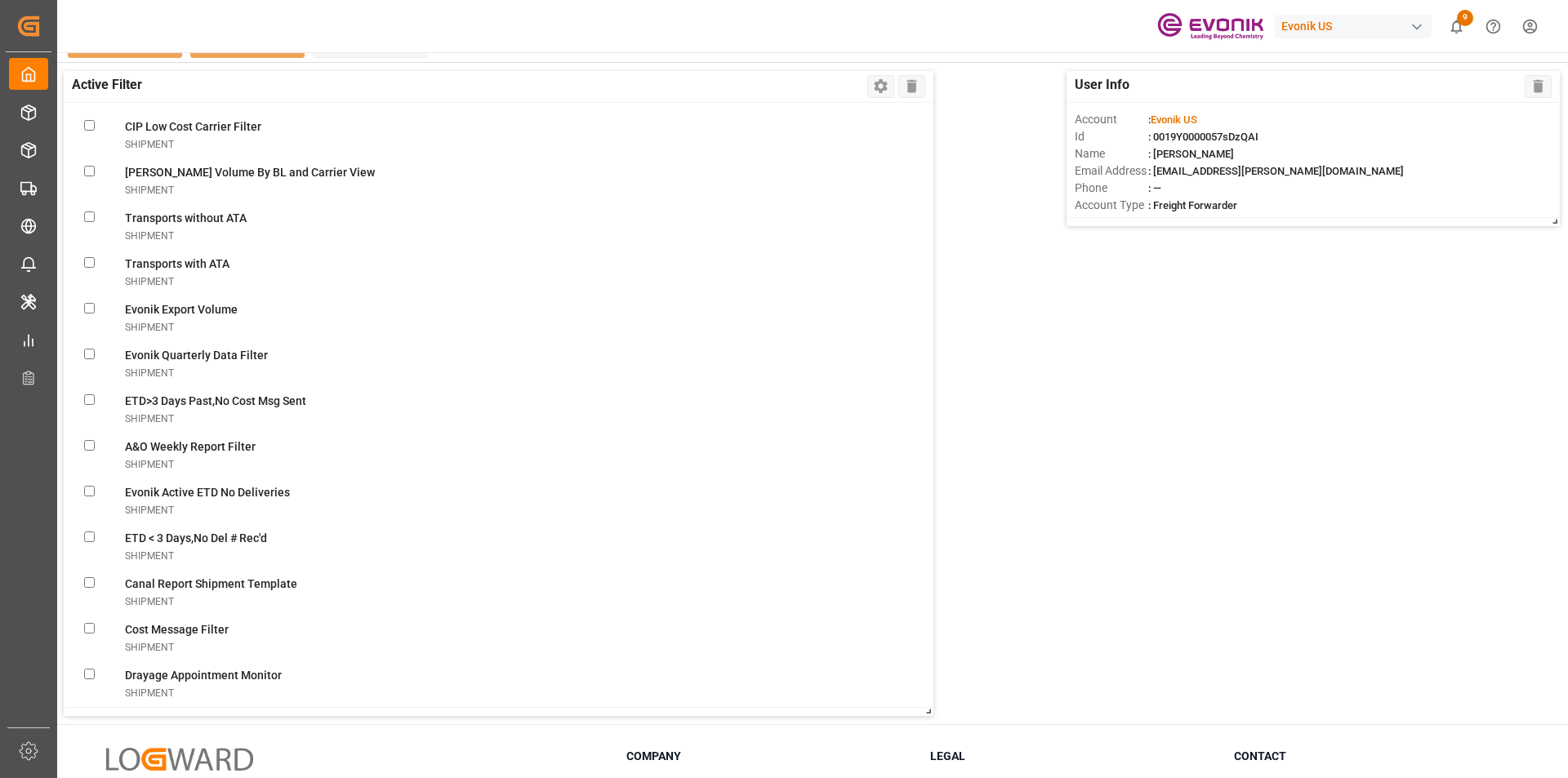
scroll to position [3267, 0]
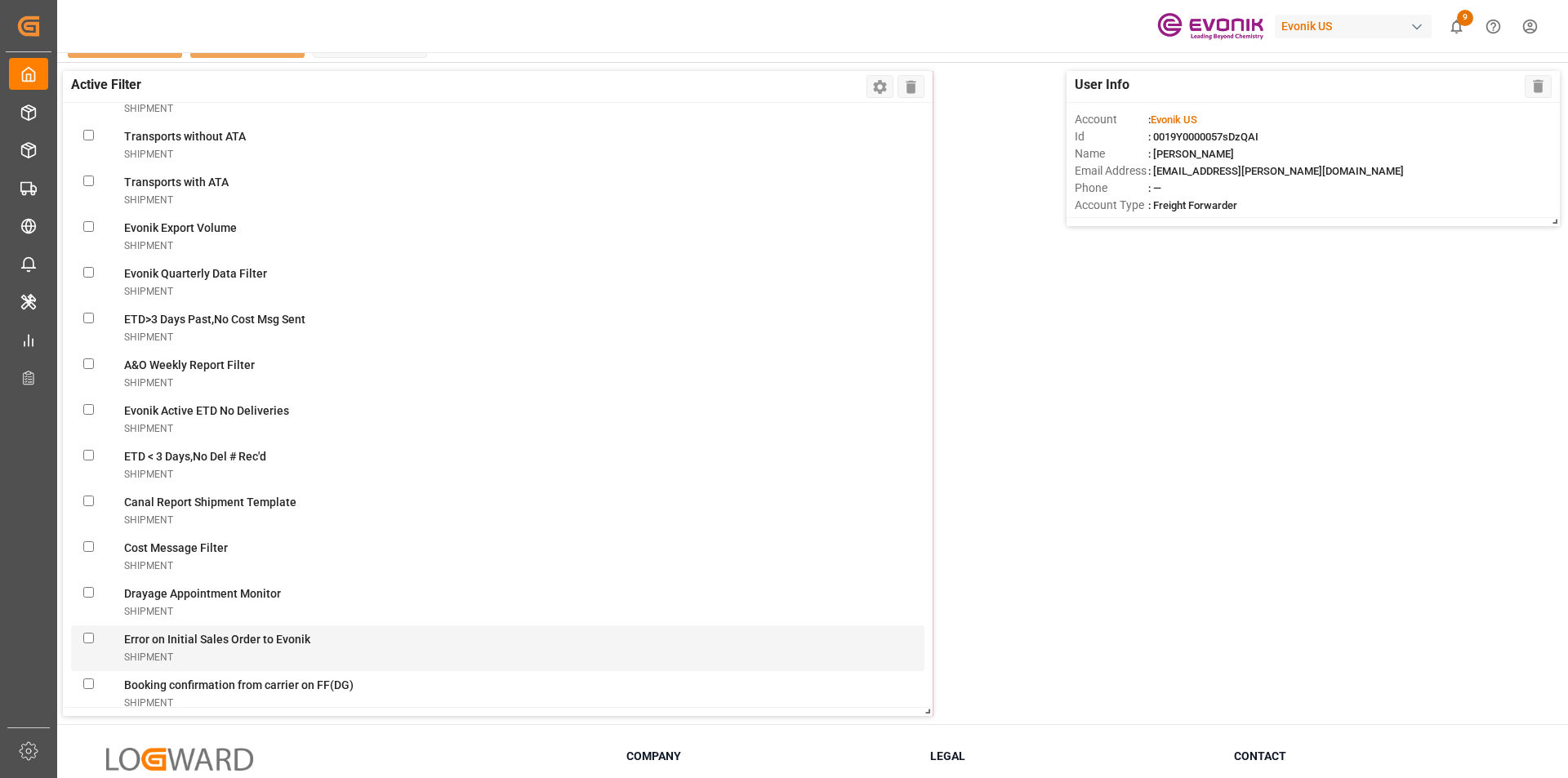
click at [86, 639] on Evonikshipment "checkbox" at bounding box center [88, 638] width 11 height 11
checkbox Evonikshipment "true"
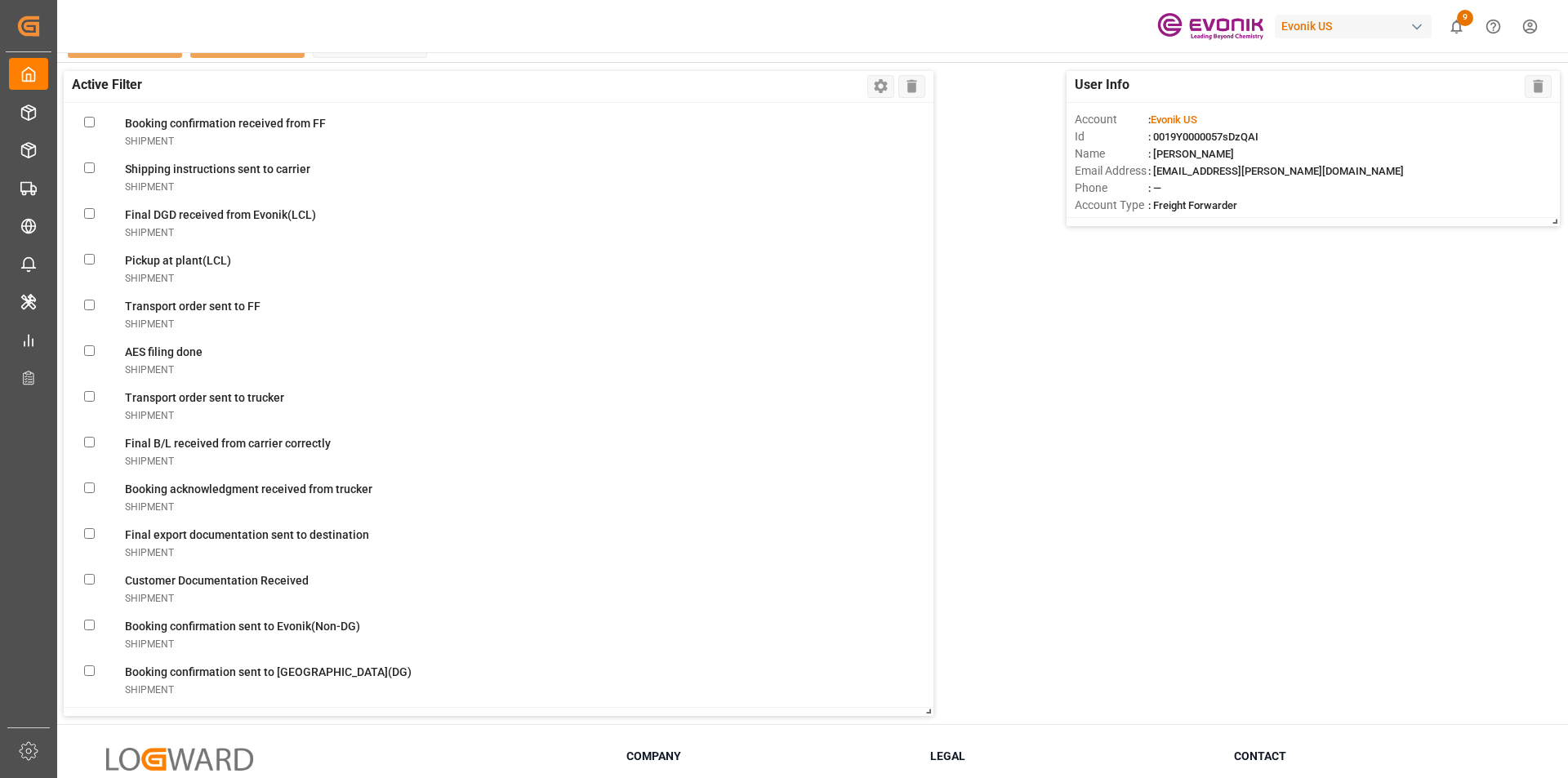
scroll to position [4002, 0]
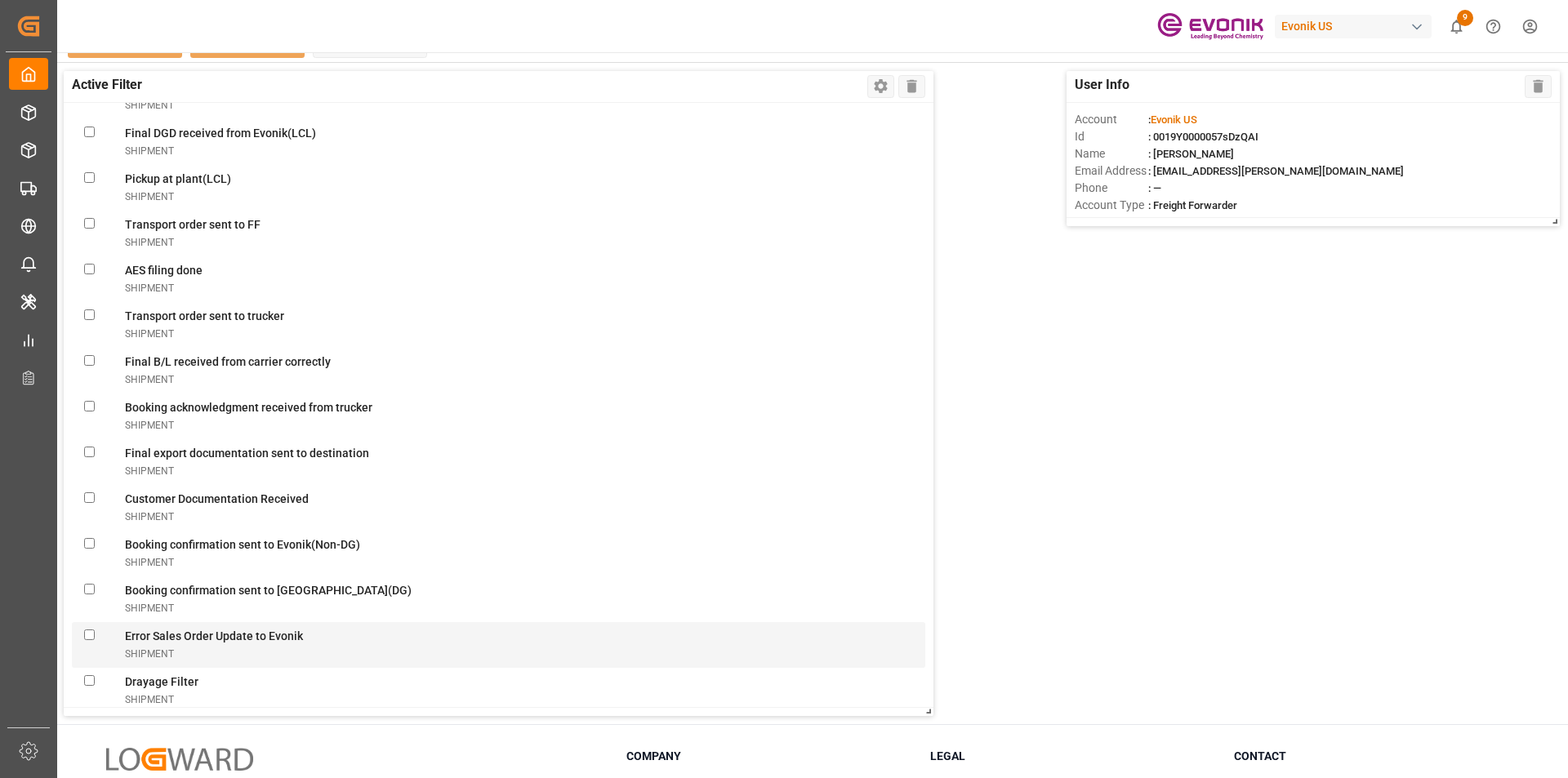
click at [90, 634] on Evonikshipment "checkbox" at bounding box center [89, 634] width 11 height 11
checkbox Evonikshipment "true"
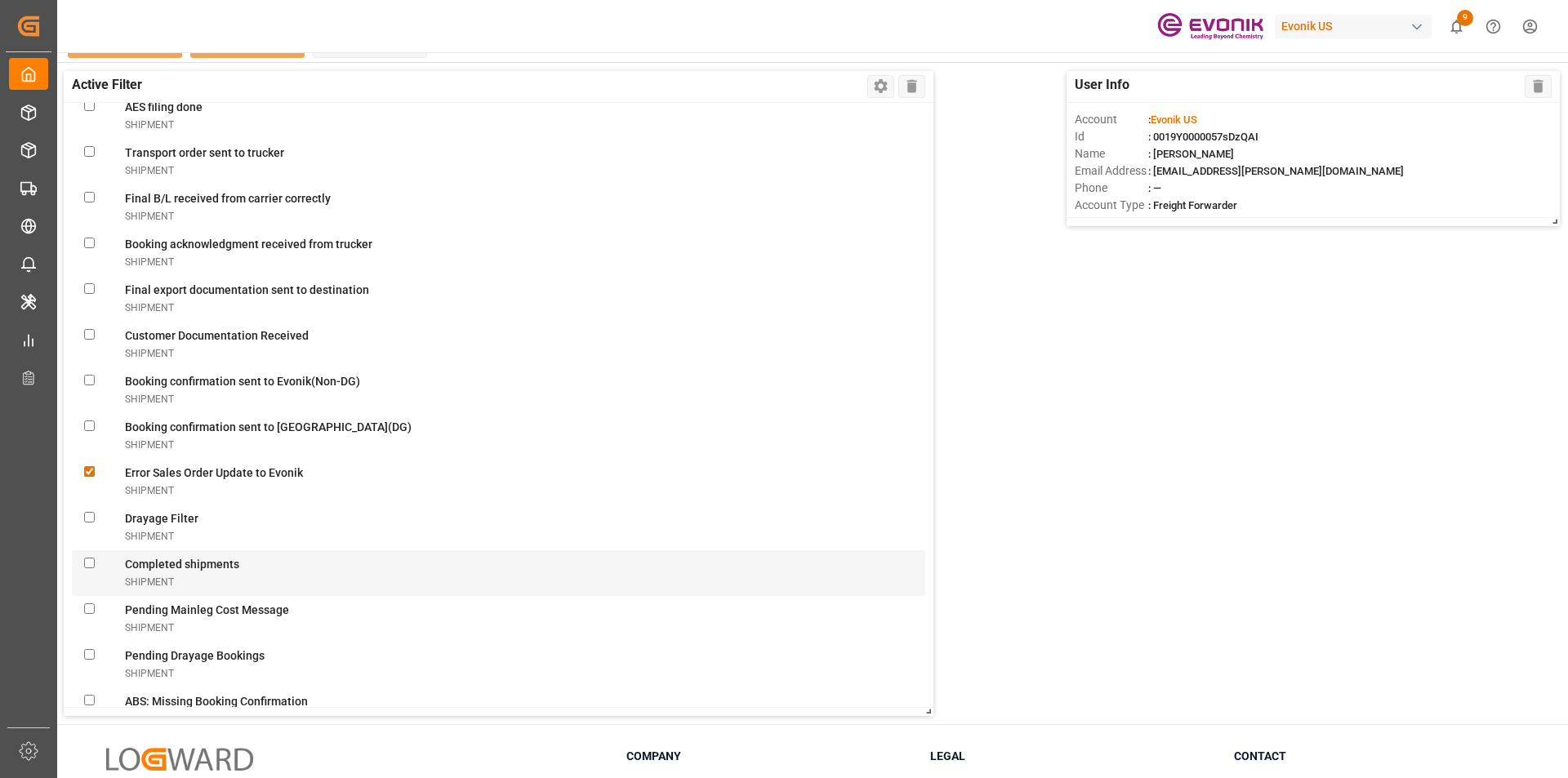
scroll to position [4247, 0]
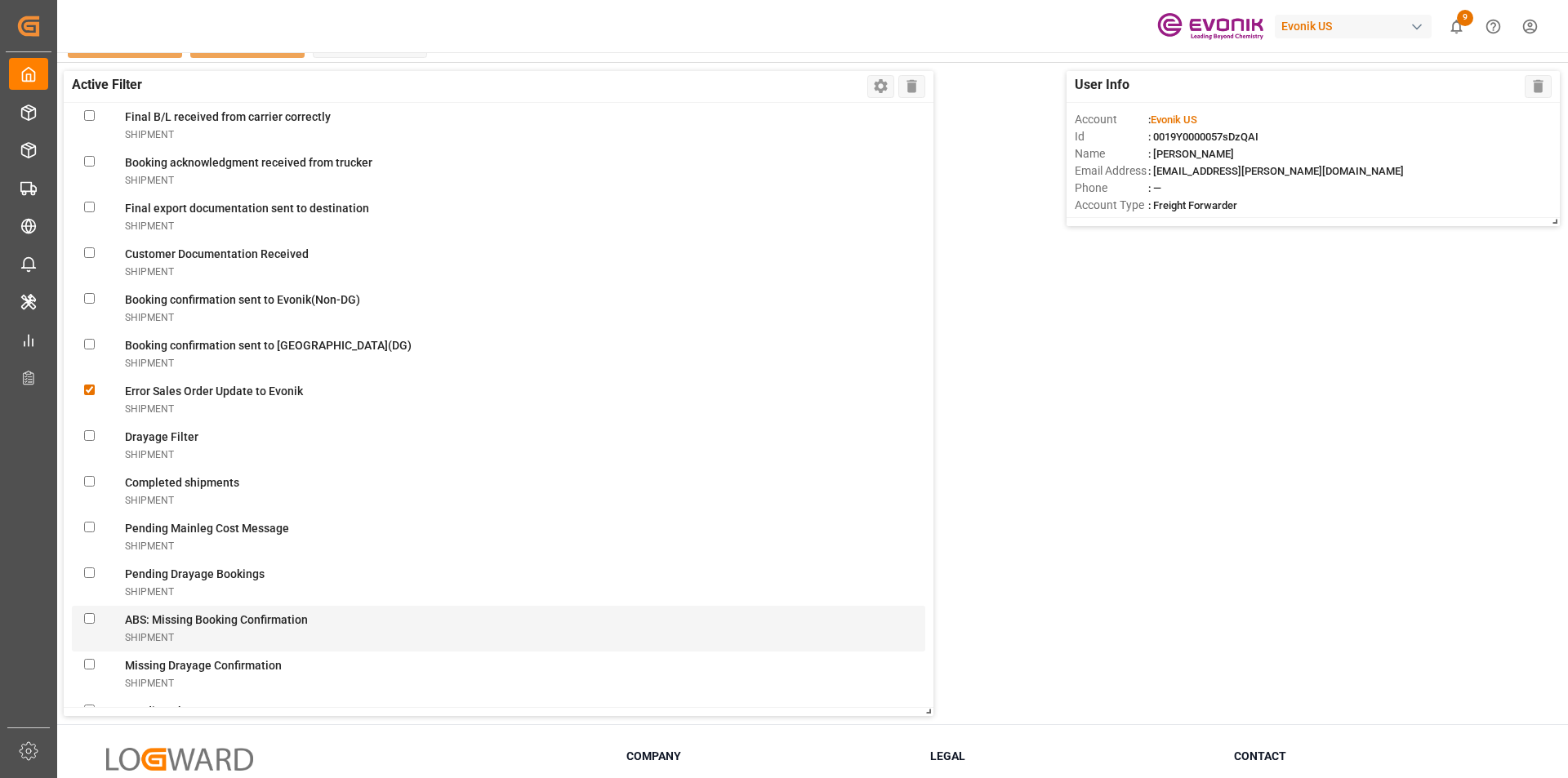
click at [94, 624] on div at bounding box center [104, 628] width 41 height 35
checkbox Confirmationshipment "true"
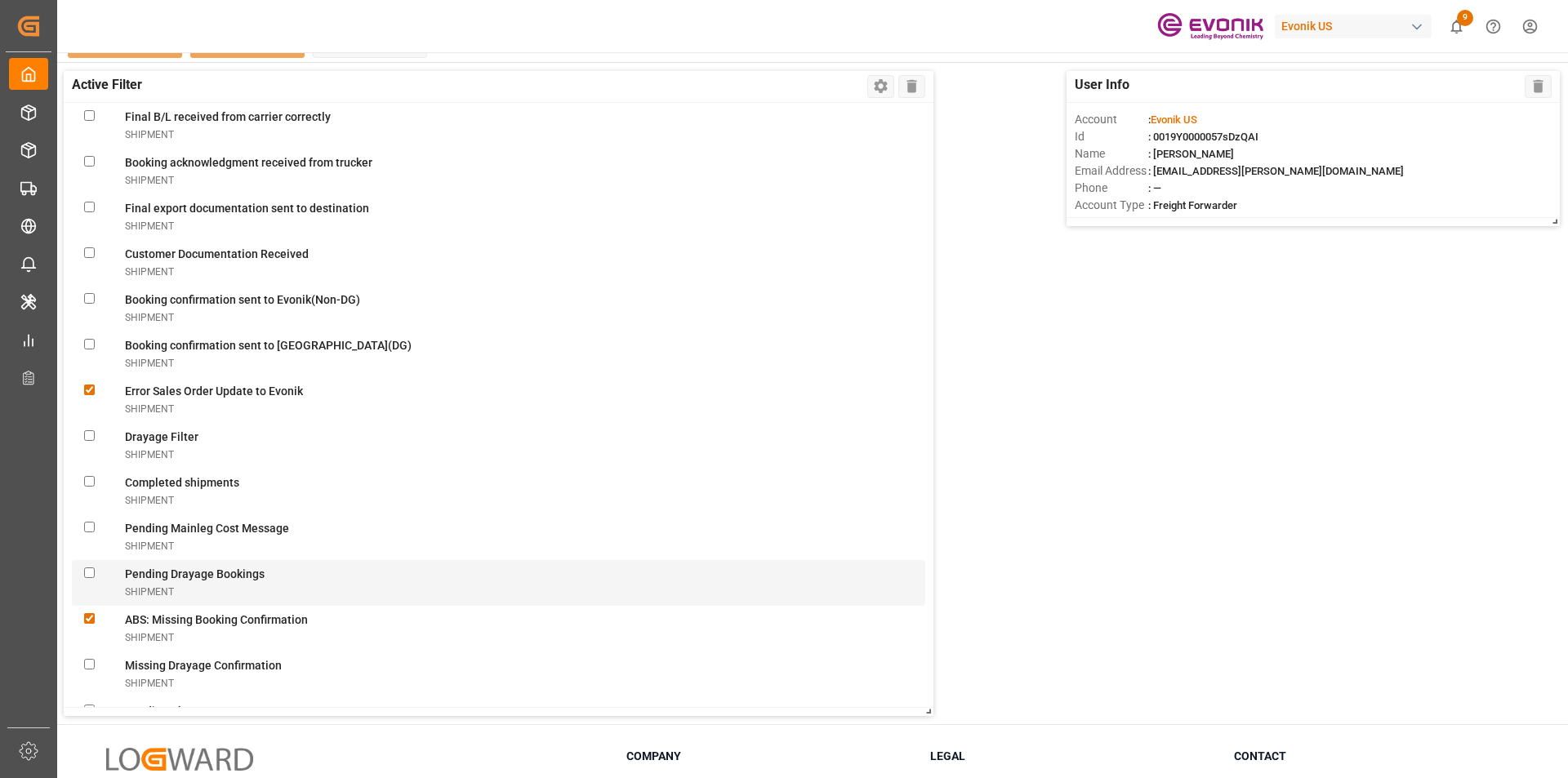
scroll to position [4329, 0]
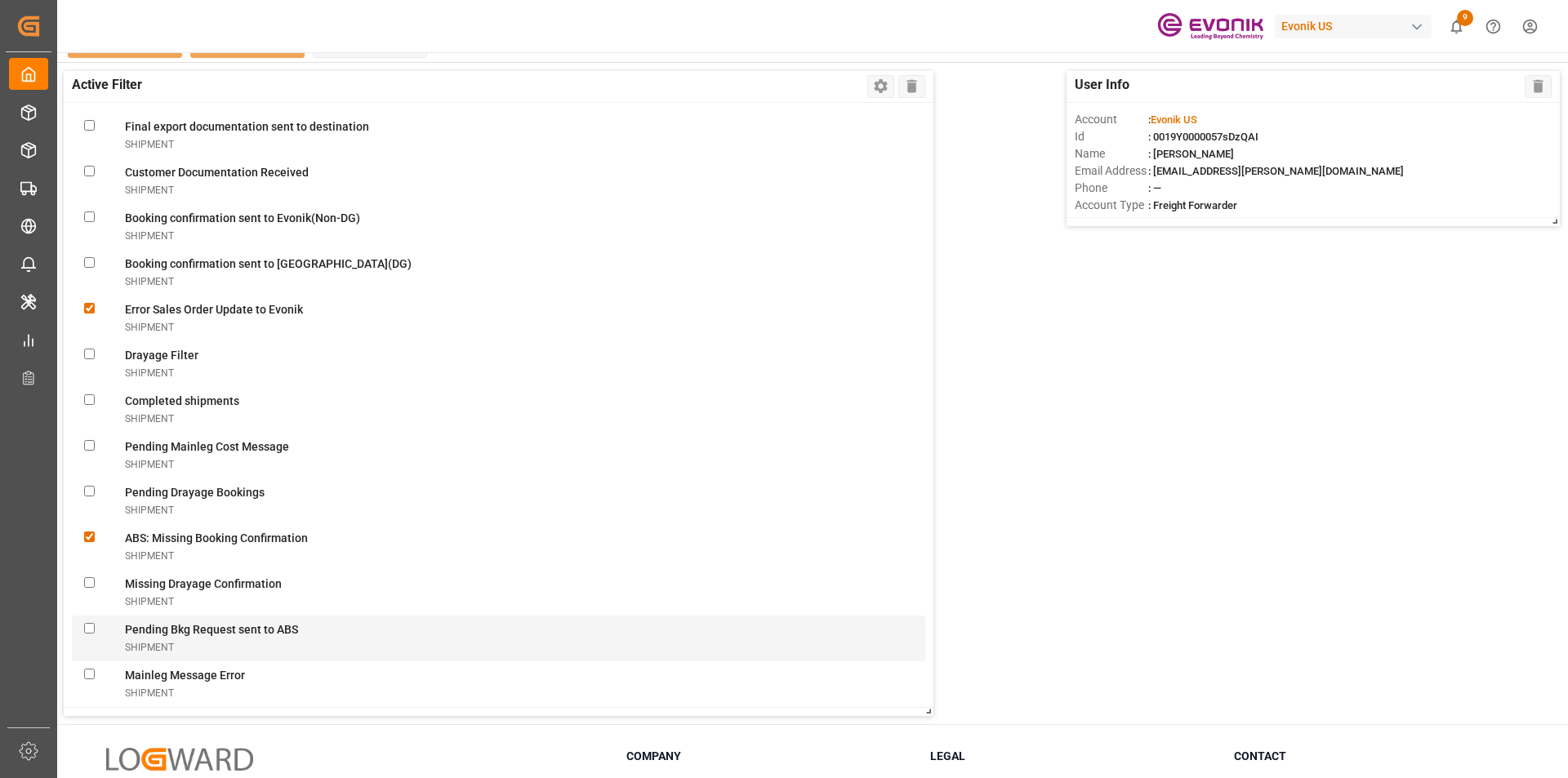
click at [91, 632] on ABSshipment "checkbox" at bounding box center [89, 628] width 11 height 11
checkbox ABSshipment "true"
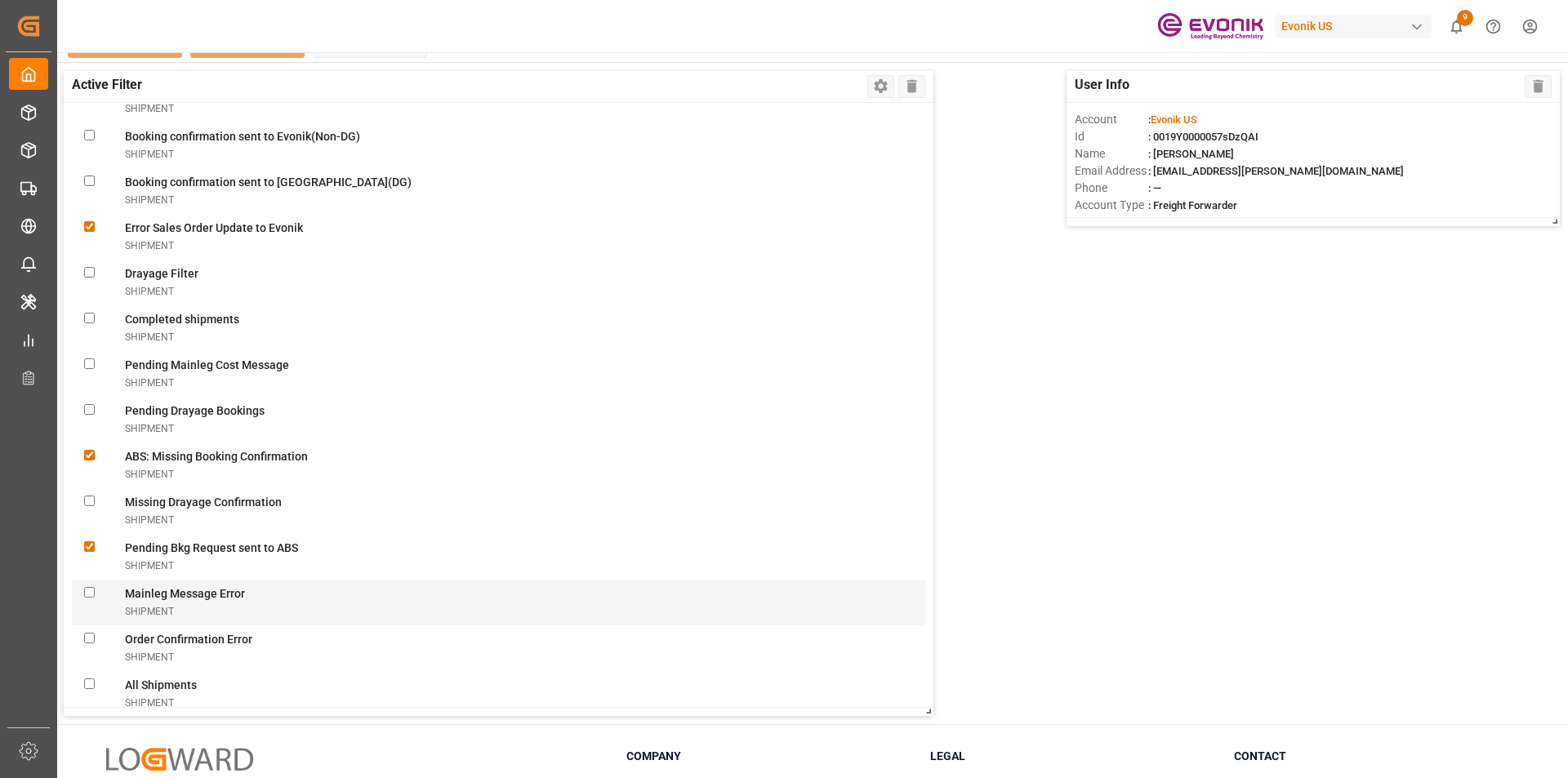
click at [90, 595] on Errorshipment "checkbox" at bounding box center [89, 593] width 11 height 11
checkbox Errorshipment "true"
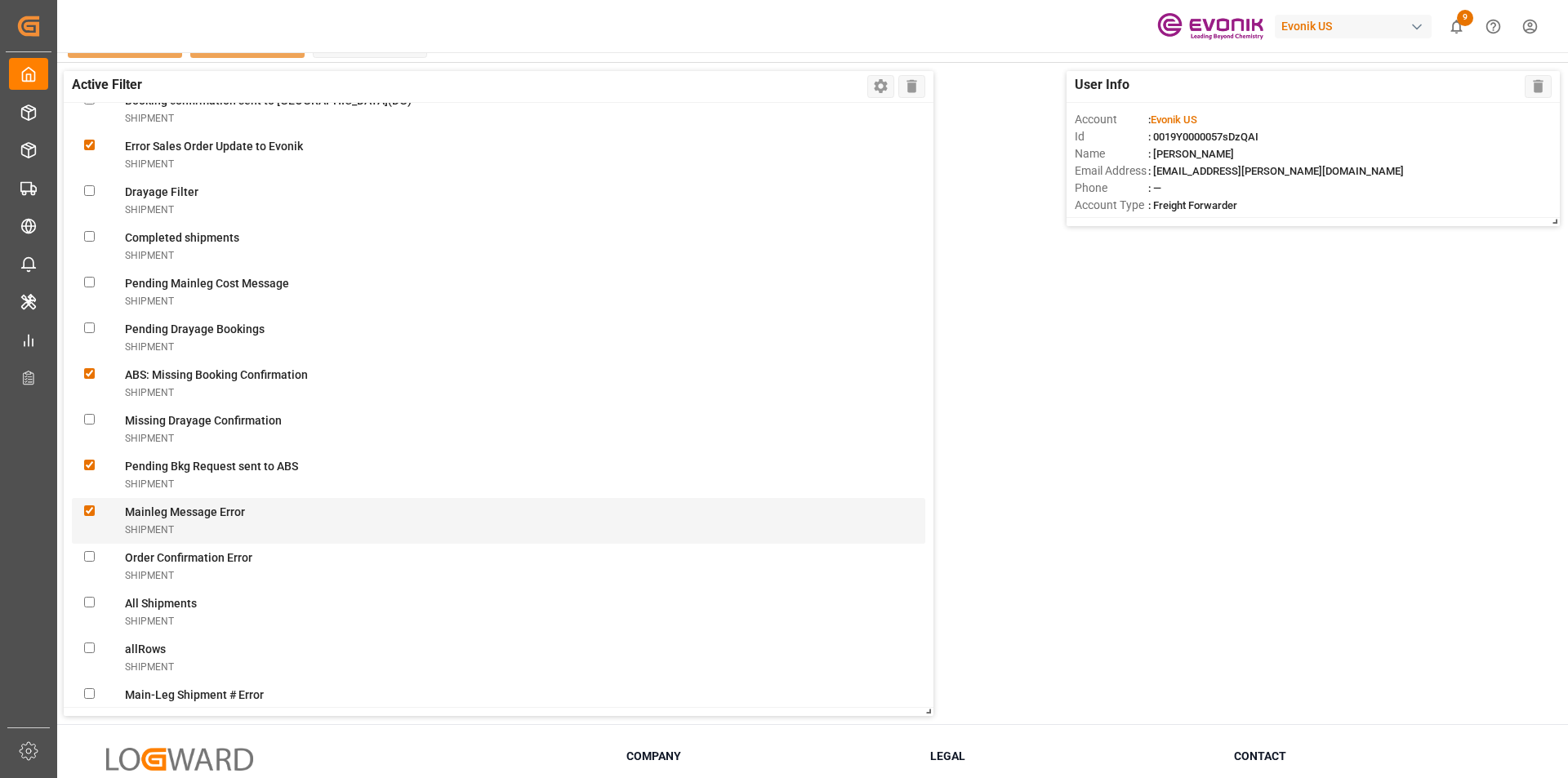
scroll to position [4574, 0]
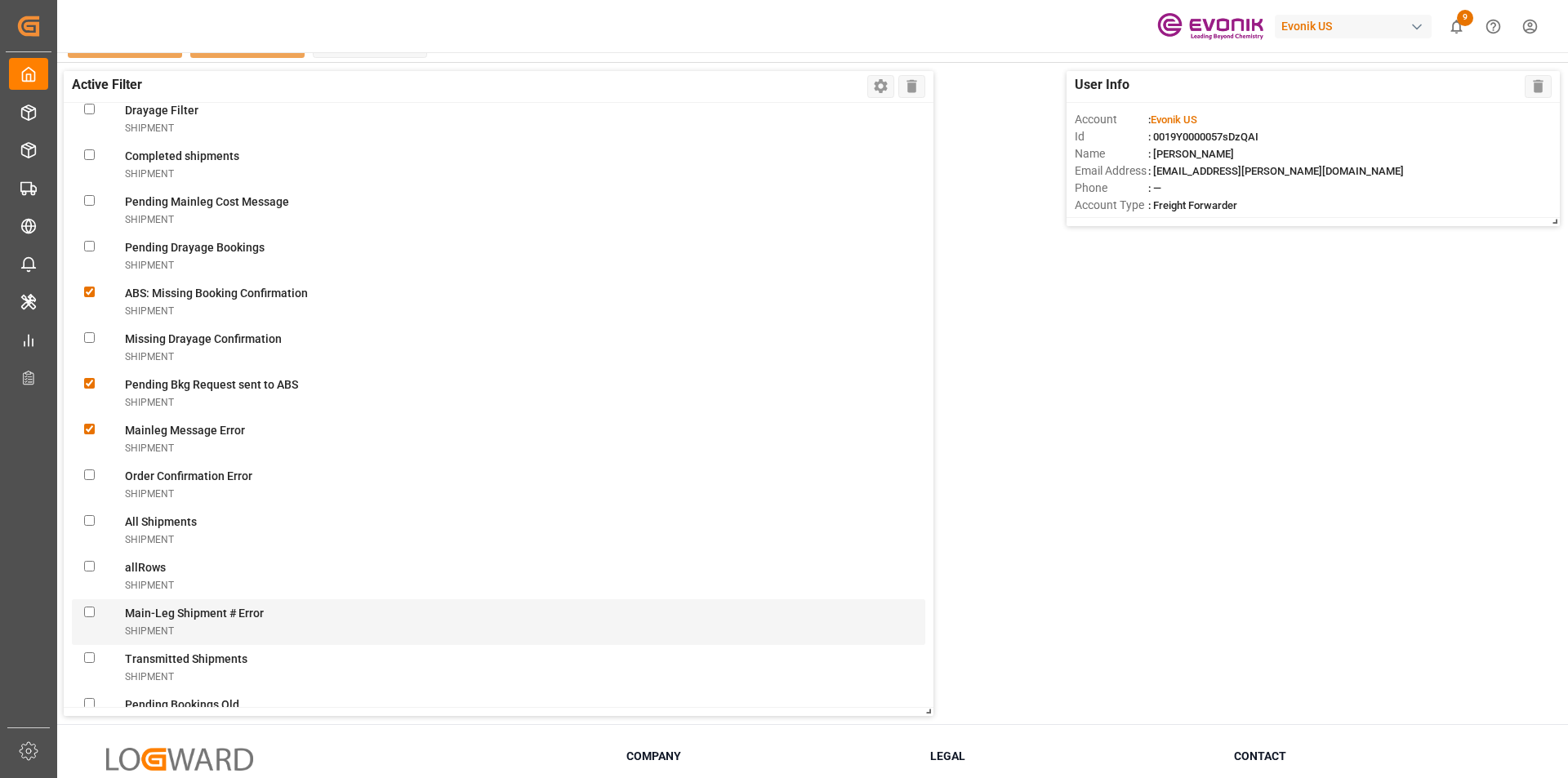
click at [94, 616] on Errorshipment "checkbox" at bounding box center [89, 611] width 11 height 11
checkbox Errorshipment "true"
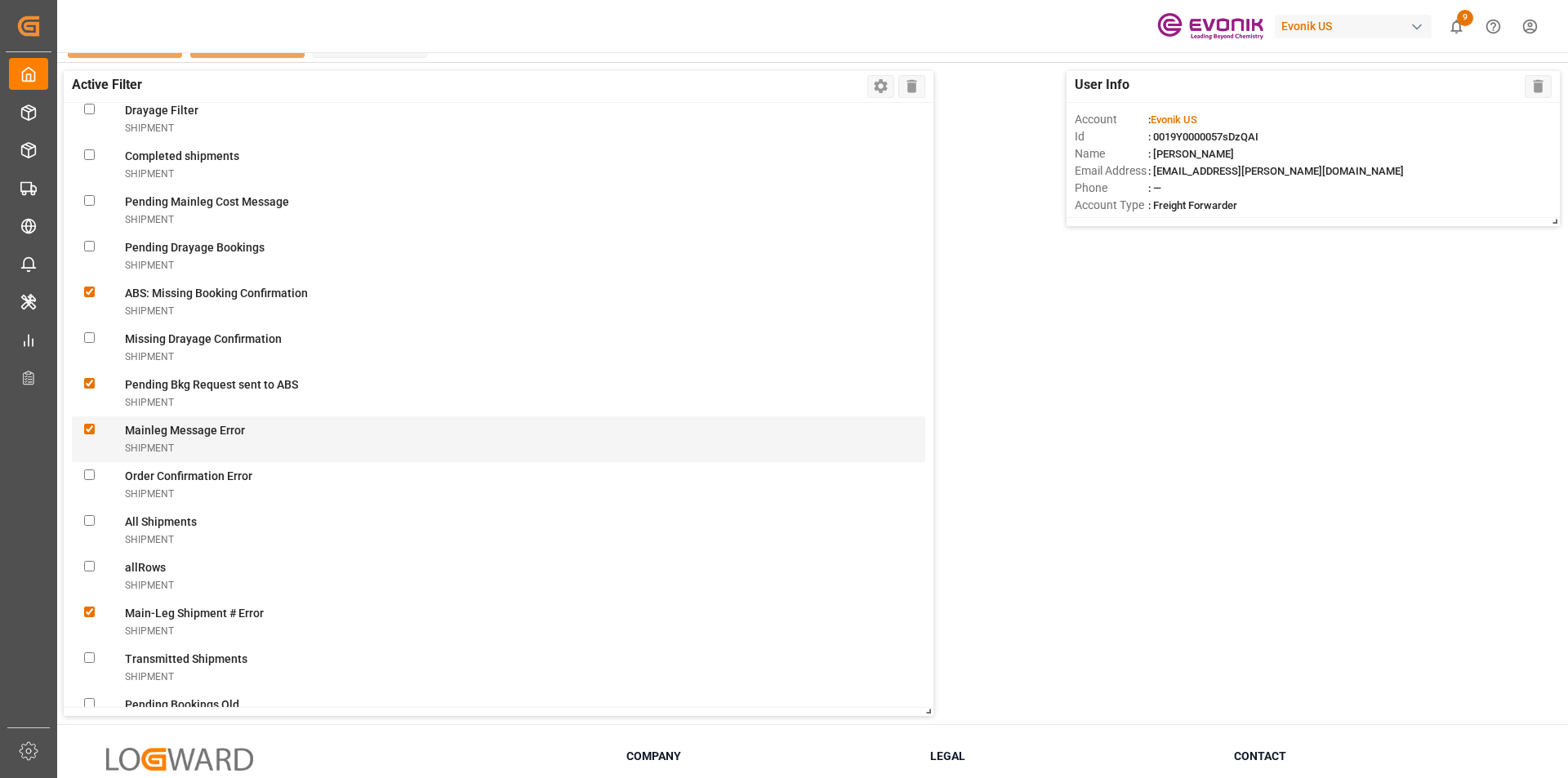
click at [90, 429] on Errorshipment "checkbox" at bounding box center [89, 429] width 11 height 11
checkbox Errorshipment "false"
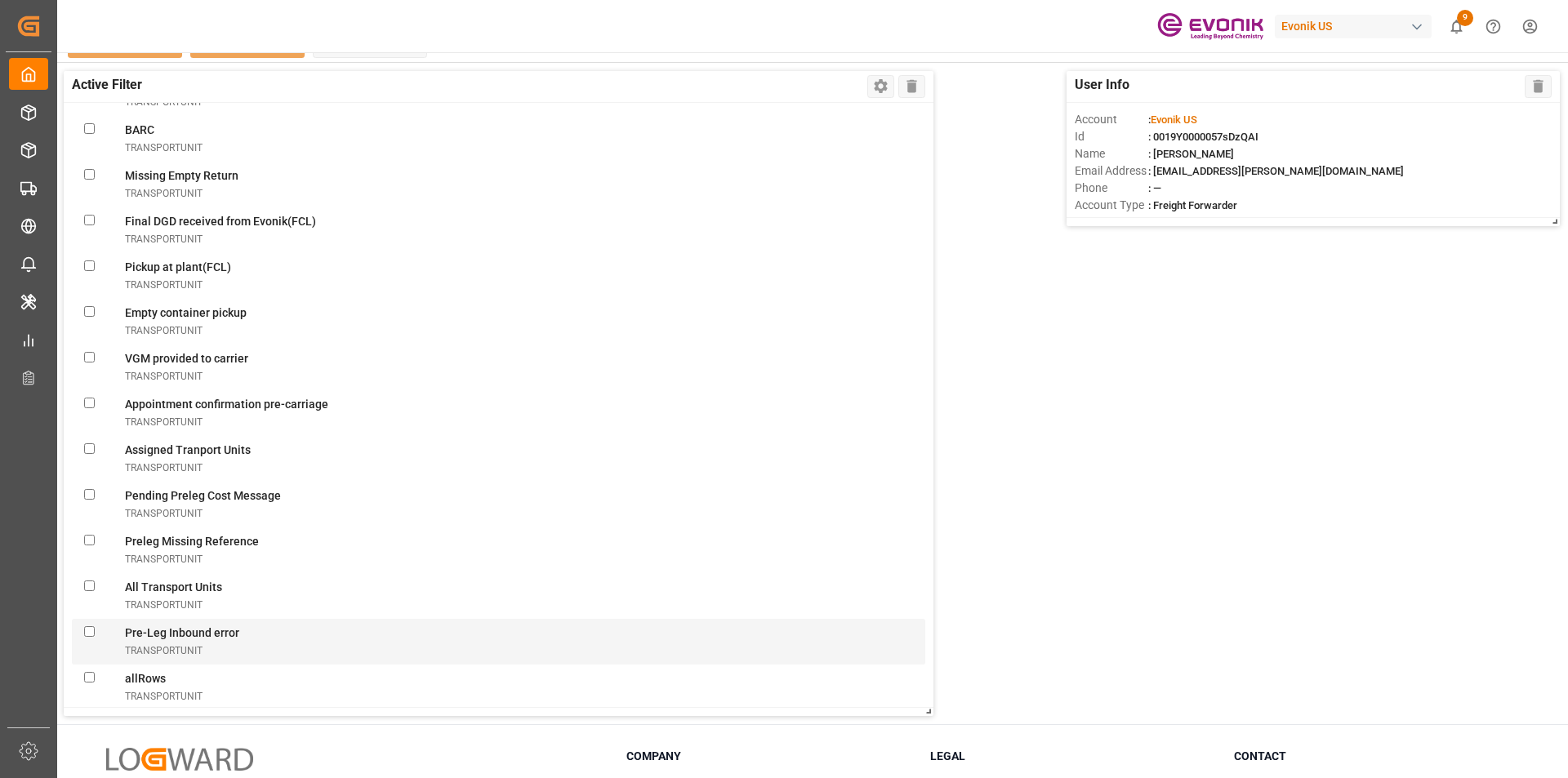
scroll to position [6035, 0]
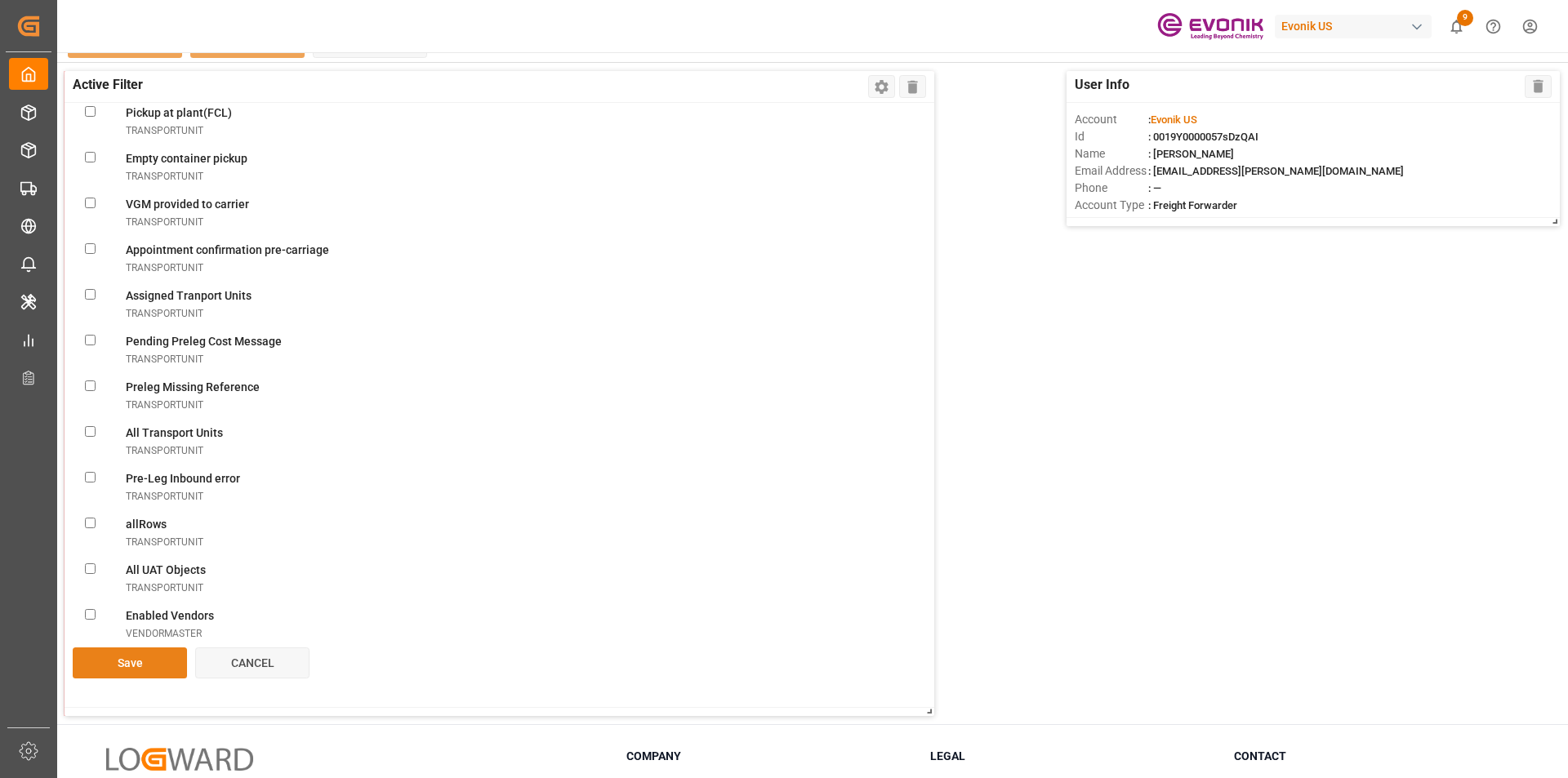
click at [120, 654] on button "Save" at bounding box center [129, 663] width 114 height 31
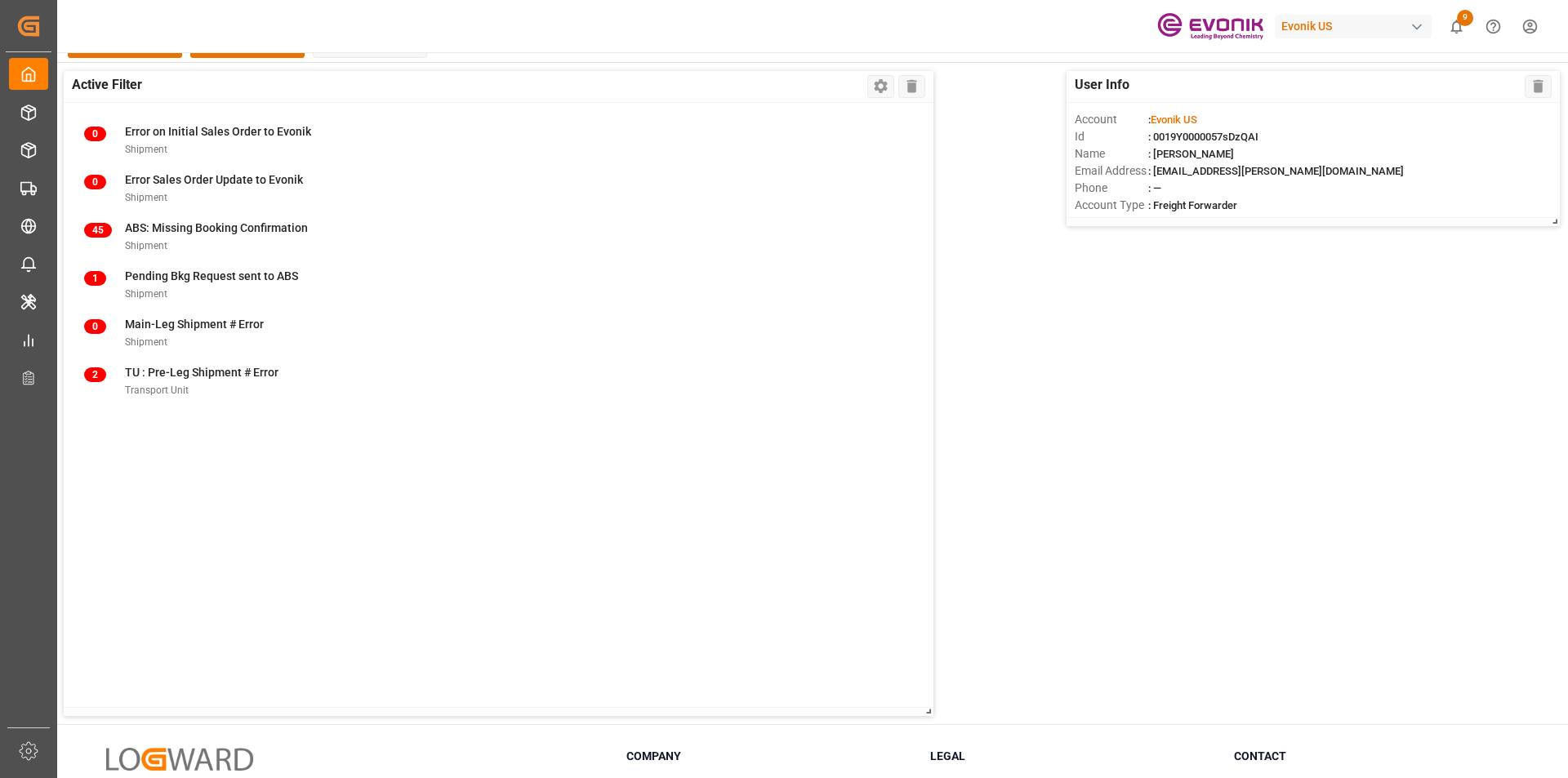
scroll to position [0, 0]
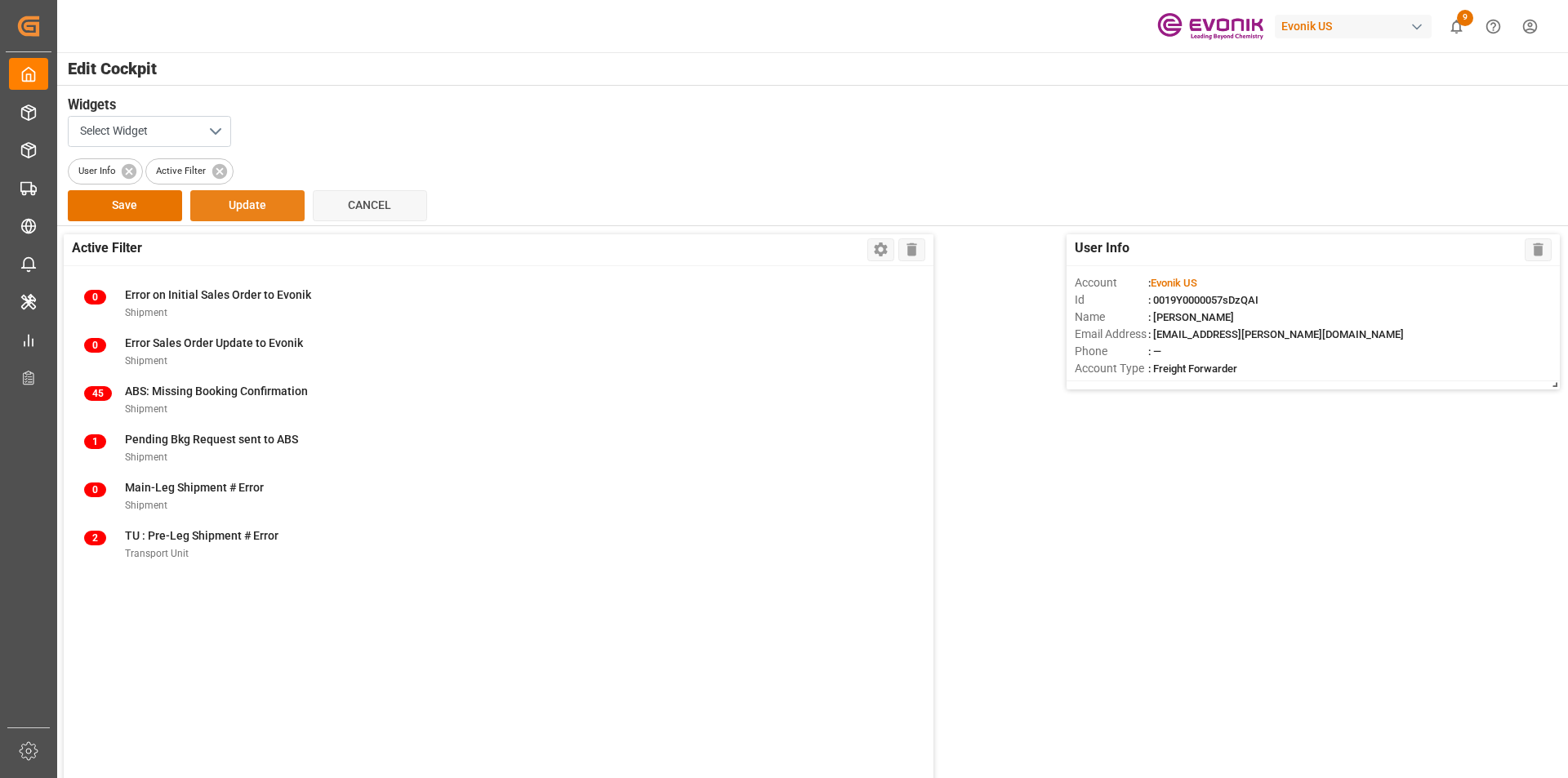
click at [242, 201] on button "Update" at bounding box center [247, 205] width 114 height 31
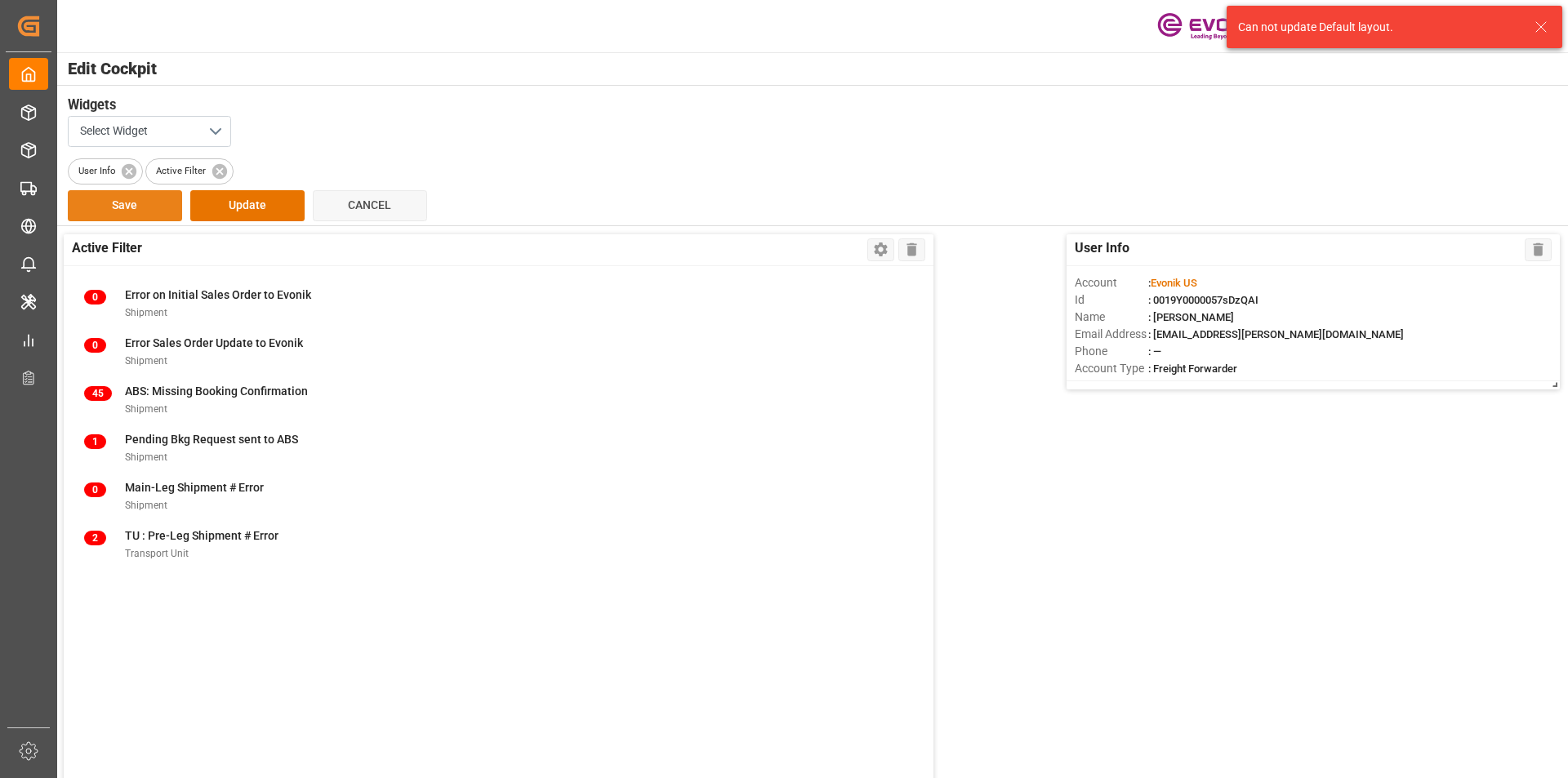
click at [120, 206] on button "Save" at bounding box center [124, 205] width 114 height 31
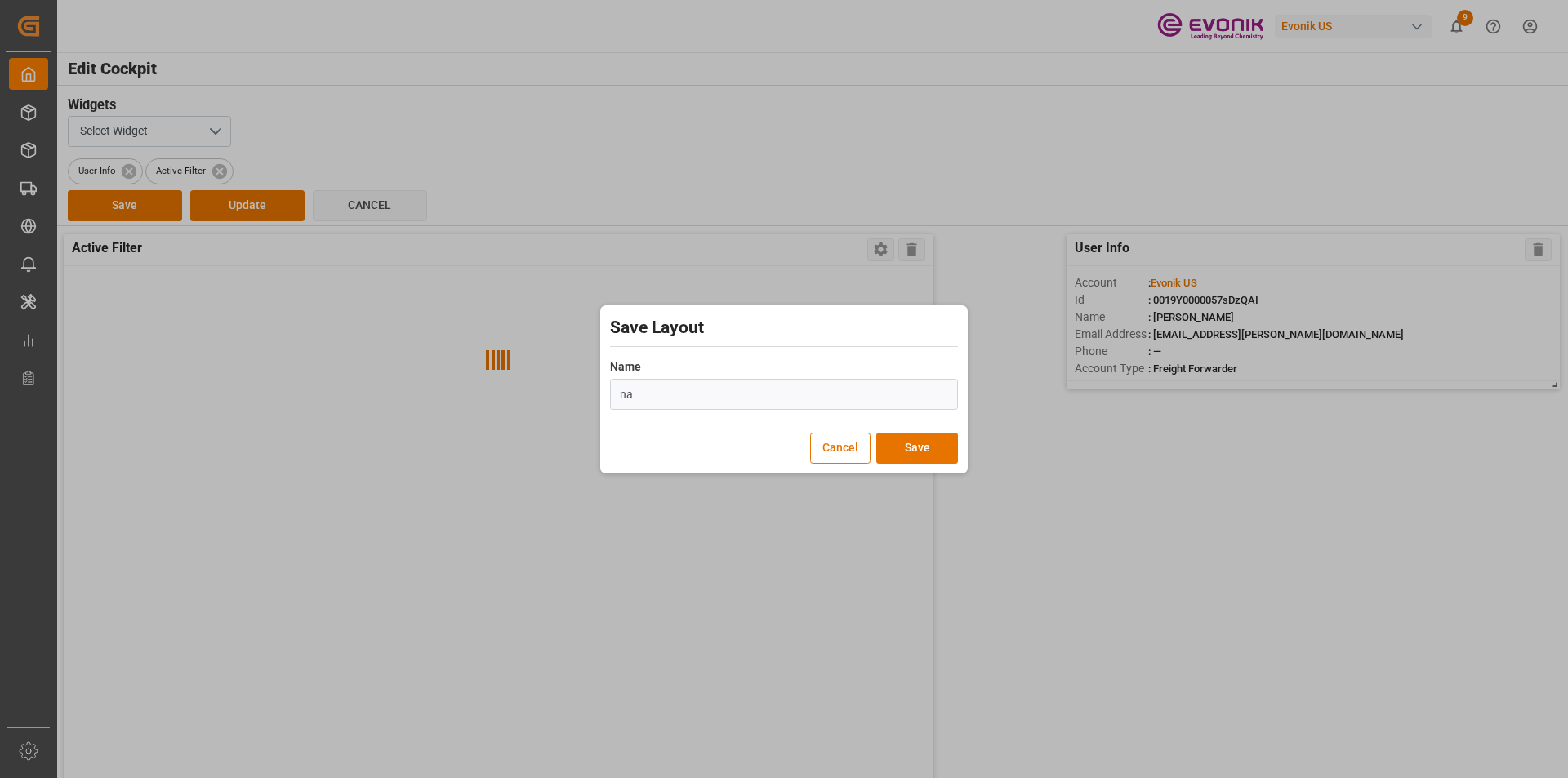
type input "n"
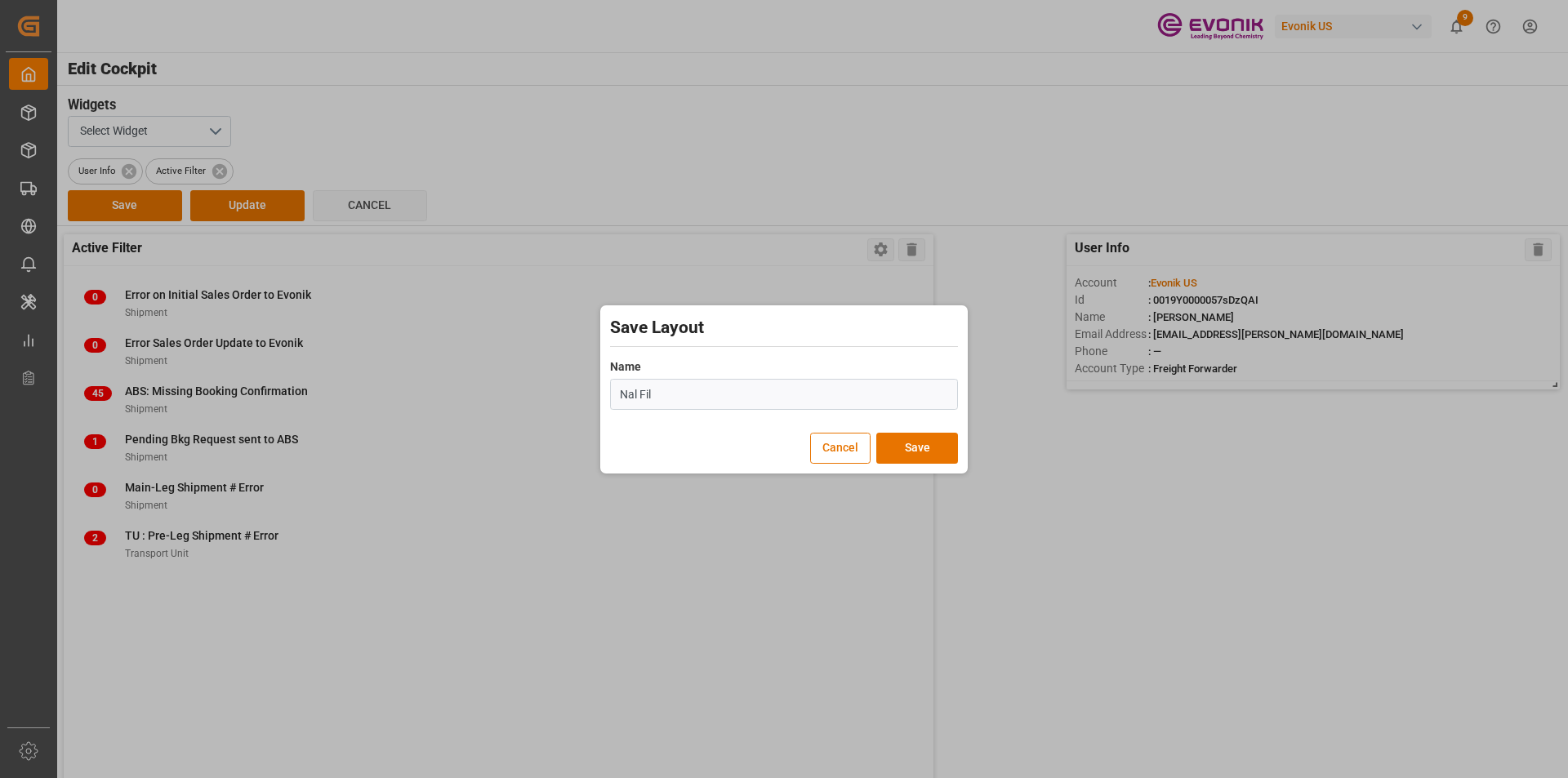
type input "Nal Filters"
click at [900, 449] on button "Save" at bounding box center [917, 448] width 81 height 31
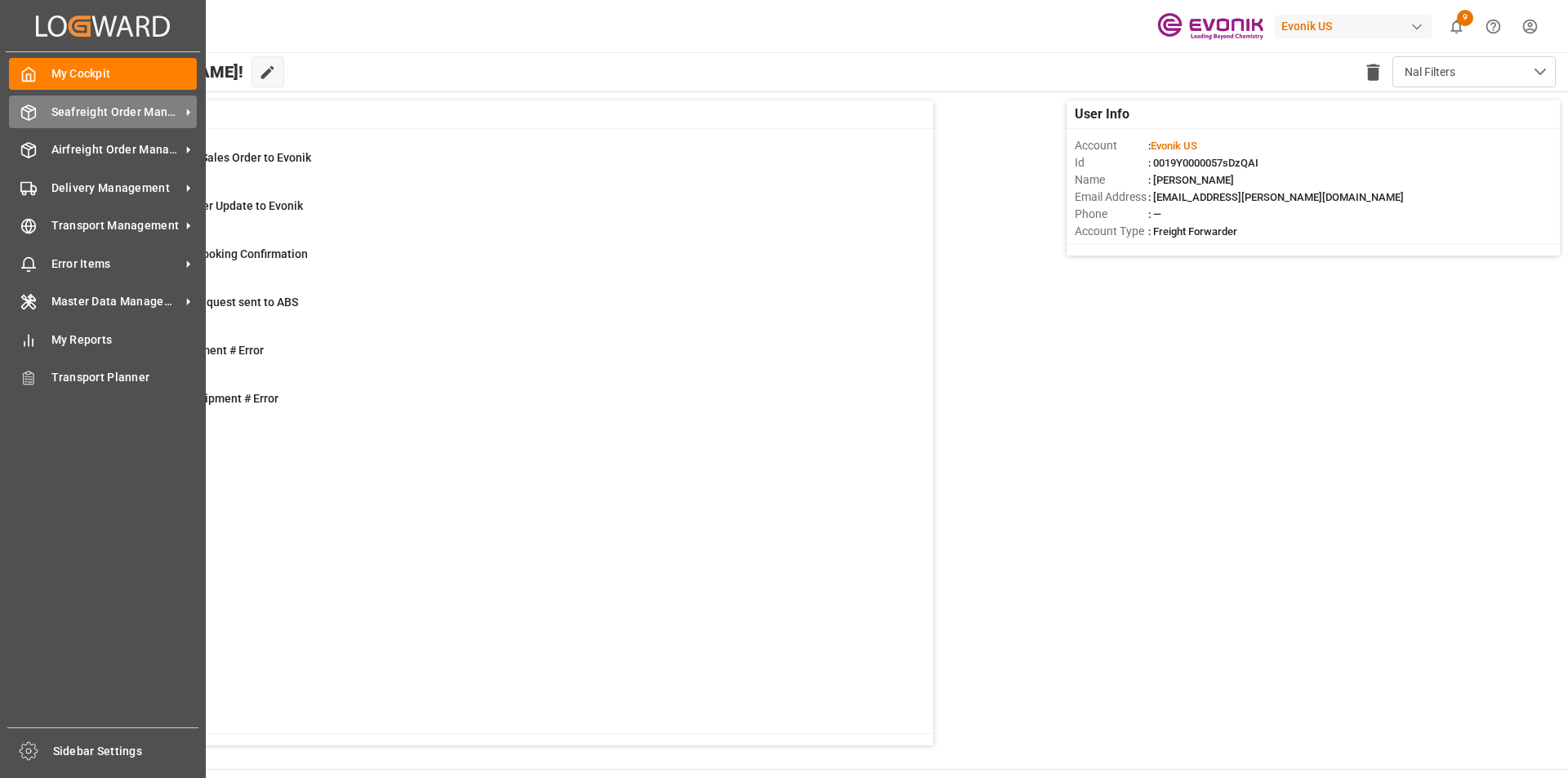
click at [98, 104] on span "Seafreight Order Management" at bounding box center [116, 112] width 129 height 17
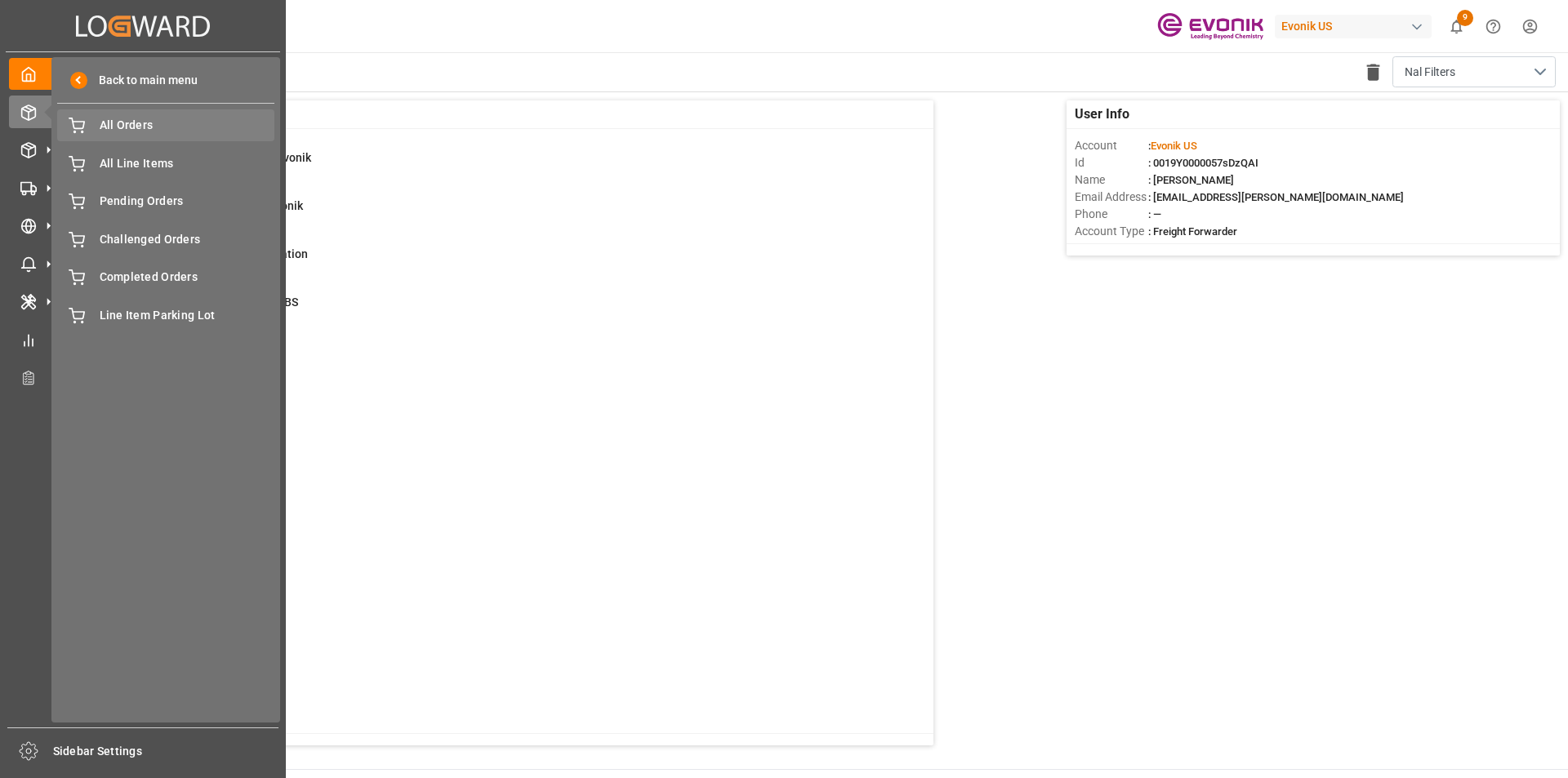
click at [128, 129] on span "All Orders" at bounding box center [187, 125] width 175 height 17
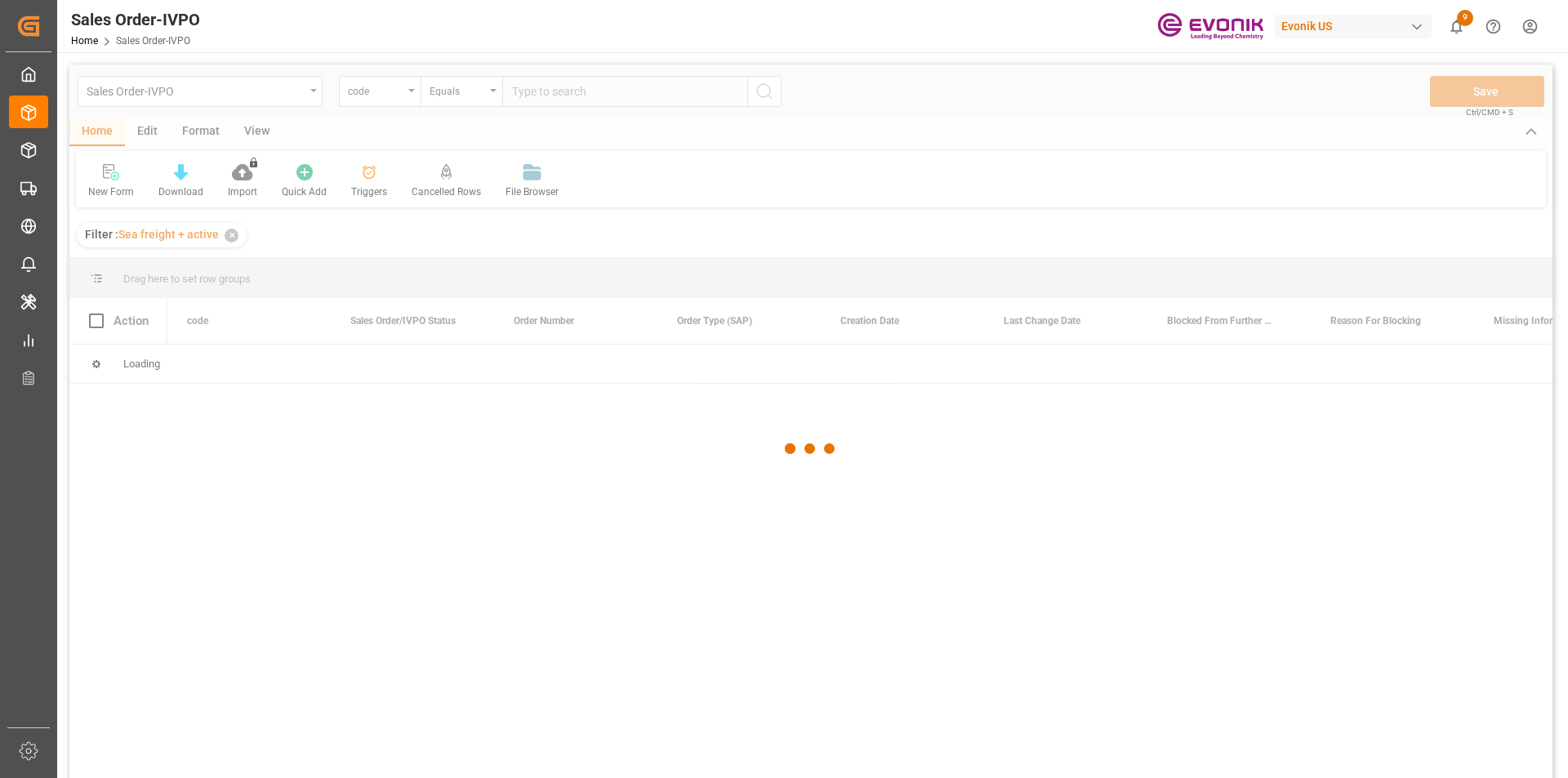
click at [392, 96] on div at bounding box center [811, 448] width 1484 height 768
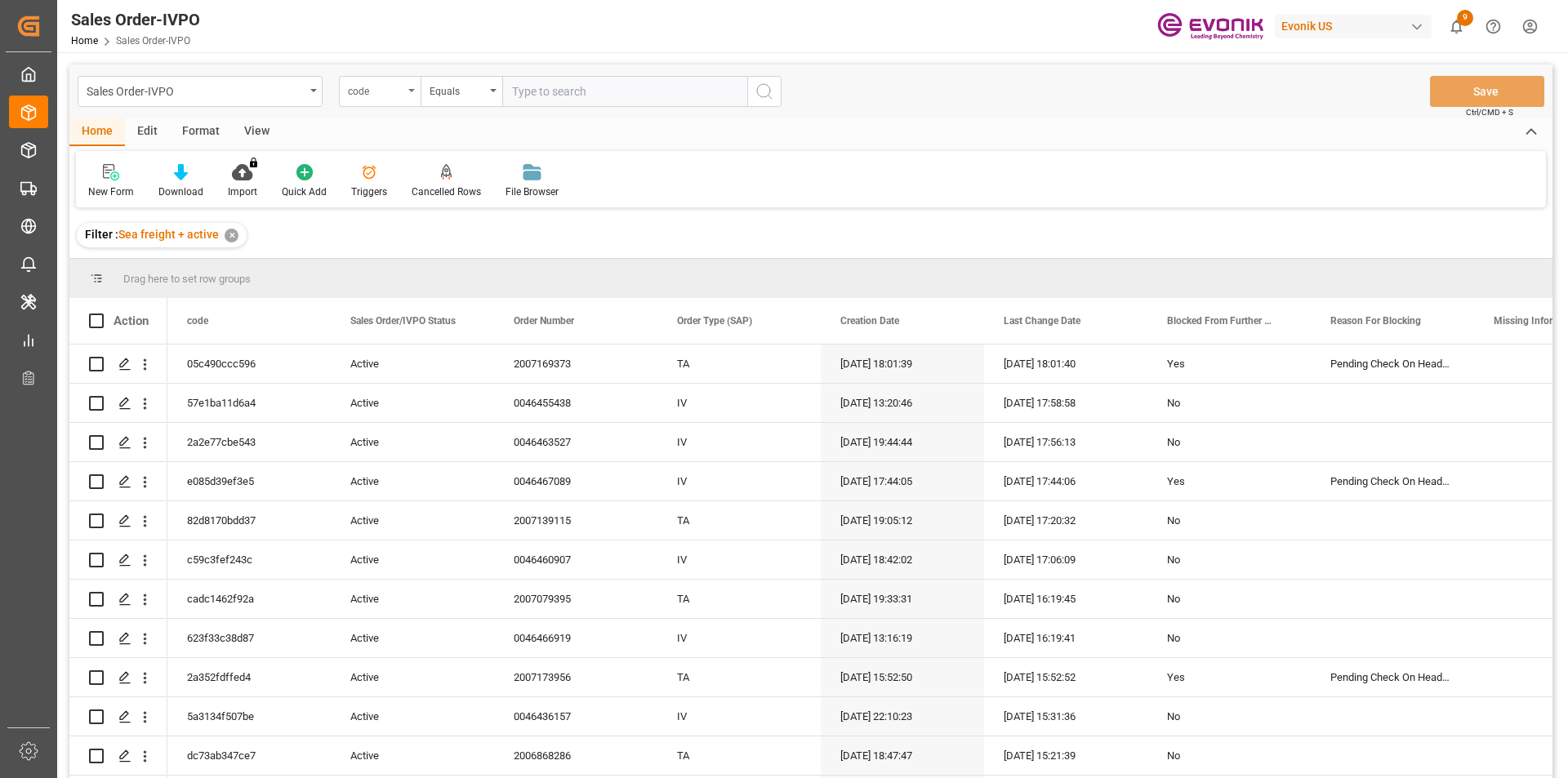
click at [397, 86] on div "code" at bounding box center [376, 89] width 56 height 19
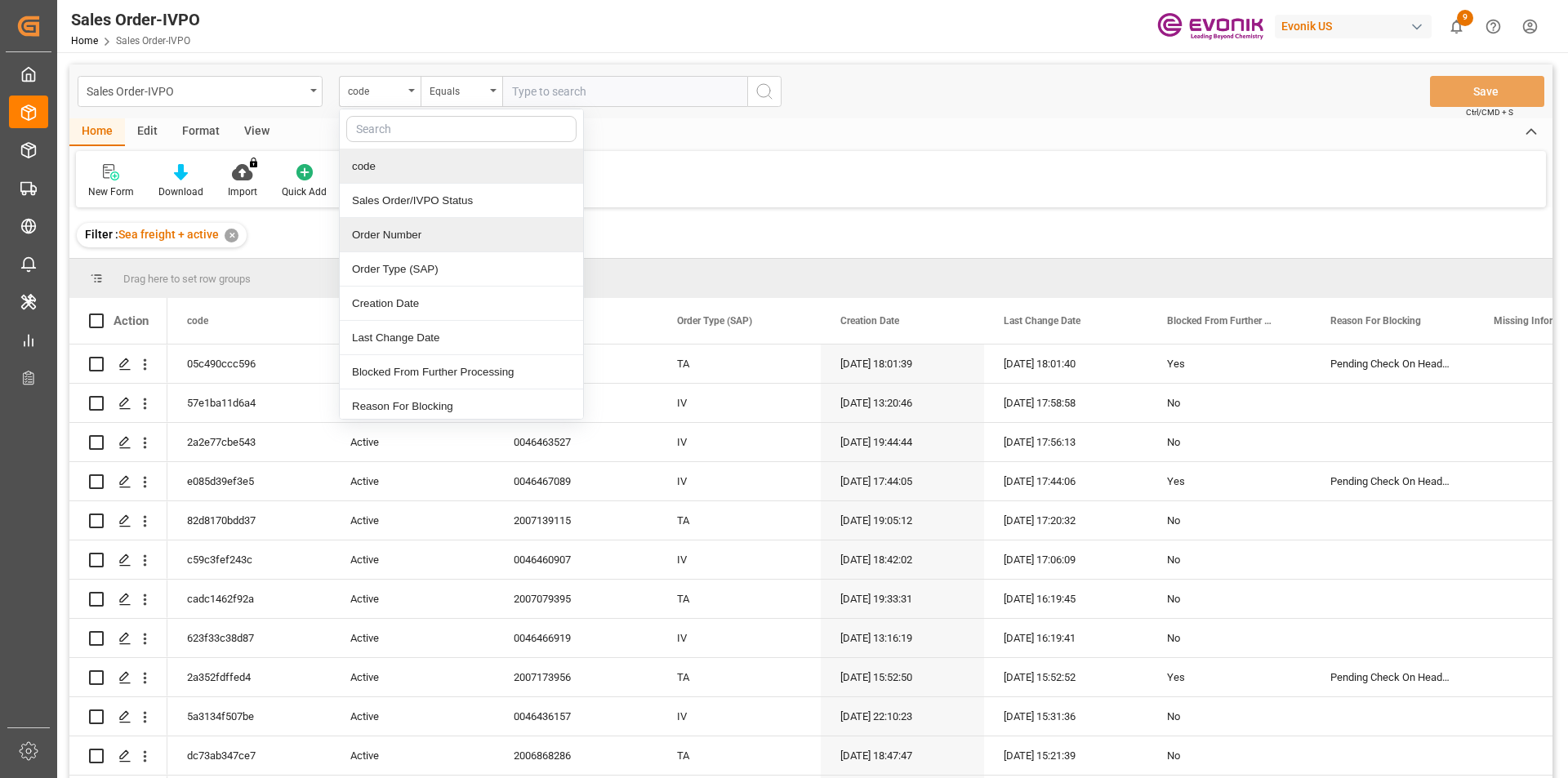
click at [404, 239] on div "Order Number" at bounding box center [462, 235] width 244 height 35
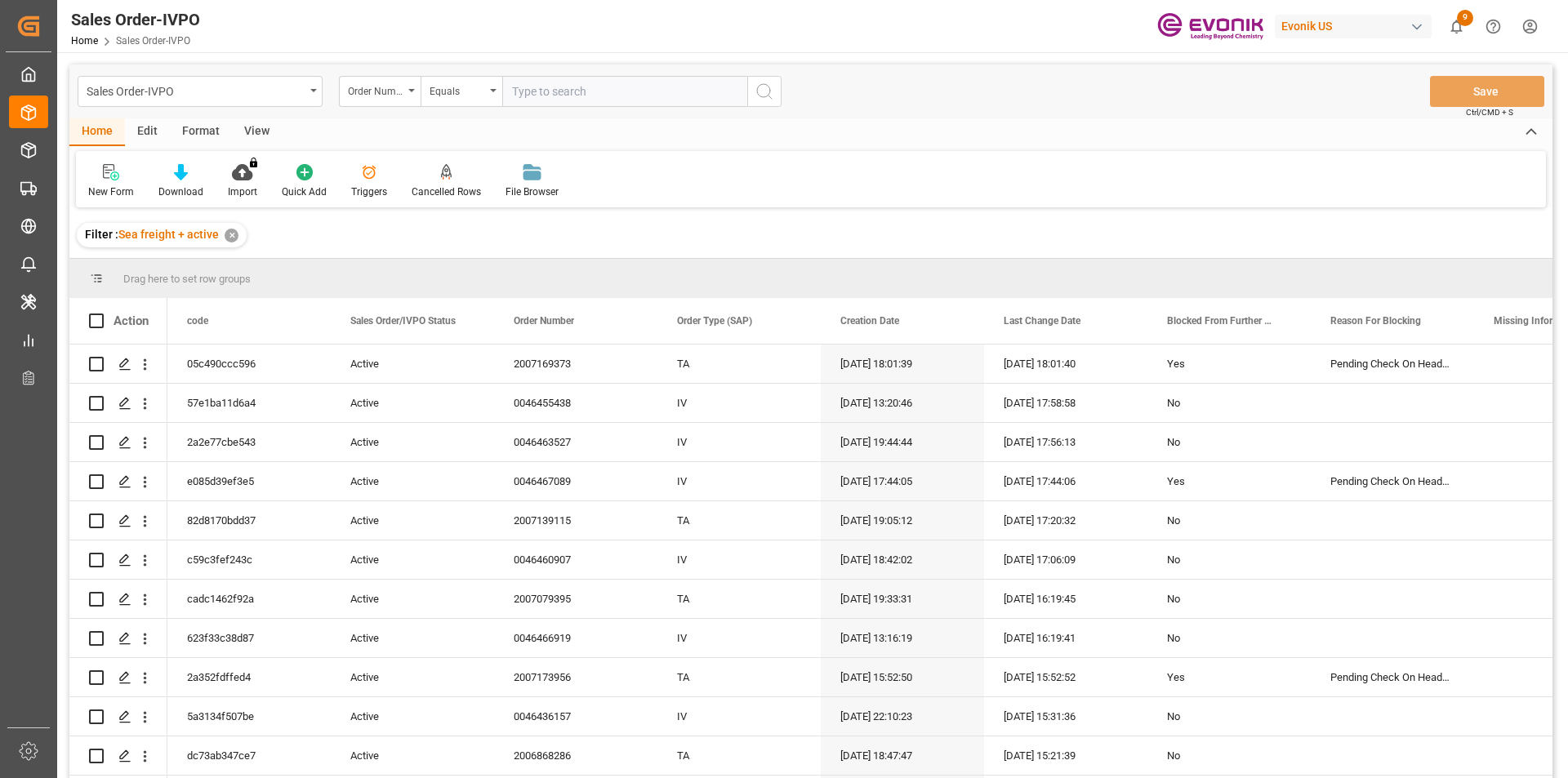
click at [552, 93] on input "text" at bounding box center [624, 91] width 245 height 31
paste input "46465543"
type input "46465543"
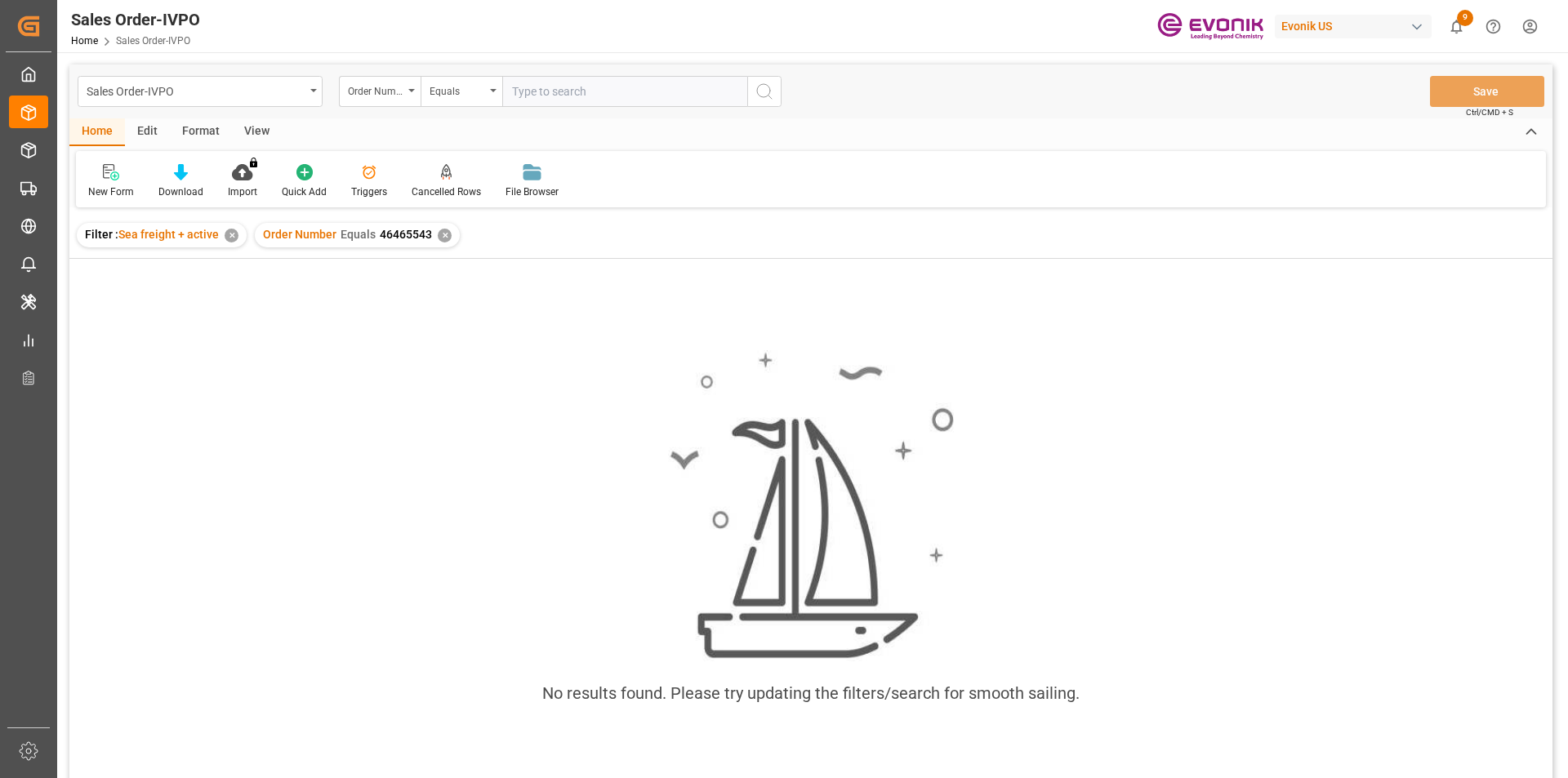
click at [544, 93] on input "text" at bounding box center [624, 91] width 245 height 31
click at [440, 235] on div "✕" at bounding box center [445, 236] width 14 height 14
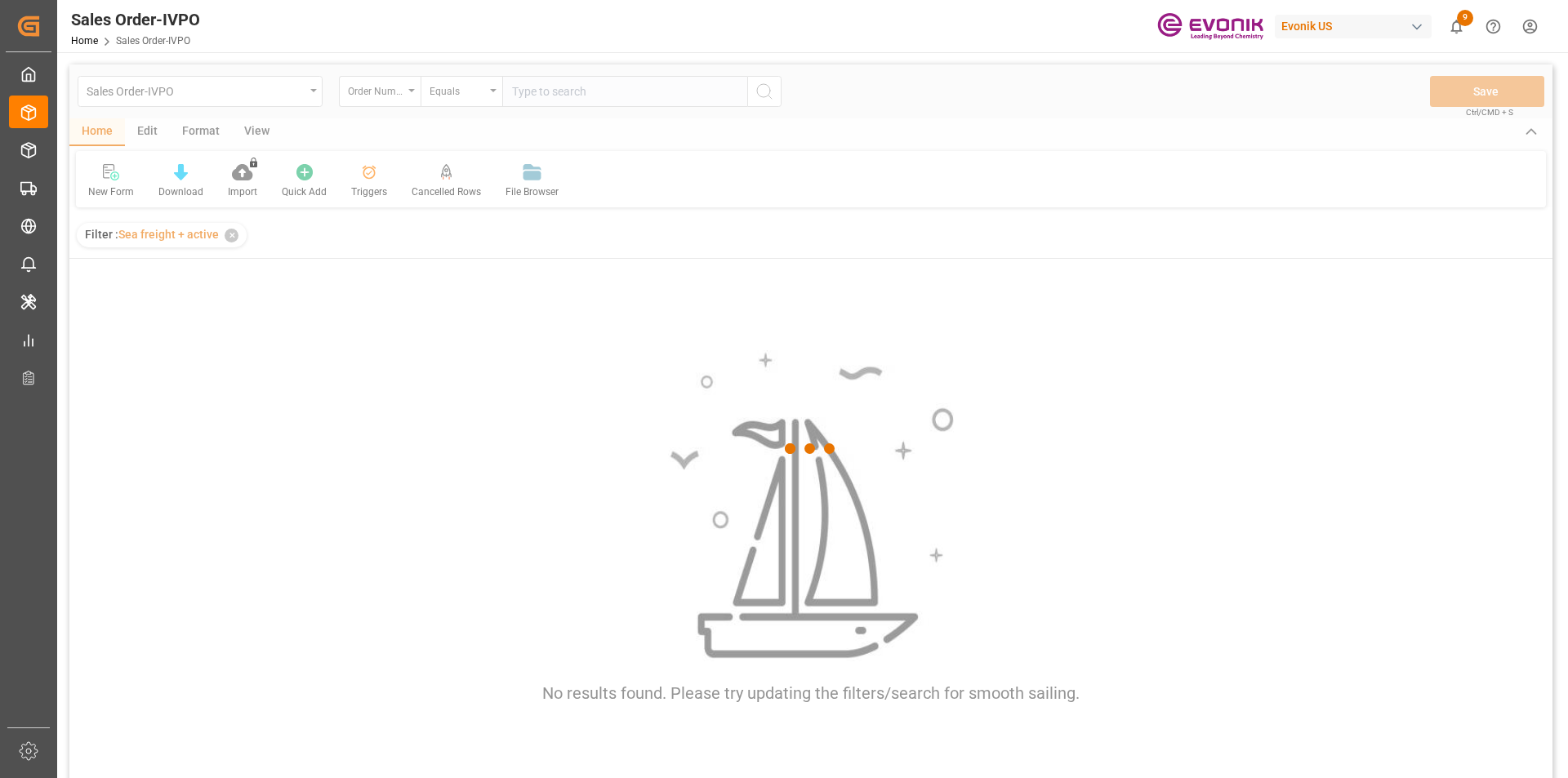
click at [594, 92] on div at bounding box center [811, 448] width 1484 height 768
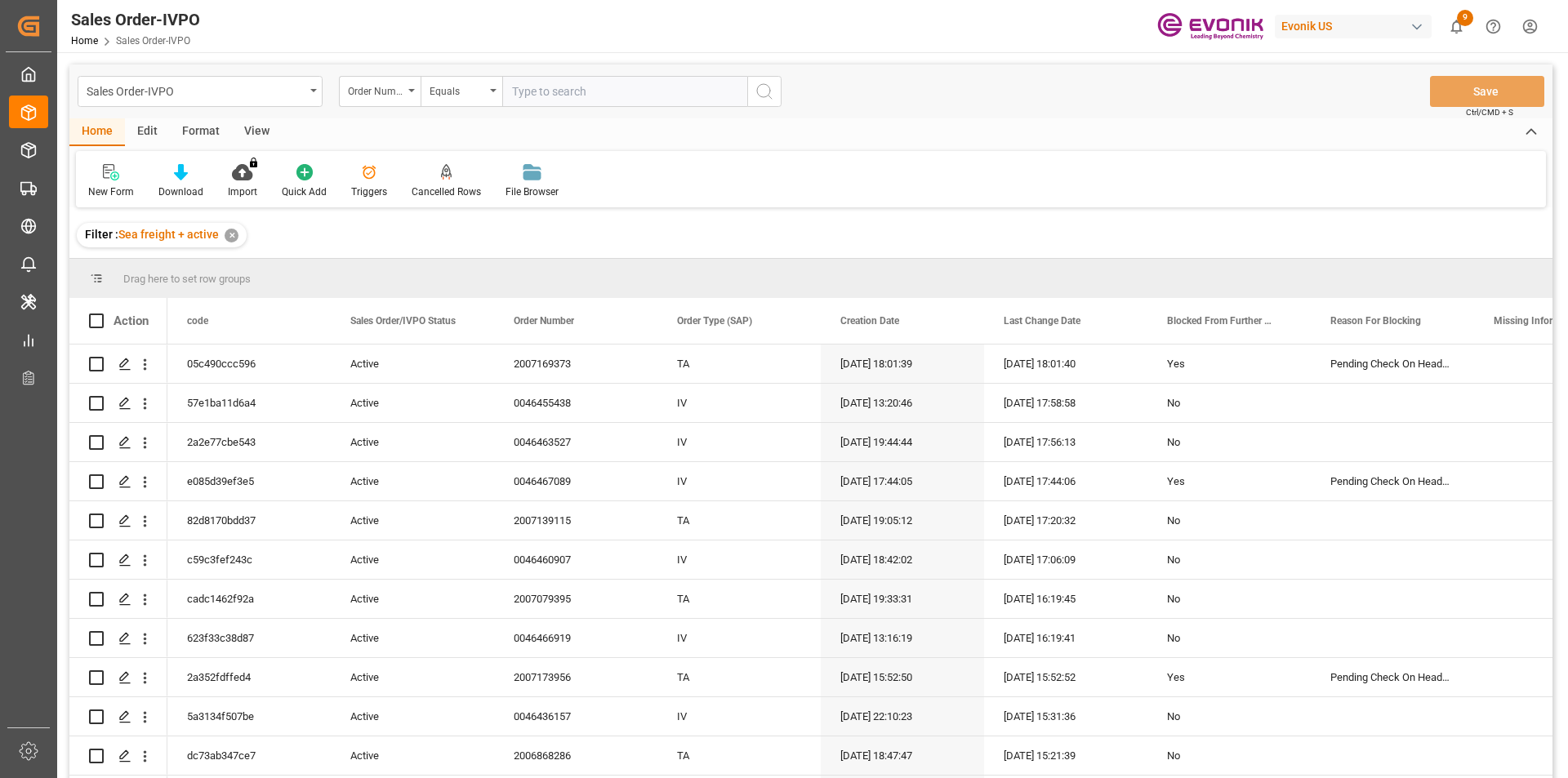
click at [594, 92] on input "text" at bounding box center [624, 91] width 245 height 31
paste input "46465543"
drag, startPoint x: 508, startPoint y: 92, endPoint x: 520, endPoint y: 90, distance: 12.2
click at [509, 92] on input "46465543" at bounding box center [624, 91] width 245 height 31
type input "0046465543"
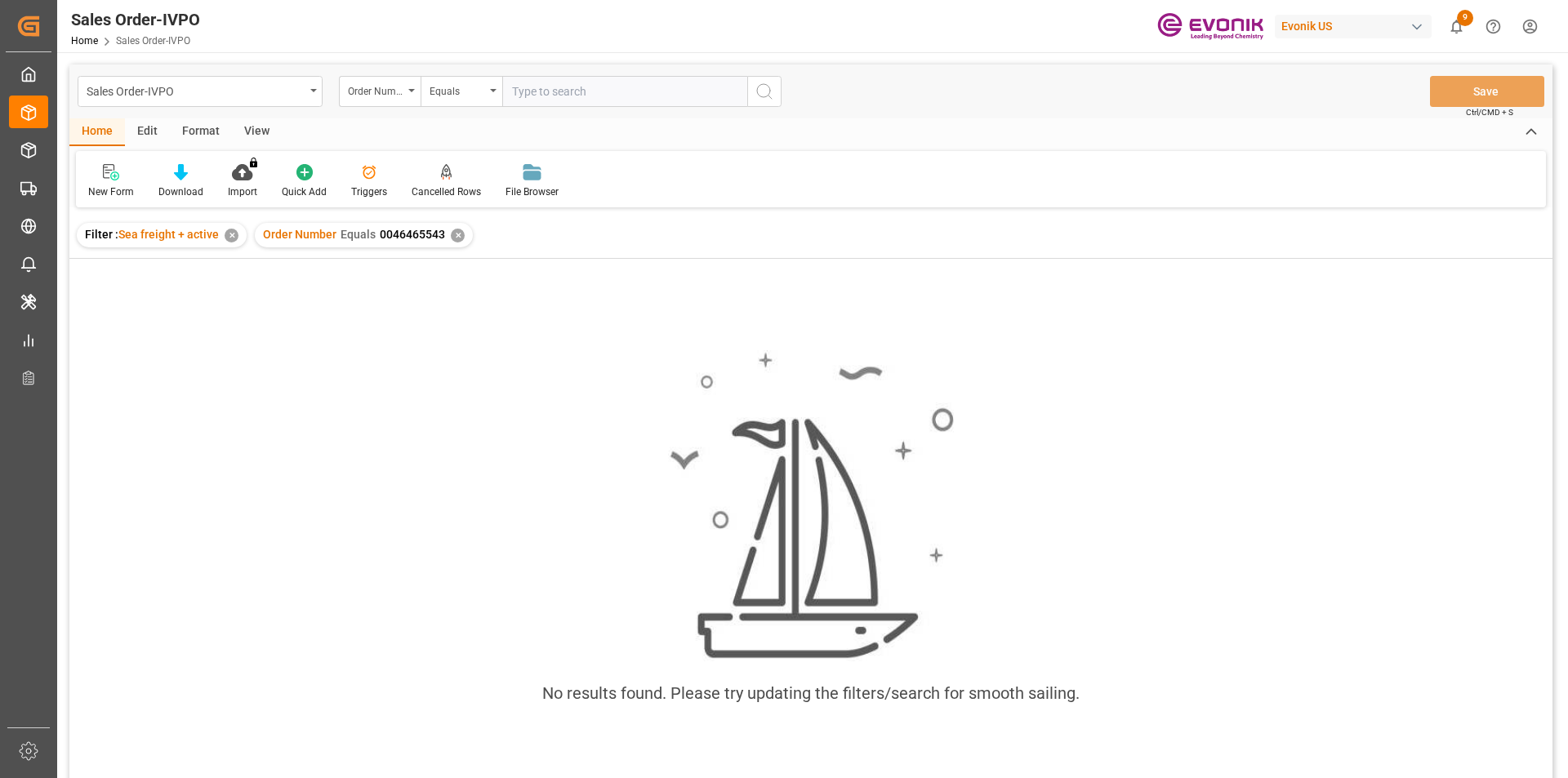
click at [229, 232] on div "✕" at bounding box center [232, 236] width 14 height 14
click at [481, 83] on div "Equals" at bounding box center [457, 89] width 56 height 19
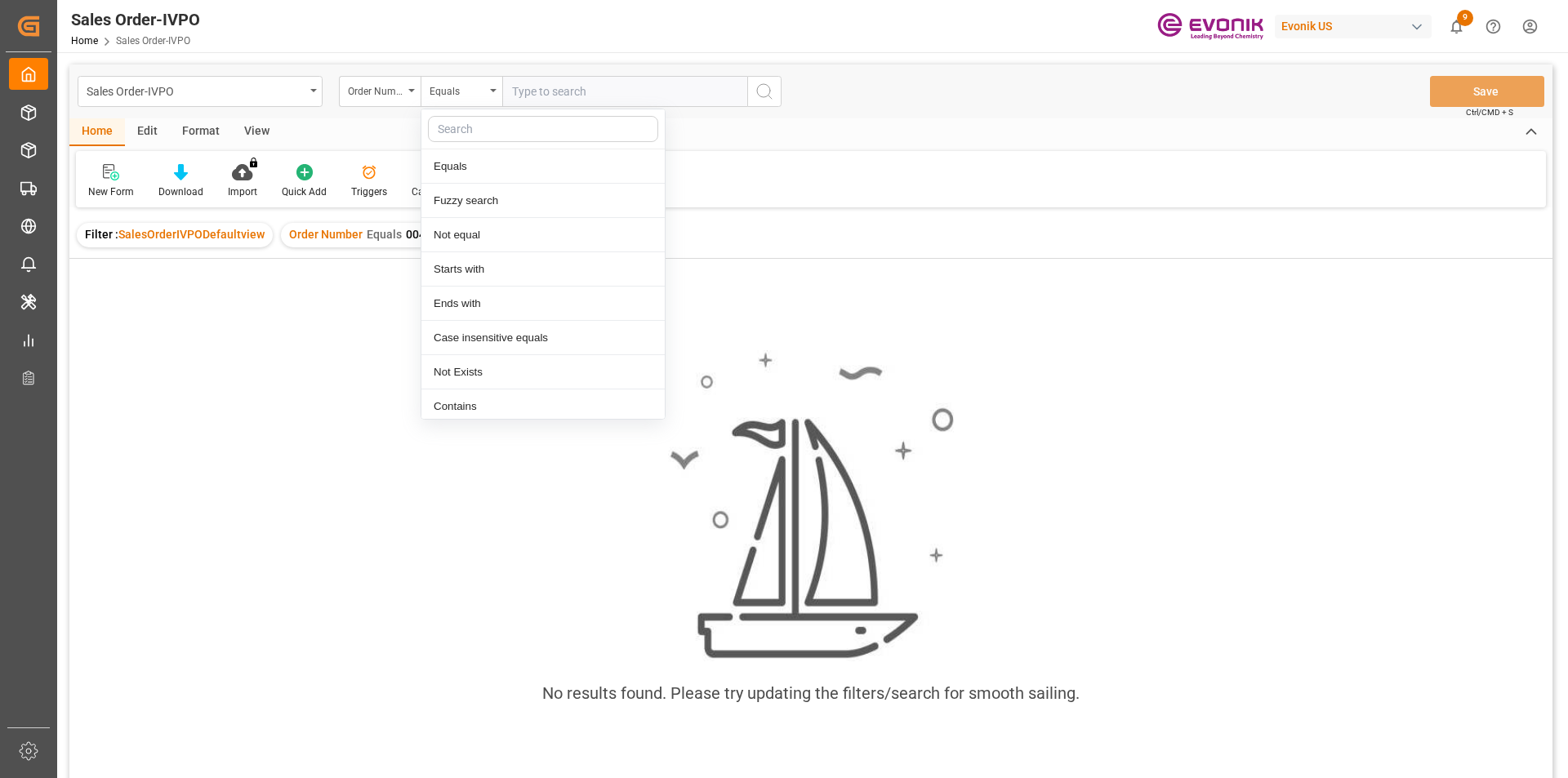
click at [581, 98] on input "text" at bounding box center [624, 91] width 245 height 31
click at [477, 236] on div "✕" at bounding box center [484, 236] width 14 height 14
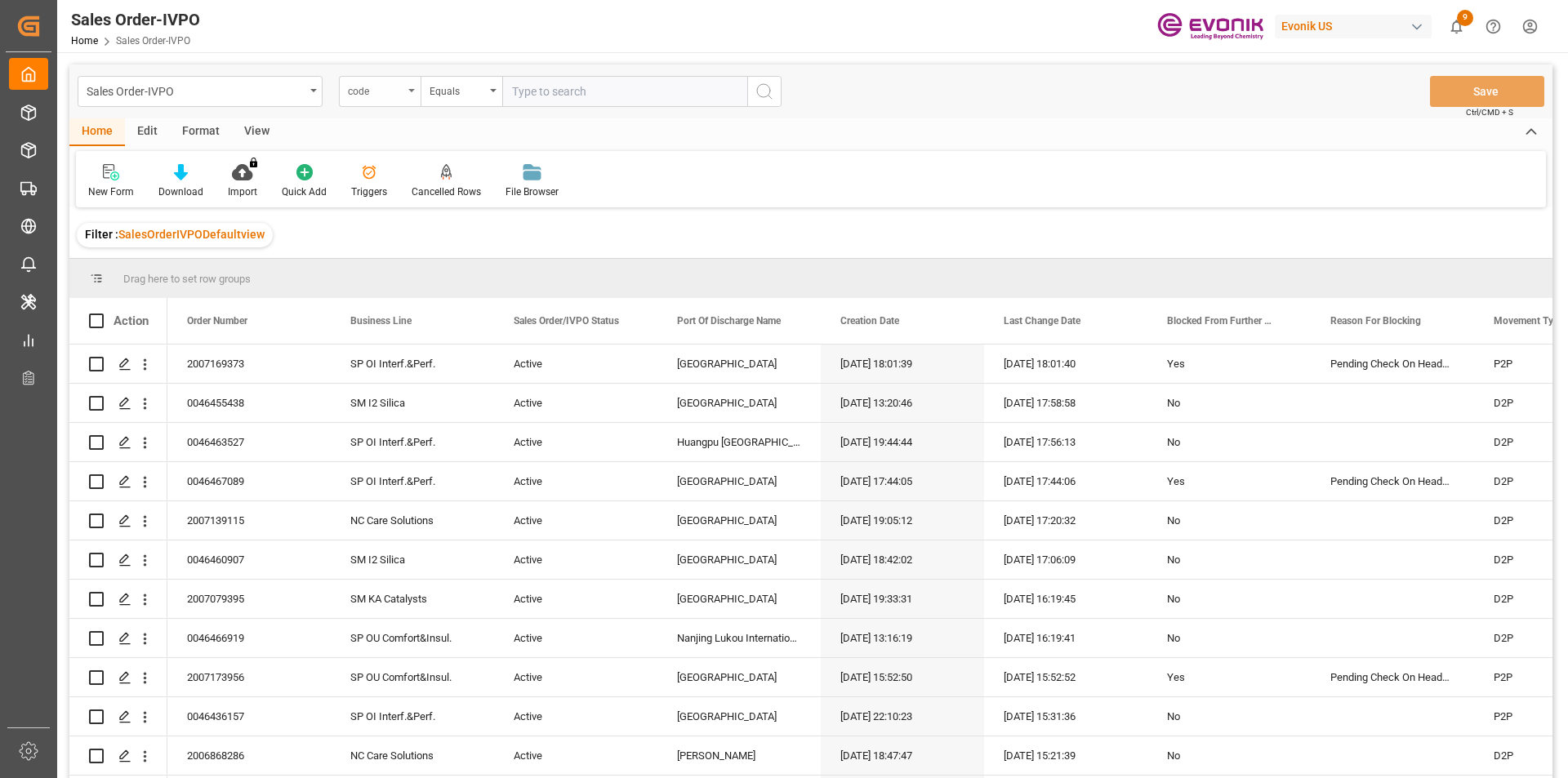
click at [402, 89] on div "code" at bounding box center [376, 89] width 56 height 19
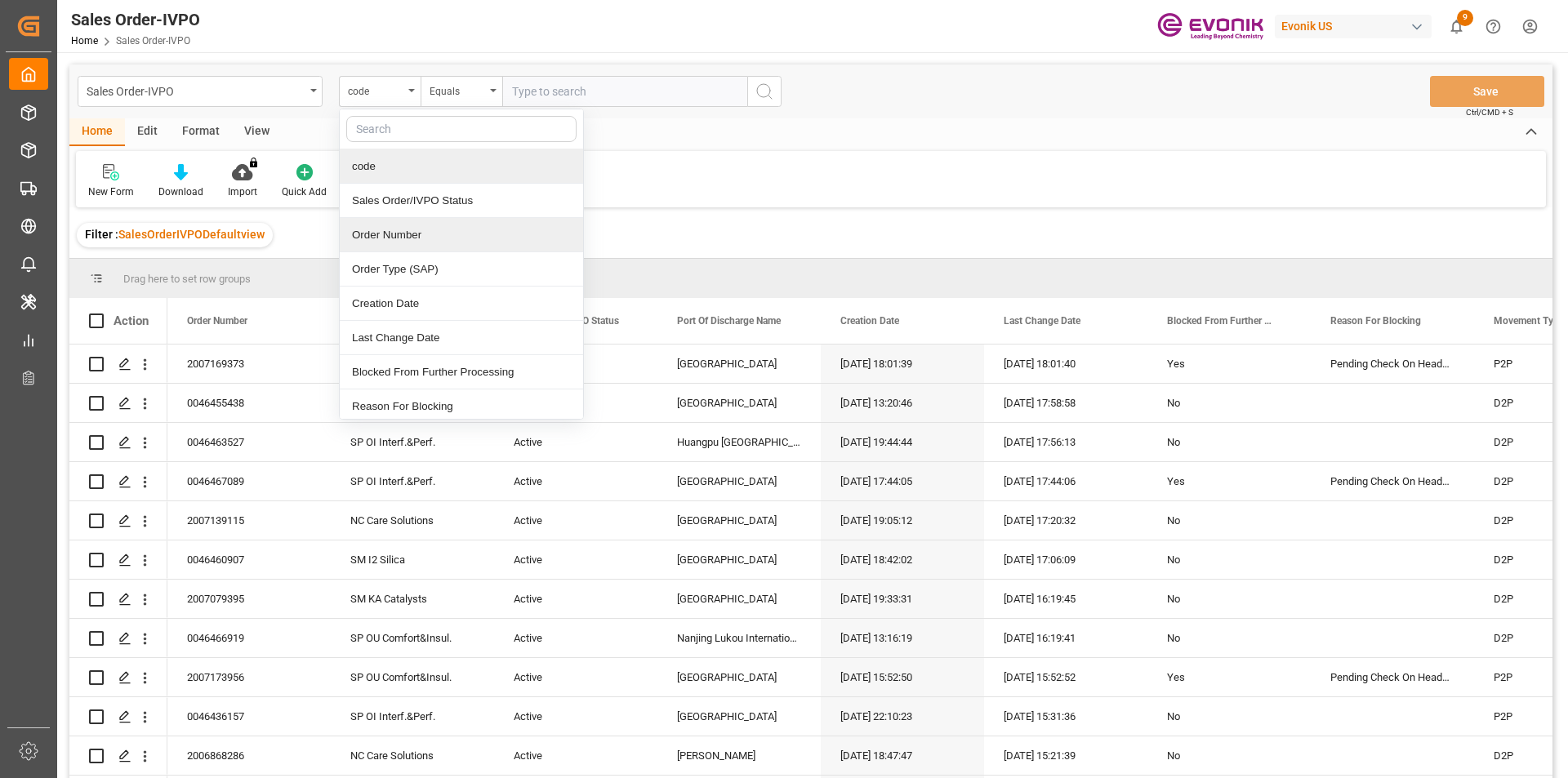
click at [406, 240] on div "Order Number" at bounding box center [462, 235] width 244 height 35
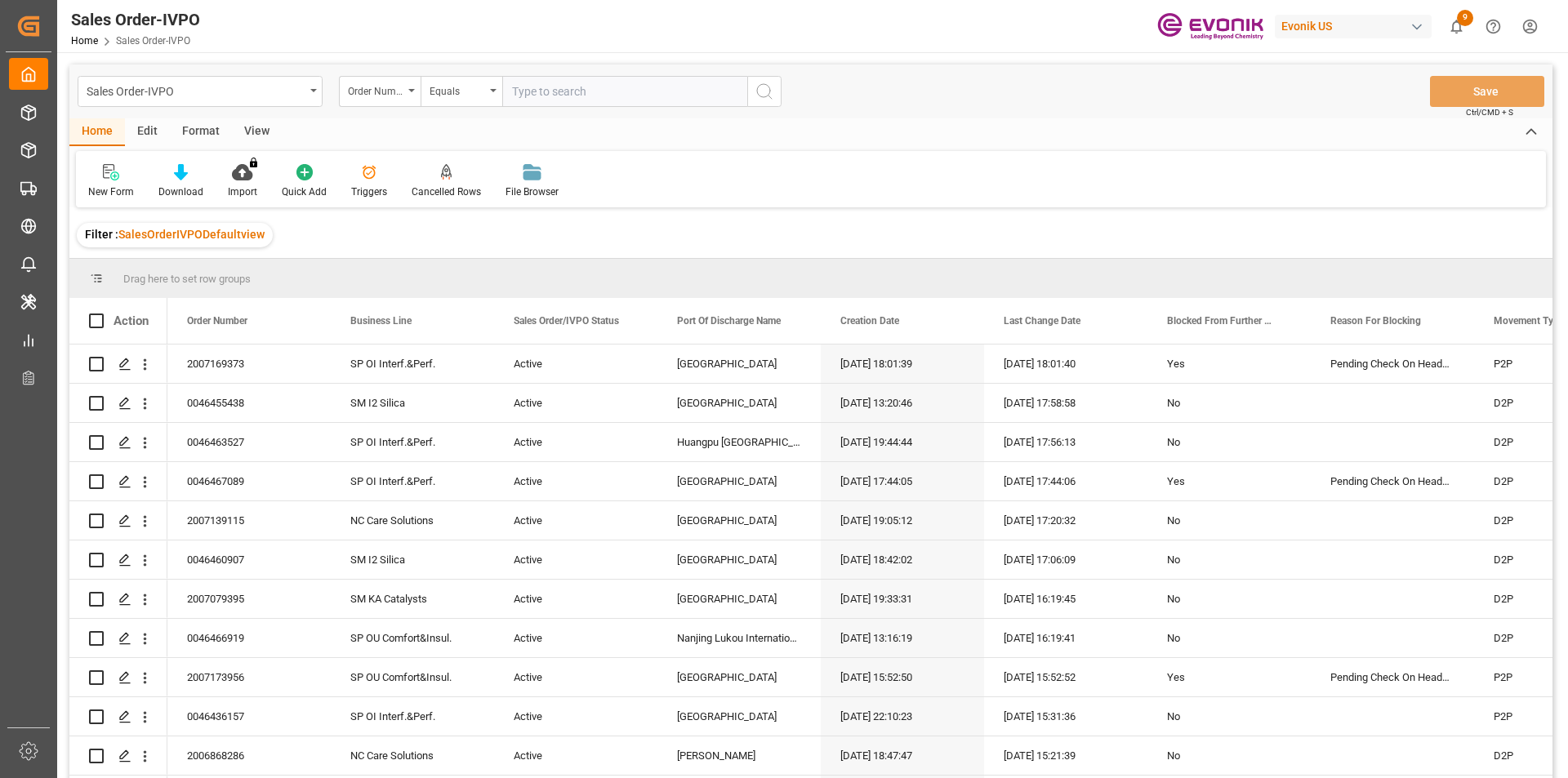
click at [537, 91] on input "text" at bounding box center [624, 91] width 245 height 31
paste input "46466103"
type input "0046466103"
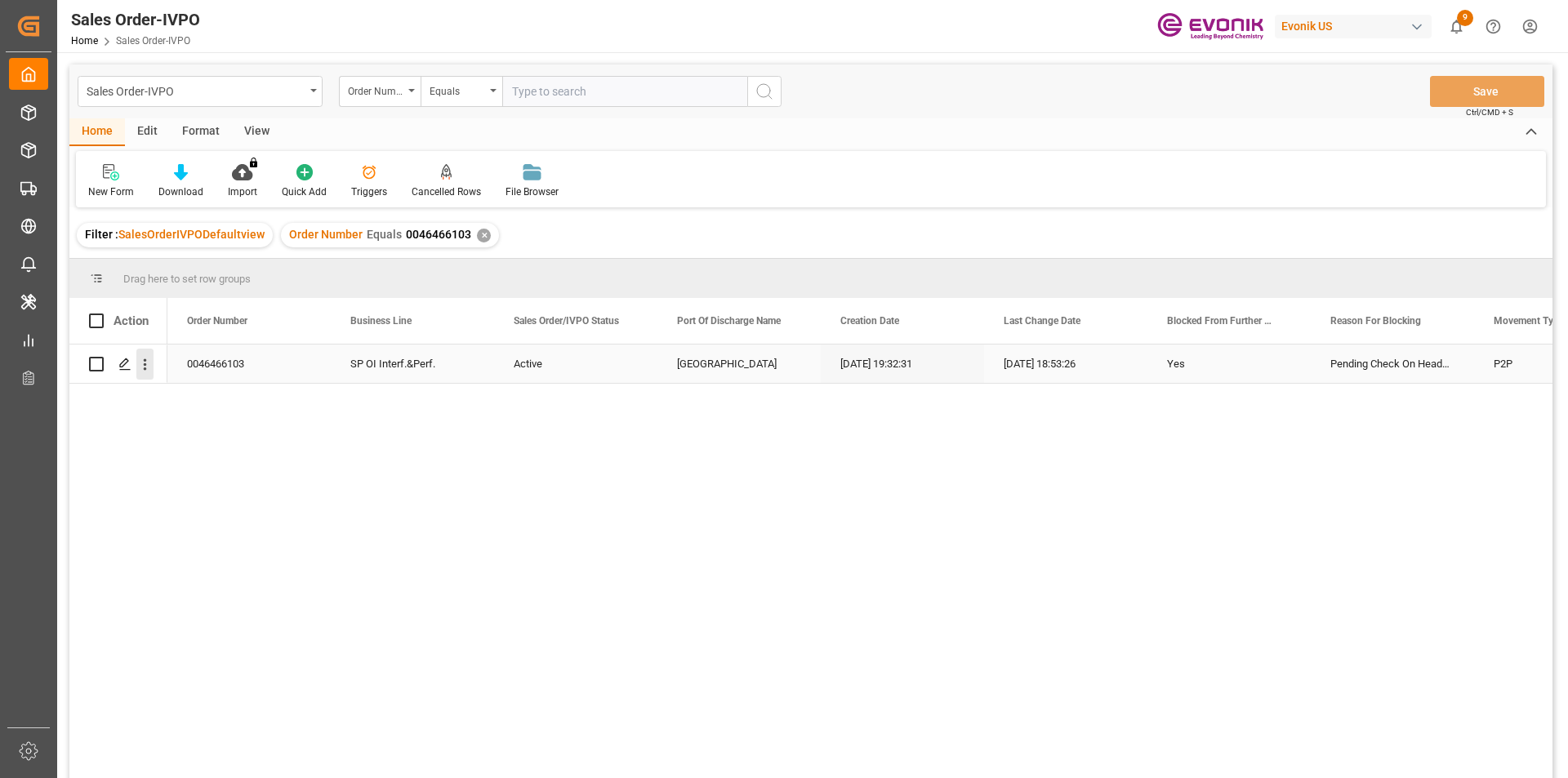
click at [141, 362] on icon "open menu" at bounding box center [145, 364] width 17 height 17
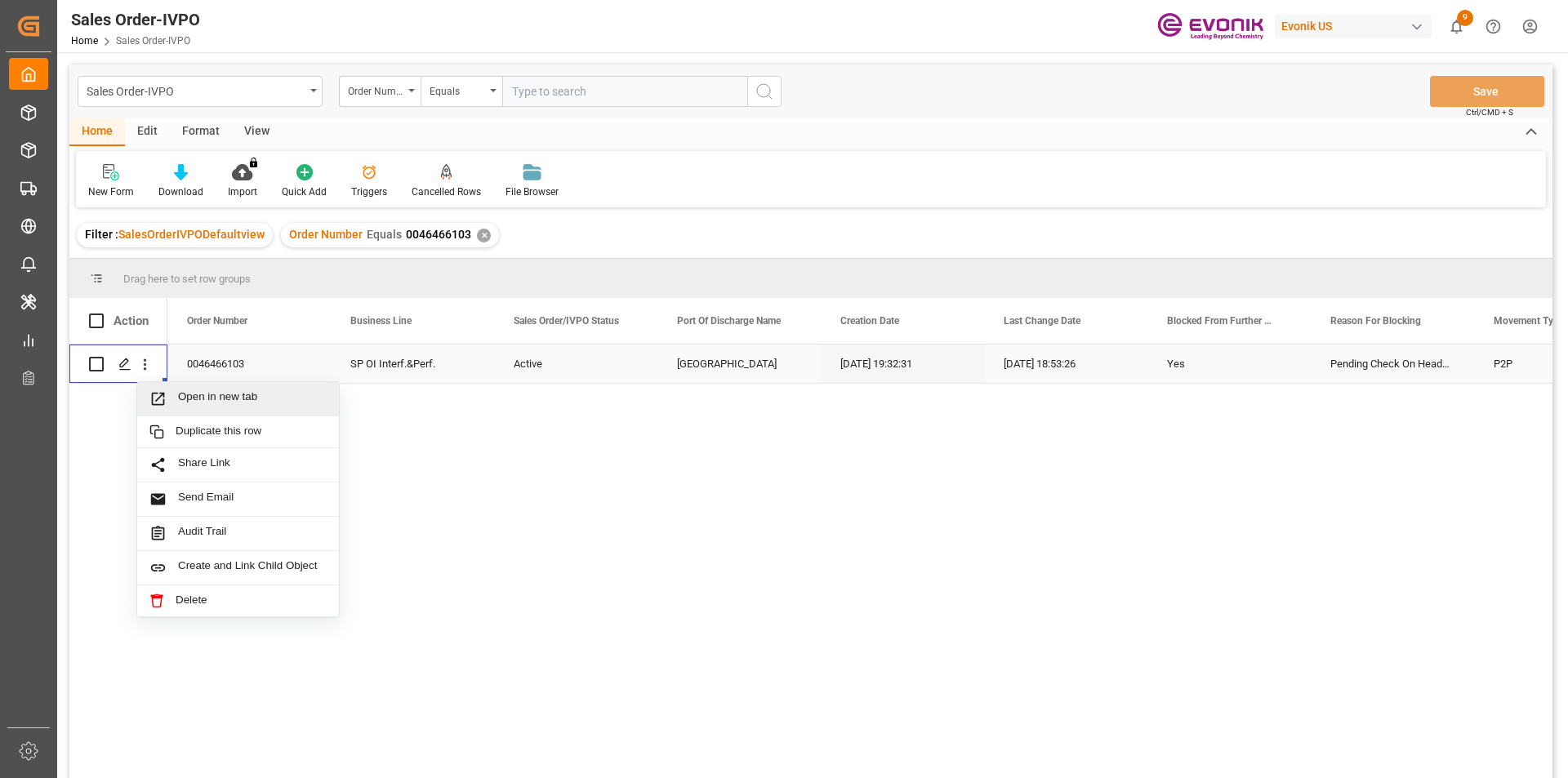
click at [207, 403] on span "Open in new tab" at bounding box center [253, 398] width 149 height 17
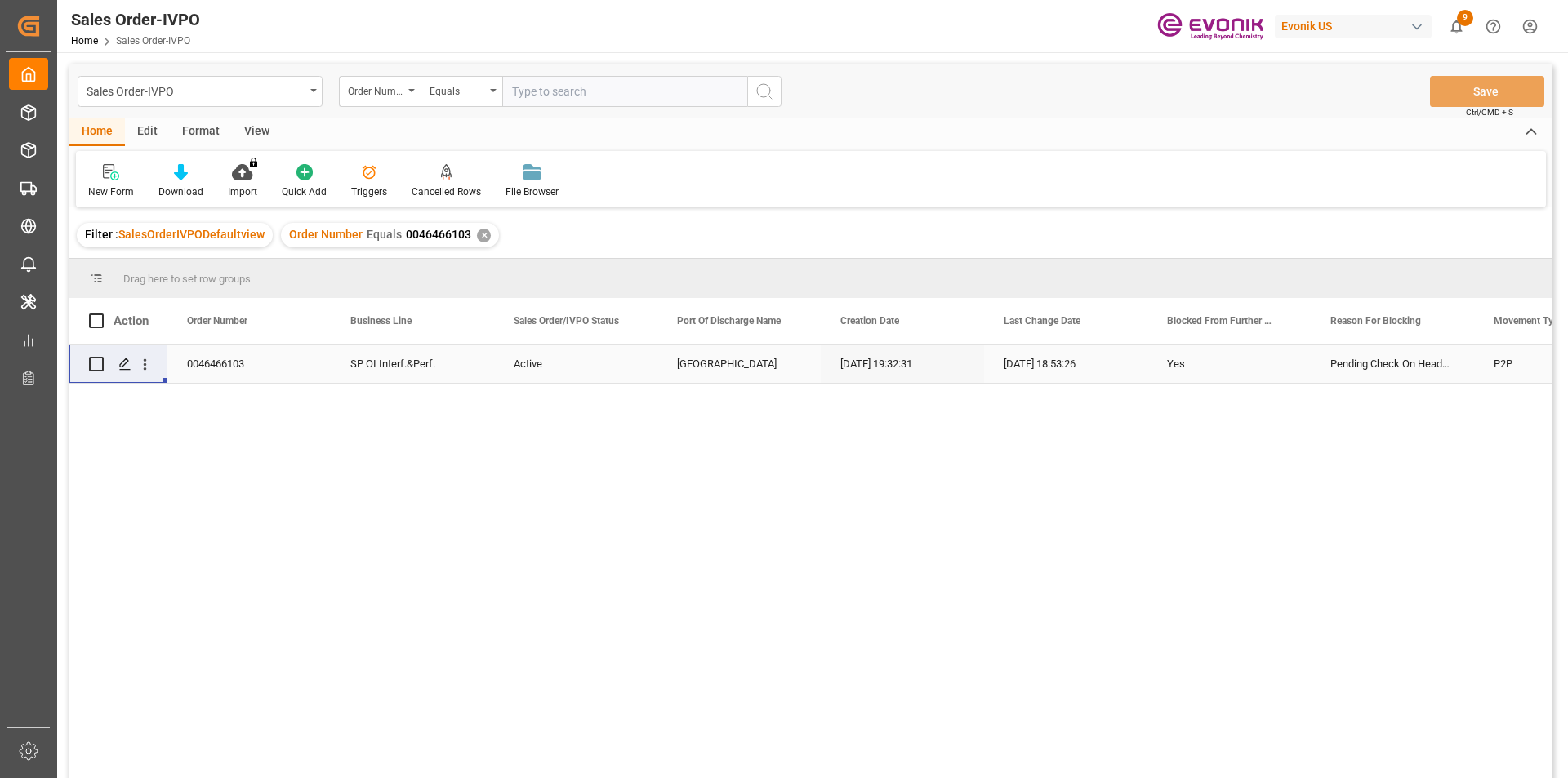
click at [480, 234] on div "✕" at bounding box center [484, 236] width 14 height 14
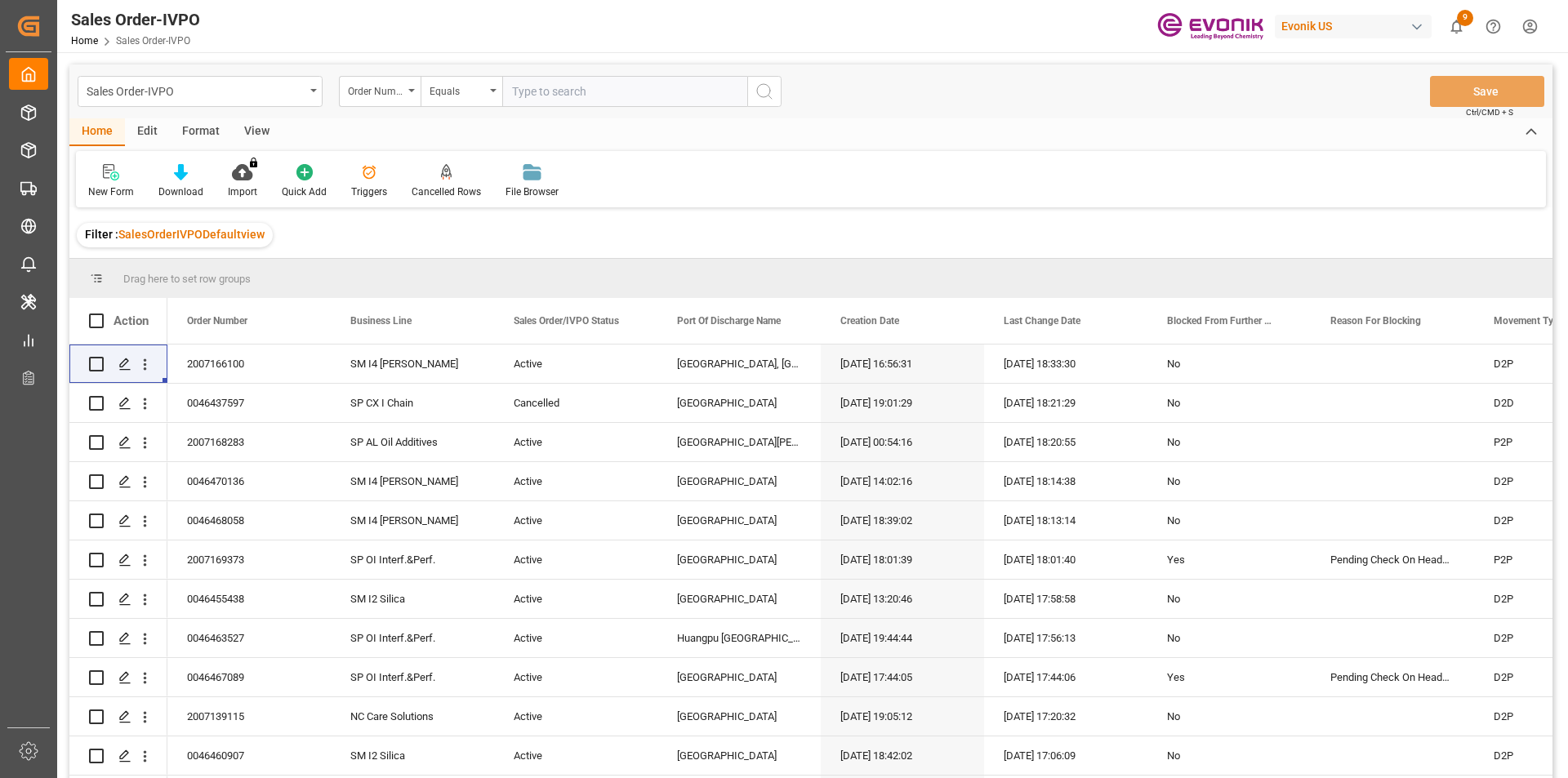
click at [587, 93] on input "text" at bounding box center [624, 91] width 245 height 31
paste input "0046472231"
type input "0046472231"
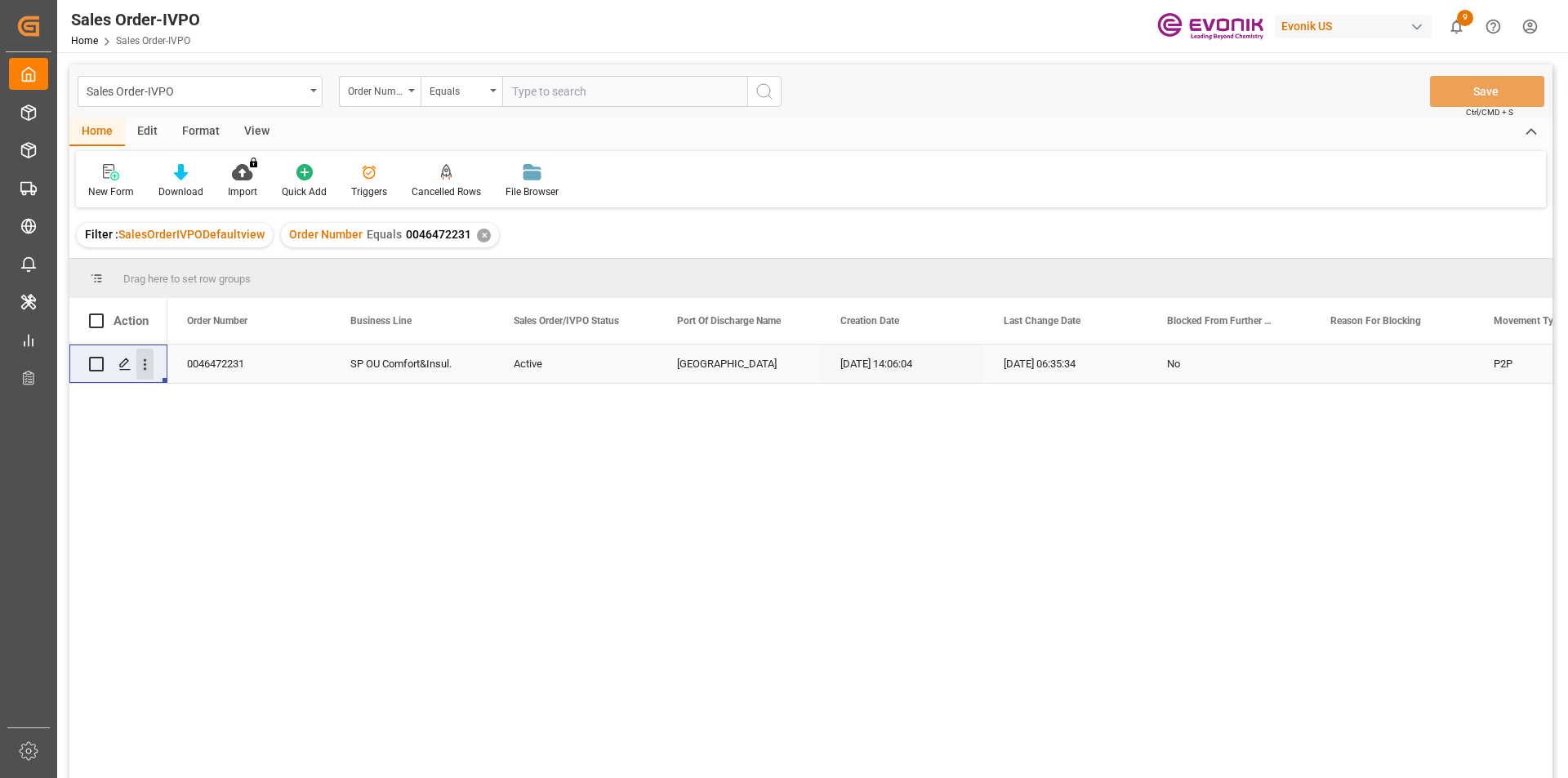
click at [137, 364] on icon "open menu" at bounding box center [145, 364] width 17 height 17
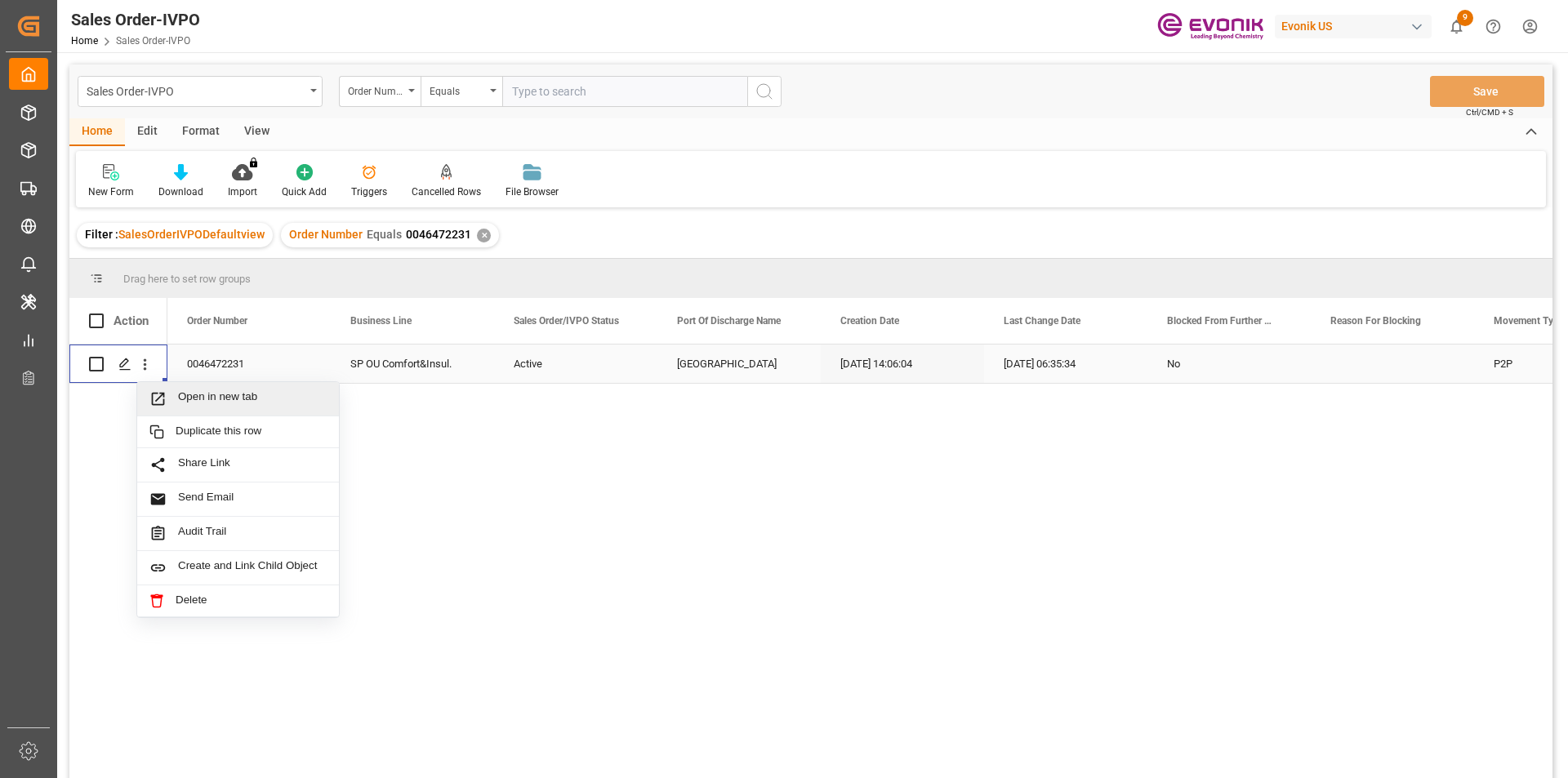
click at [246, 395] on span "Open in new tab" at bounding box center [253, 398] width 149 height 17
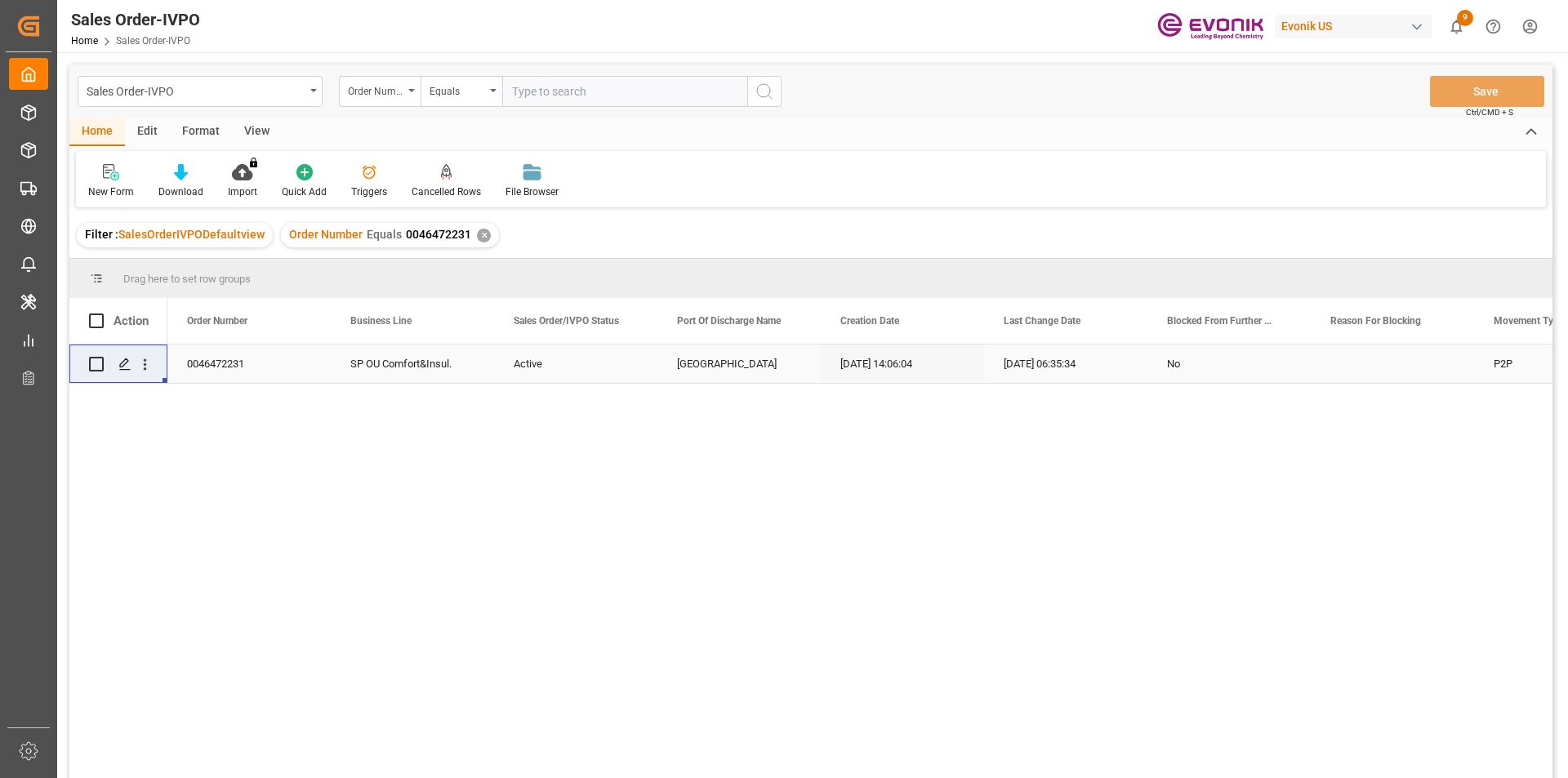
click at [480, 235] on div "✕" at bounding box center [484, 236] width 14 height 14
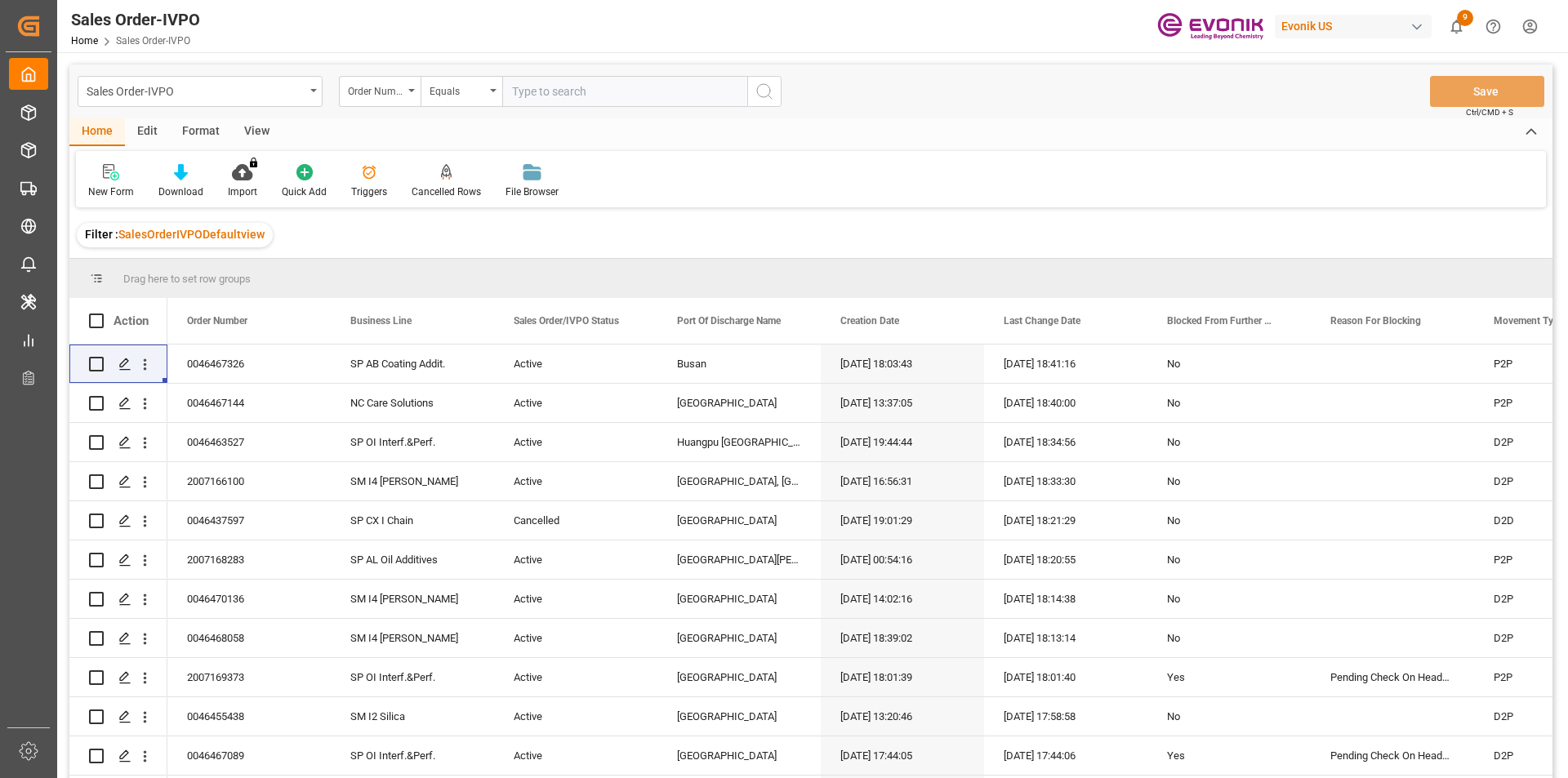
click at [535, 92] on input "text" at bounding box center [624, 91] width 245 height 31
paste input "0046470484"
type input "0046470484"
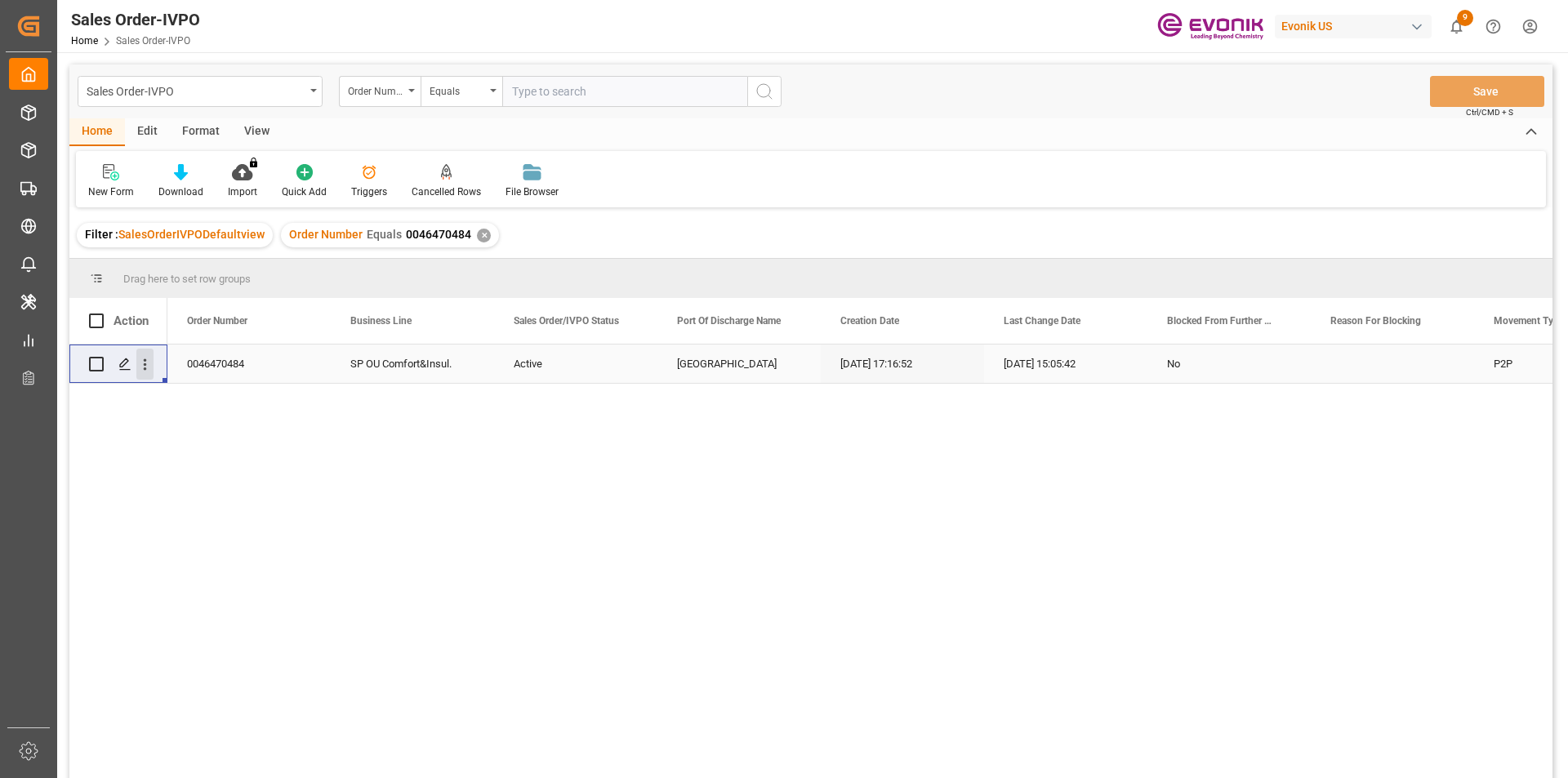
click at [151, 364] on icon "open menu" at bounding box center [145, 364] width 17 height 17
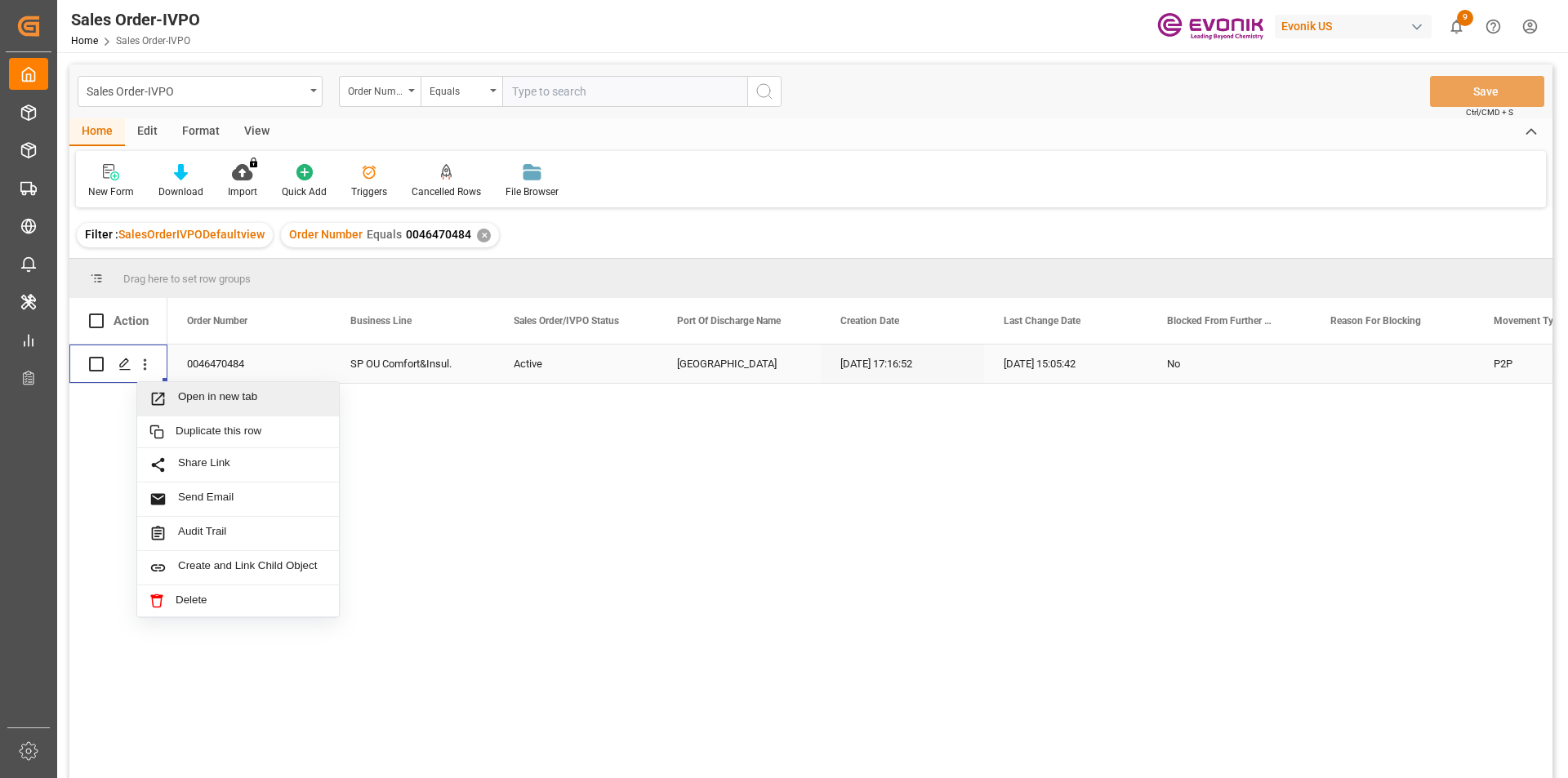
click at [252, 394] on span "Open in new tab" at bounding box center [253, 398] width 149 height 17
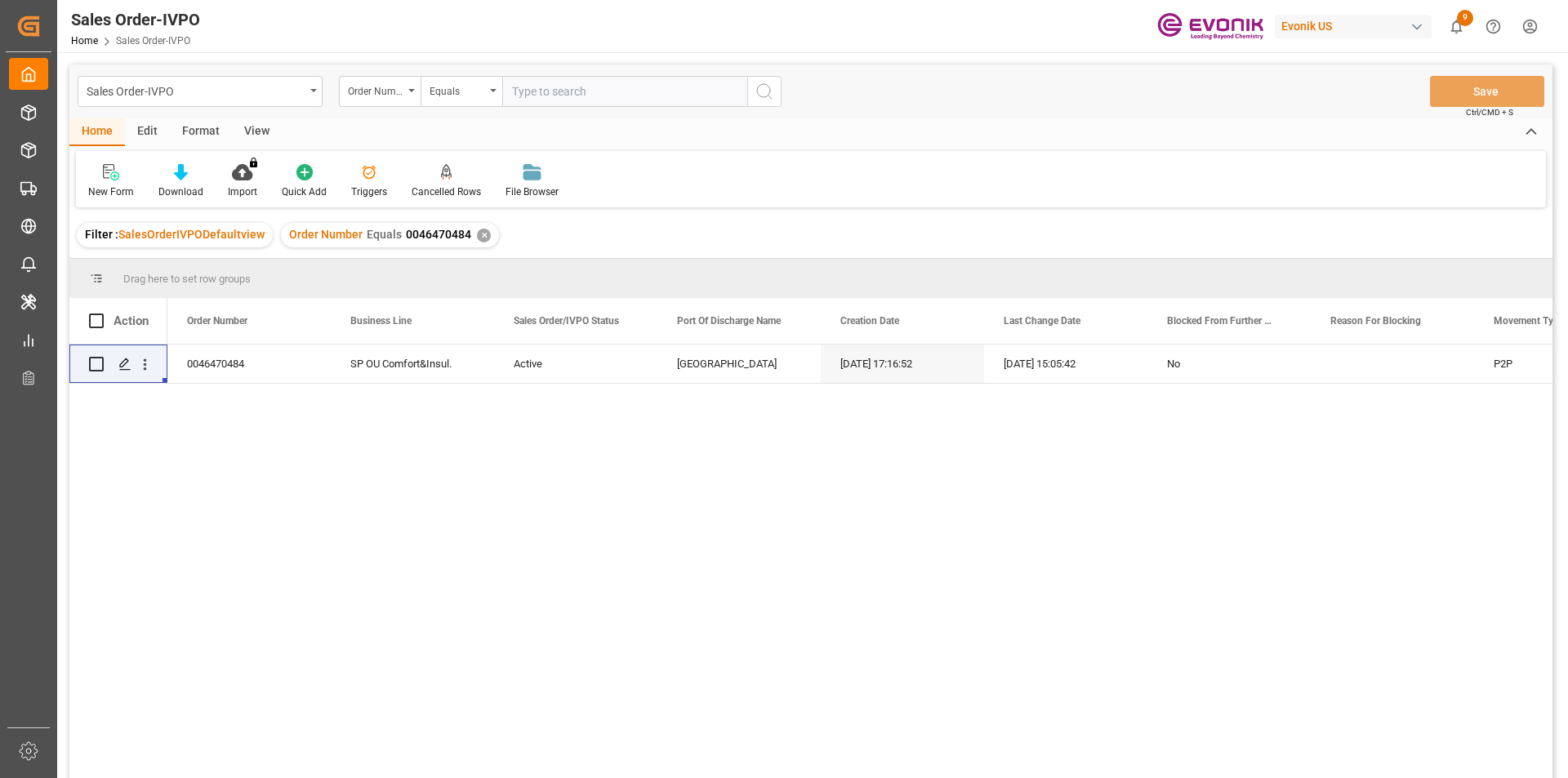
click at [479, 238] on div "✕" at bounding box center [484, 236] width 14 height 14
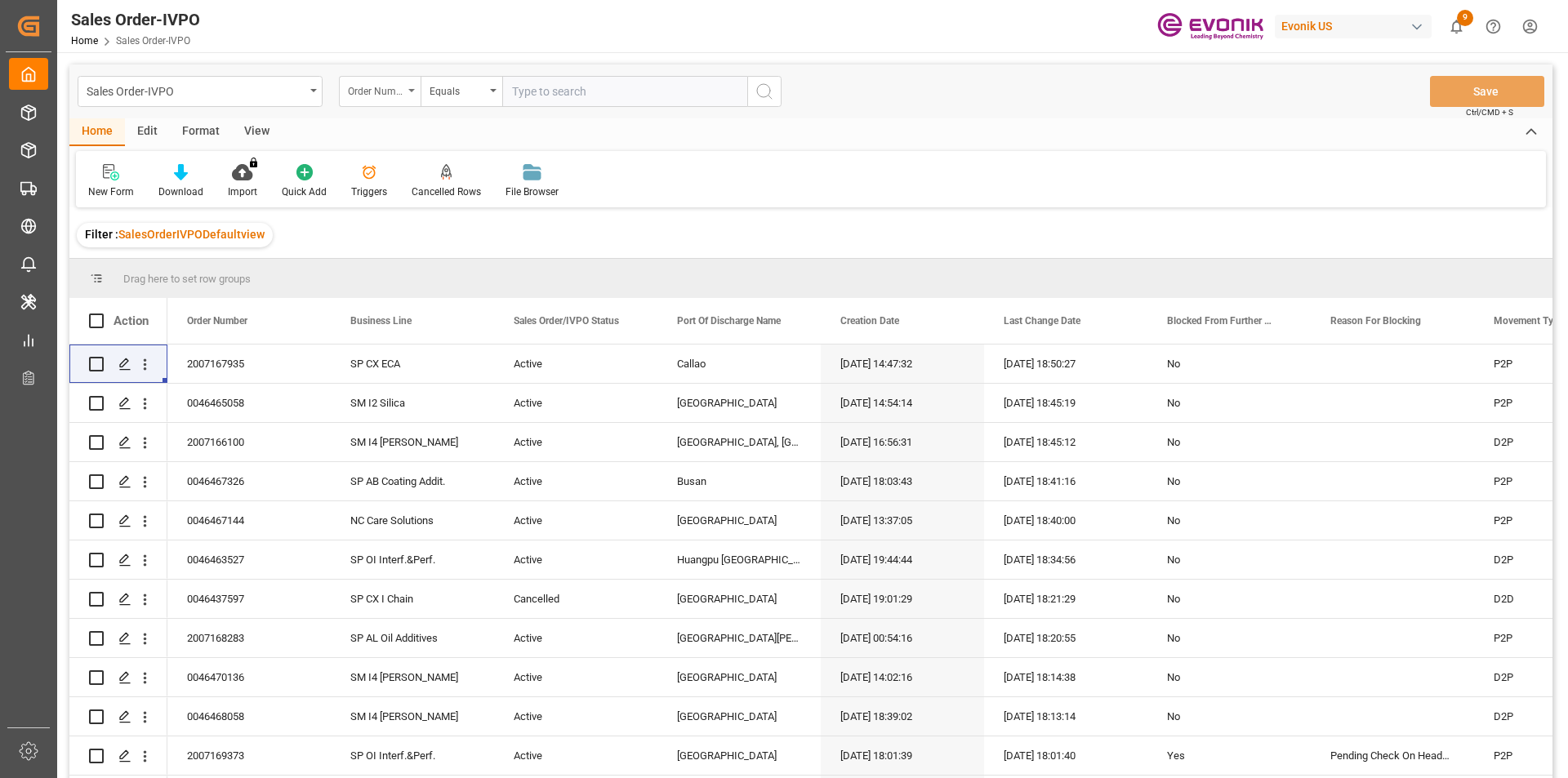
click at [401, 90] on div "Order Number" at bounding box center [376, 89] width 56 height 19
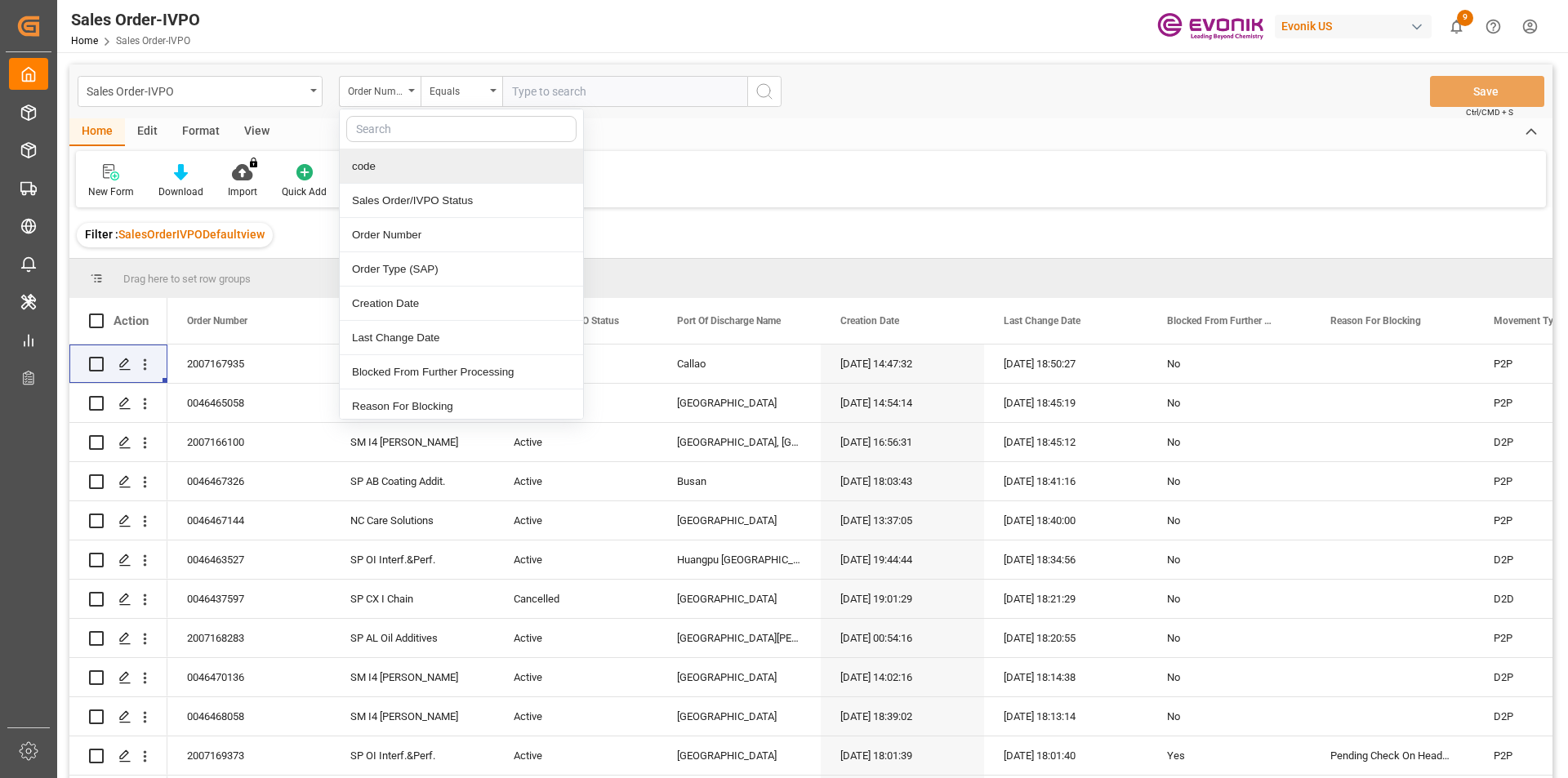
click at [661, 92] on input "text" at bounding box center [624, 91] width 245 height 31
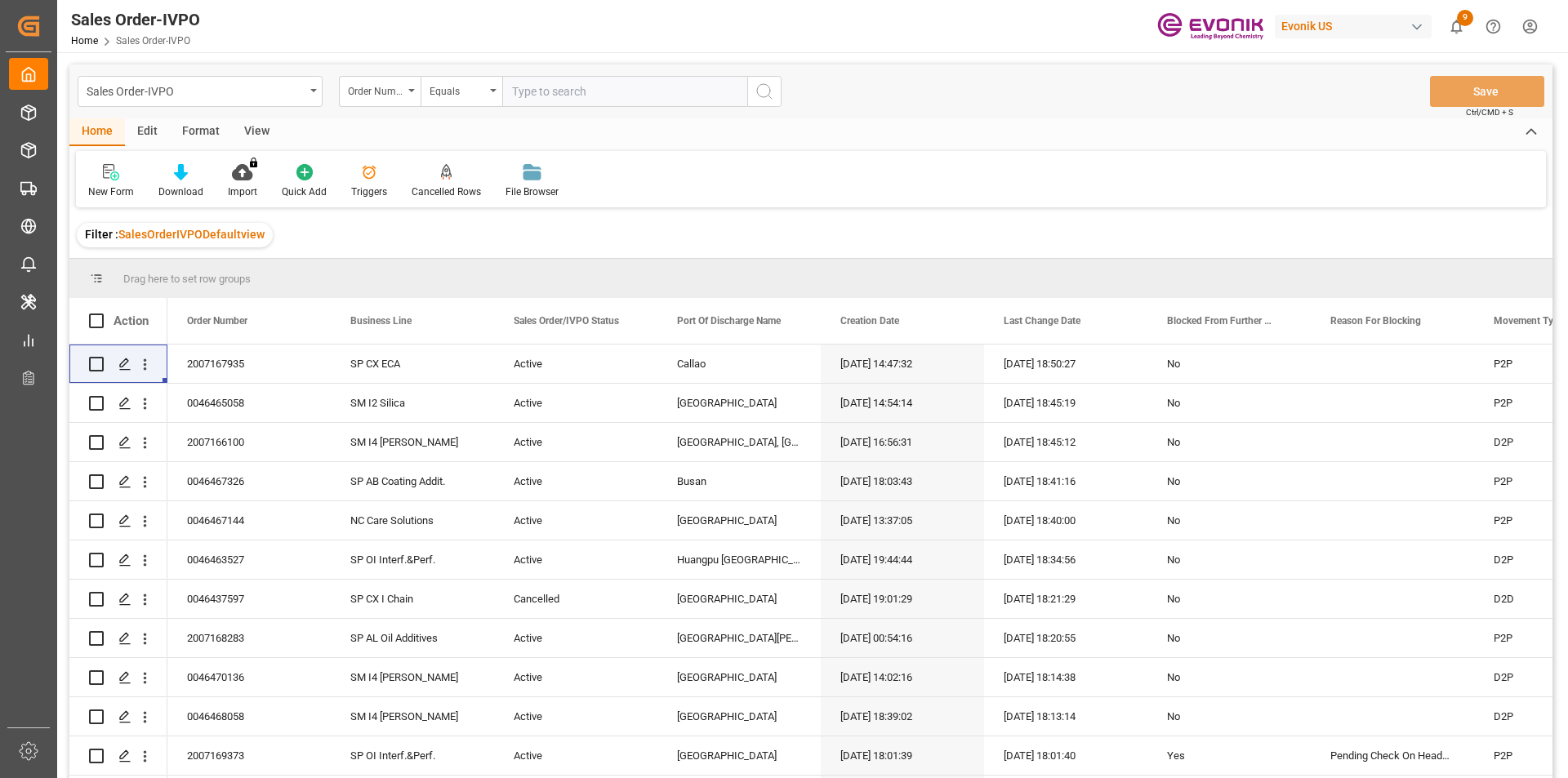
paste input "2007103563"
type input "2007103563"
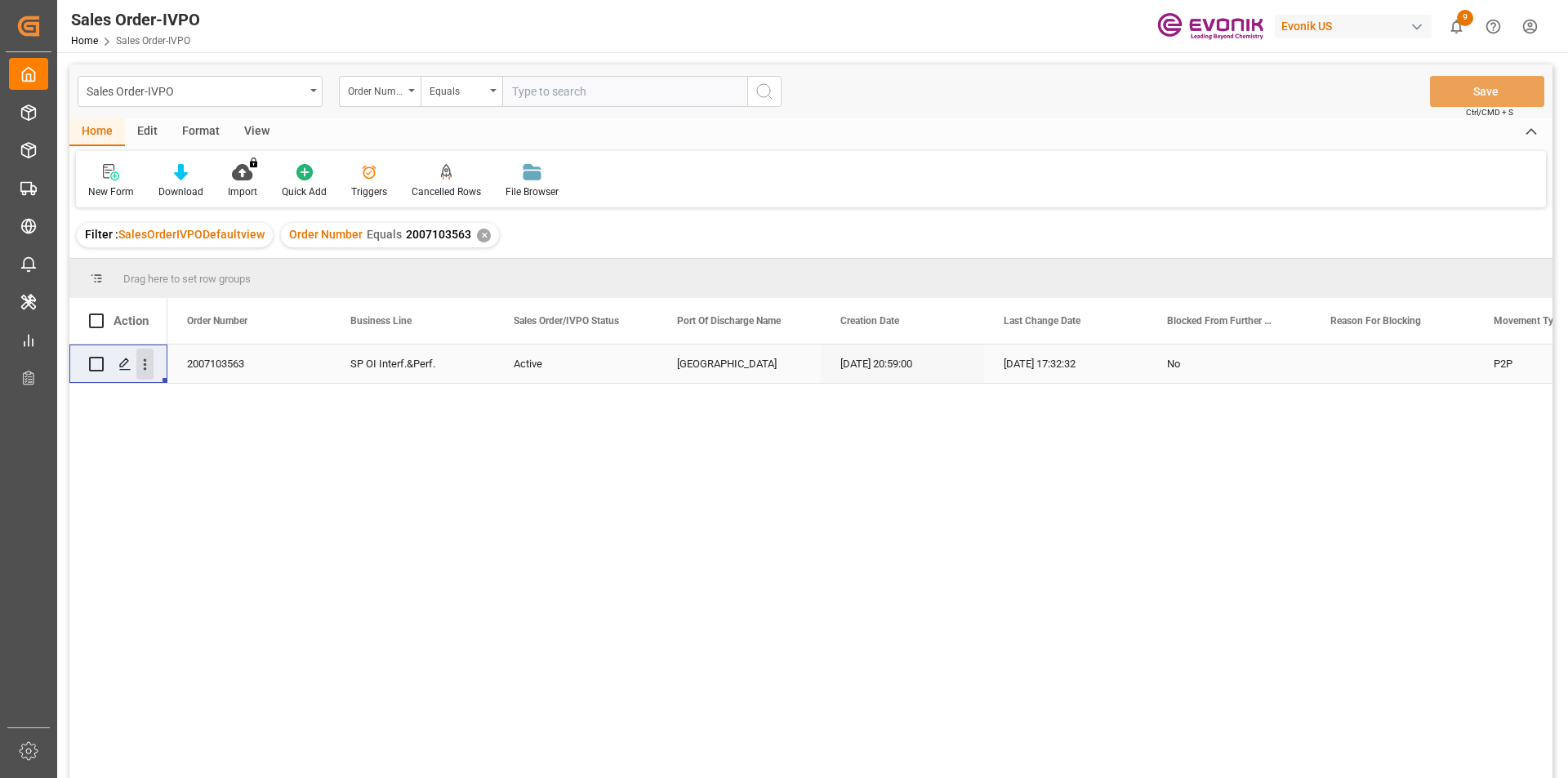
click at [150, 365] on icon "open menu" at bounding box center [145, 364] width 17 height 17
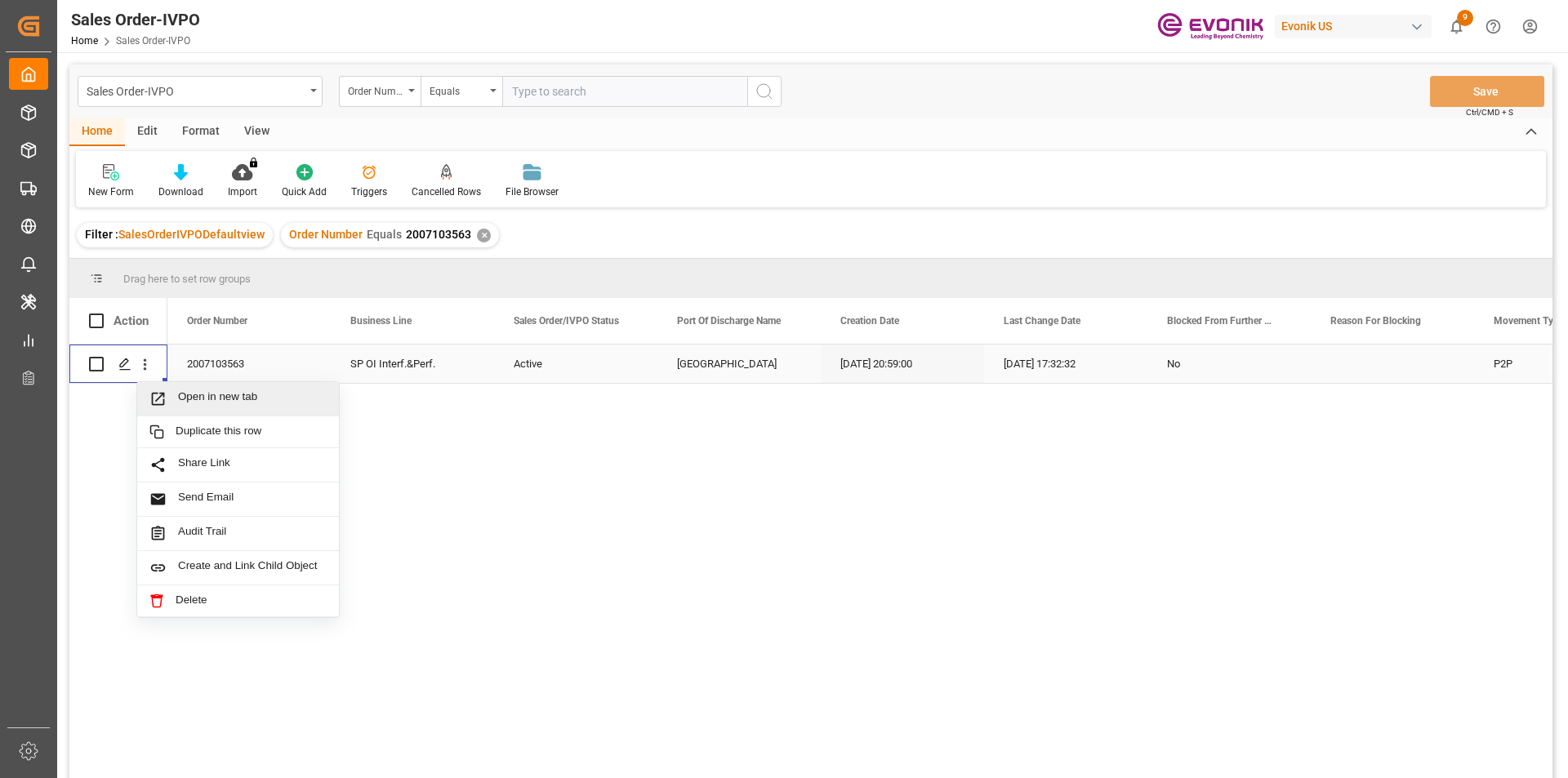
click at [280, 400] on span "Open in new tab" at bounding box center [253, 398] width 149 height 17
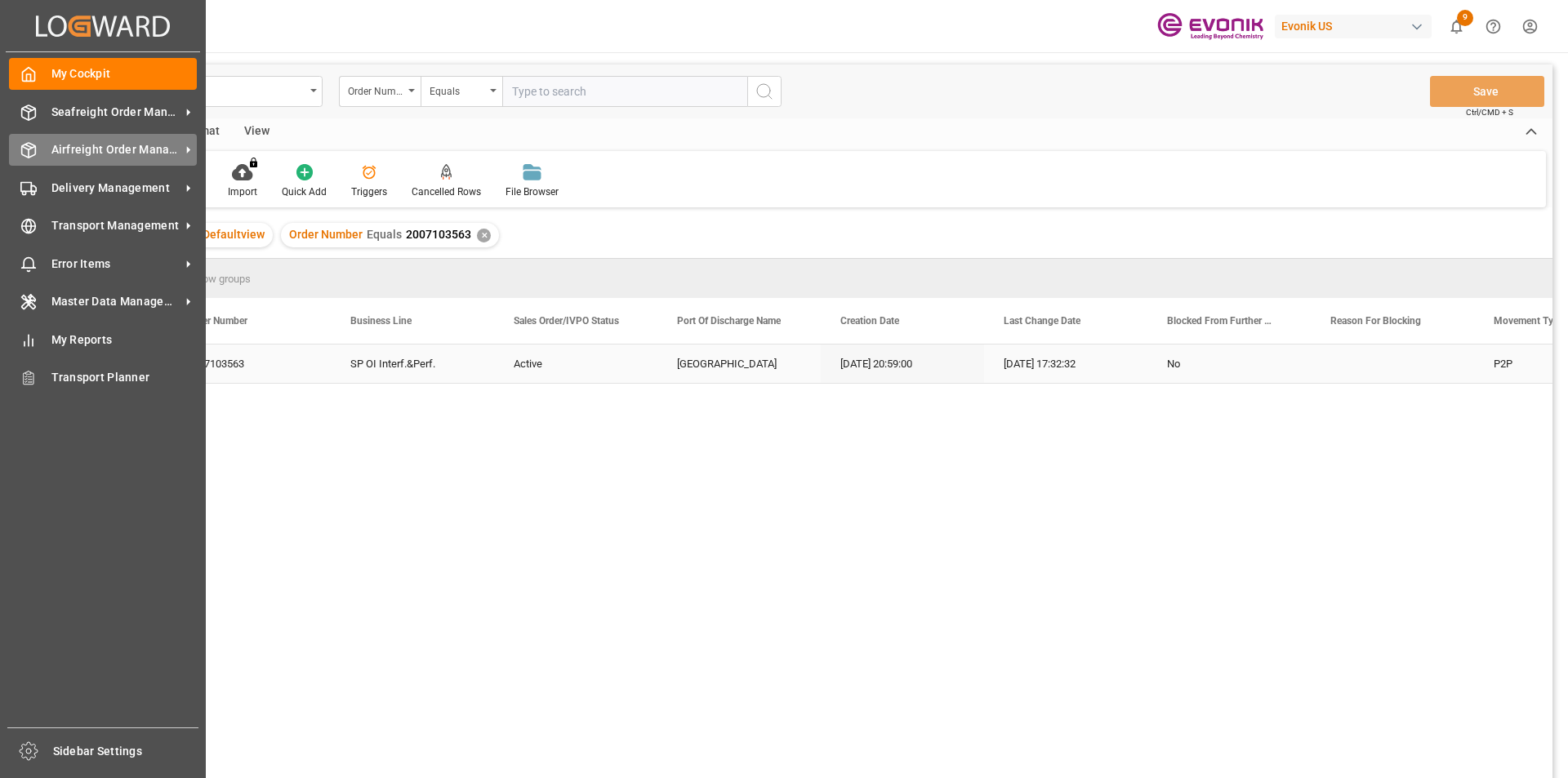
click at [61, 143] on span "Airfreight Order Management" at bounding box center [116, 150] width 129 height 17
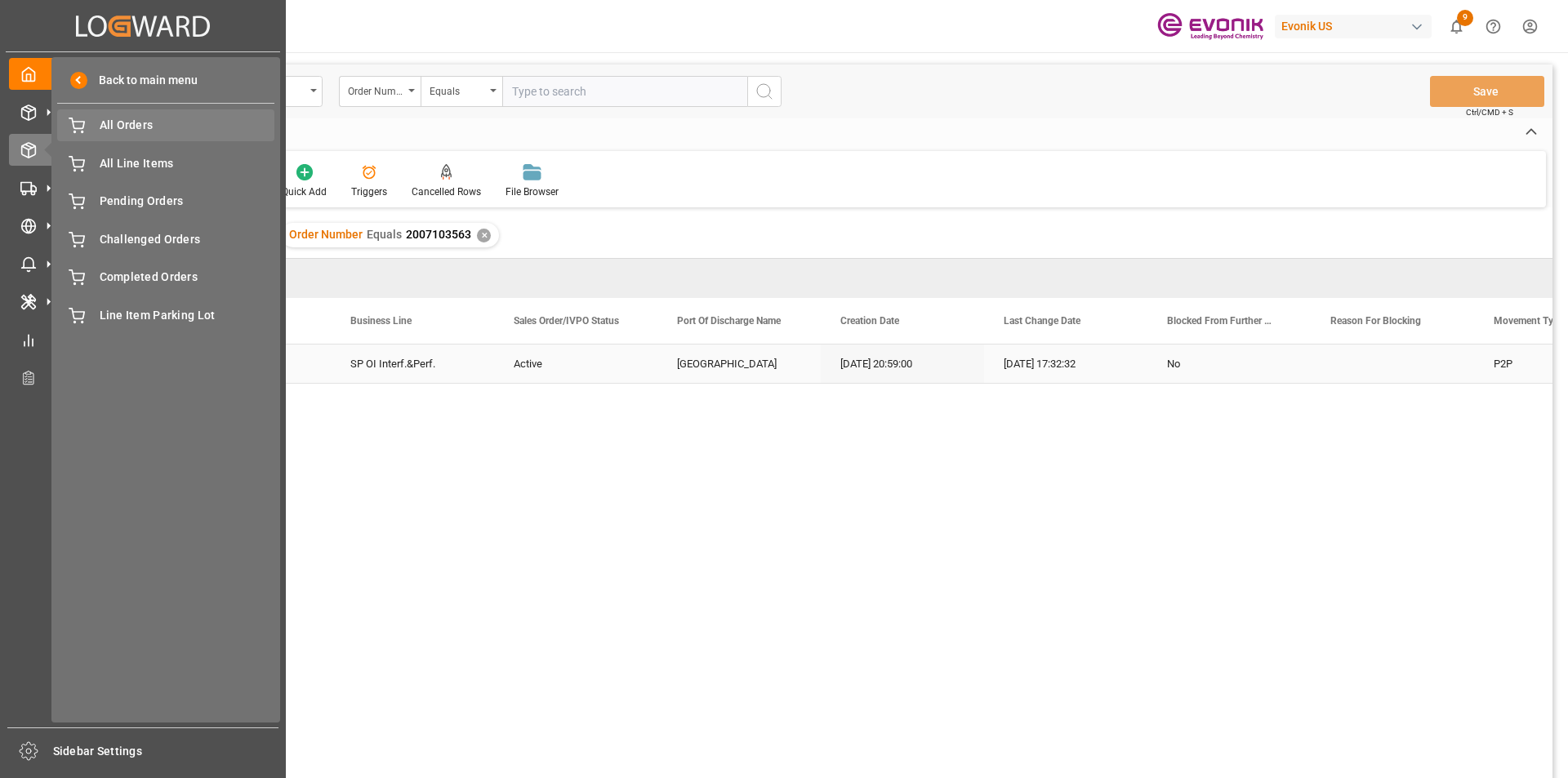
click at [161, 130] on span "All Orders" at bounding box center [187, 125] width 175 height 17
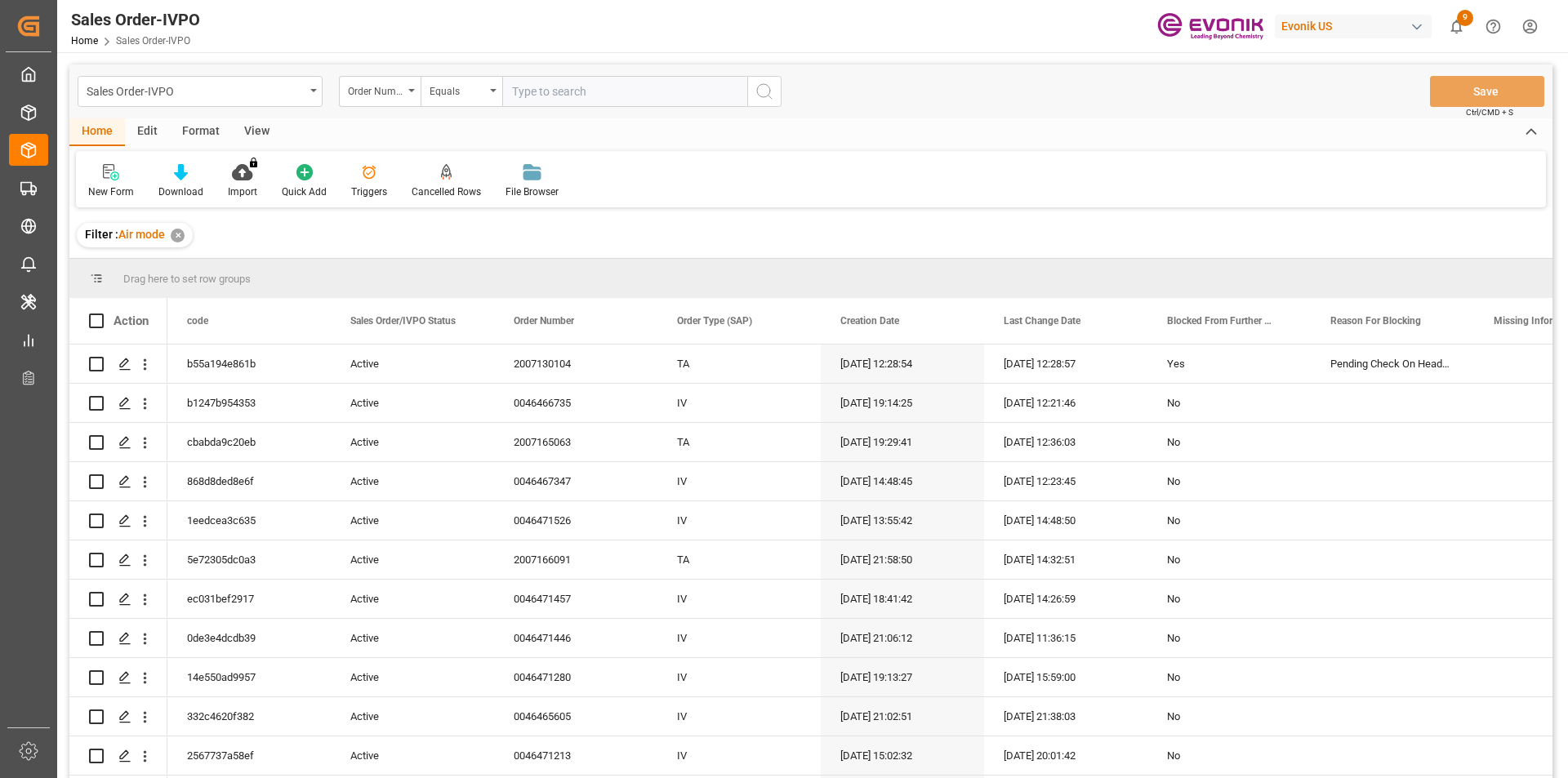
click at [356, 83] on div "Order Number" at bounding box center [376, 89] width 56 height 19
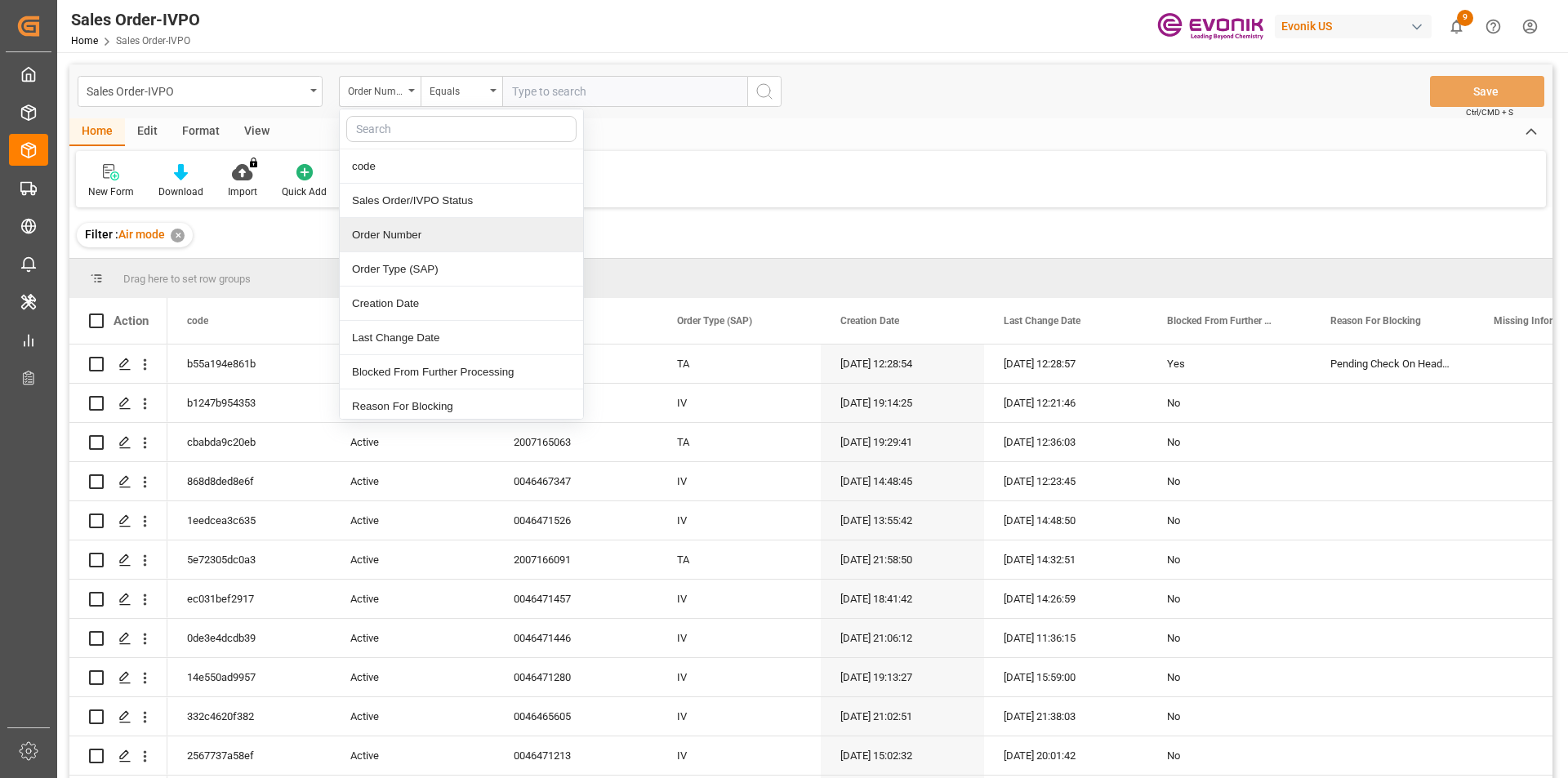
click at [408, 230] on div "Order Number" at bounding box center [462, 235] width 244 height 35
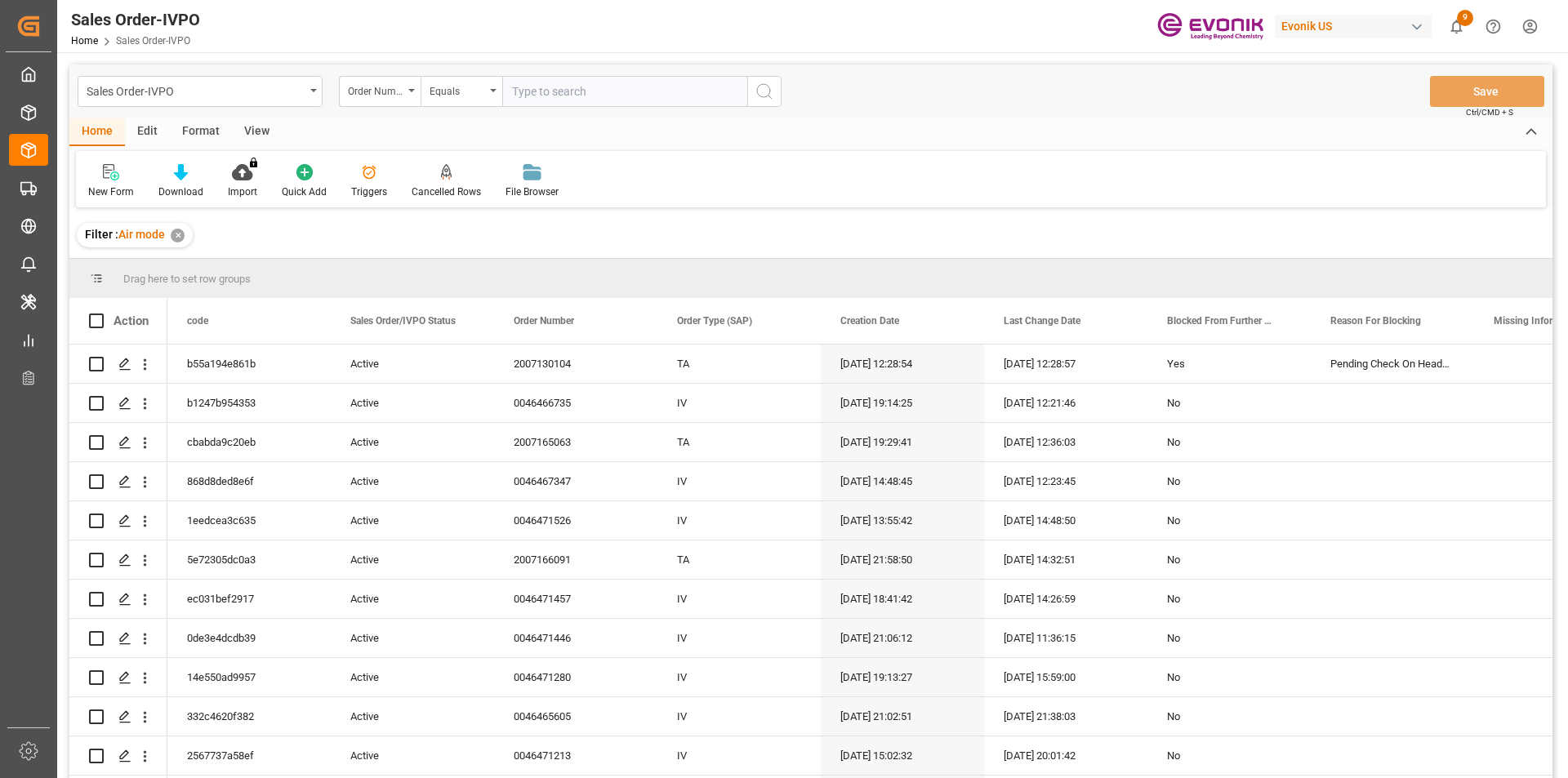
click at [606, 95] on input "text" at bounding box center [624, 91] width 245 height 31
paste input "46465605"
drag, startPoint x: 508, startPoint y: 90, endPoint x: 540, endPoint y: 90, distance: 32.0
click at [511, 90] on input "46465605" at bounding box center [624, 91] width 245 height 31
click at [616, 97] on input "0046465605" at bounding box center [624, 91] width 245 height 31
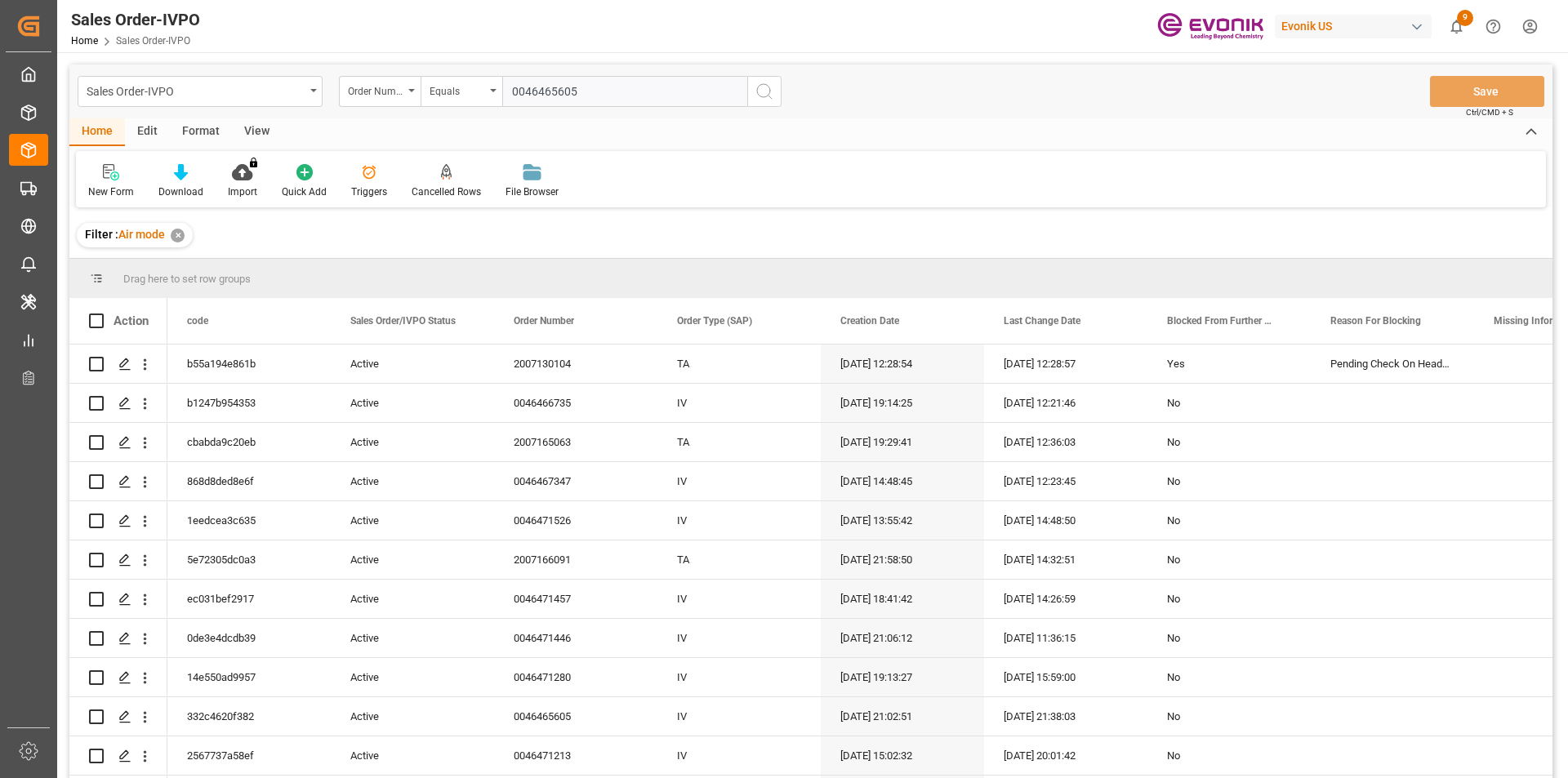
type input "0046465605"
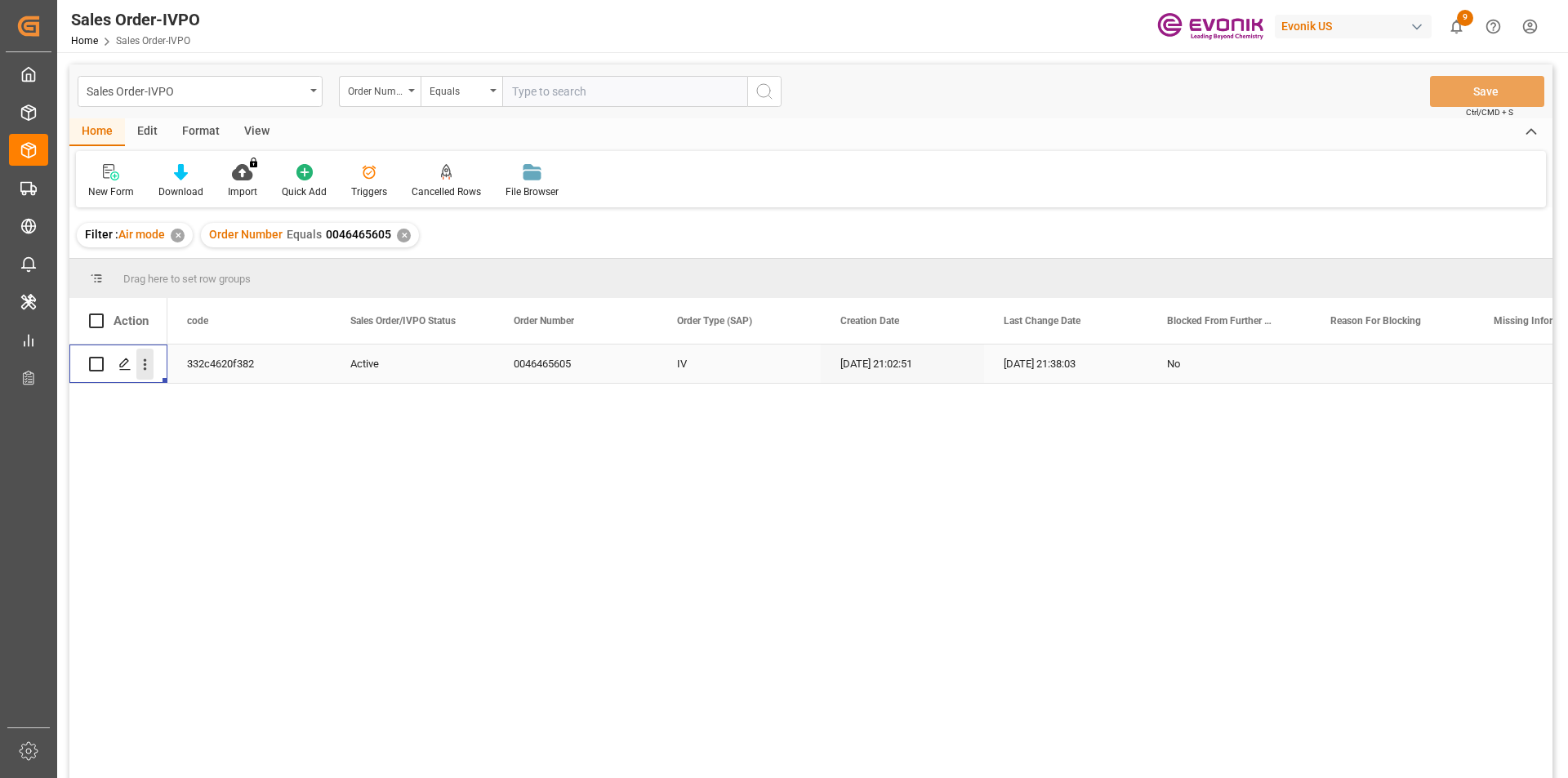
click at [143, 370] on icon "open menu" at bounding box center [145, 364] width 17 height 17
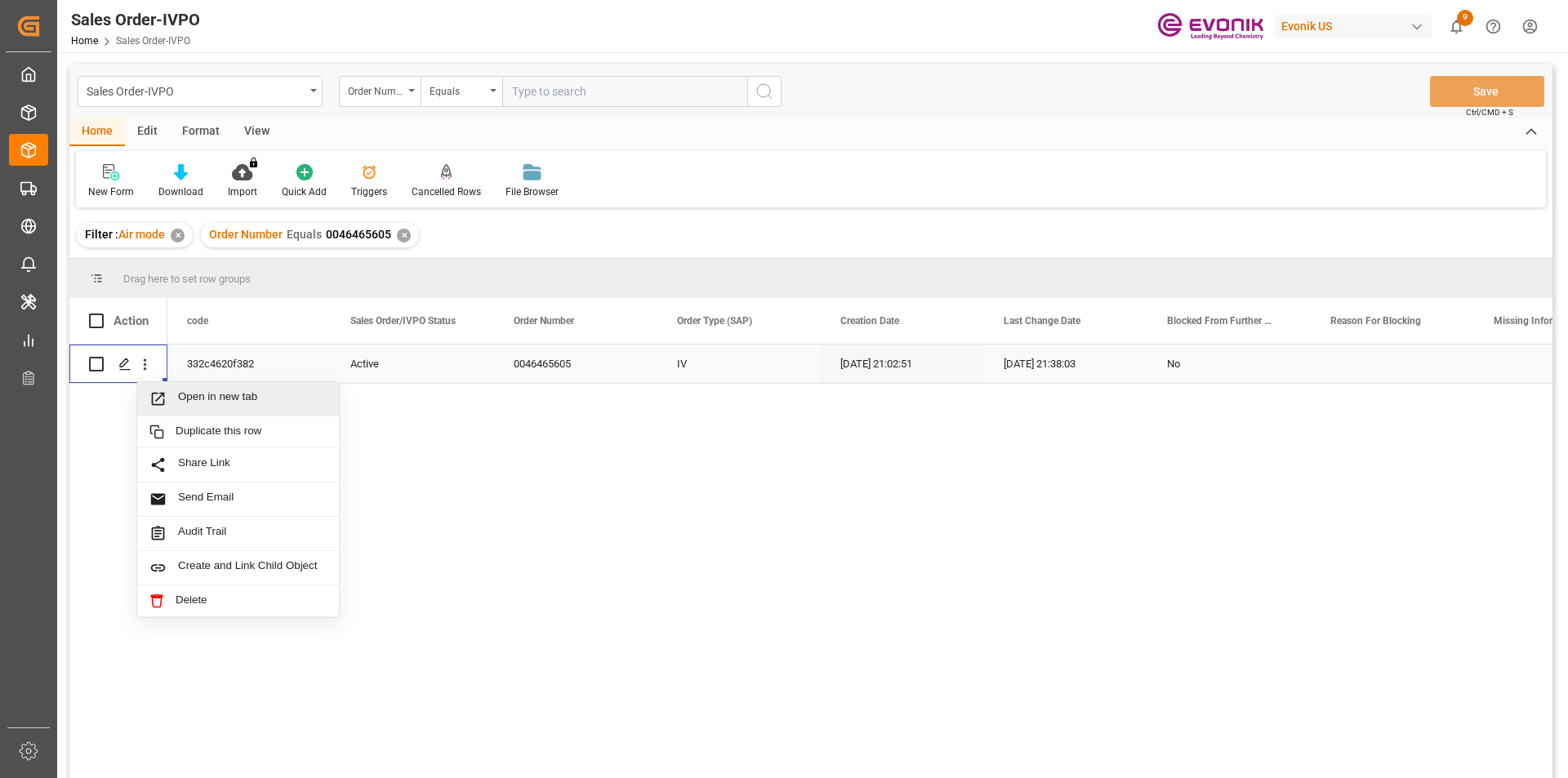
click at [225, 395] on span "Open in new tab" at bounding box center [253, 398] width 149 height 17
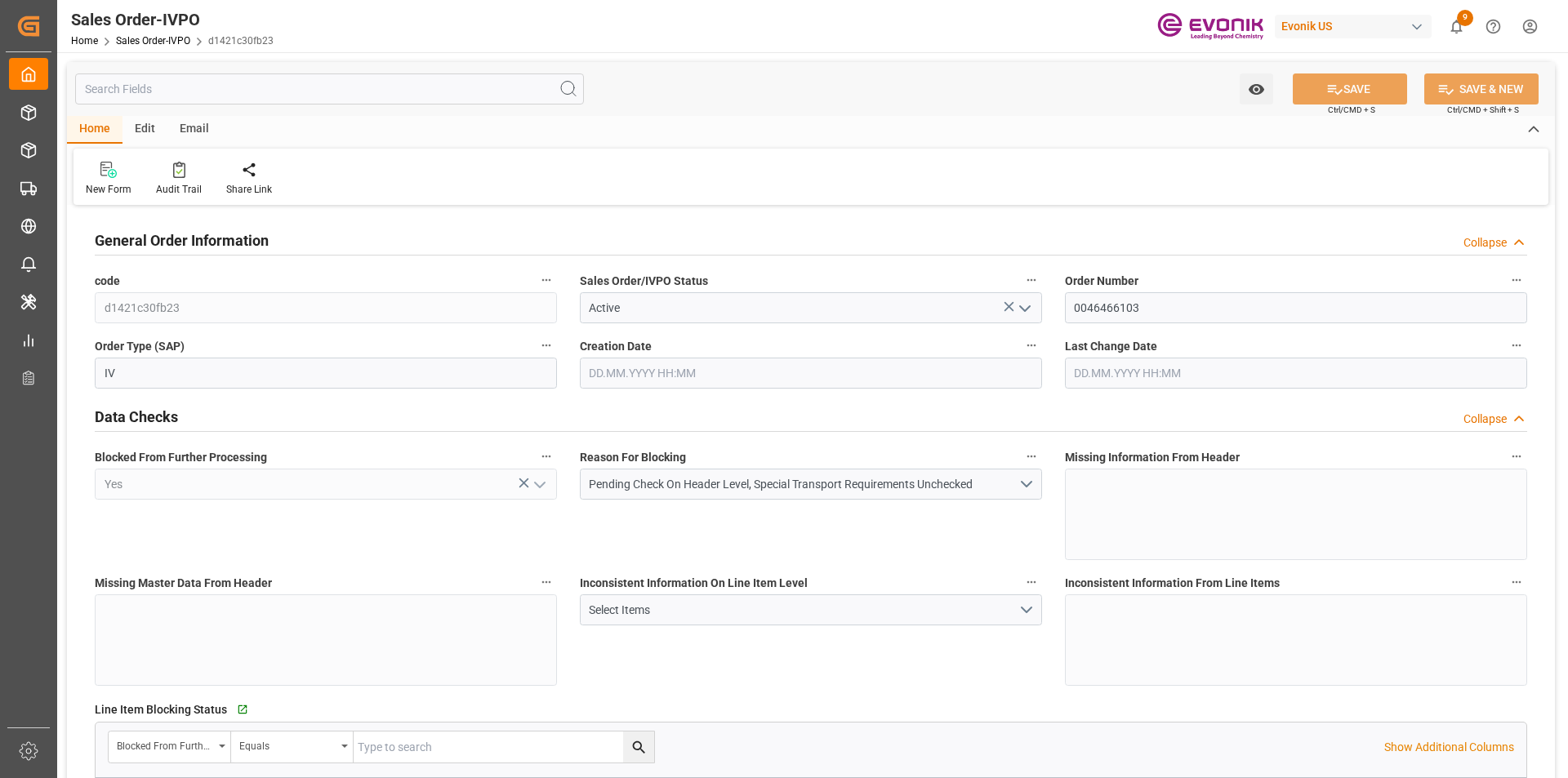
type input "DEHAM"
type input "0"
type input "1"
type input "1059"
type input "[DATE] 19:32"
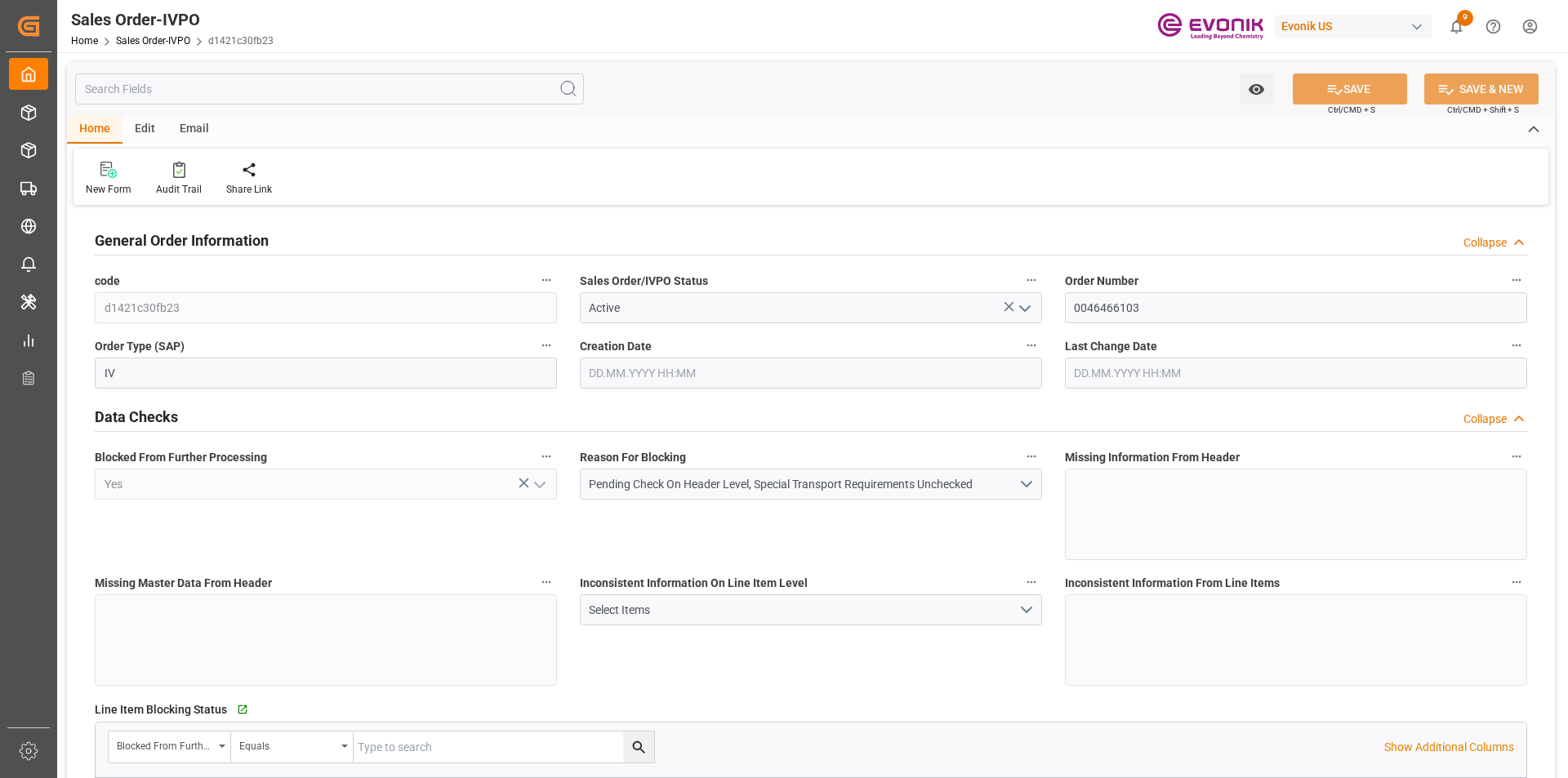
type input "[DATE] 18:53"
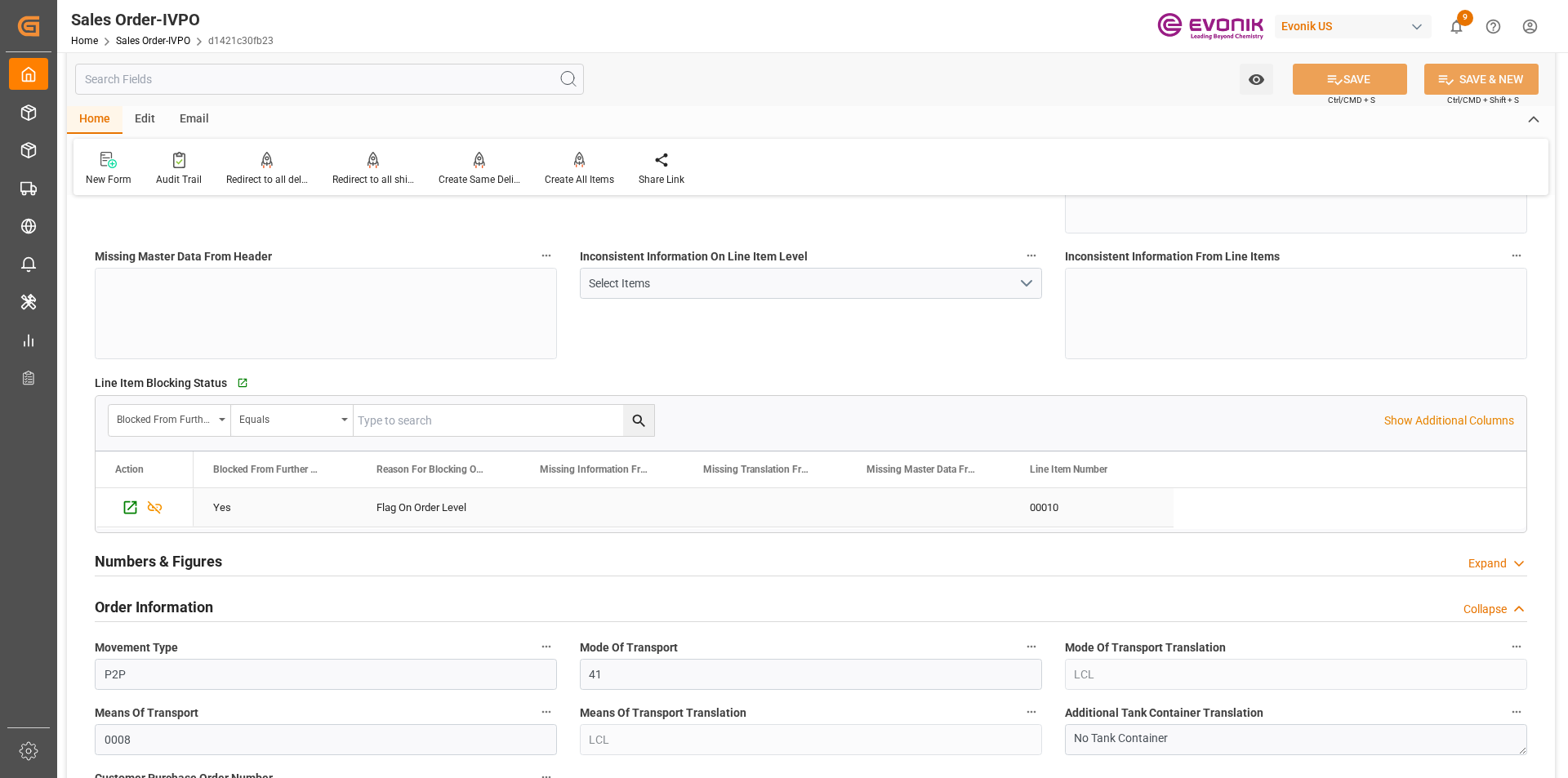
scroll to position [490, 0]
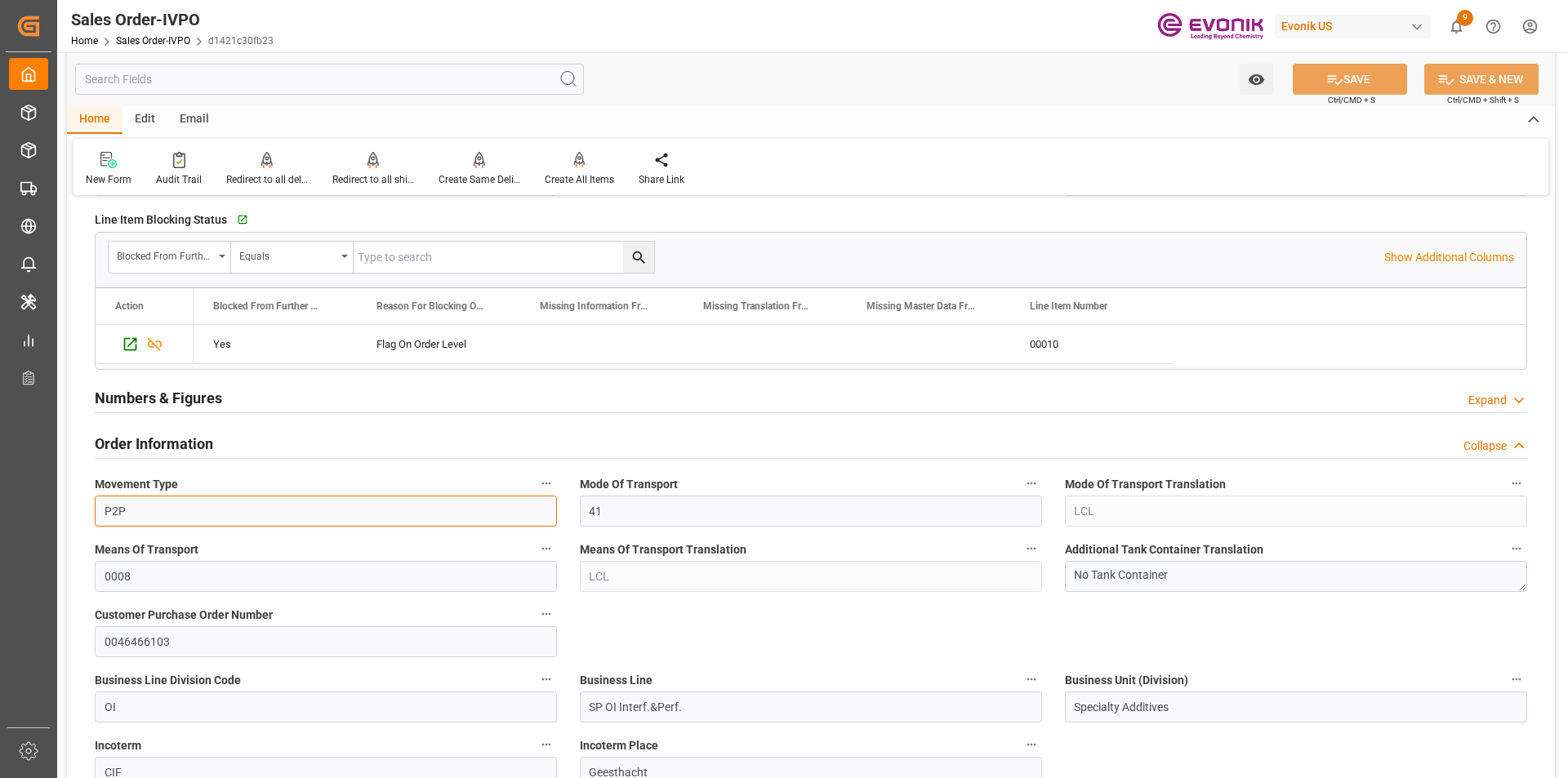
drag, startPoint x: 158, startPoint y: 504, endPoint x: 64, endPoint y: 501, distance: 94.0
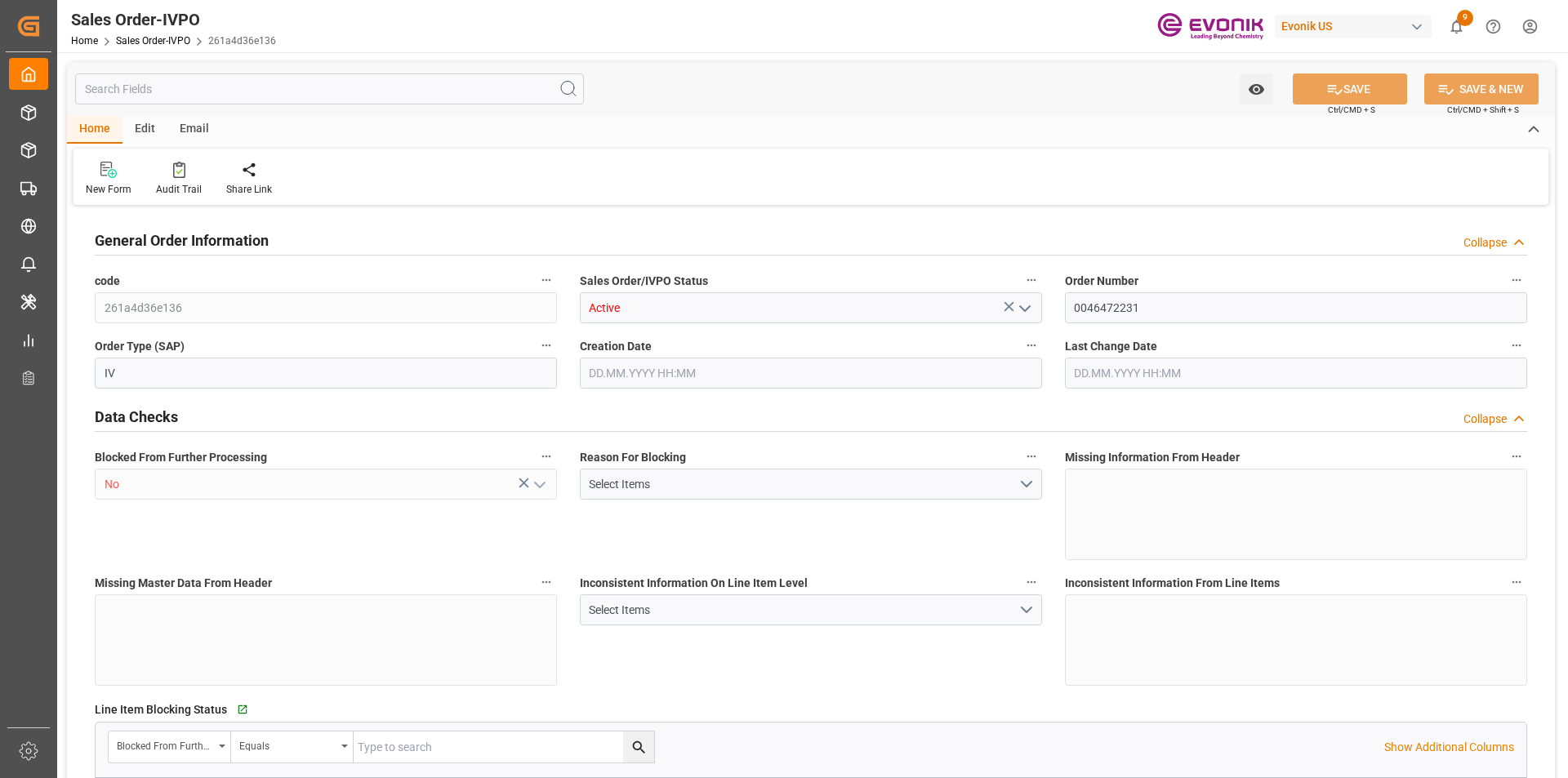
type input "BEANR"
type input "0"
type input "1"
type input "2"
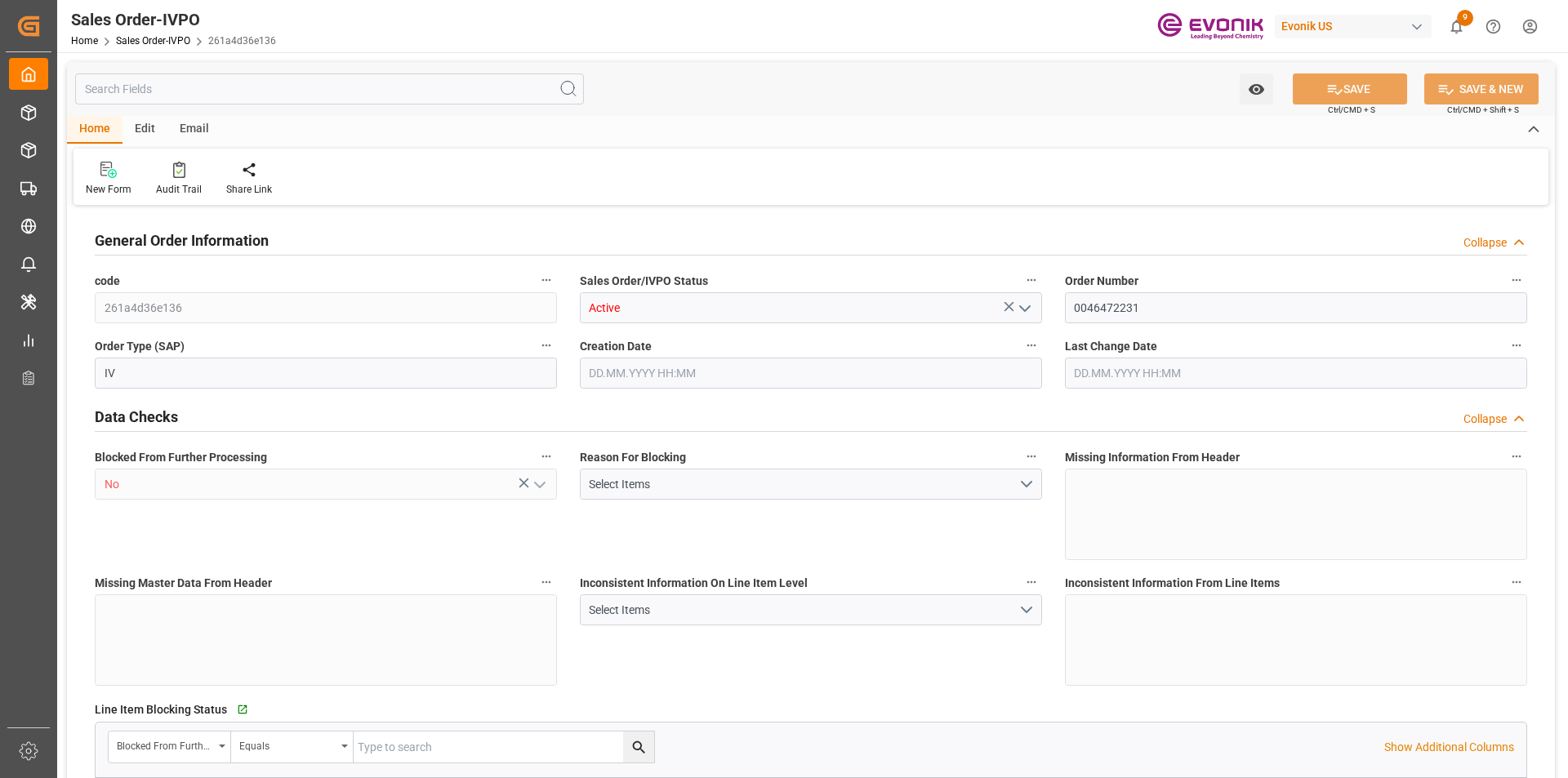
type input "15507.2"
type input "45.5554"
type input "17000"
type input "30"
type input "08.09.2025 14:06"
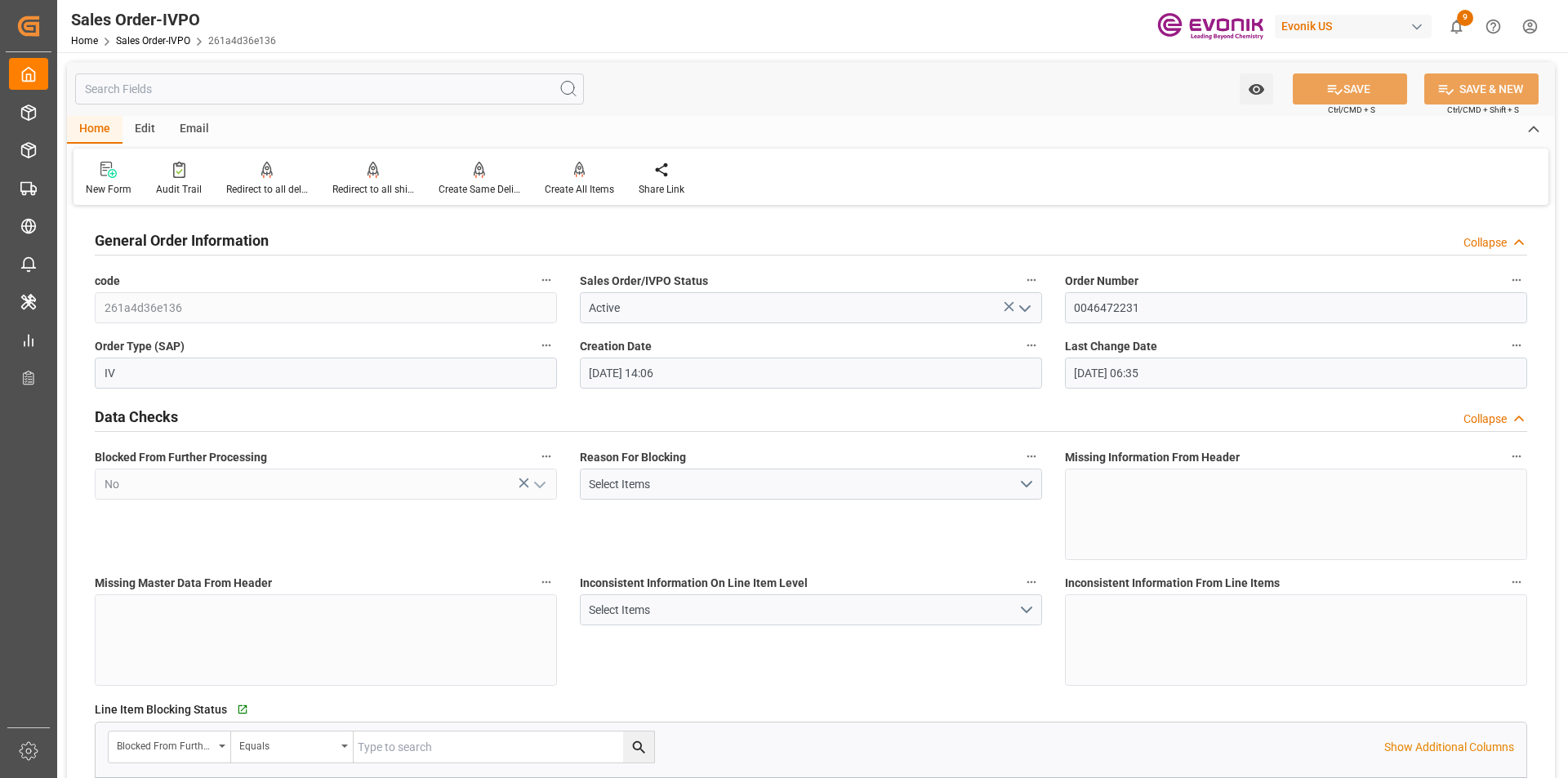
type input "09.09.2025 06:35"
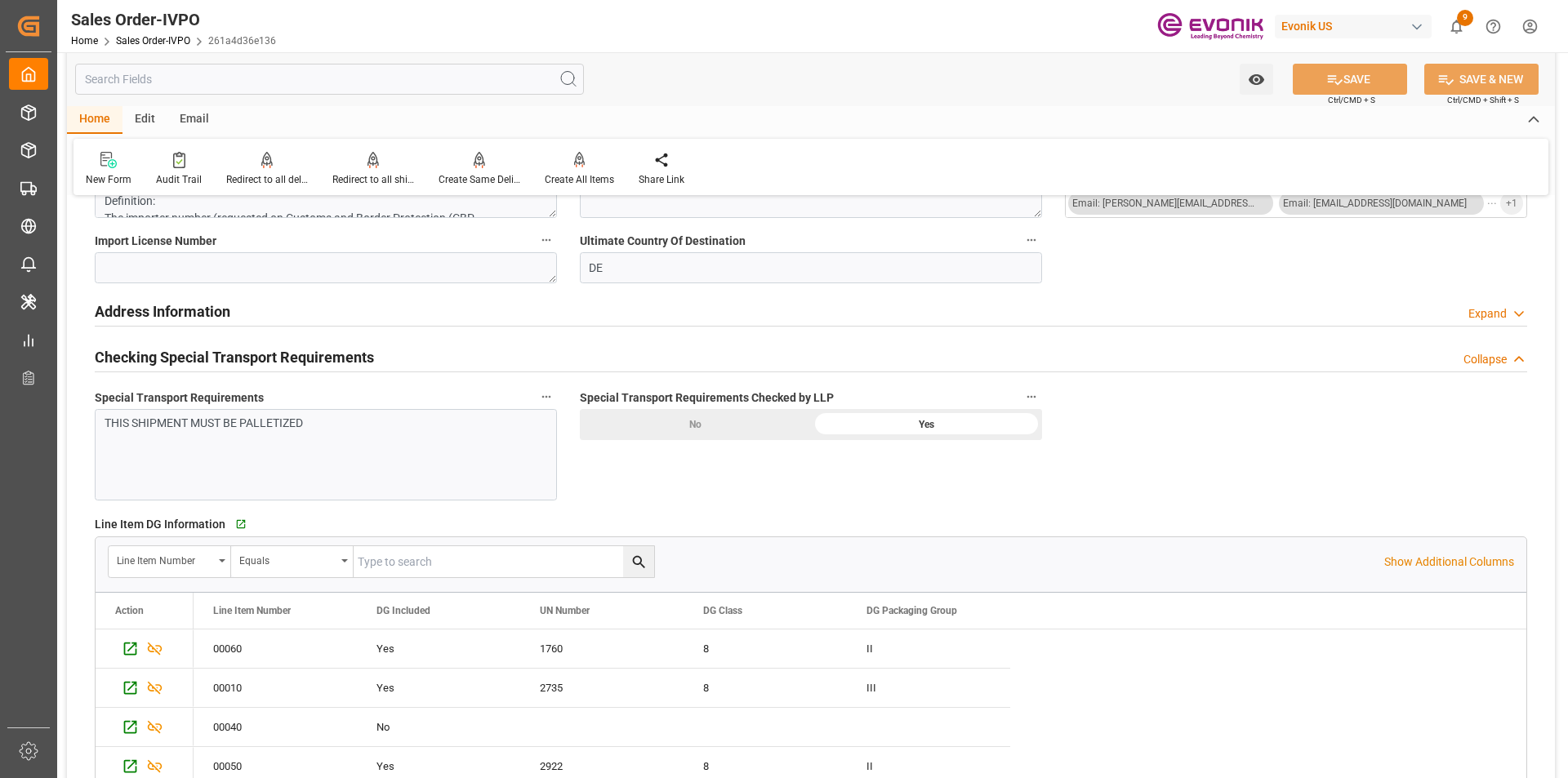
scroll to position [1878, 0]
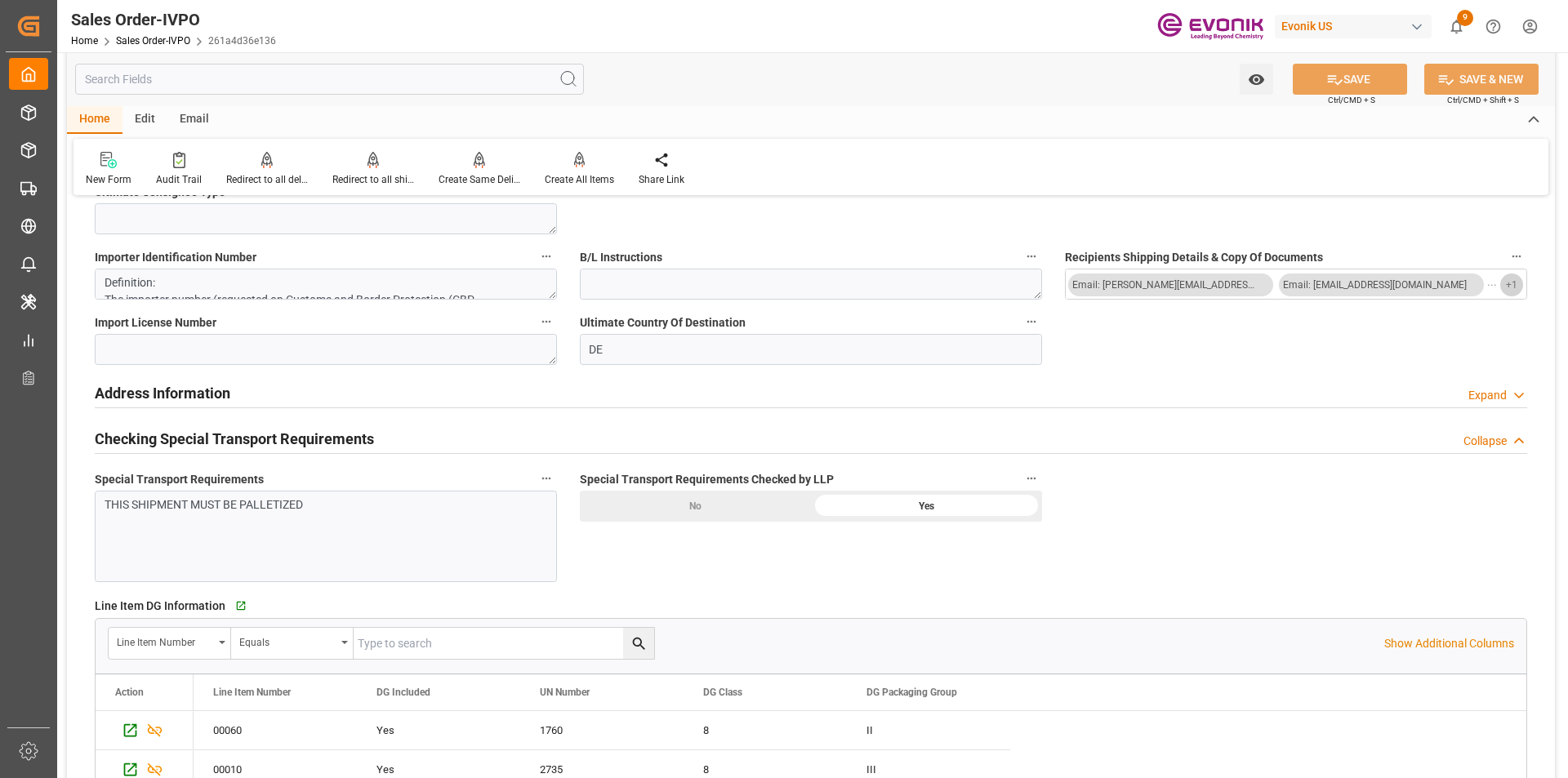
click at [1518, 285] on button "+ 1" at bounding box center [1512, 284] width 23 height 23
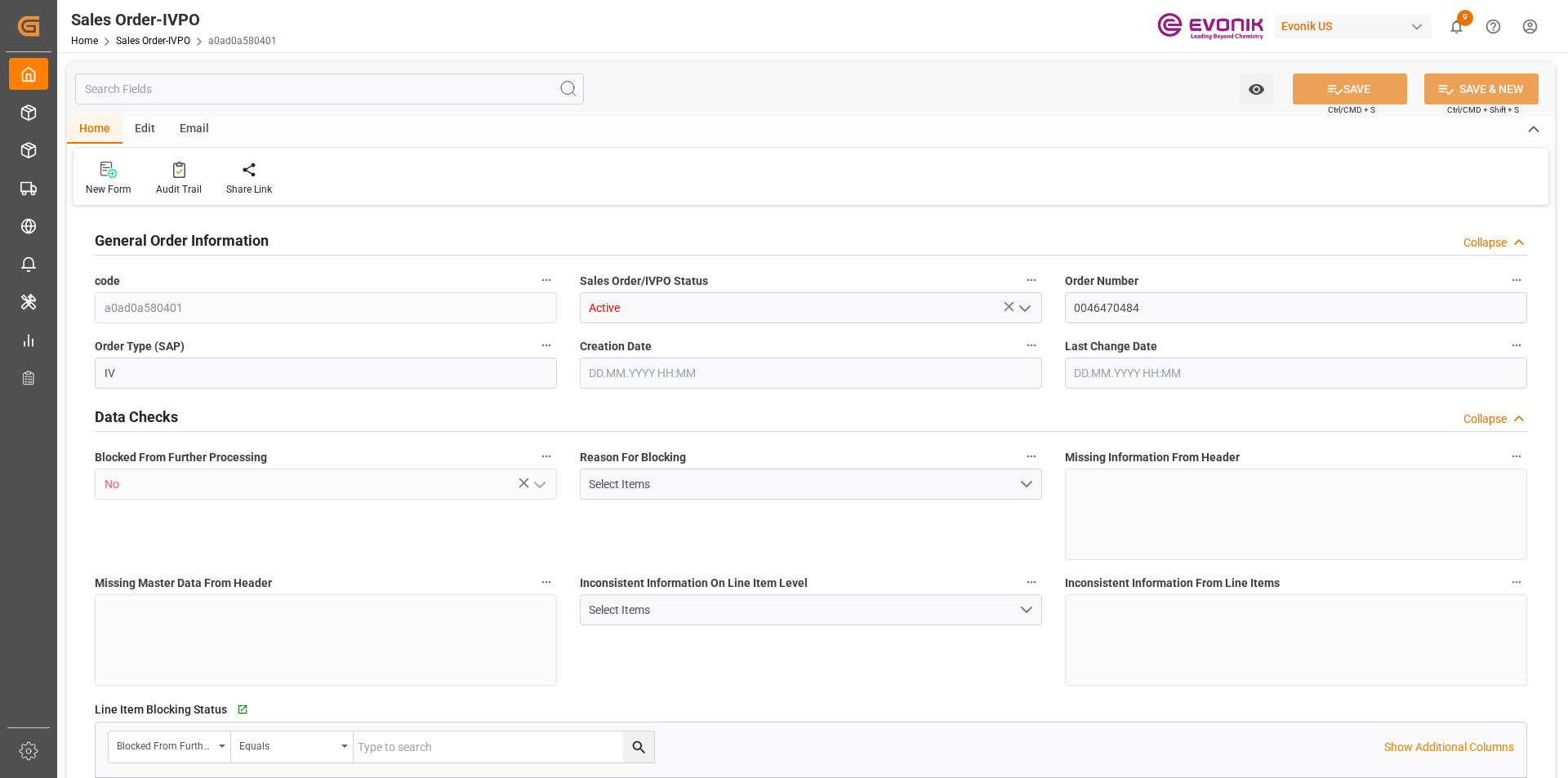
type input "BEANR"
type input "0"
type input "1"
type input "2"
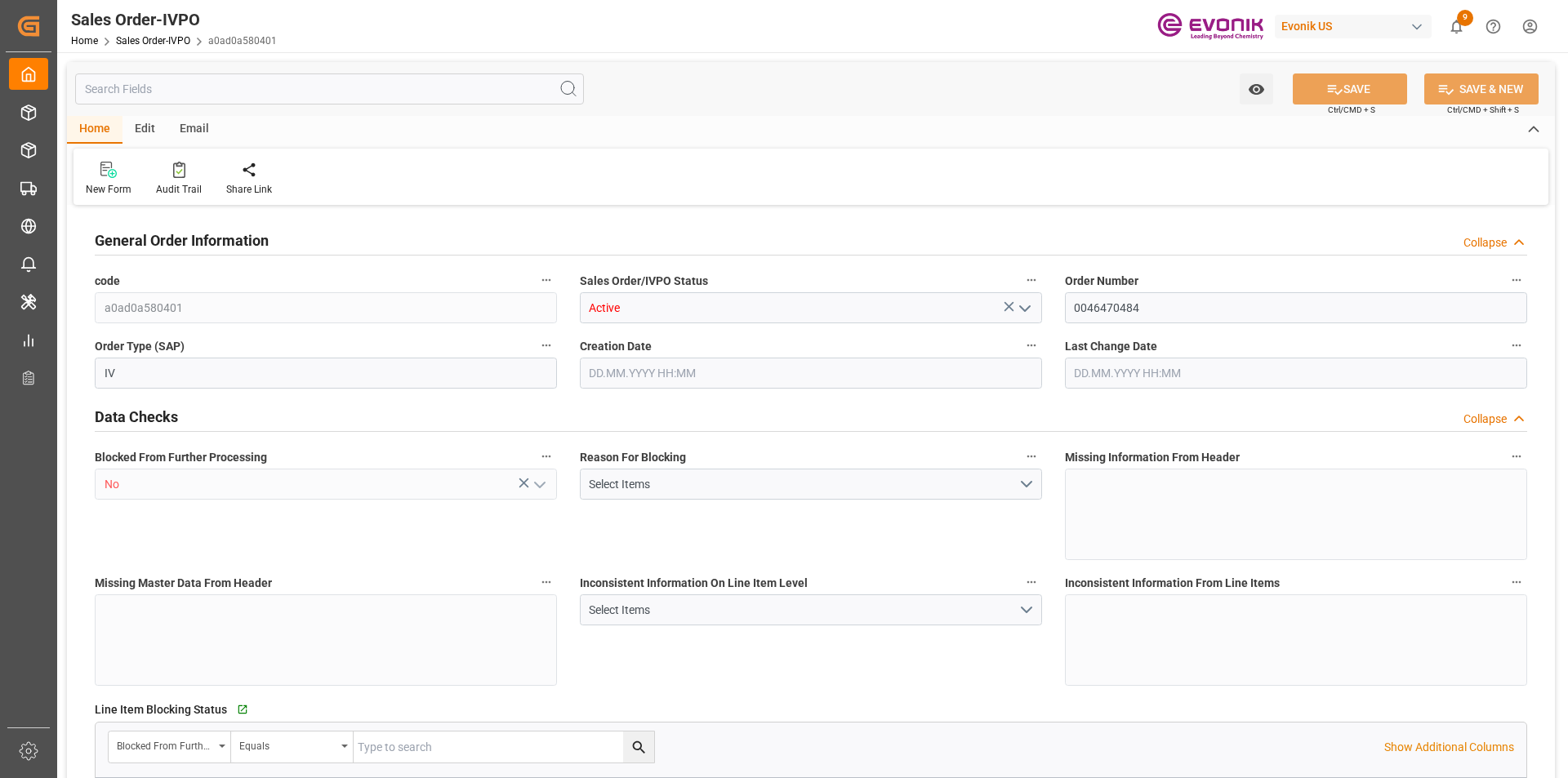
type input "15633.7"
type input "45.0128"
type input "17000"
type input "30"
type input "[DATE] 17:16"
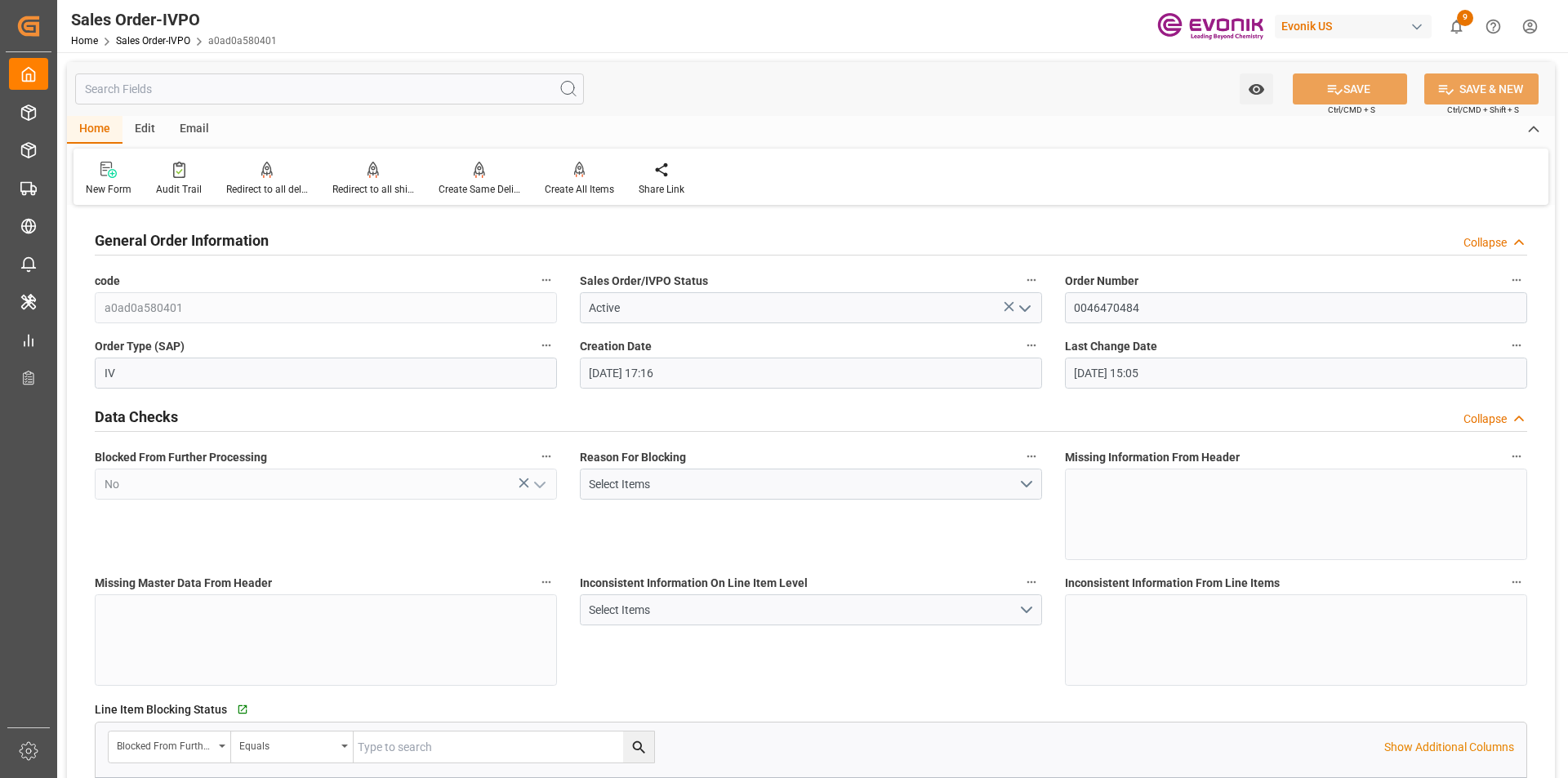
type input "[DATE] 15:05"
click at [1024, 486] on button "Select Items" at bounding box center [811, 484] width 462 height 31
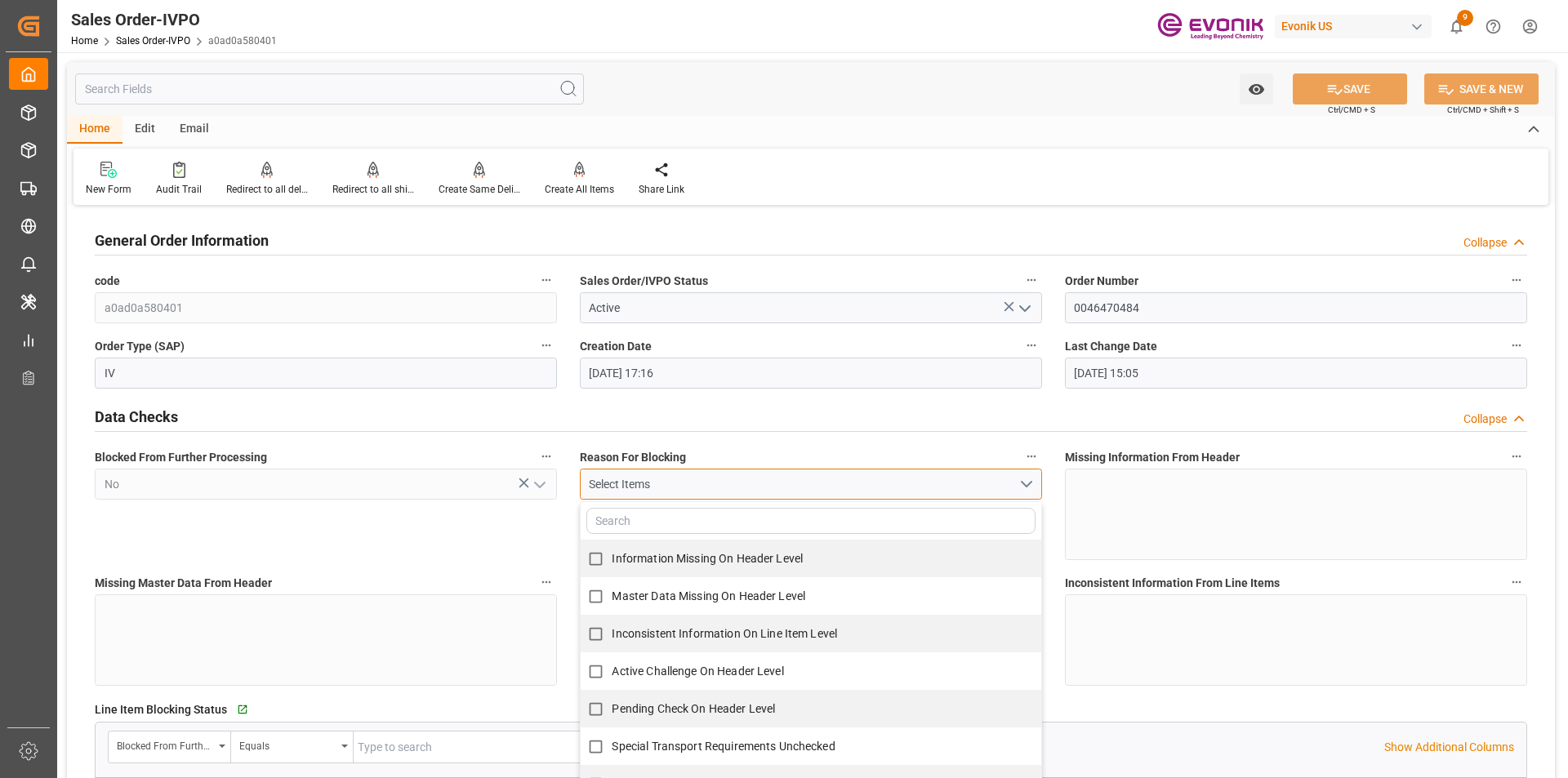
click at [1024, 486] on button "Select Items" at bounding box center [811, 484] width 462 height 31
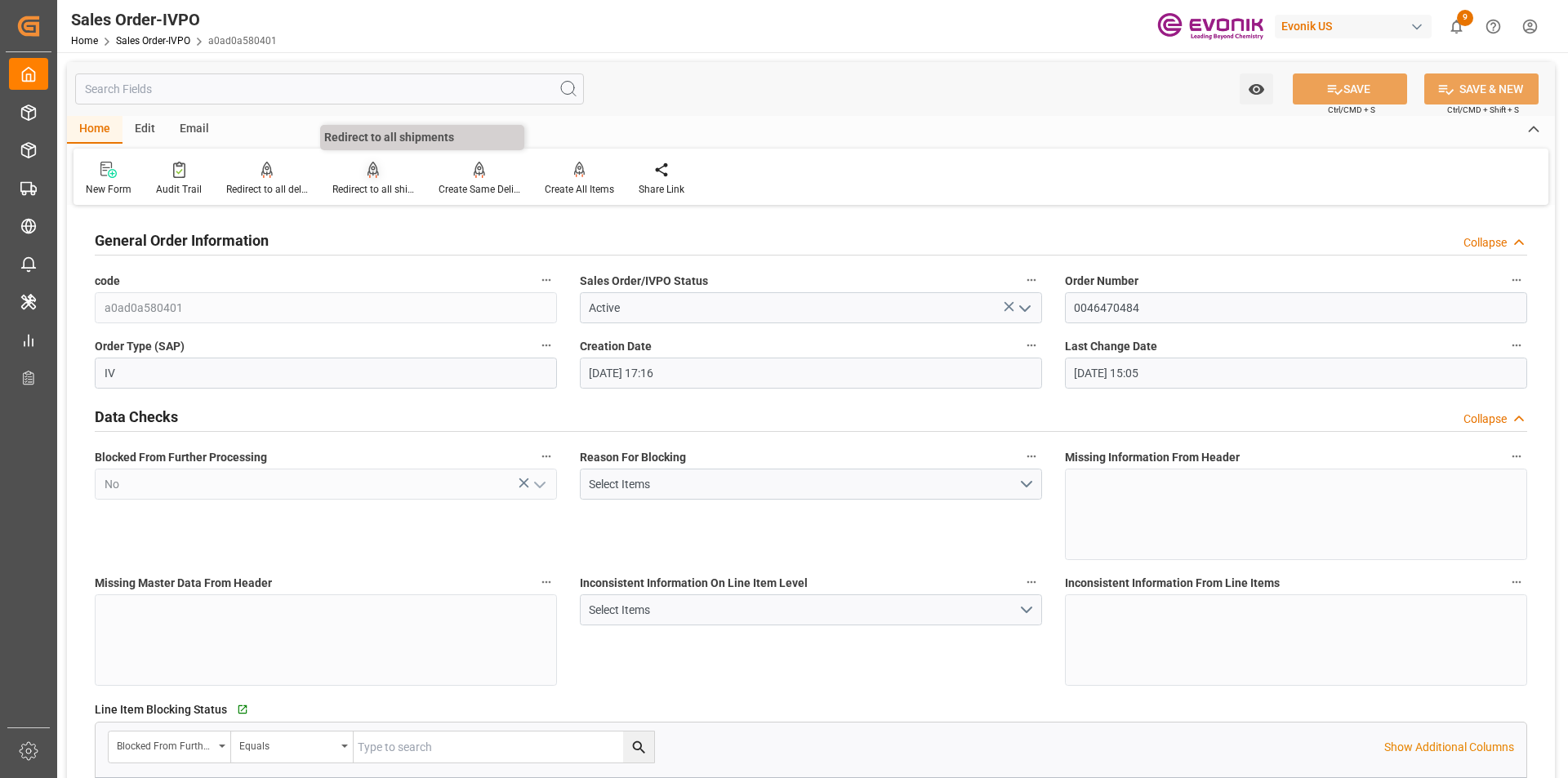
click at [387, 187] on div "Redirect to all shipments" at bounding box center [373, 189] width 81 height 15
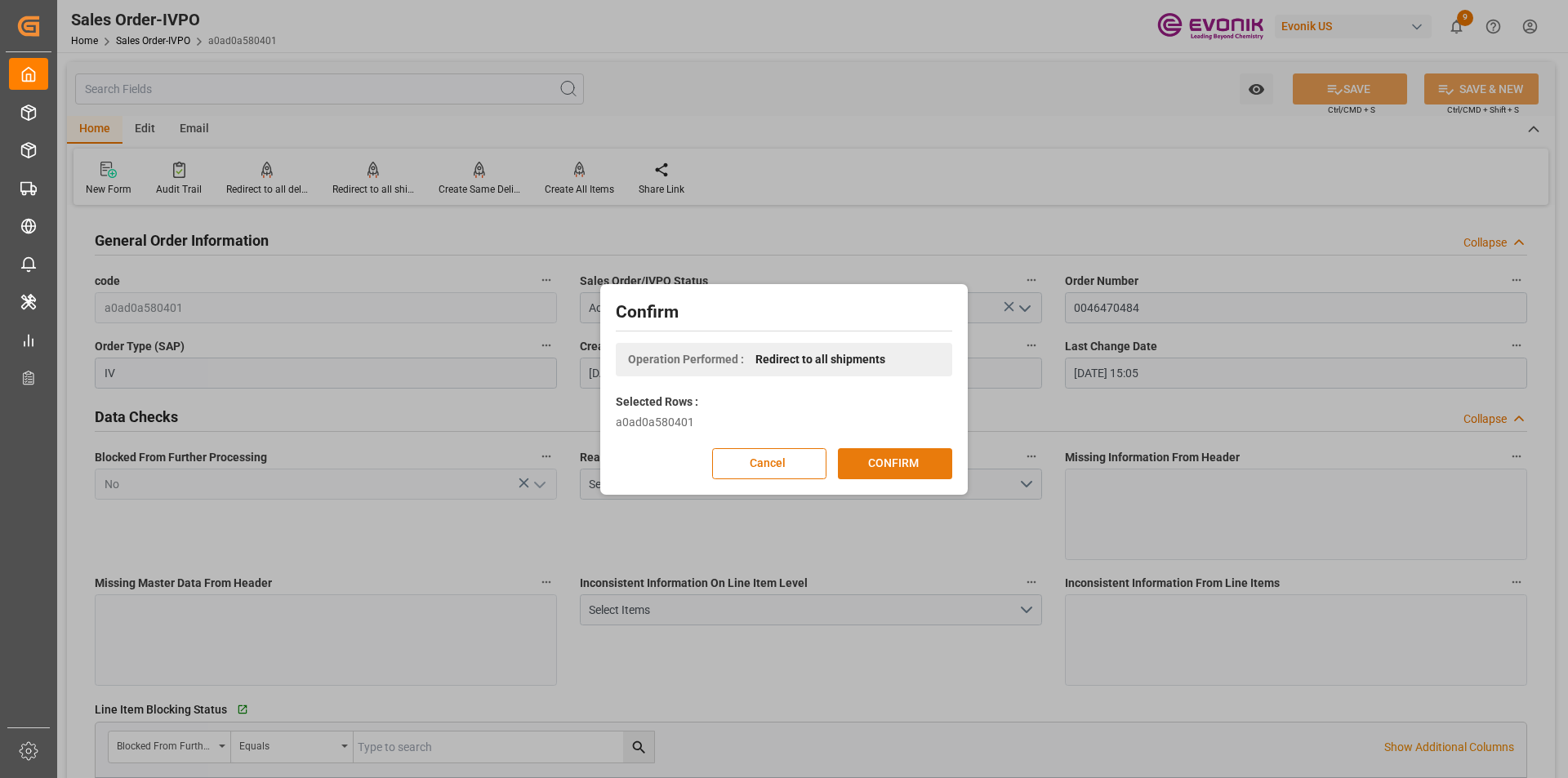
click at [892, 469] on button "CONFIRM" at bounding box center [895, 463] width 114 height 31
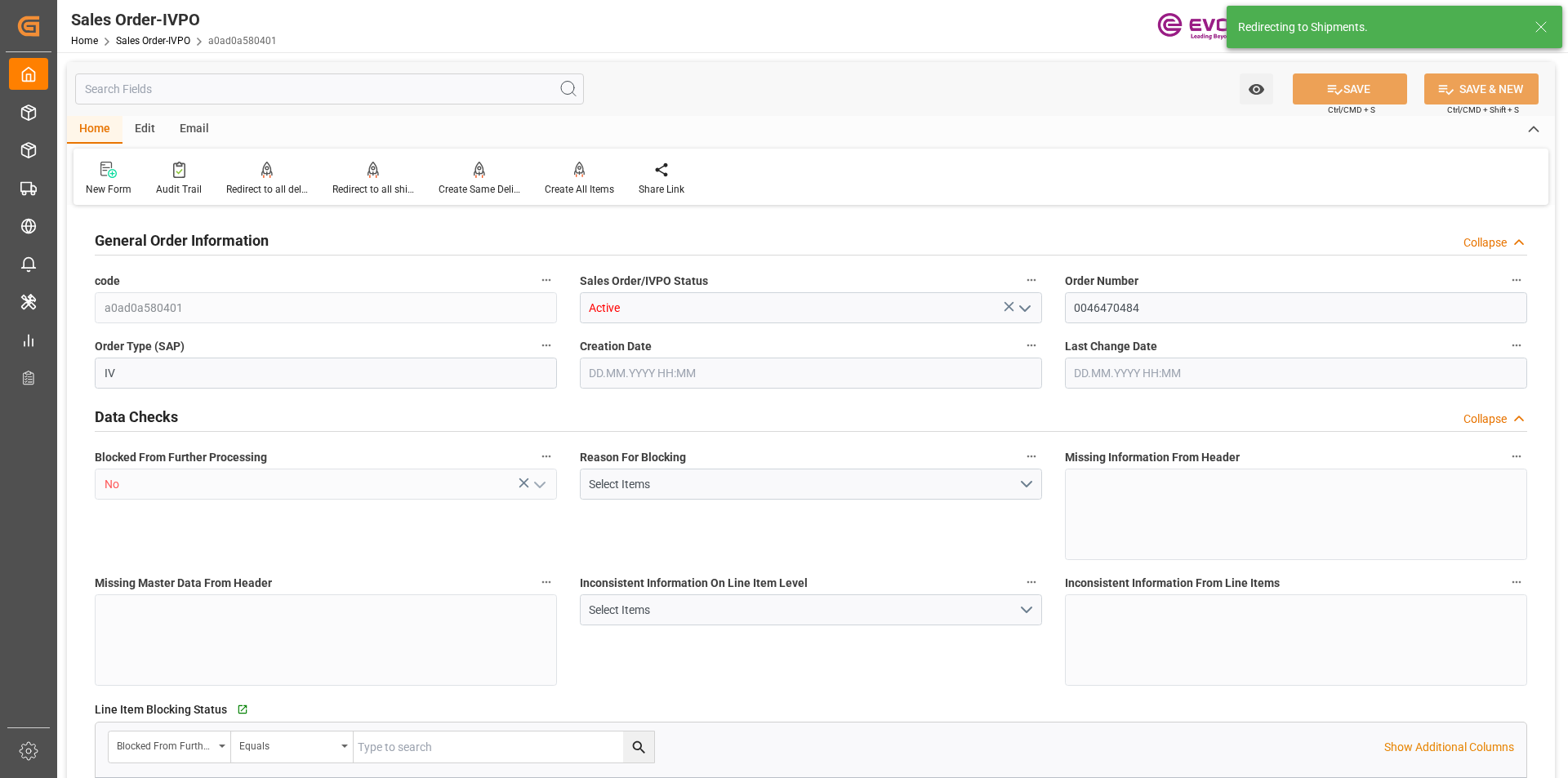
type input "BEANR"
type input "0"
type input "1"
type input "2"
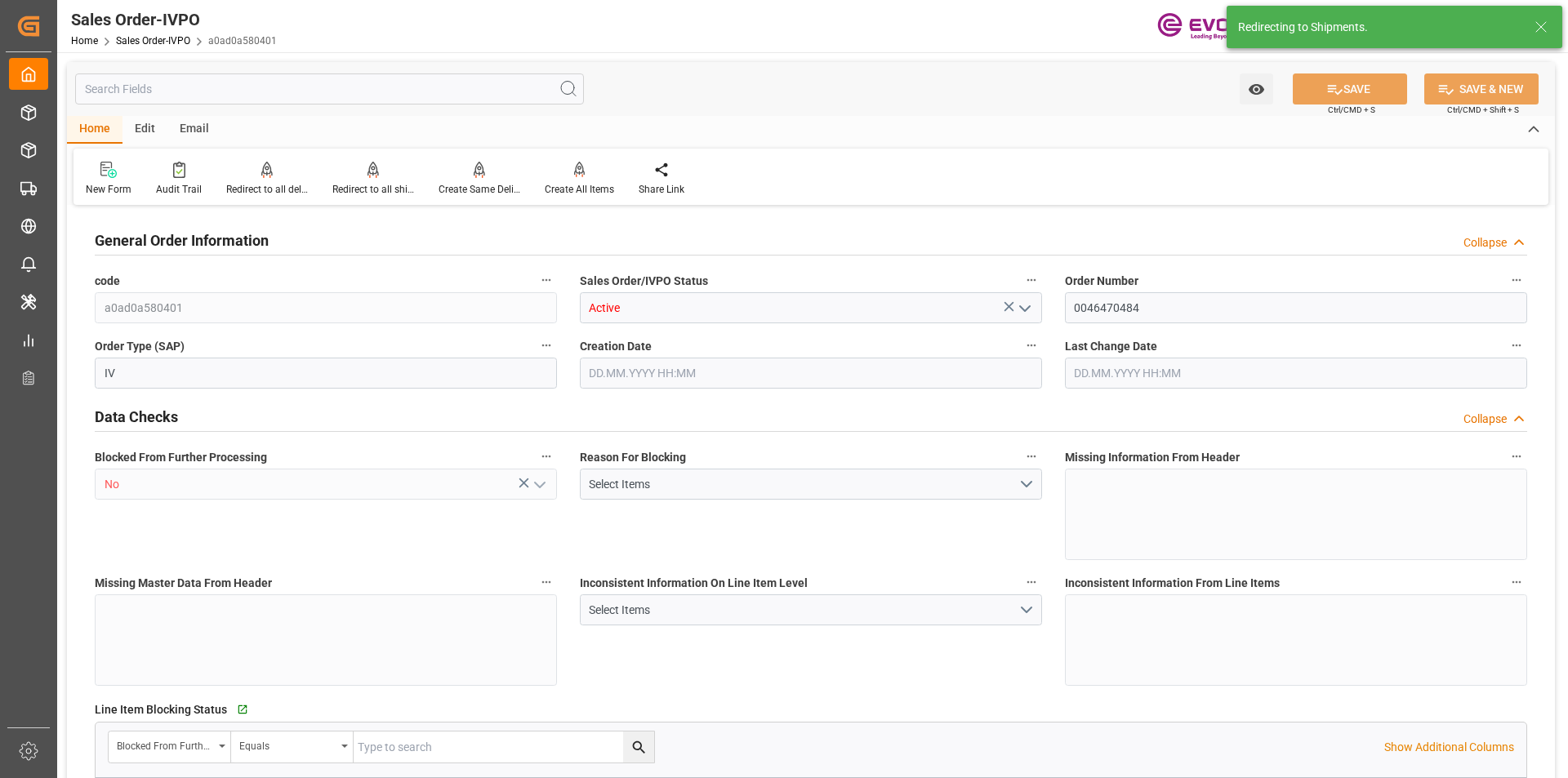
type input "15633.7"
type input "45.0128"
type input "17000"
type input "30"
type input "[DATE] 17:16"
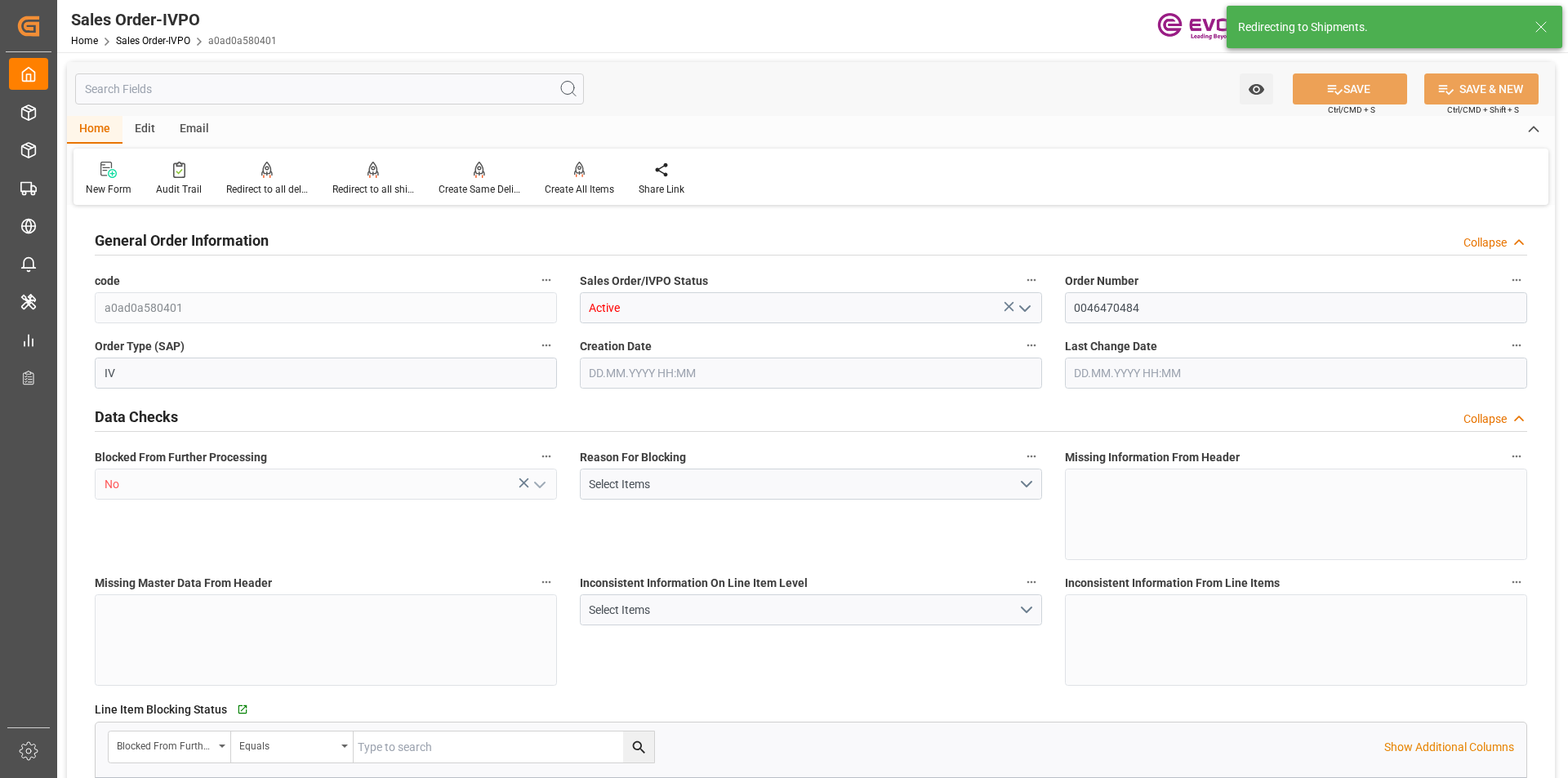
type input "[DATE] 15:05"
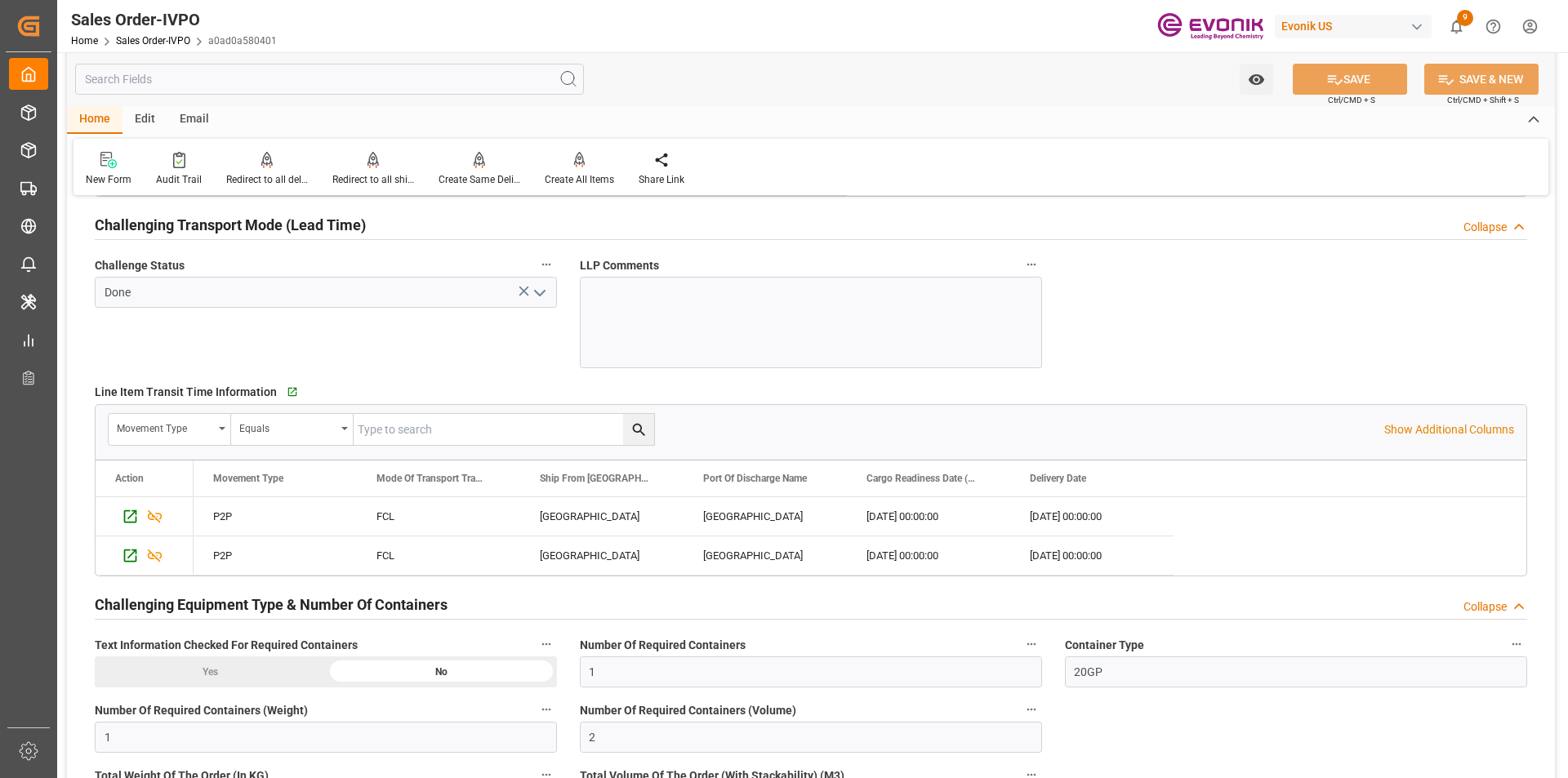
scroll to position [2858, 0]
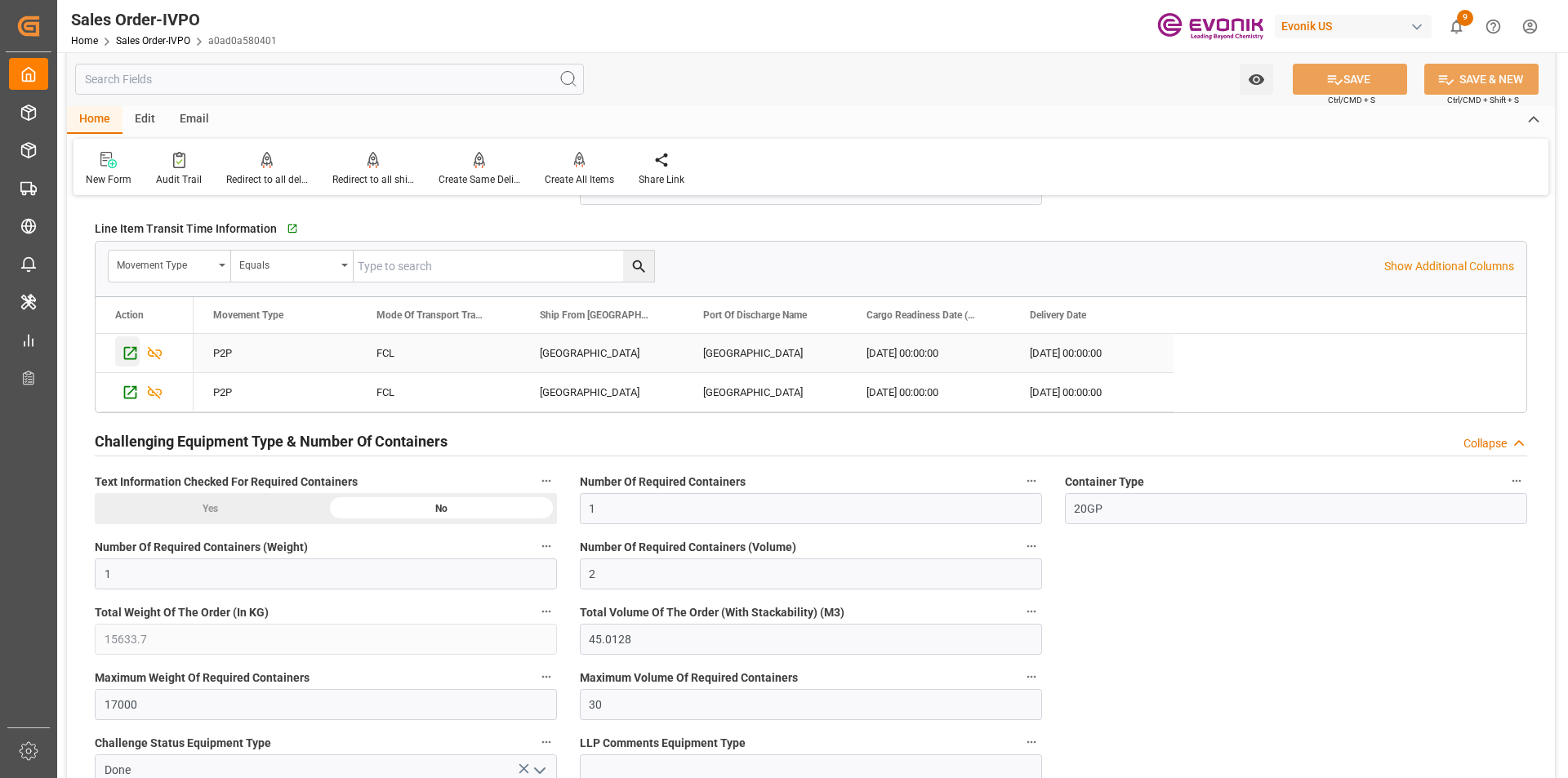
click at [130, 358] on icon "Press SPACE to select this row." at bounding box center [130, 353] width 17 height 17
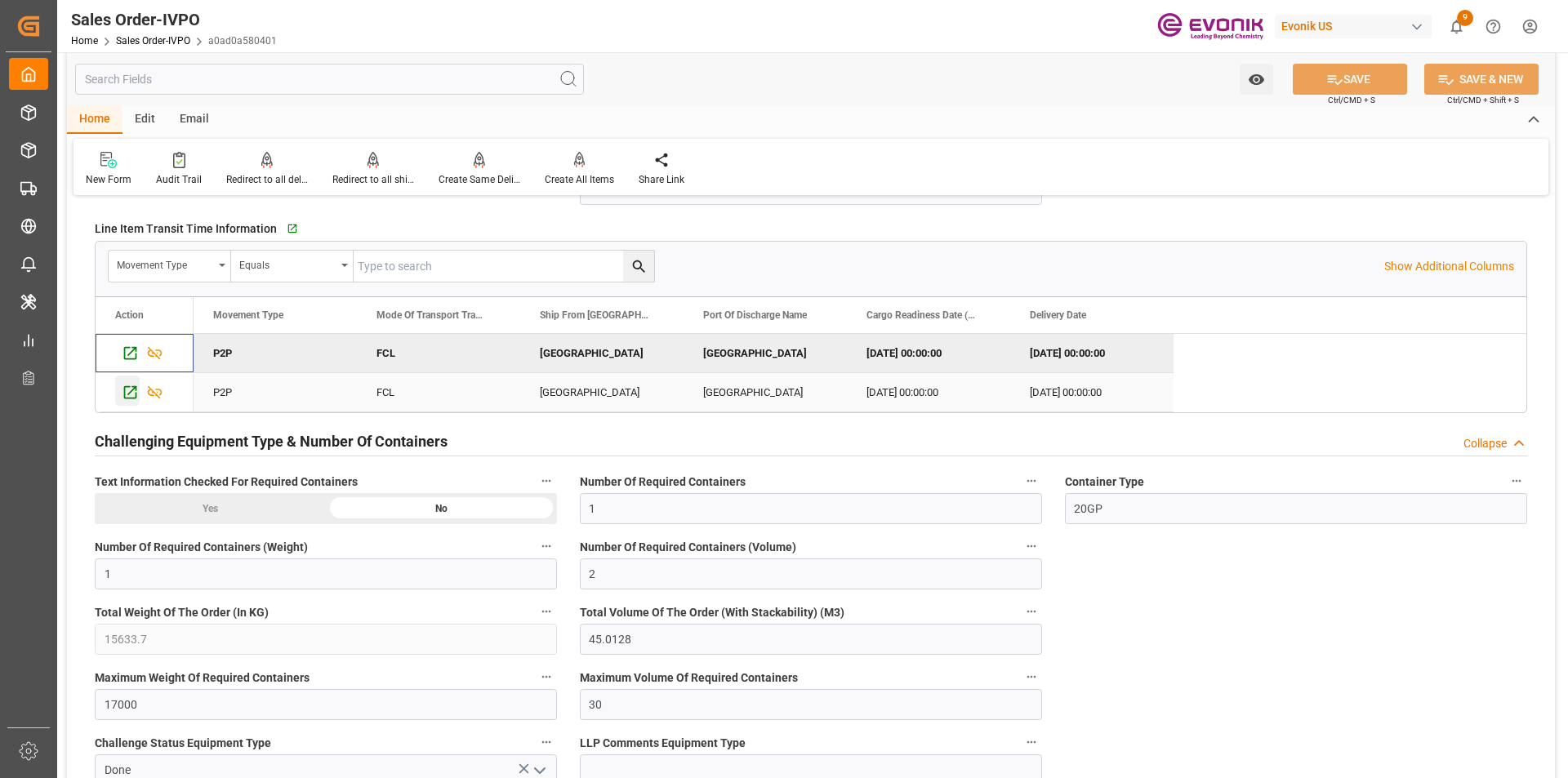
click at [124, 387] on icon "Press SPACE to select this row." at bounding box center [130, 391] width 17 height 17
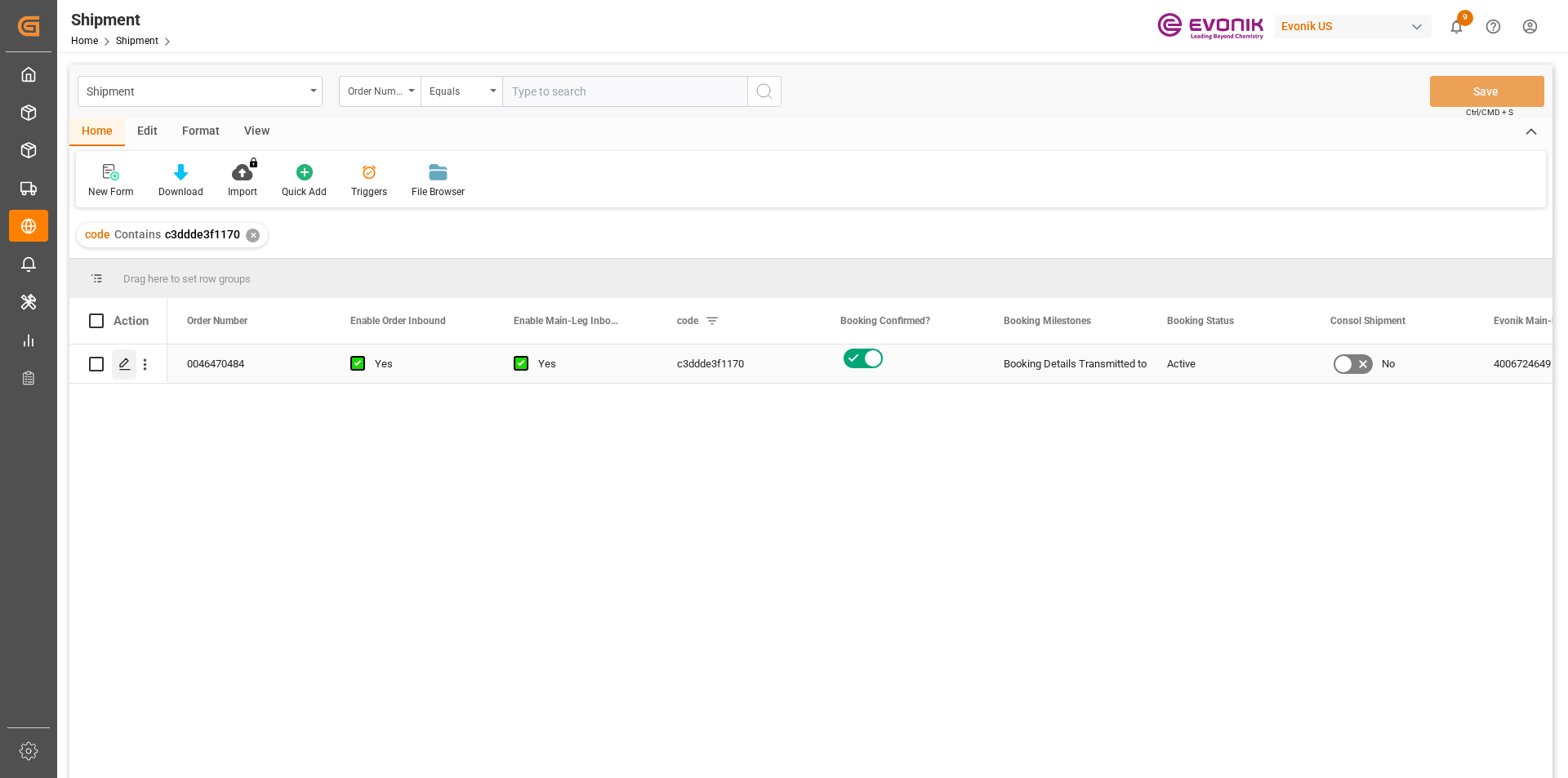
click at [131, 364] on icon "Press SPACE to select this row." at bounding box center [124, 364] width 13 height 13
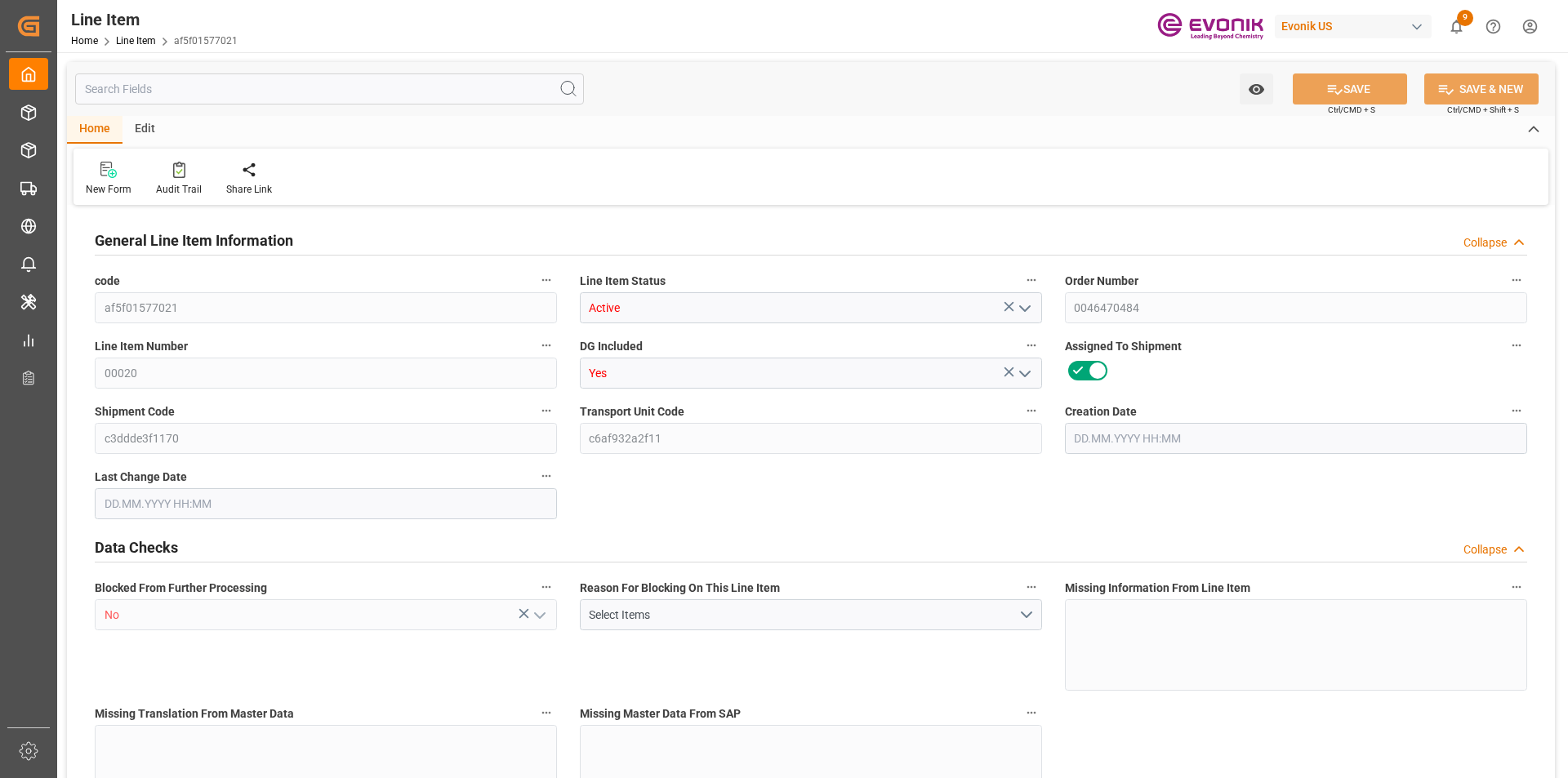
type input "12"
type input "9639.7"
type input "8883"
type input "14.1544"
type input "47"
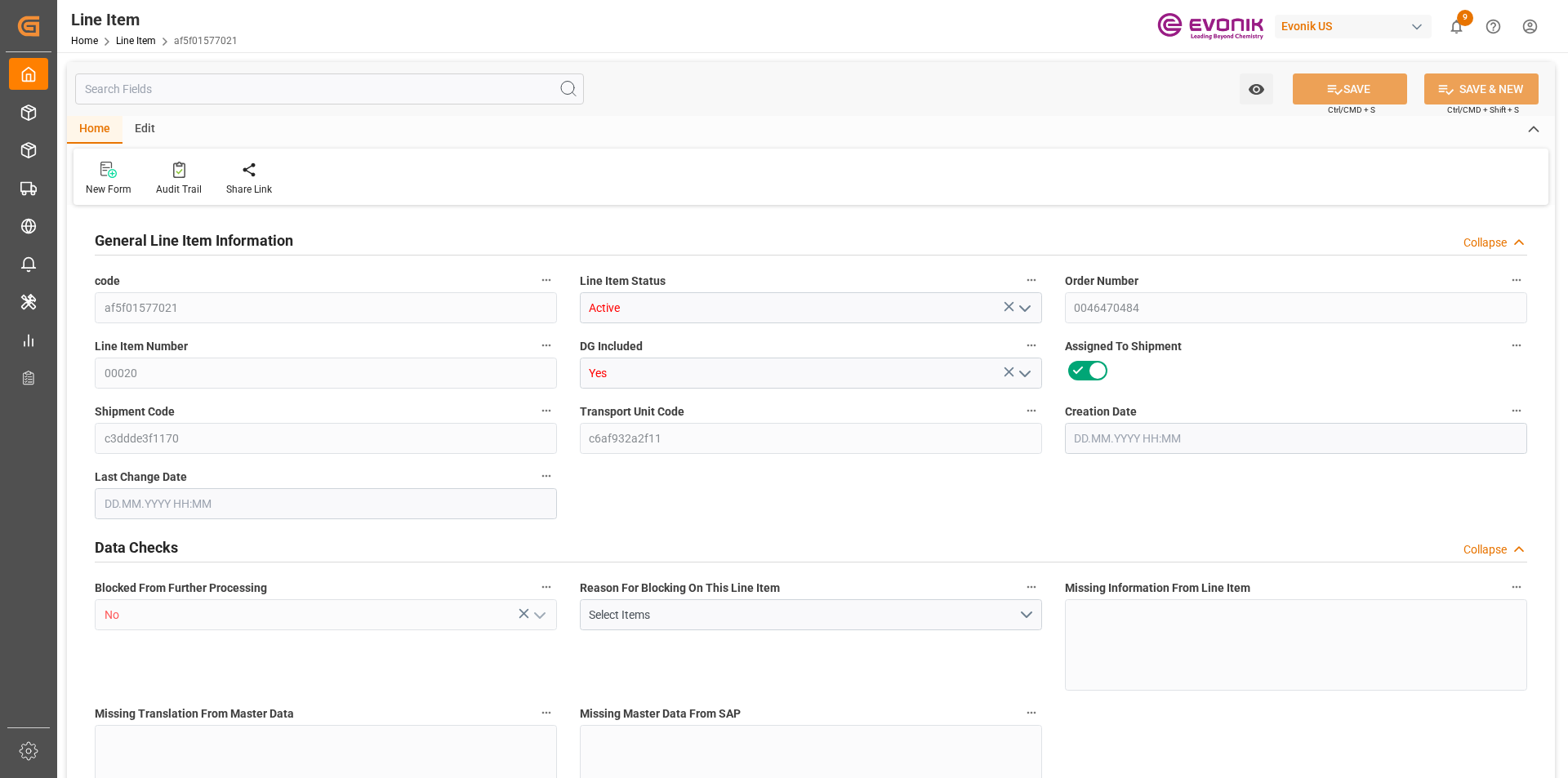
type input "125427.96"
type input "47"
type input "9639.7"
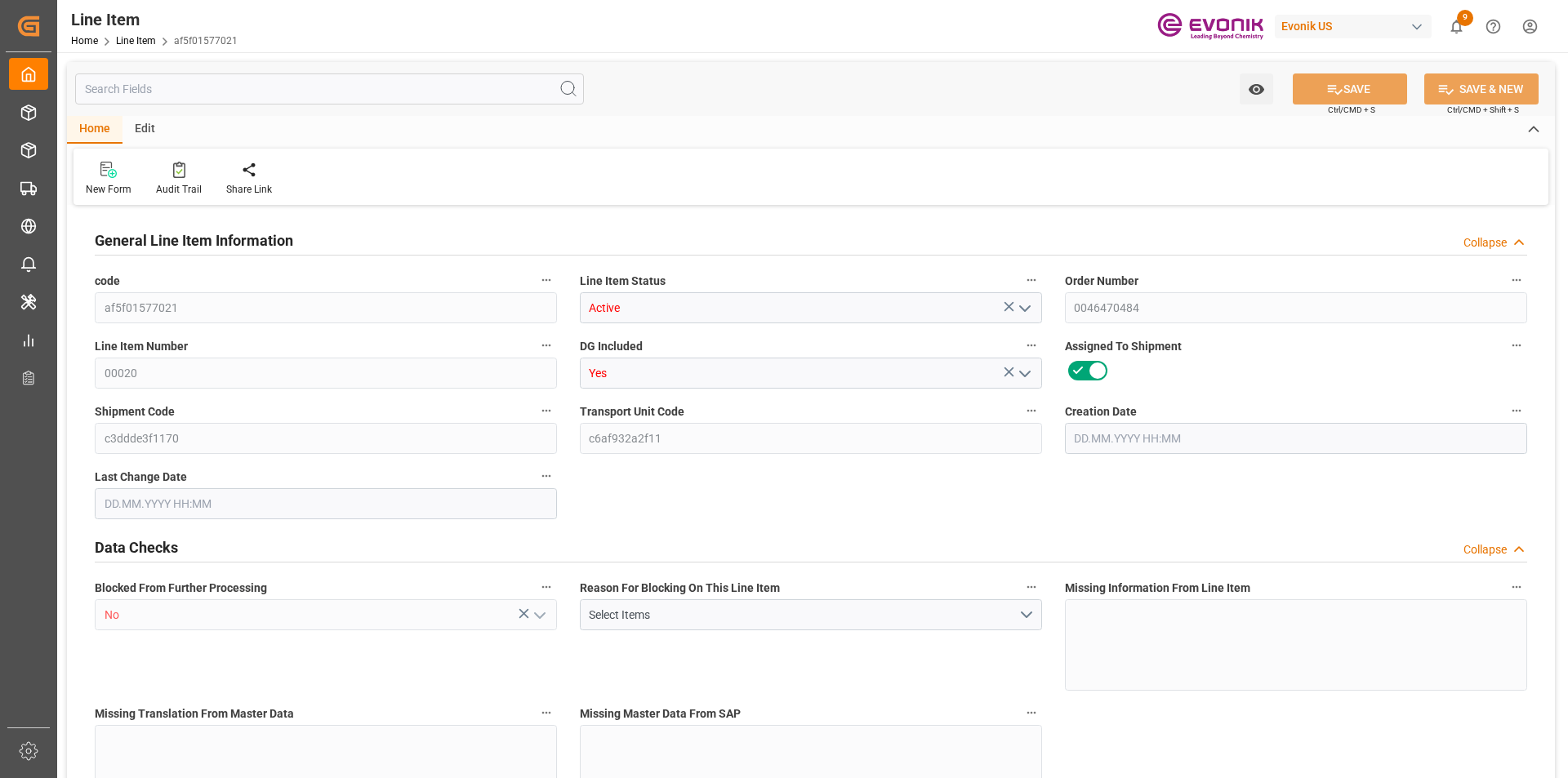
type input "9879.7"
type input "8883"
type input "14.1544"
type input "14154.426"
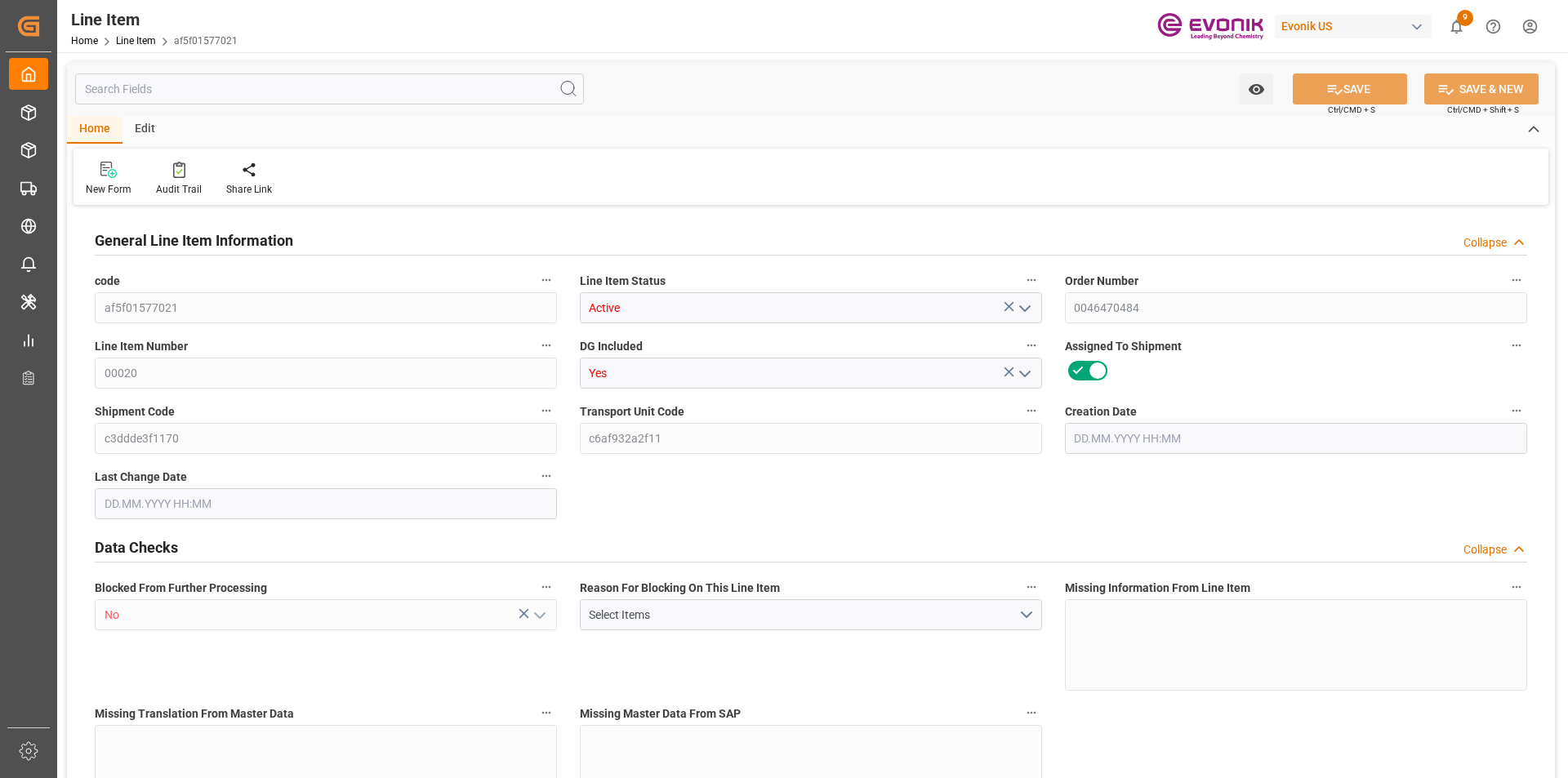
type input "47"
type input "9639.7"
type input "8883"
type input "14.1544"
type input "[DATE] 17:16"
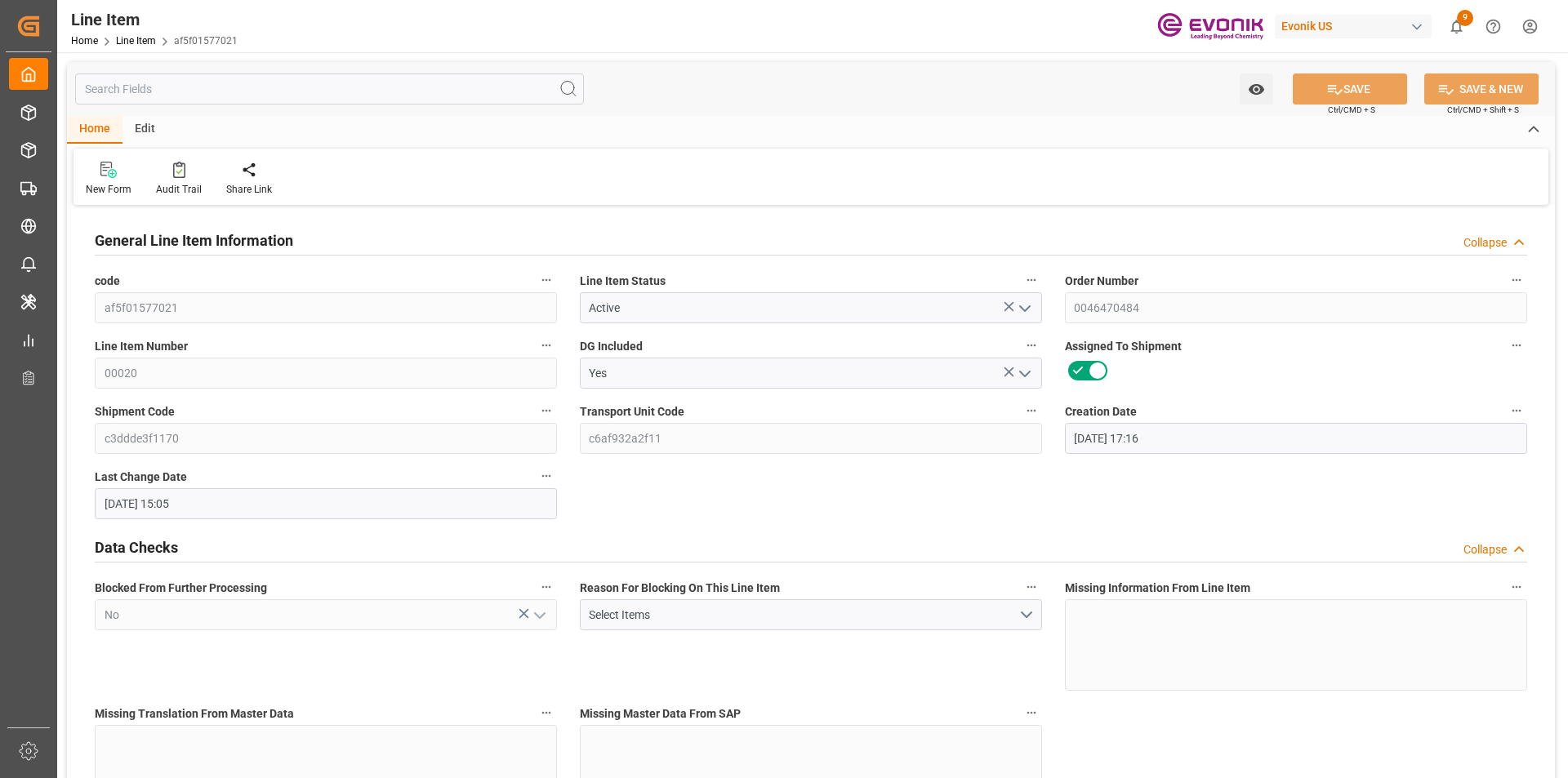
type input "[DATE] 15:05"
type input "[DATE]"
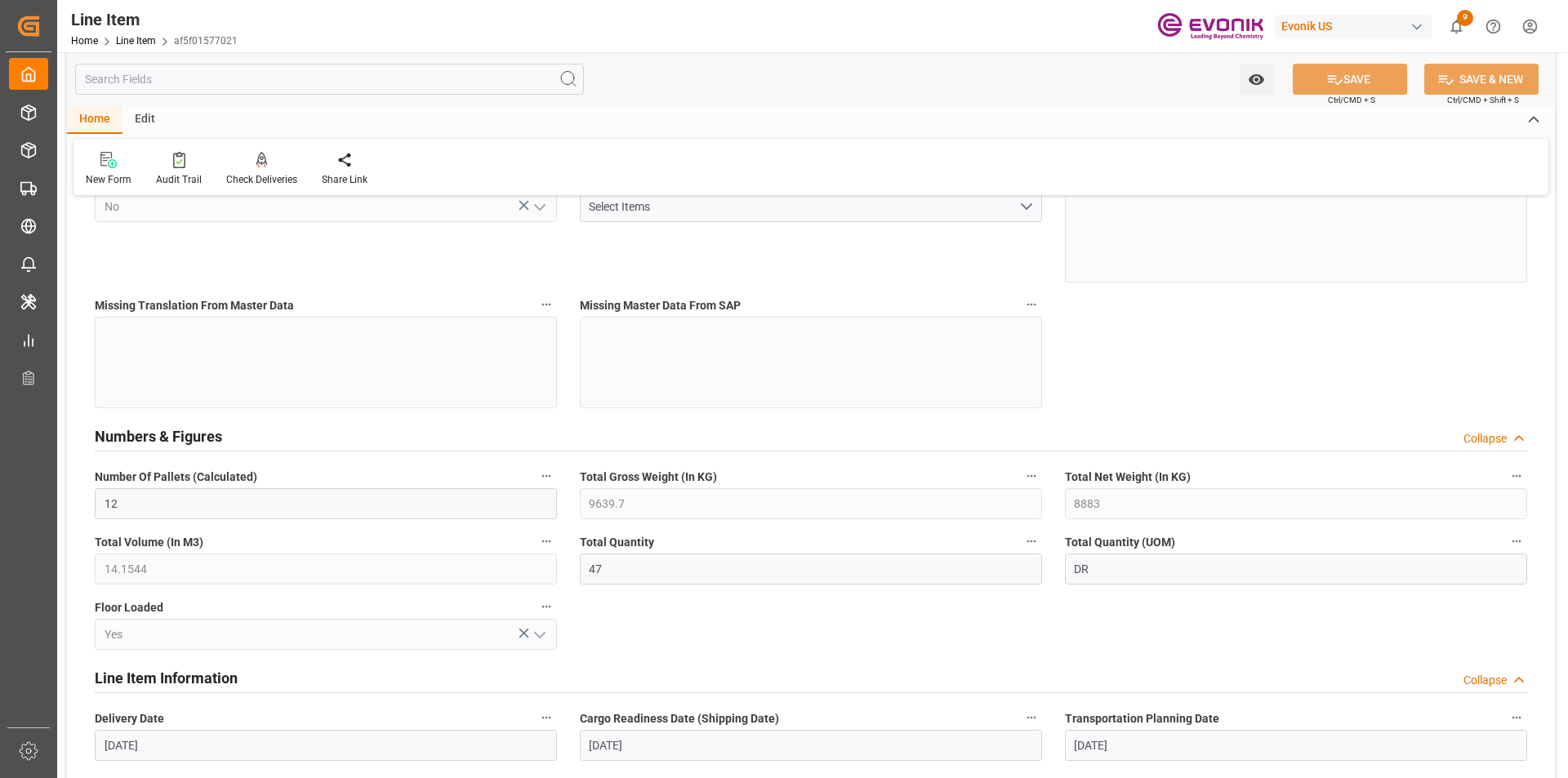
scroll to position [572, 0]
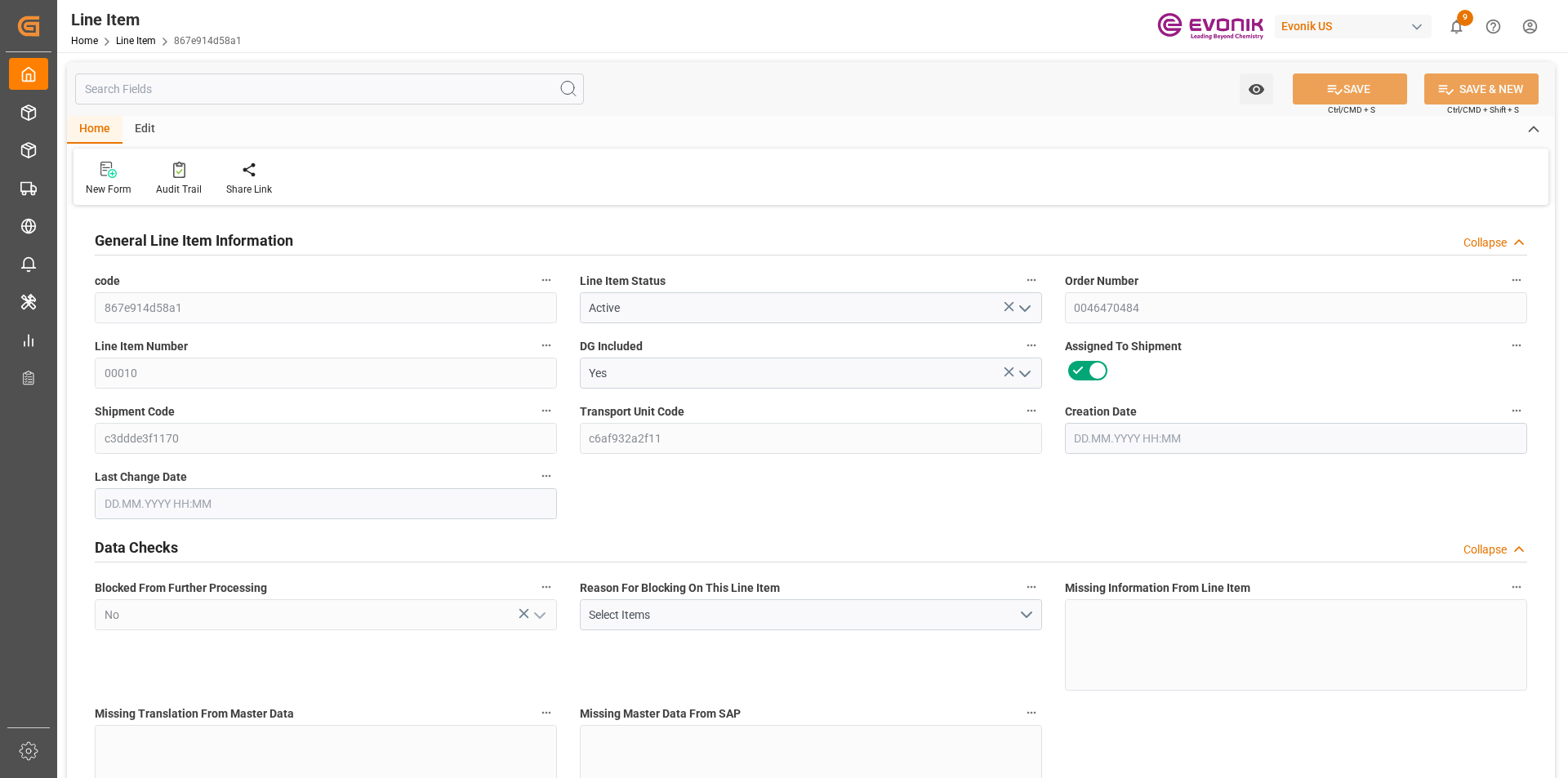
type input "6"
type input "5754"
type input "5424"
type input "8.352"
type input "6"
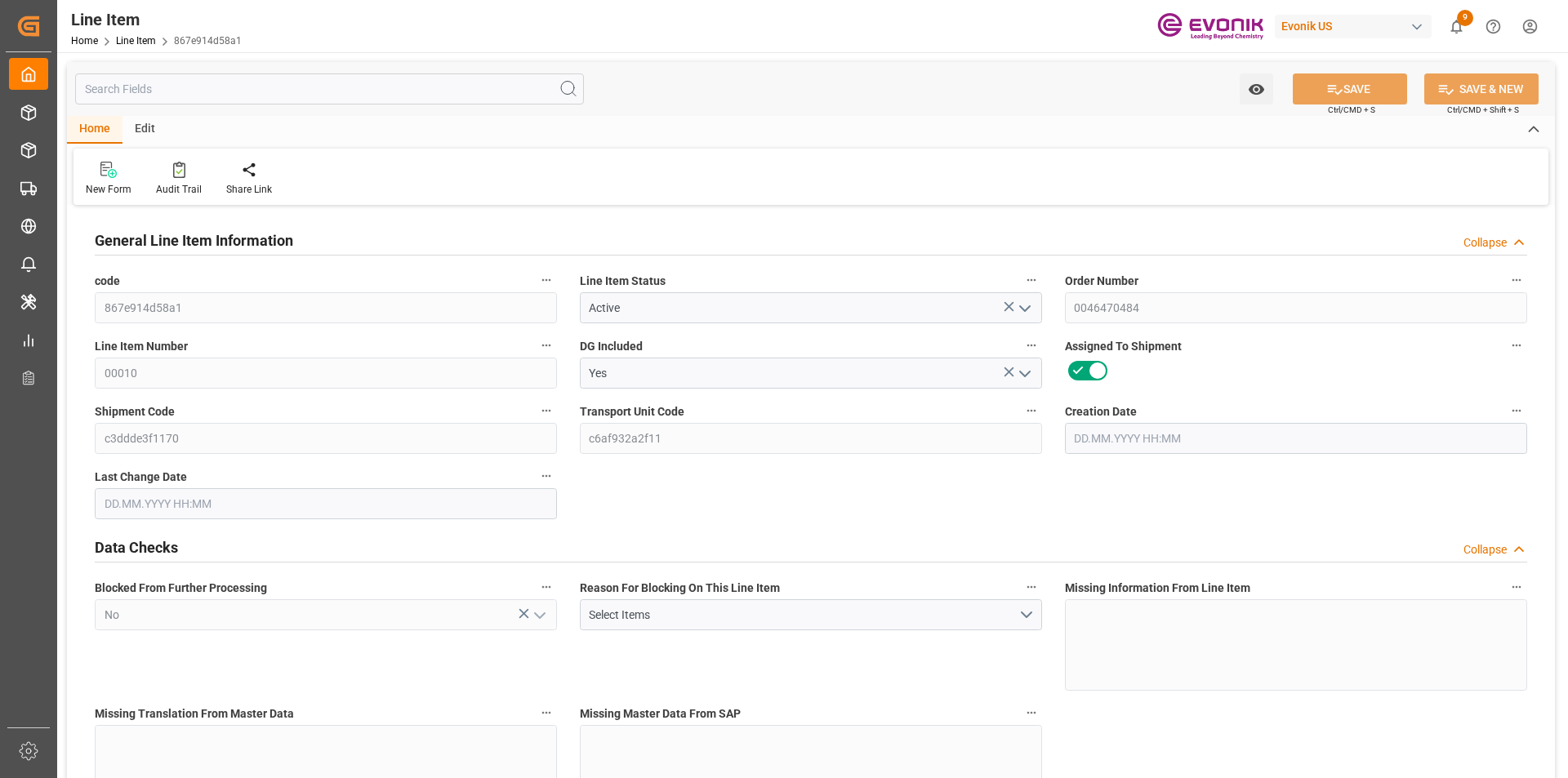
type input "82824.48"
type input "6"
type input "5754"
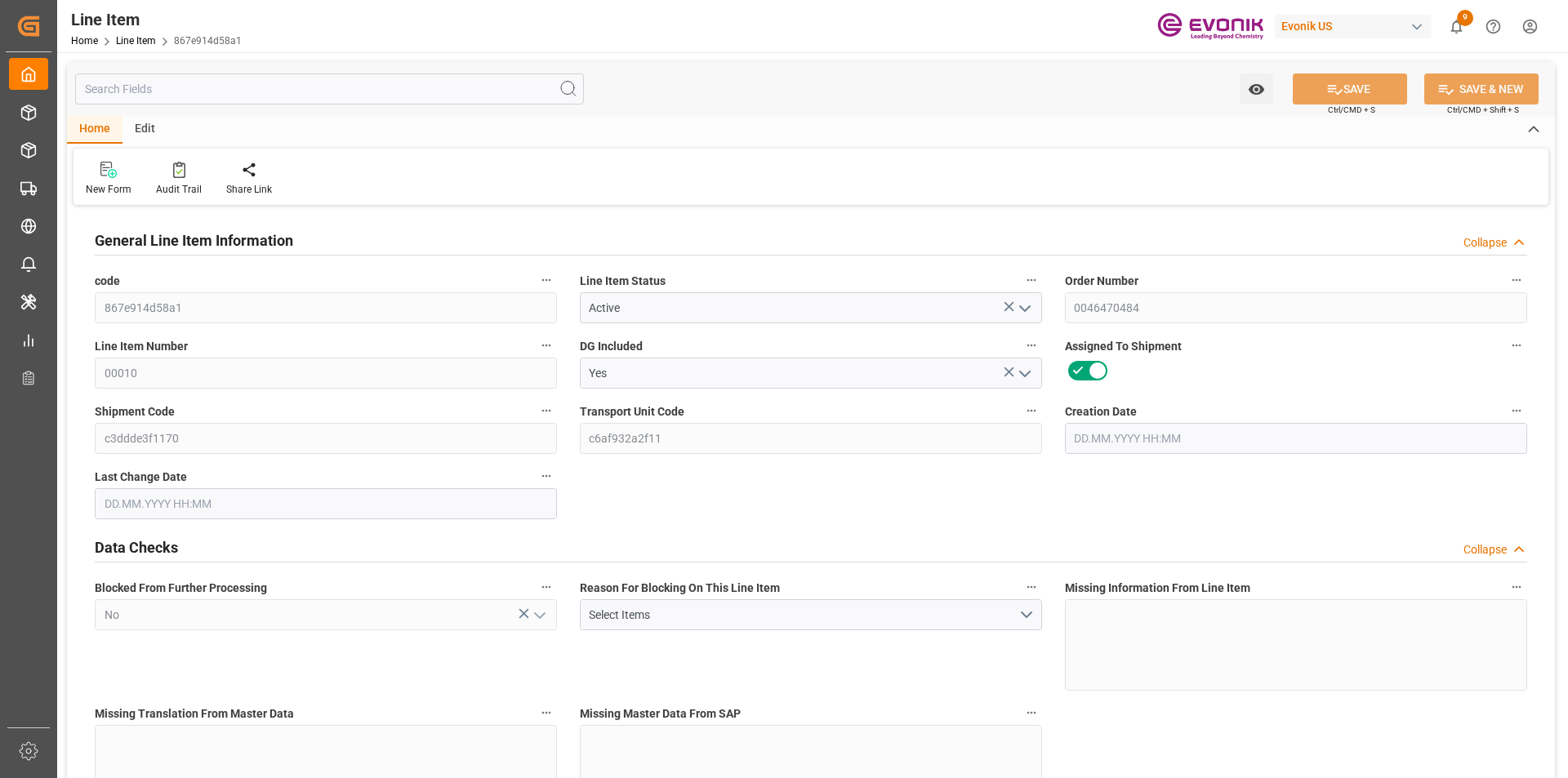
type input "5754"
type input "5424"
type input "8.352"
type input "8352"
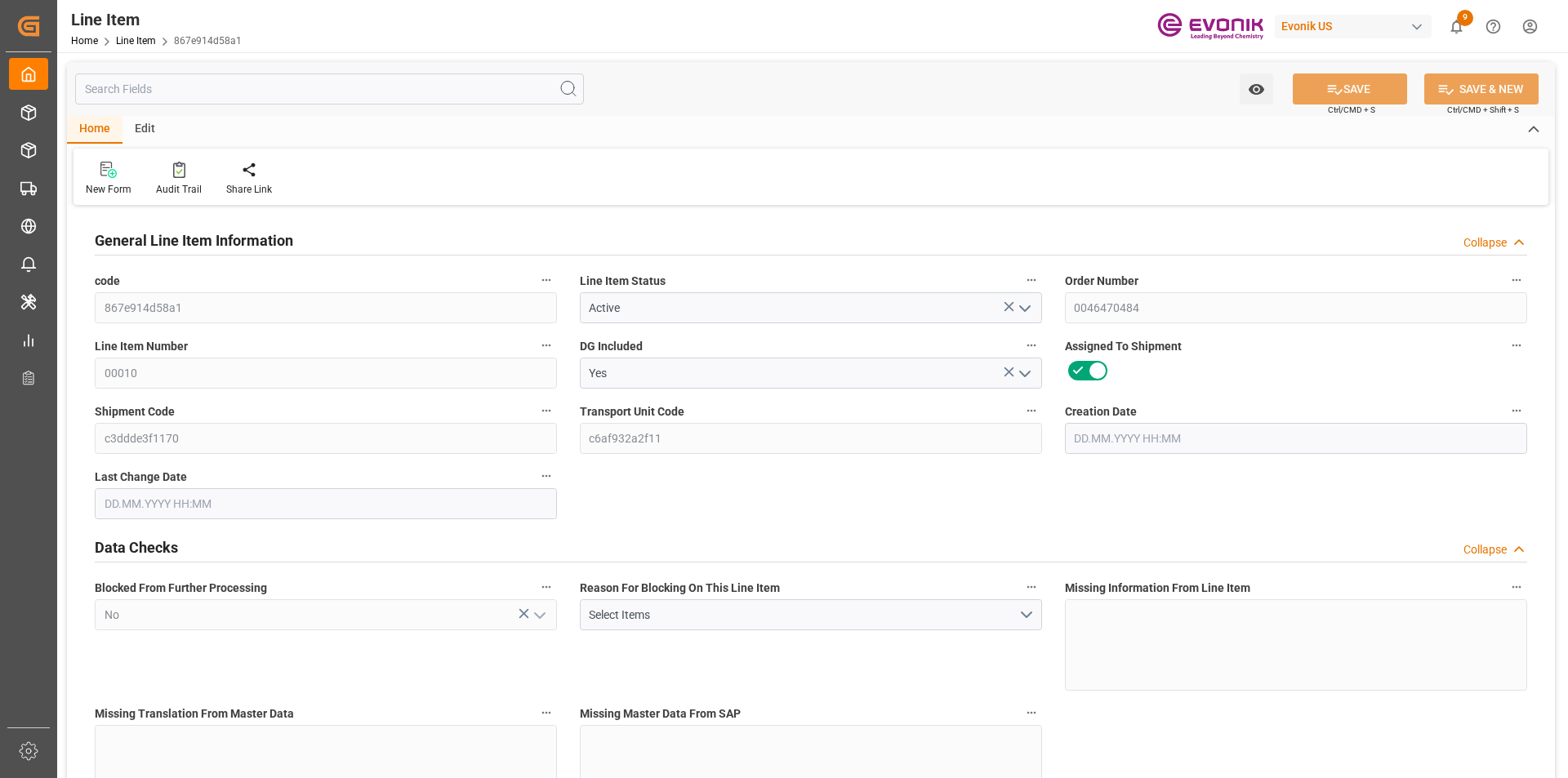
type input "6"
type input "5754"
type input "5424"
type input "8.352"
type input "[DATE] 17:16"
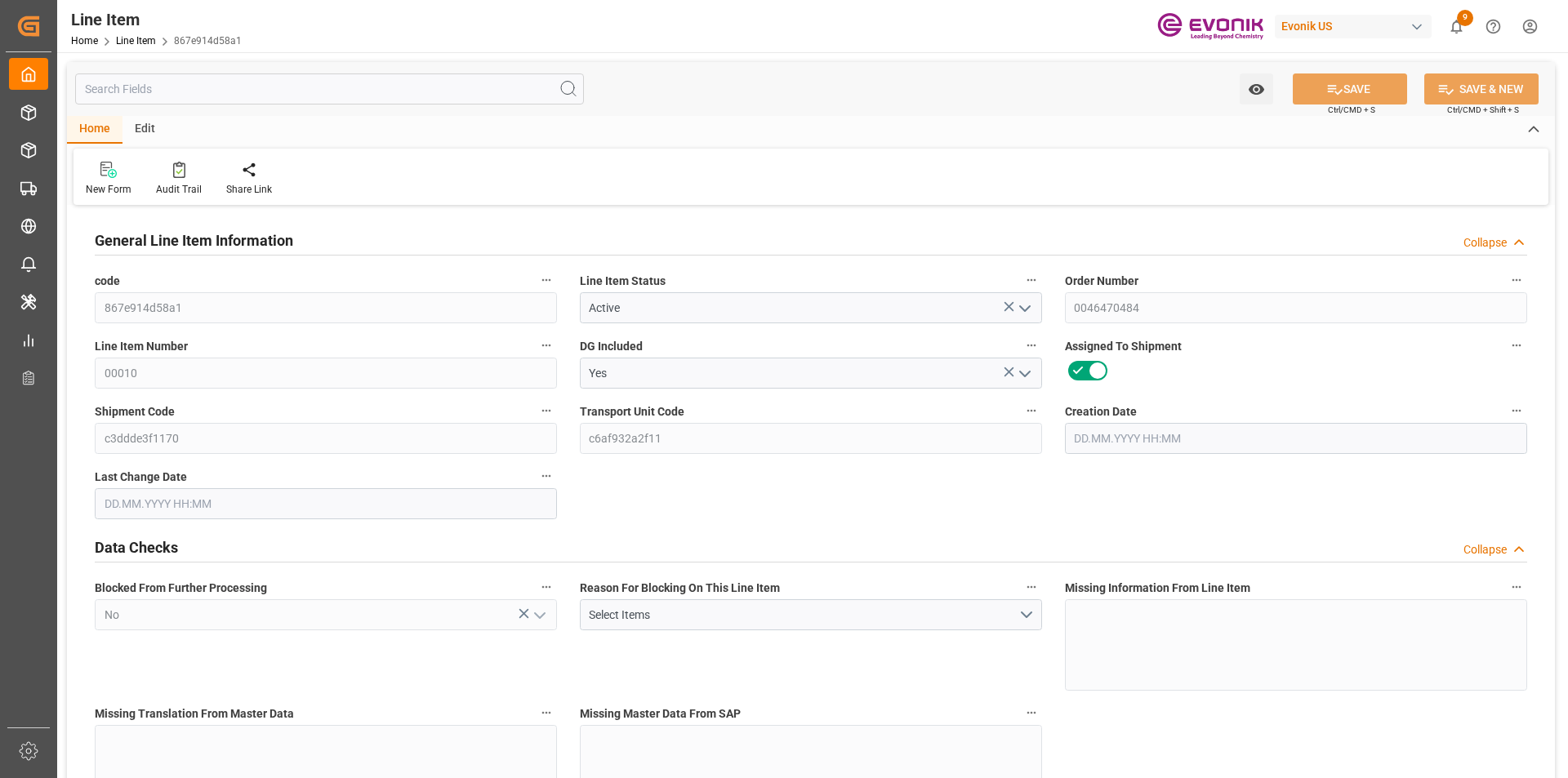
type input "09.09.2025 15:05"
type input "14.10.2025"
type input "16.09.2025"
type input "09.09.2025"
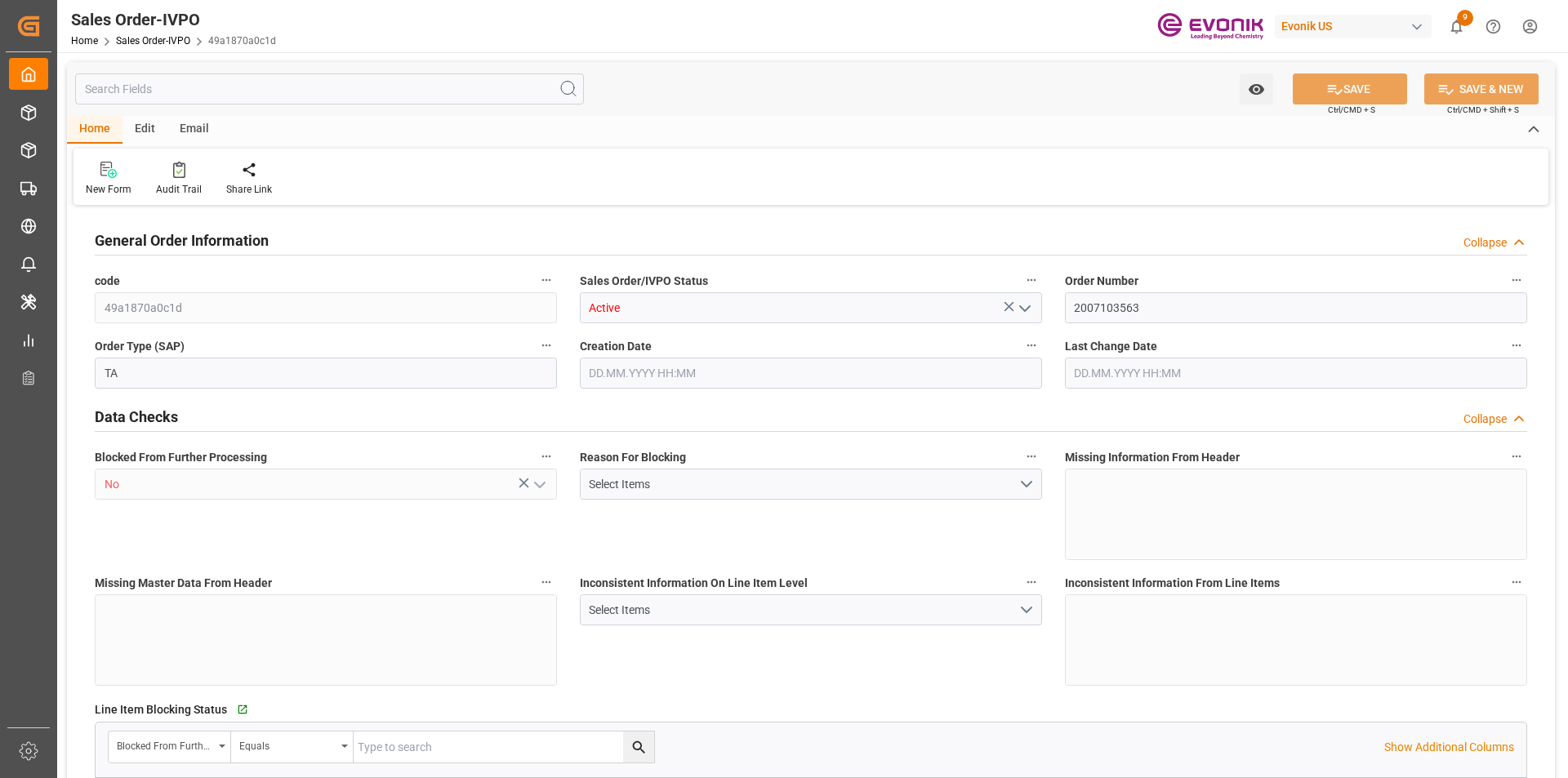
type input "AUMEL"
type input "0"
type input "1"
type input "2724"
type input "[DATE] 20:59"
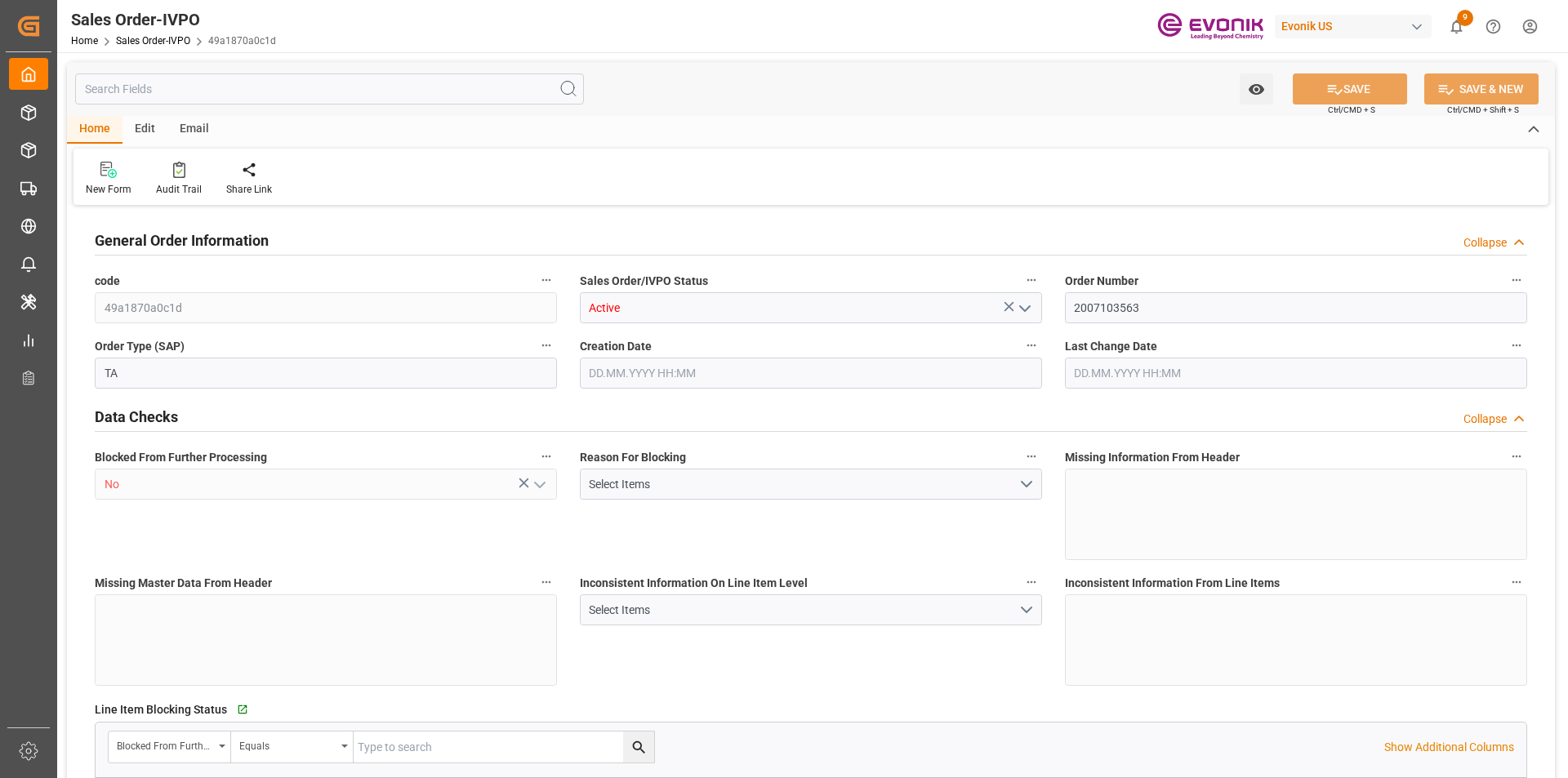
type input "[DATE] 17:32"
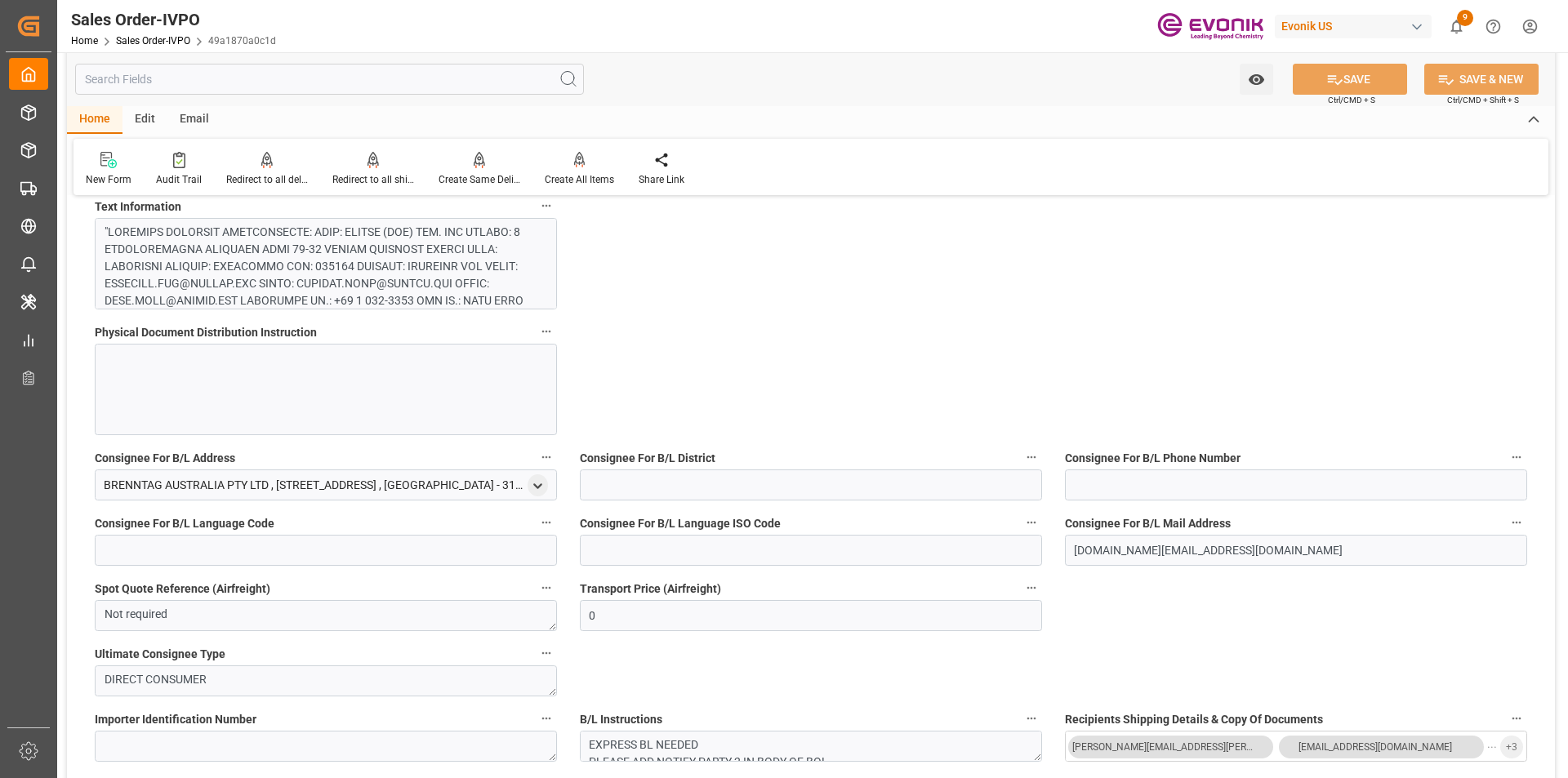
scroll to position [1389, 0]
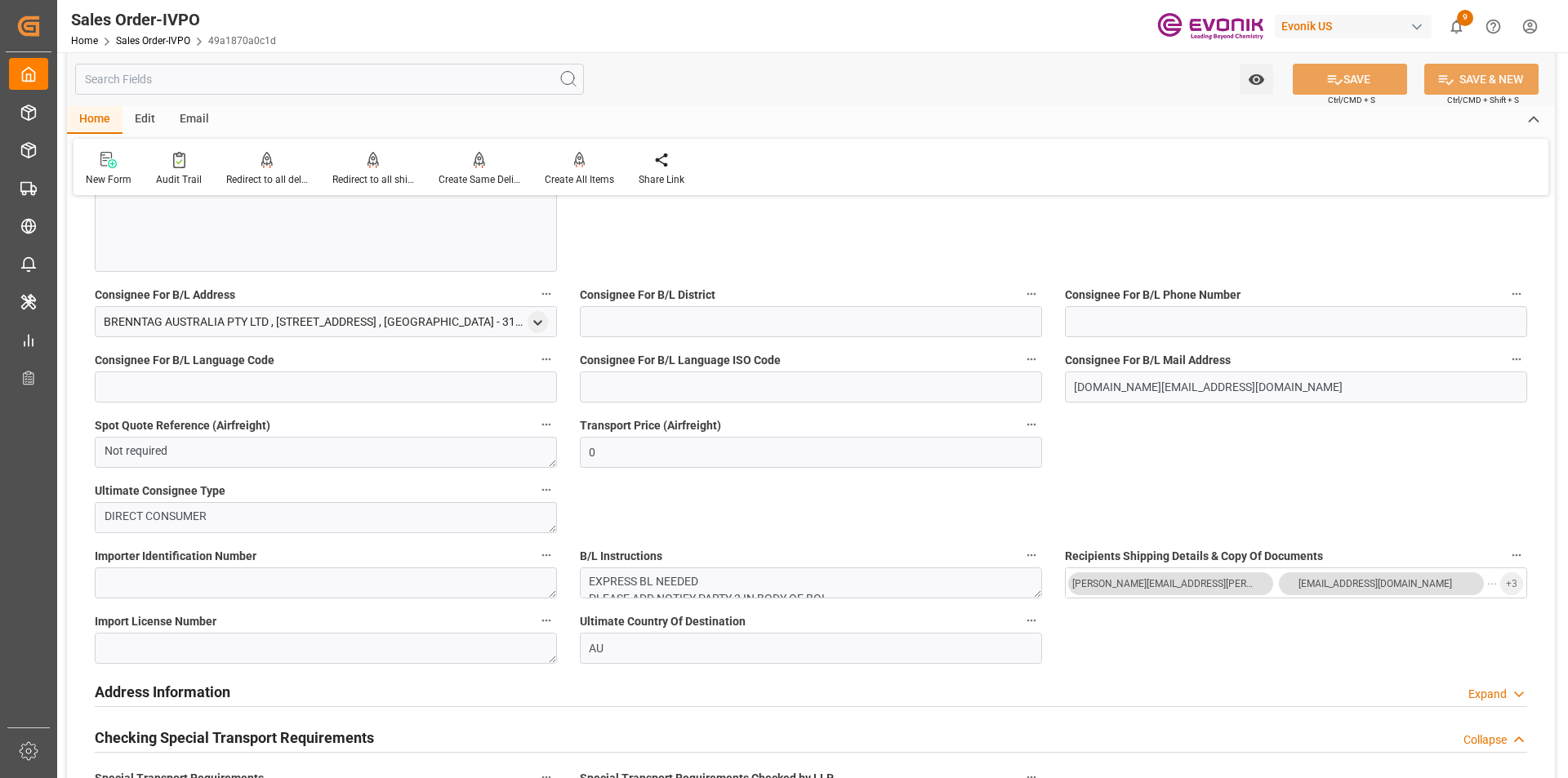
click at [132, 81] on input "text" at bounding box center [329, 78] width 508 height 31
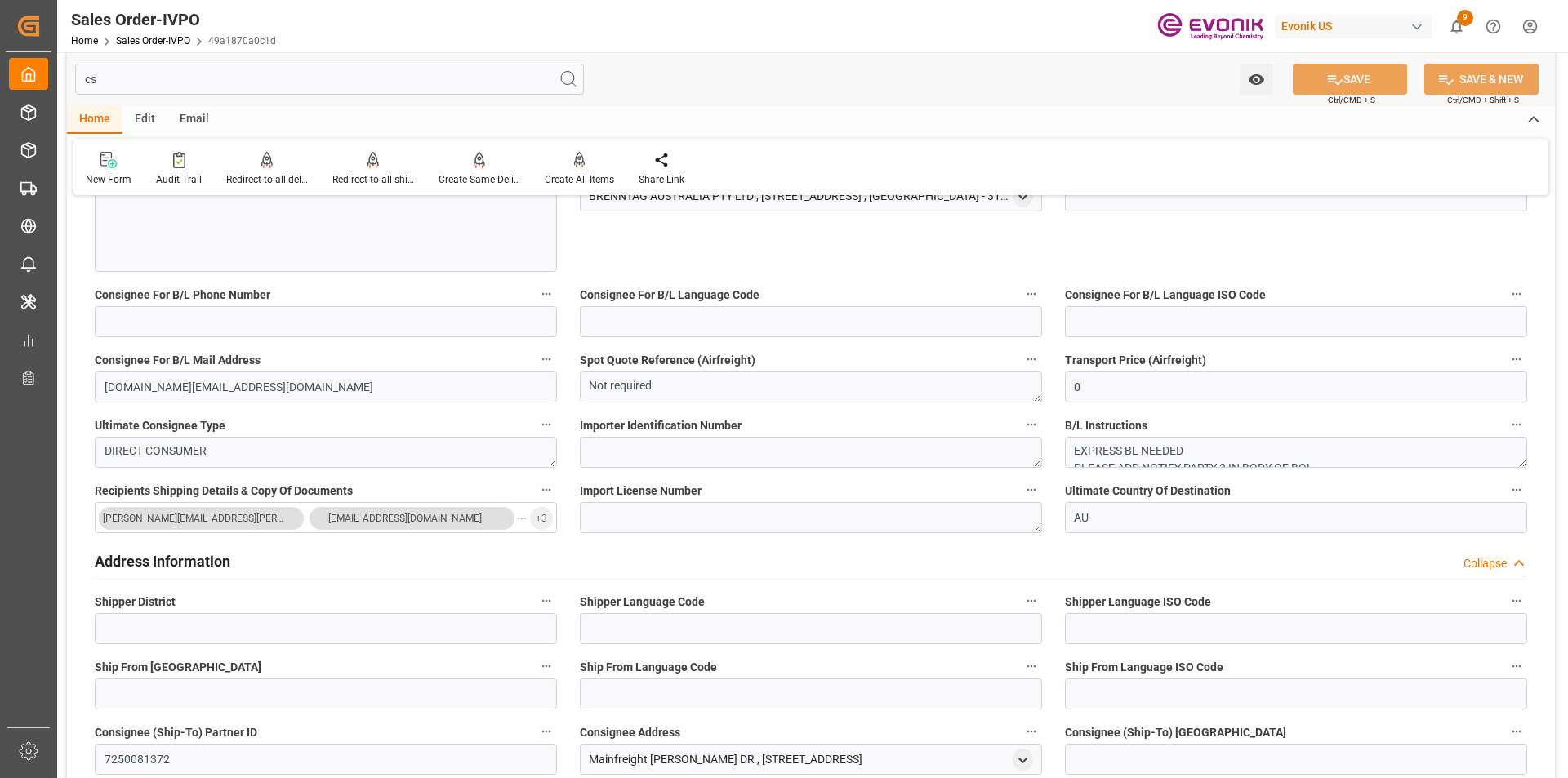
scroll to position [0, 0]
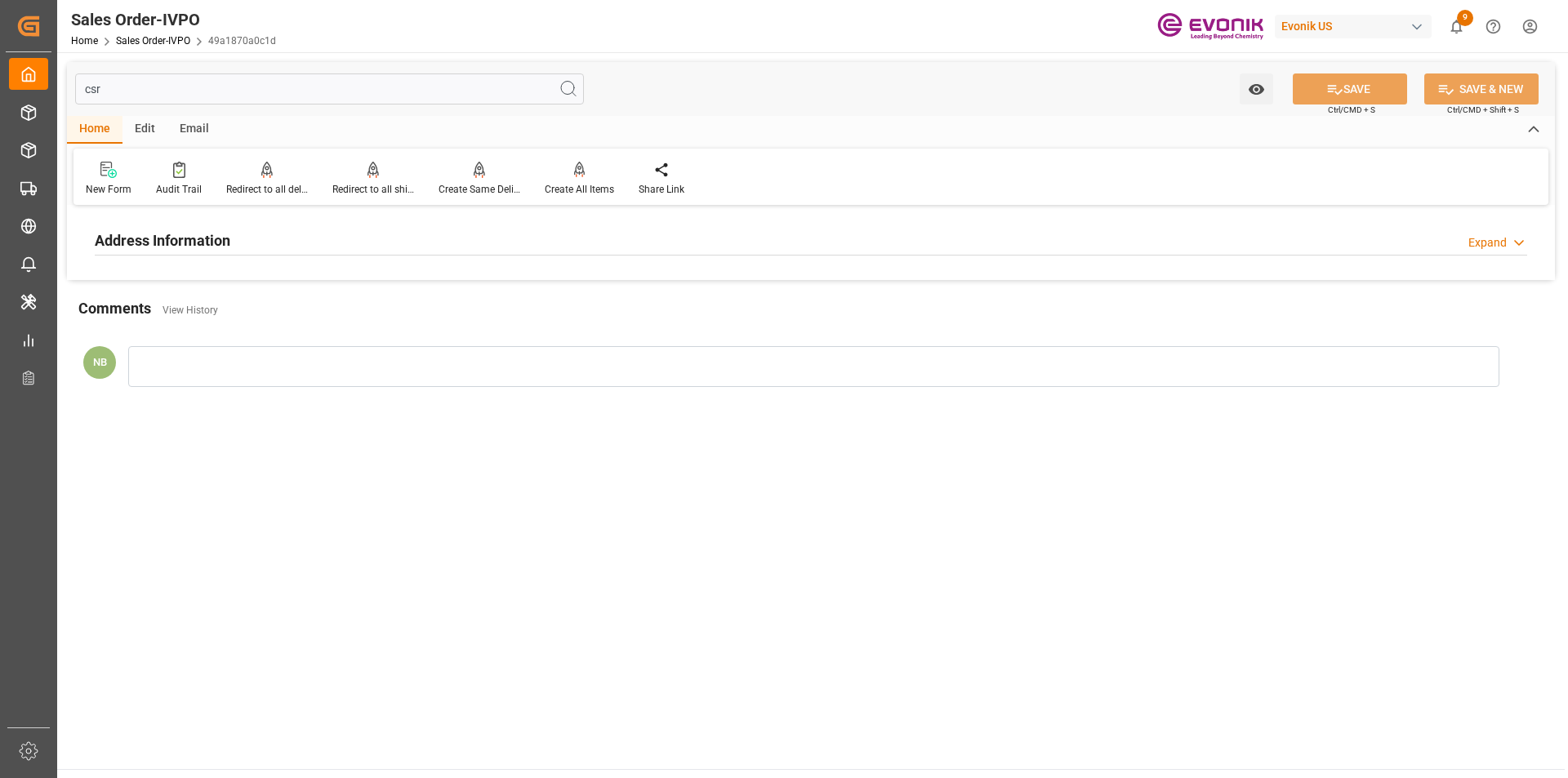
type input "csr"
click at [172, 244] on h2 "Address Information" at bounding box center [163, 241] width 136 height 22
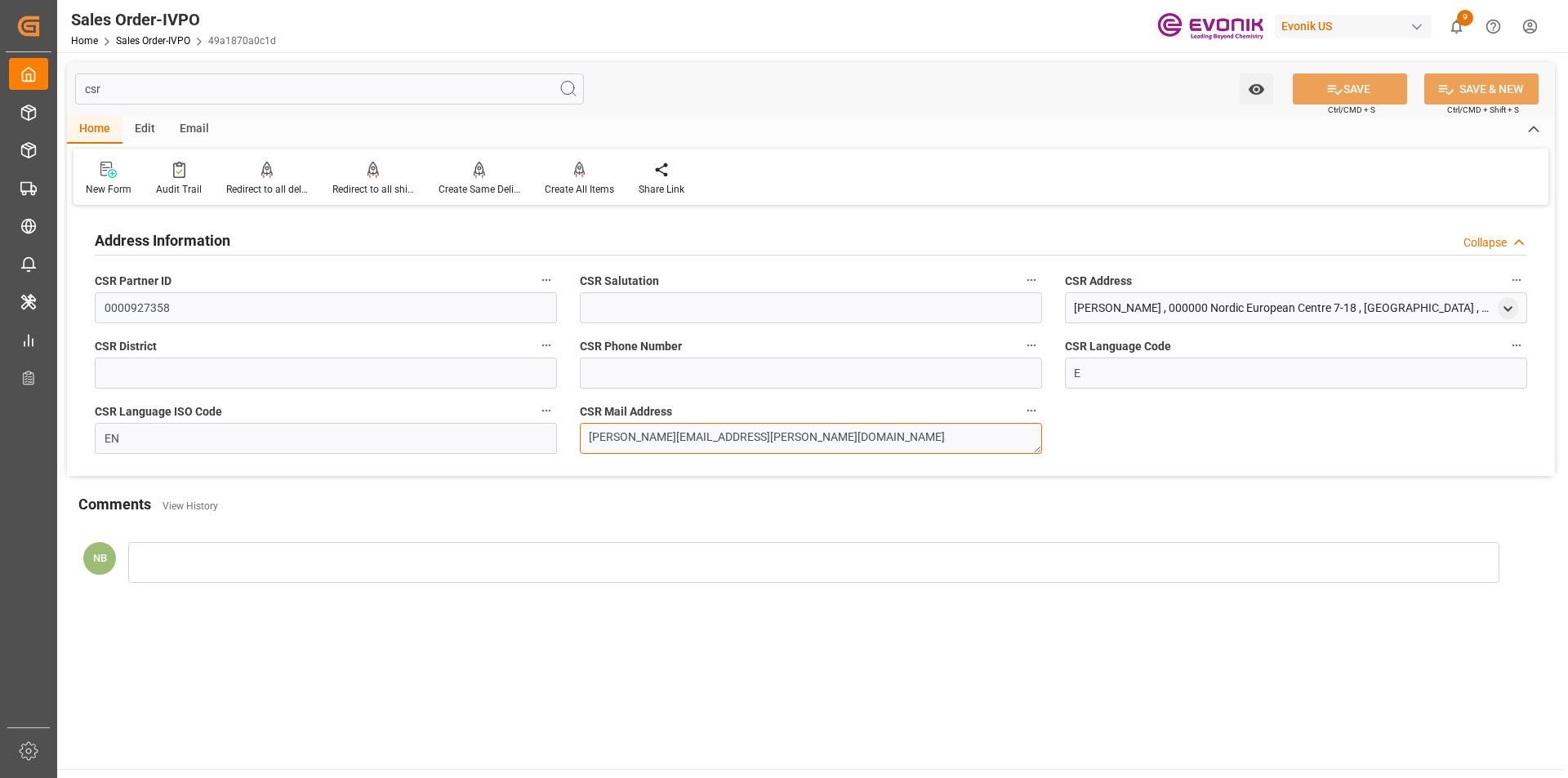
drag, startPoint x: 734, startPoint y: 438, endPoint x: 507, endPoint y: 429, distance: 227.2
click at [507, 429] on div "Address Information Collapse CSR Partner ID 0000927358 CSR Salutation CSR Addre…" at bounding box center [812, 343] width 1489 height 267
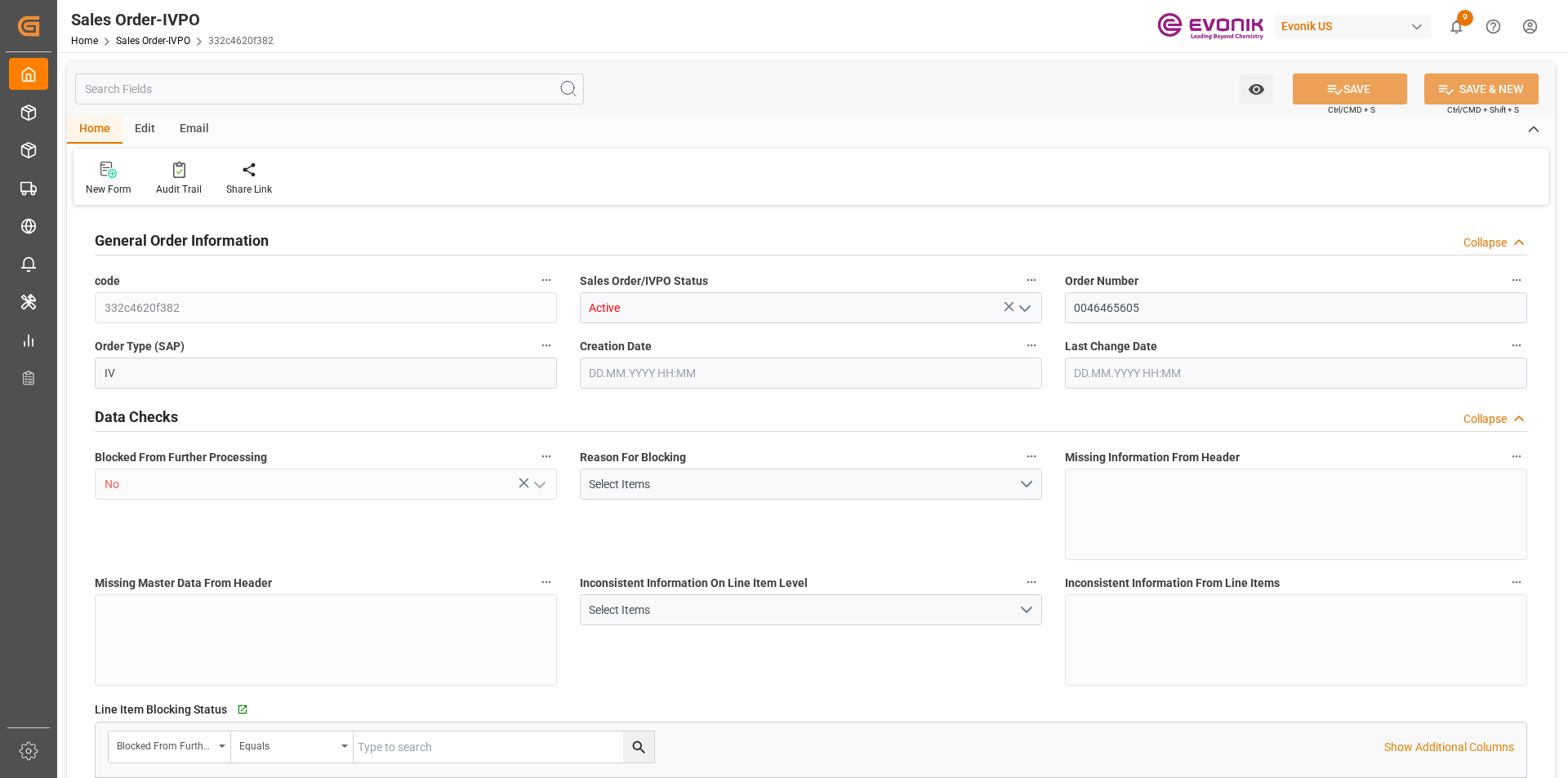
type input "ARBUE"
type input "12006.95"
type input "1"
type input "2621.496"
type input "[DATE] 21:02"
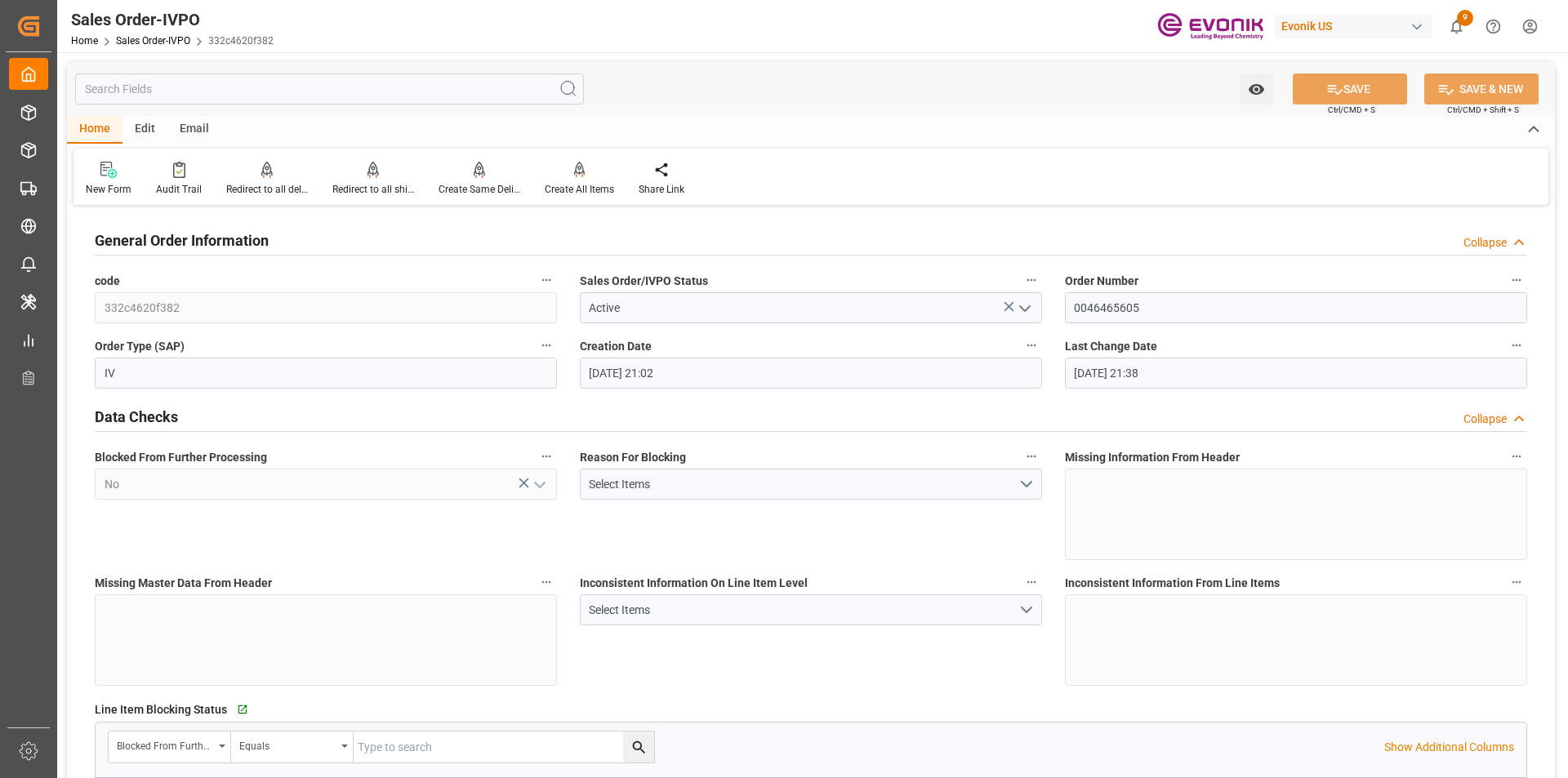
type input "[DATE] 21:38"
click at [377, 171] on div at bounding box center [373, 168] width 81 height 17
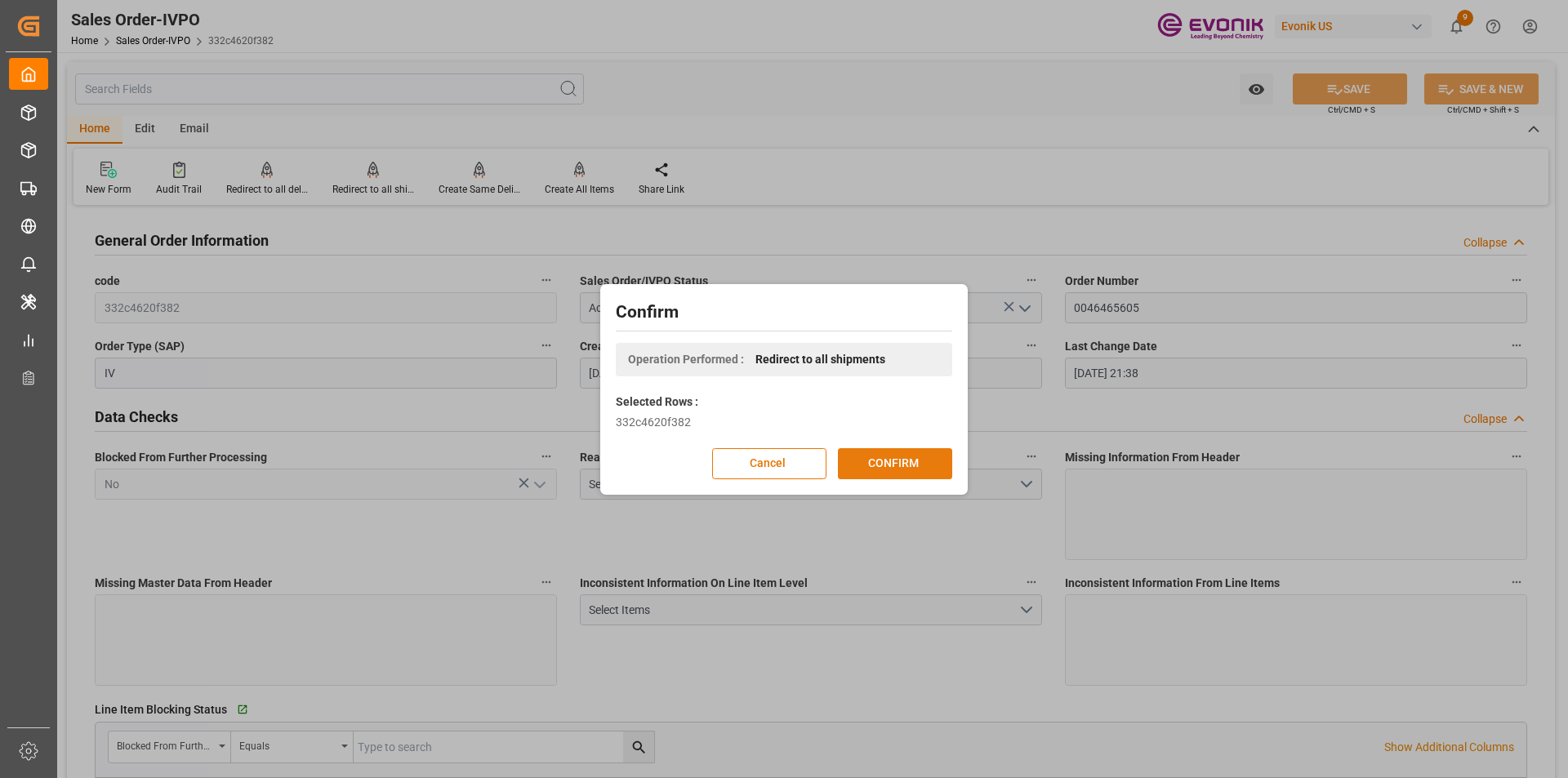
click at [849, 454] on button "CONFIRM" at bounding box center [895, 463] width 114 height 31
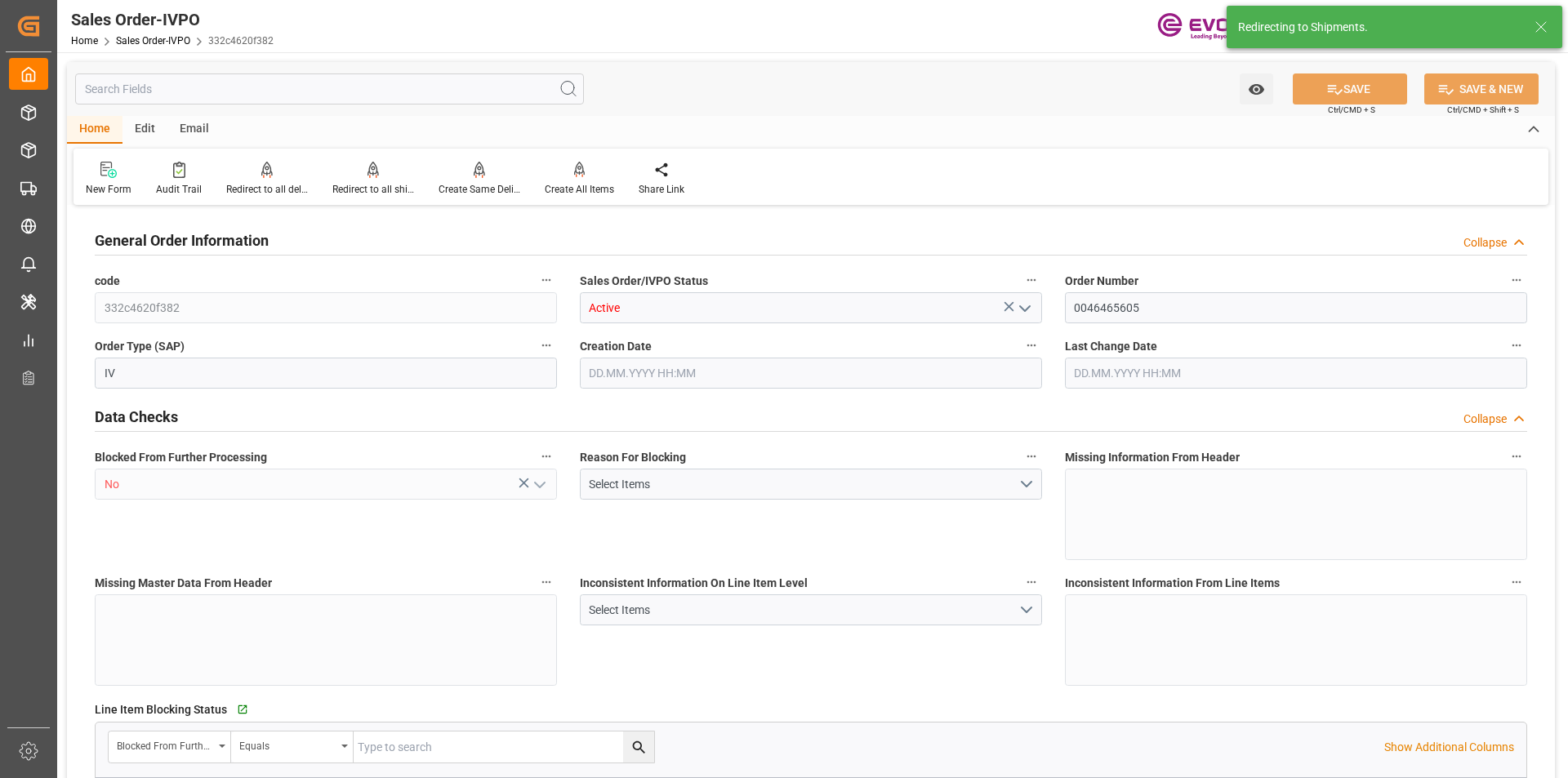
type input "ARBUE"
type input "12006.95"
type input "1"
type input "2621.496"
type input "21.08.2025 21:02"
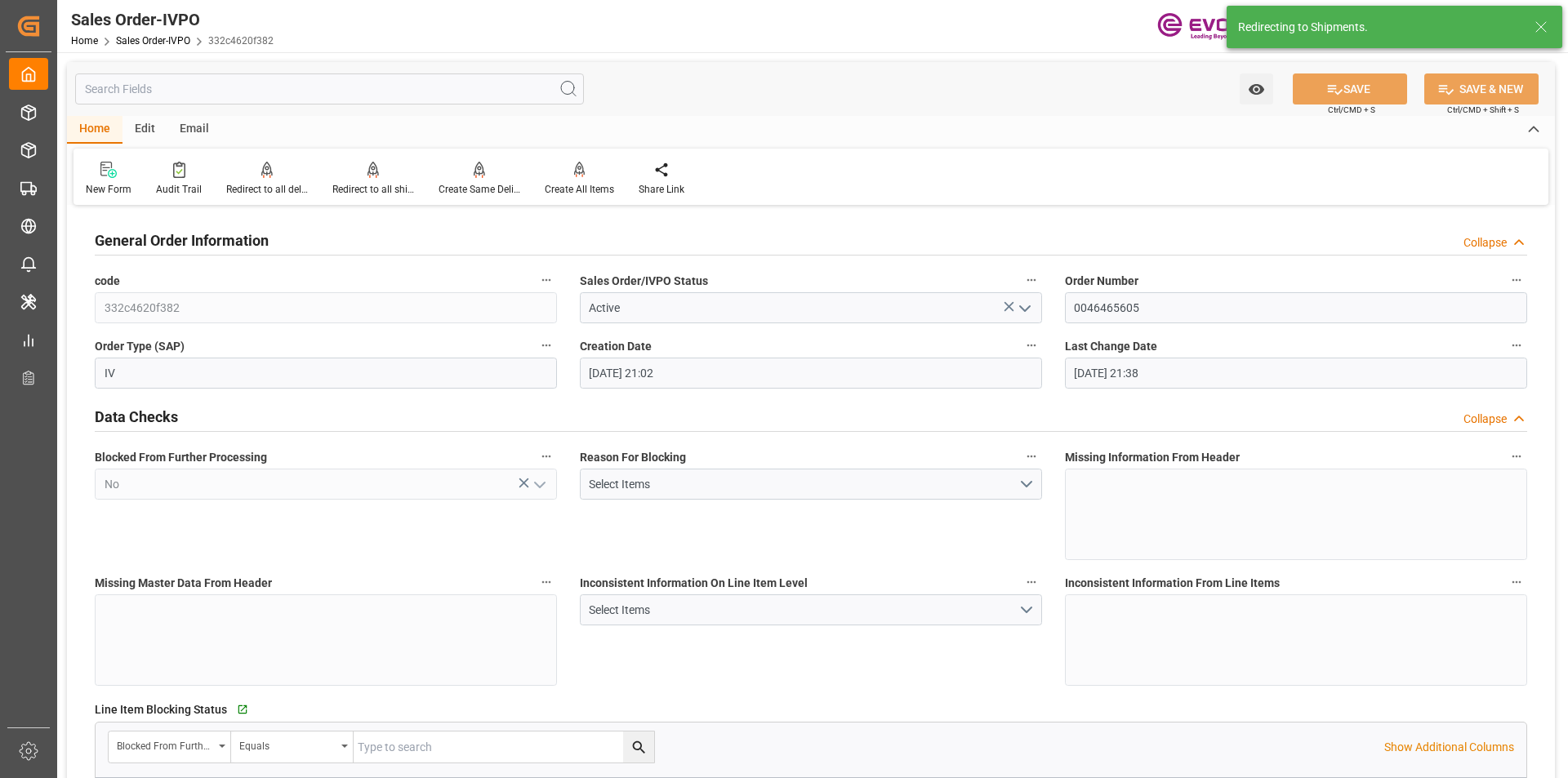
type input "02.09.2025 21:38"
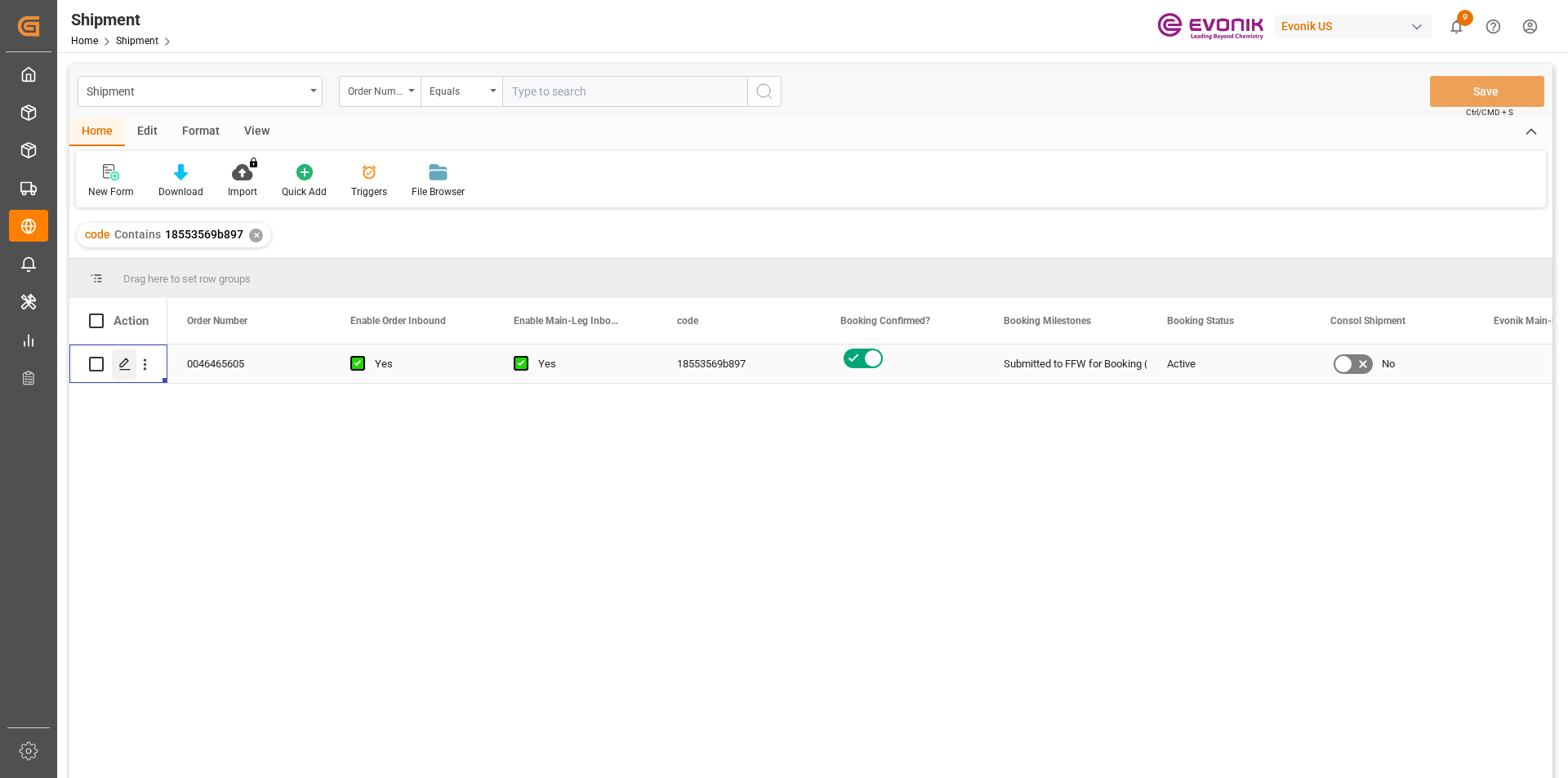
click at [121, 363] on icon "Press SPACE to select this row." at bounding box center [124, 364] width 13 height 13
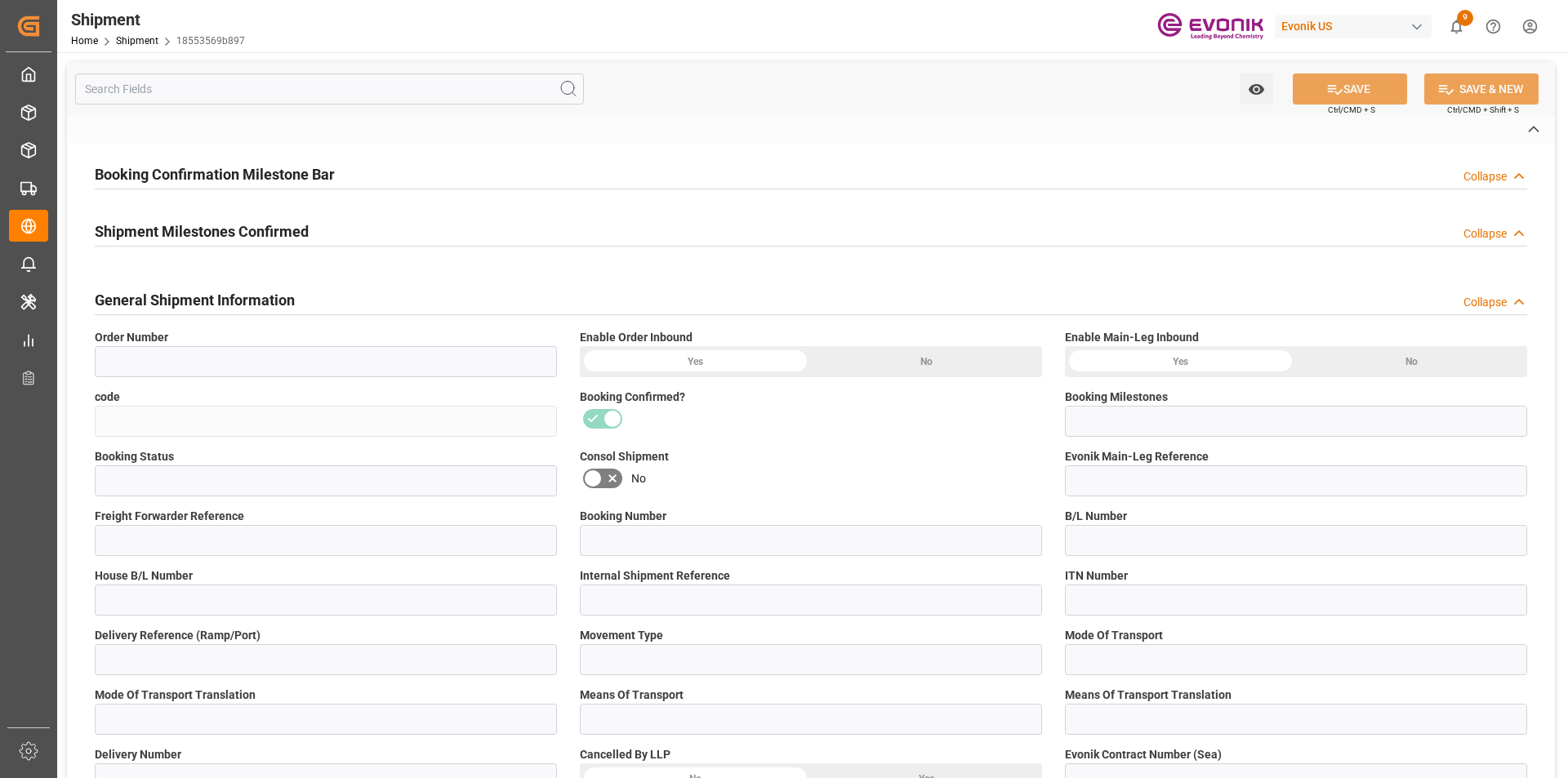
type input "0046465605"
type input "18553569b897"
type input "Submitted to FFW for Booking (Pending)"
type input "Active"
type input "N/A"
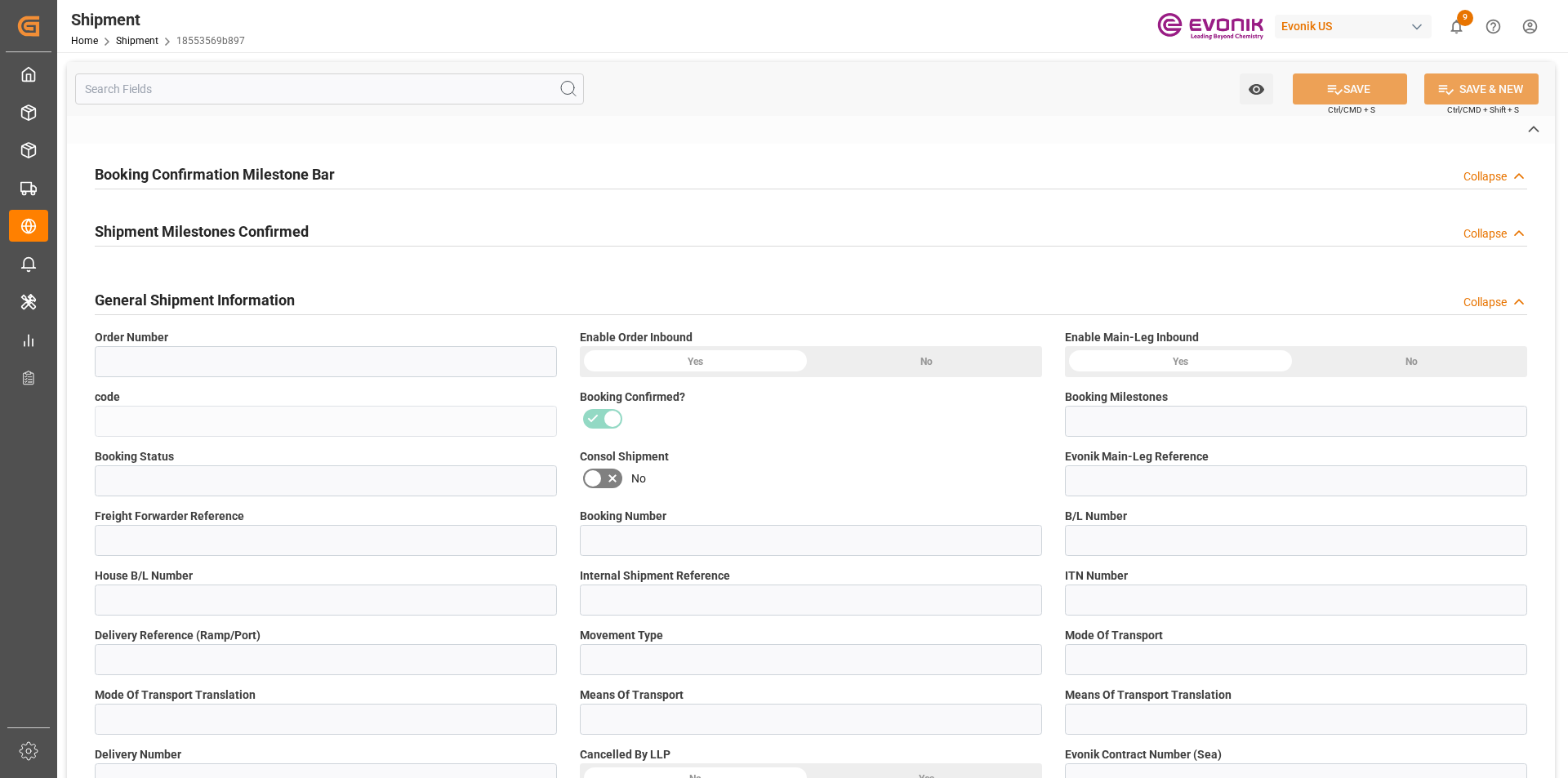
type input "EVO06242025E"
type input "D2P"
type input "61"
type input "Air"
type input "BR04"
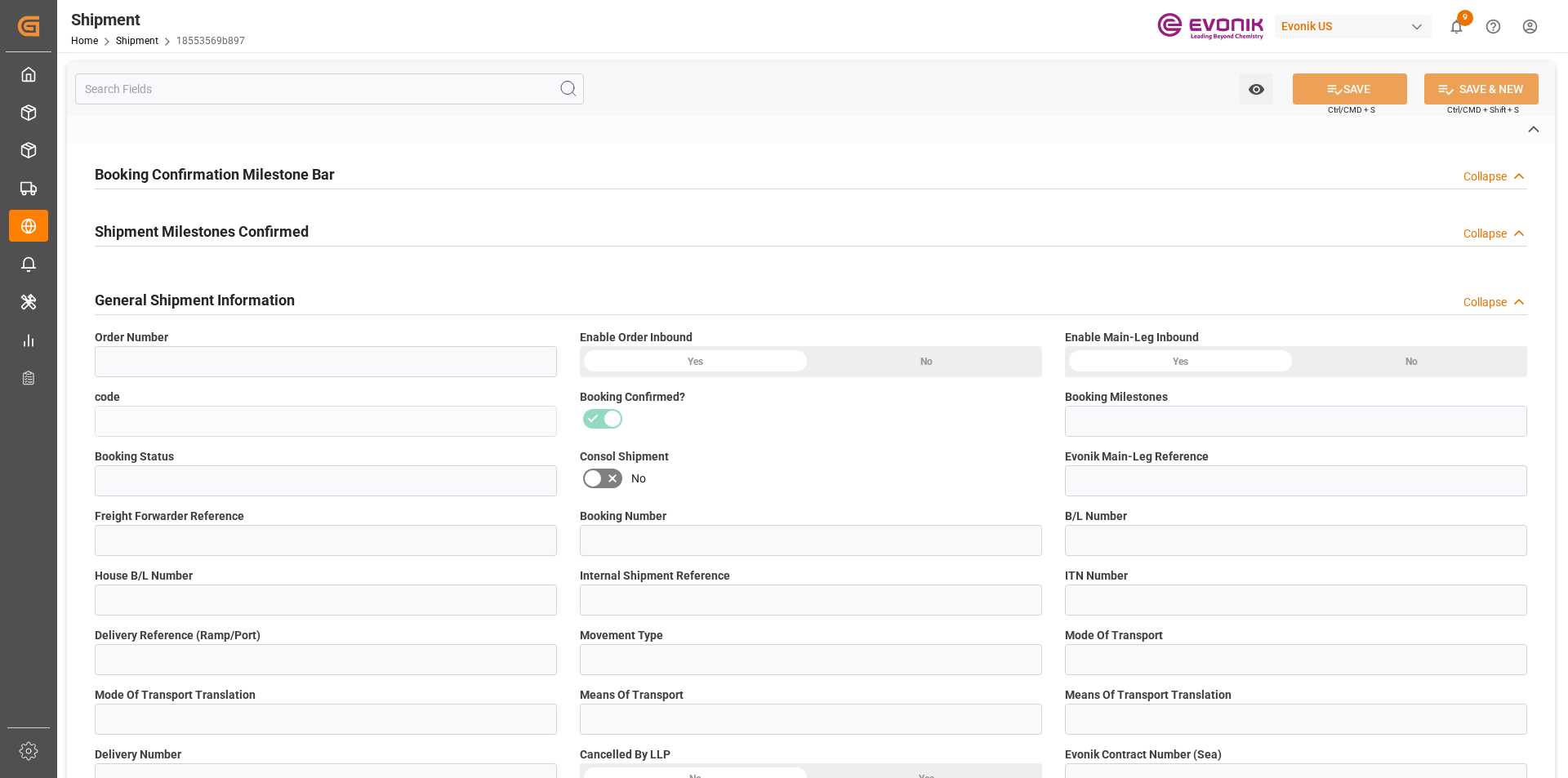
type input "Air"
